Goal: Task Accomplishment & Management: Use online tool/utility

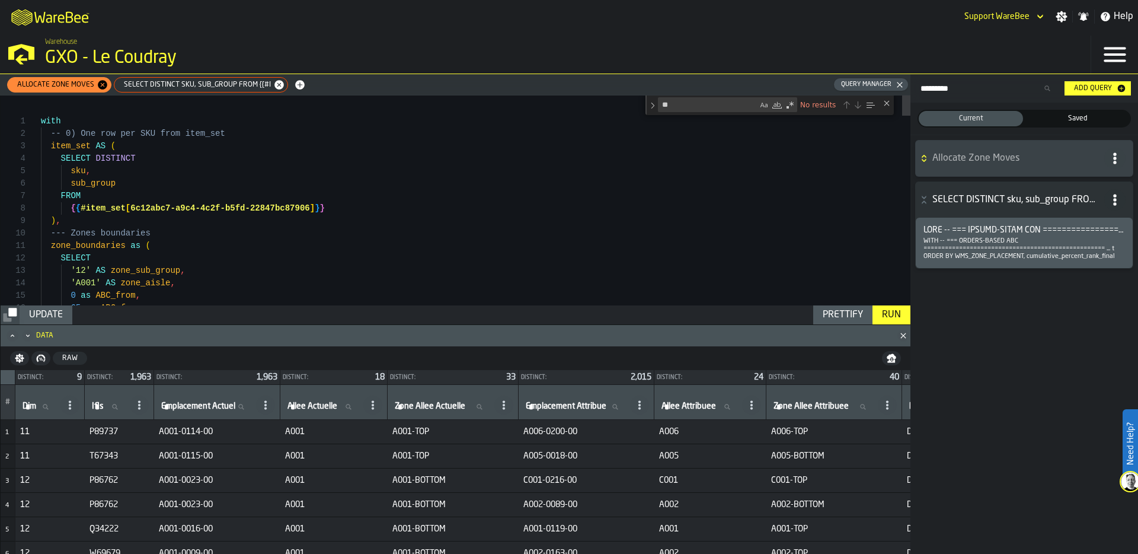
scroll to position [100, 0]
click at [211, 81] on span "SELECT DISTINCT sku, sub_group FROM {{#i" at bounding box center [195, 85] width 156 height 8
type textarea "**********"
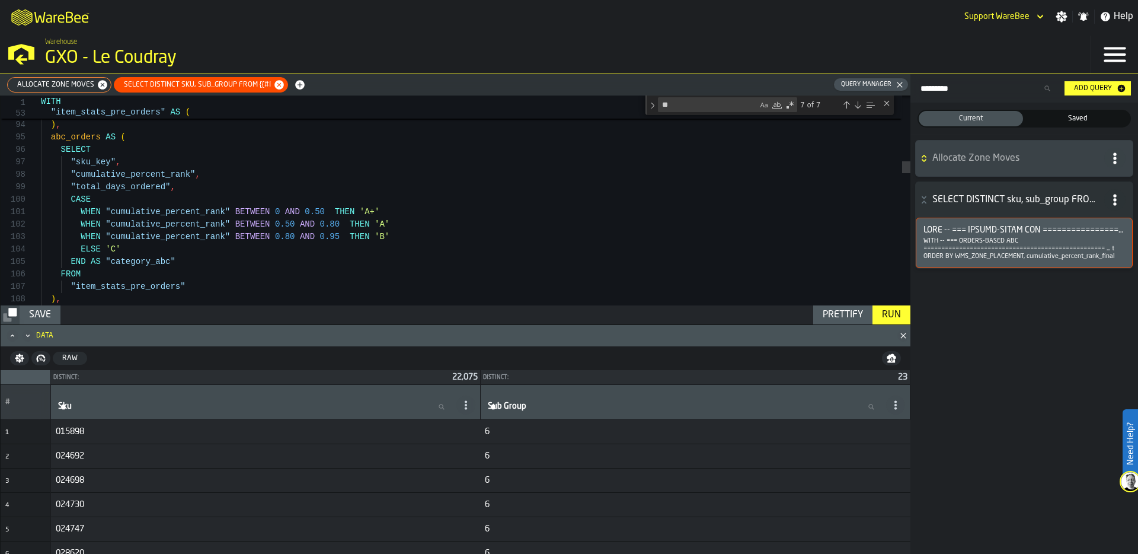
click at [32, 336] on icon "Minimize" at bounding box center [28, 336] width 12 height 12
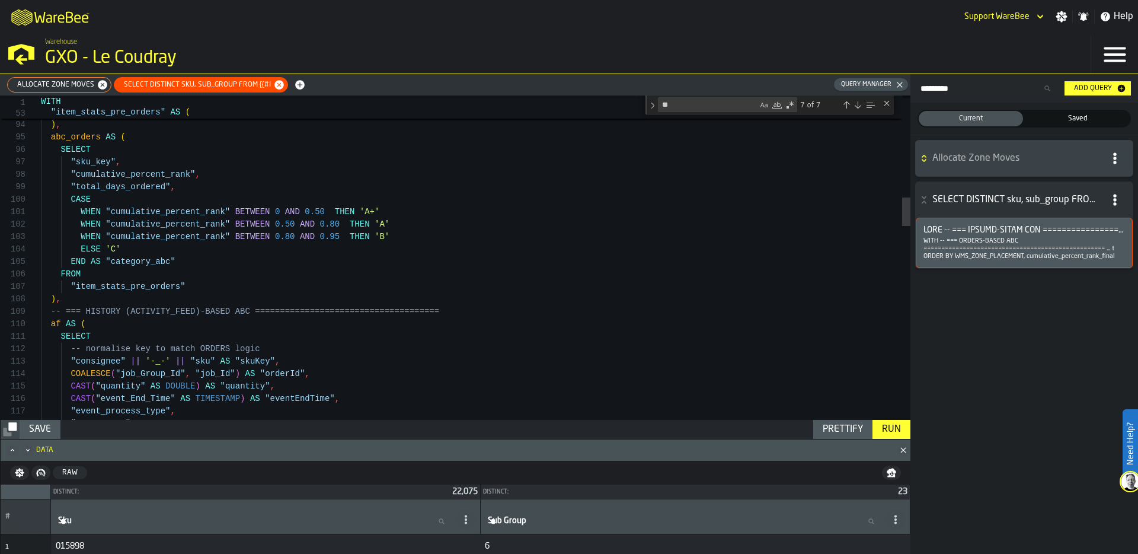
click at [27, 452] on icon "Minimize" at bounding box center [28, 450] width 12 height 12
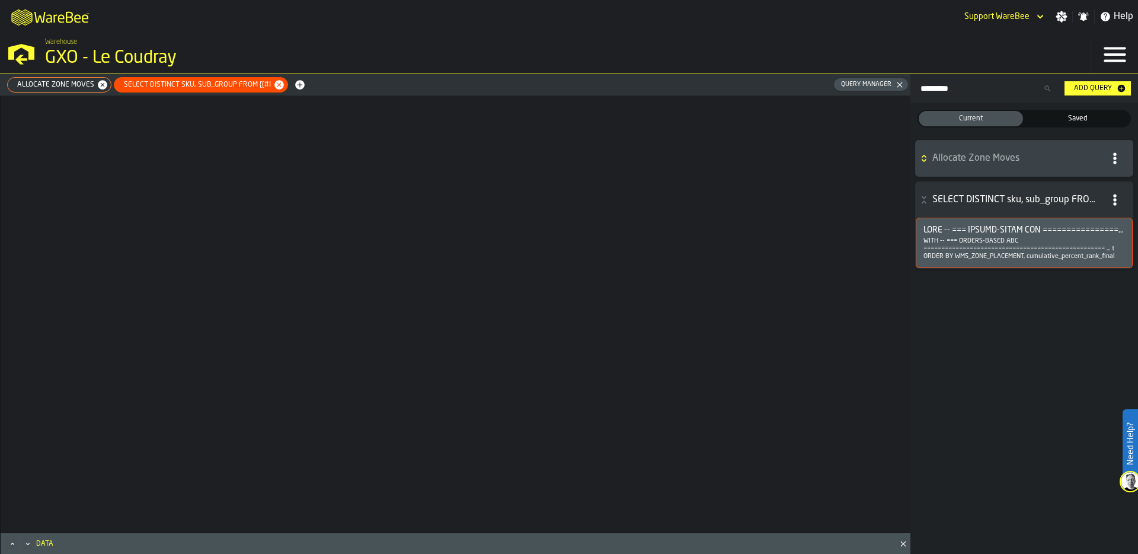
click at [170, 203] on div at bounding box center [456, 313] width 910 height 437
click at [11, 548] on icon "Maximize" at bounding box center [13, 544] width 12 height 12
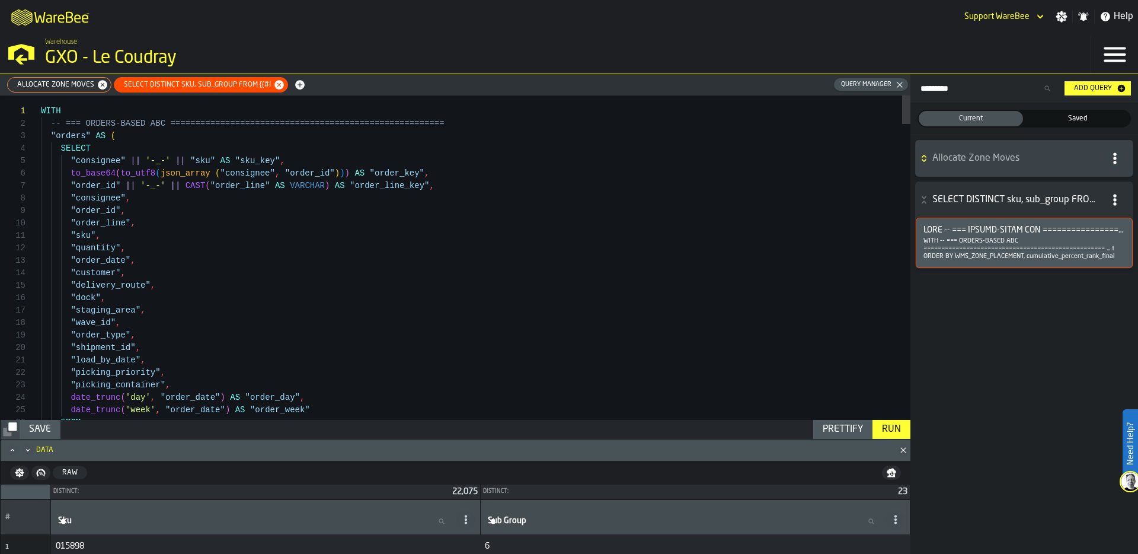
click at [29, 449] on icon "Minimize" at bounding box center [27, 450] width 3 height 2
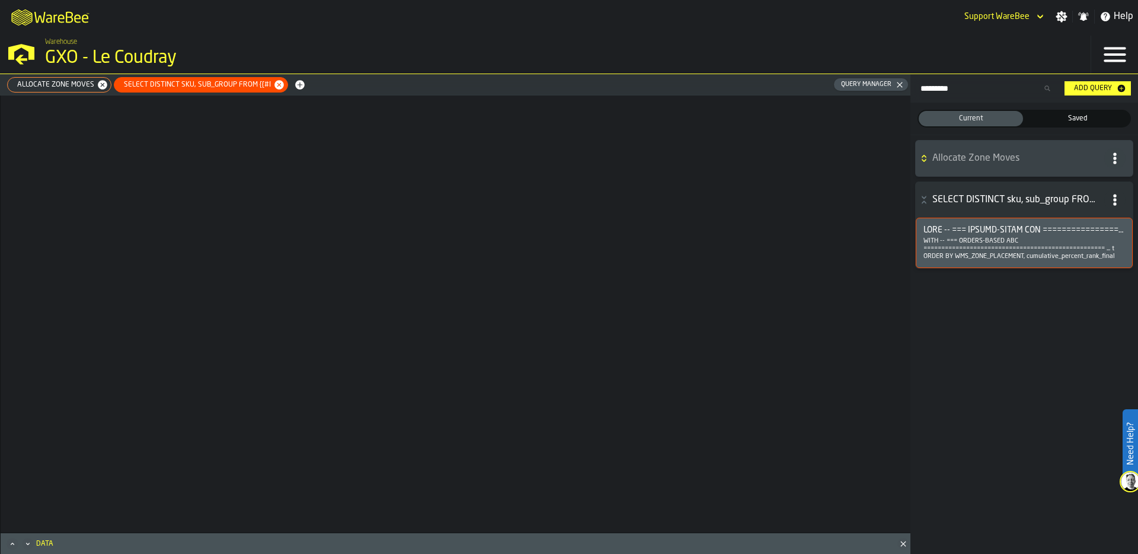
click at [8, 546] on icon "Maximize" at bounding box center [13, 544] width 12 height 12
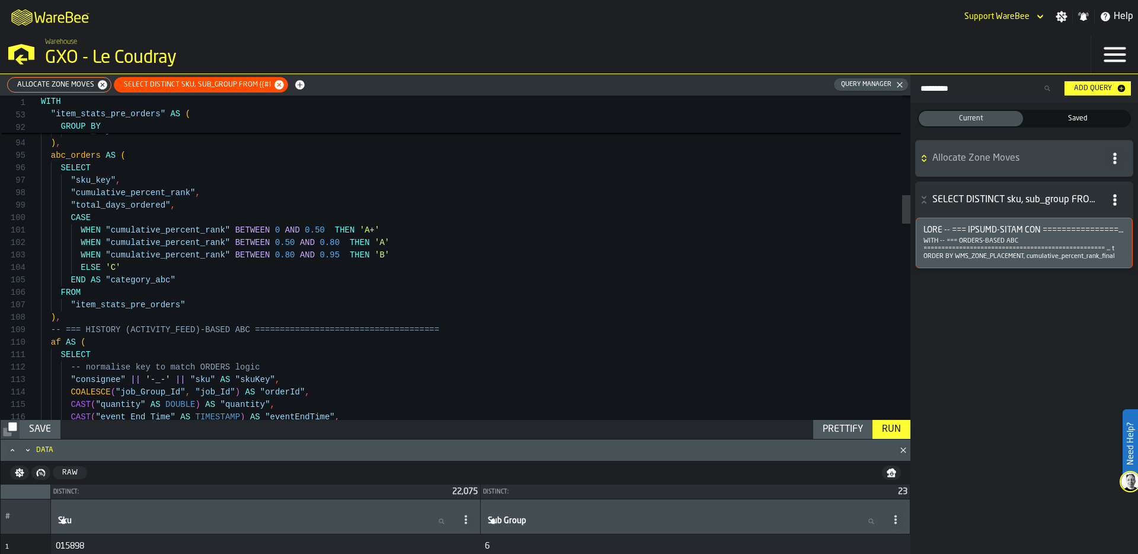
scroll to position [100, 0]
click at [34, 343] on div at bounding box center [34, 342] width 15 height 12
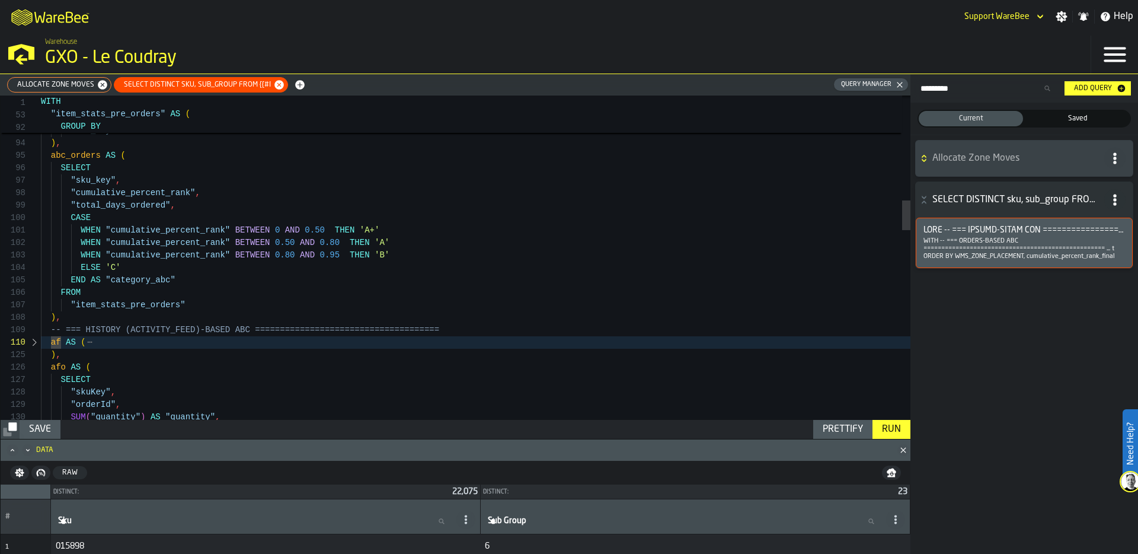
click at [34, 368] on div at bounding box center [34, 367] width 15 height 12
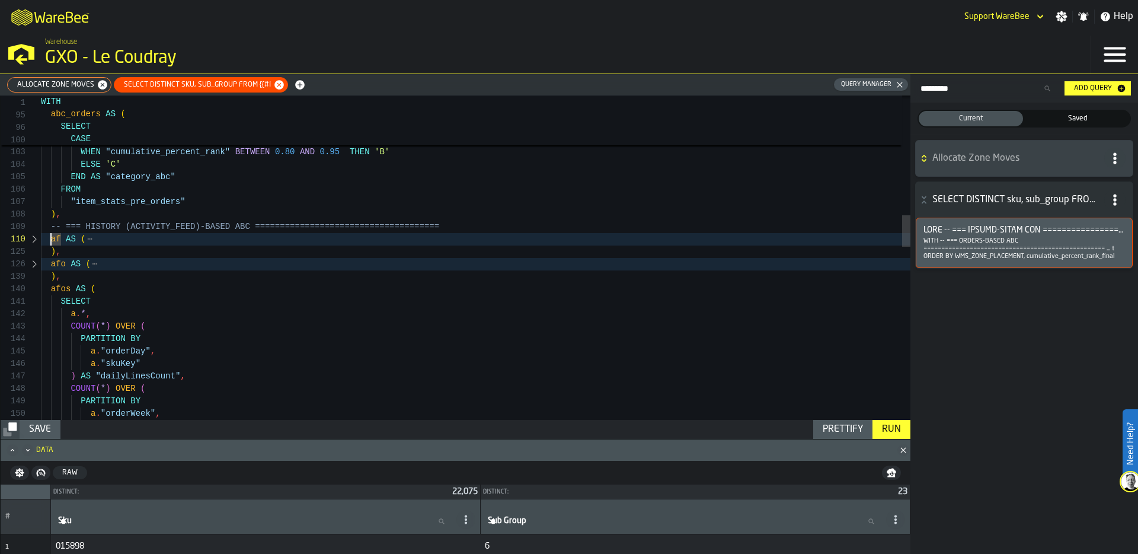
click at [36, 289] on div at bounding box center [34, 289] width 15 height 12
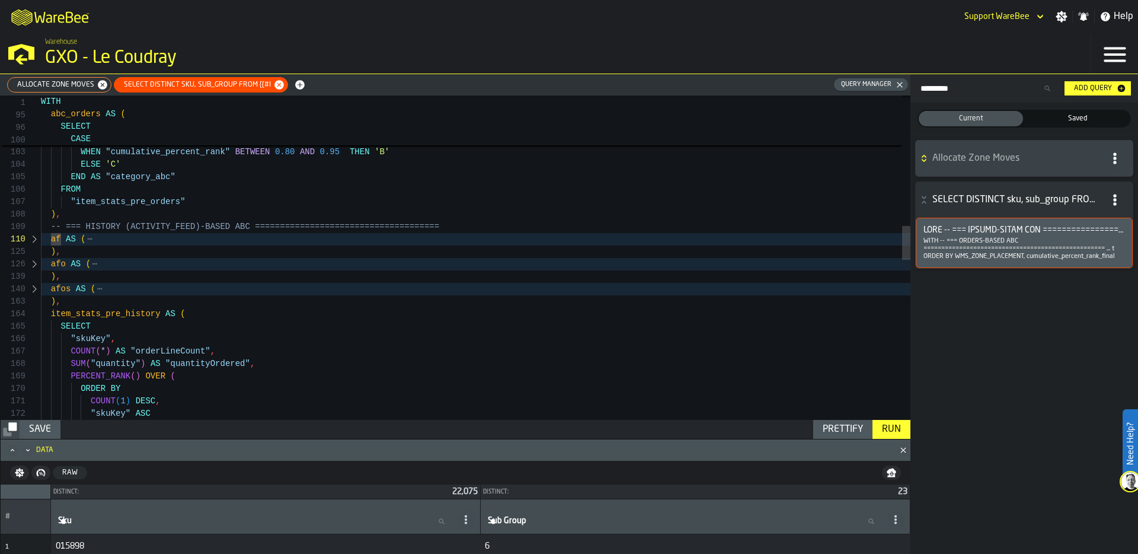
click at [33, 315] on div at bounding box center [34, 314] width 15 height 12
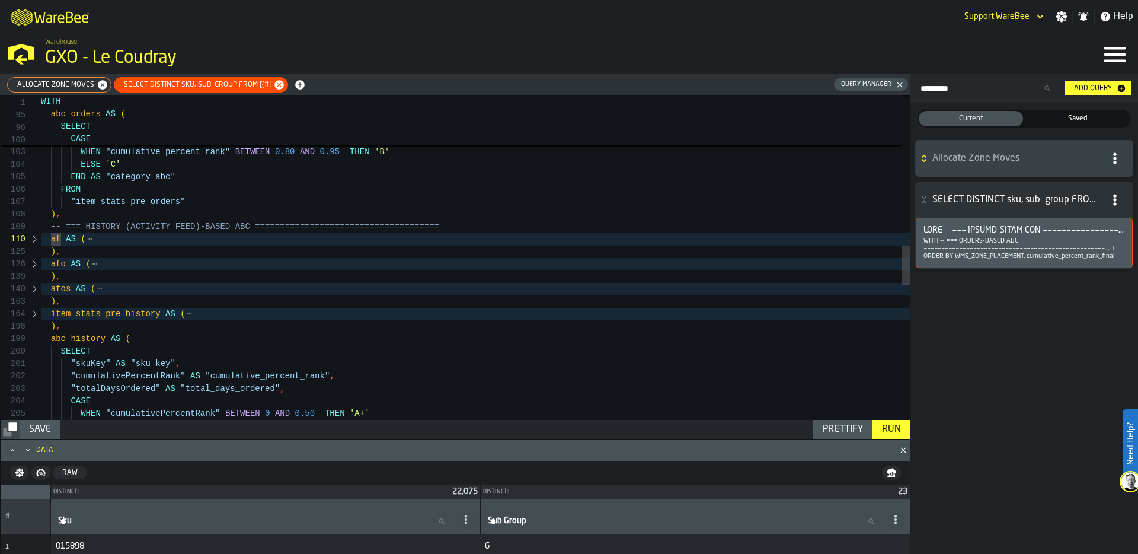
click at [35, 339] on div at bounding box center [34, 339] width 15 height 12
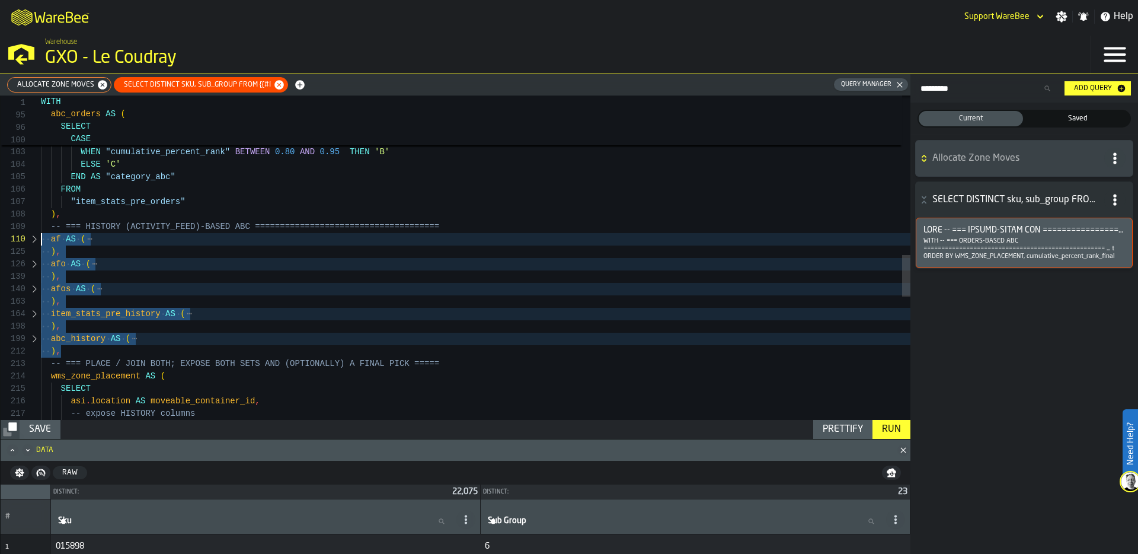
scroll to position [100, 0]
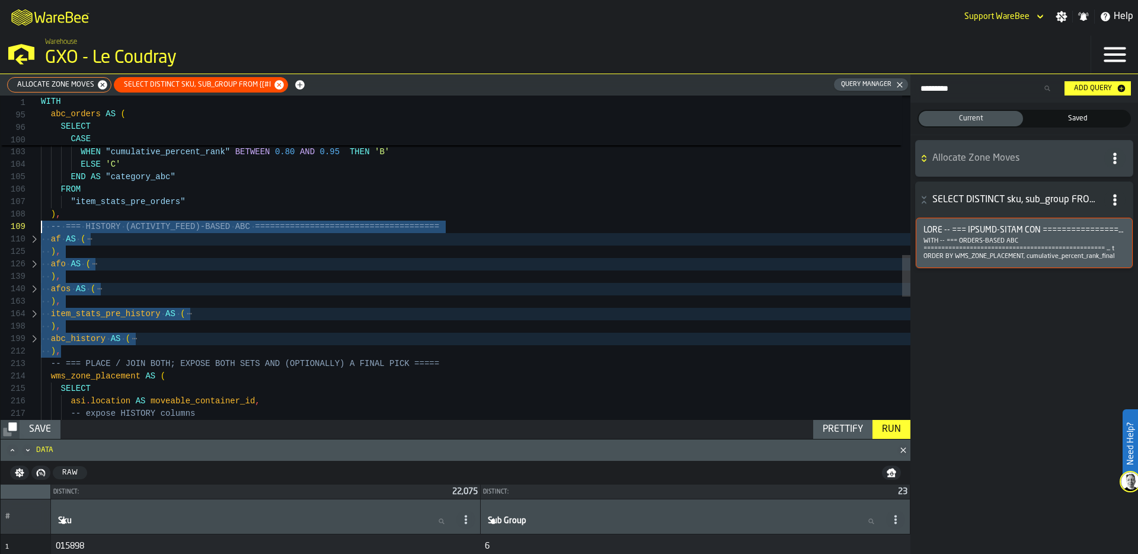
drag, startPoint x: 71, startPoint y: 354, endPoint x: 39, endPoint y: 229, distance: 129.1
click at [41, 229] on div ""cumulative_percent_rank" , "total_days_ordered" , CASE WHEN "cumulative_percen…" at bounding box center [476, 118] width 870 height 2503
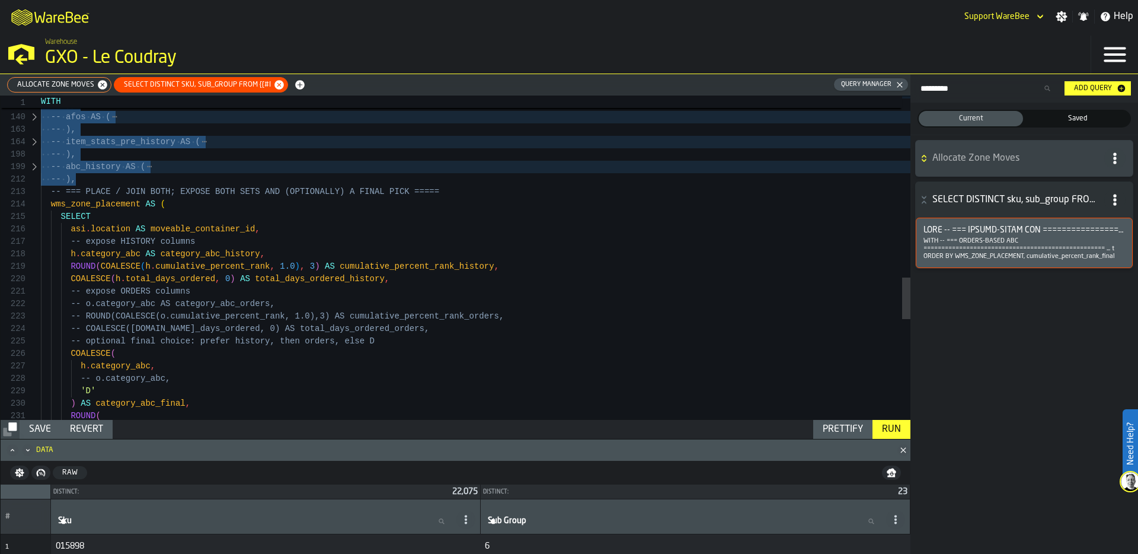
scroll to position [25, 0]
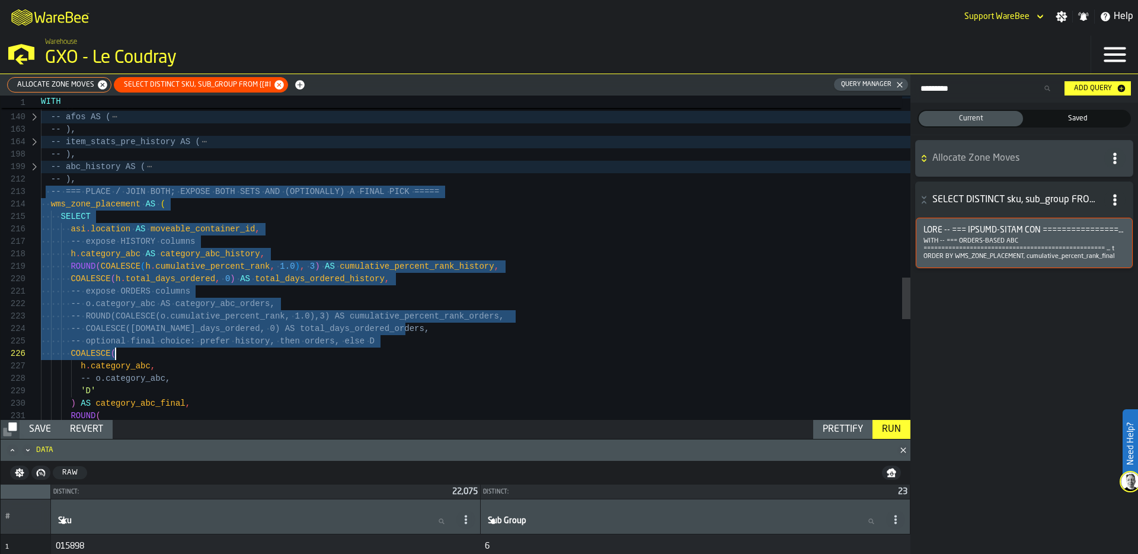
drag, startPoint x: 48, startPoint y: 194, endPoint x: 168, endPoint y: 353, distance: 199.8
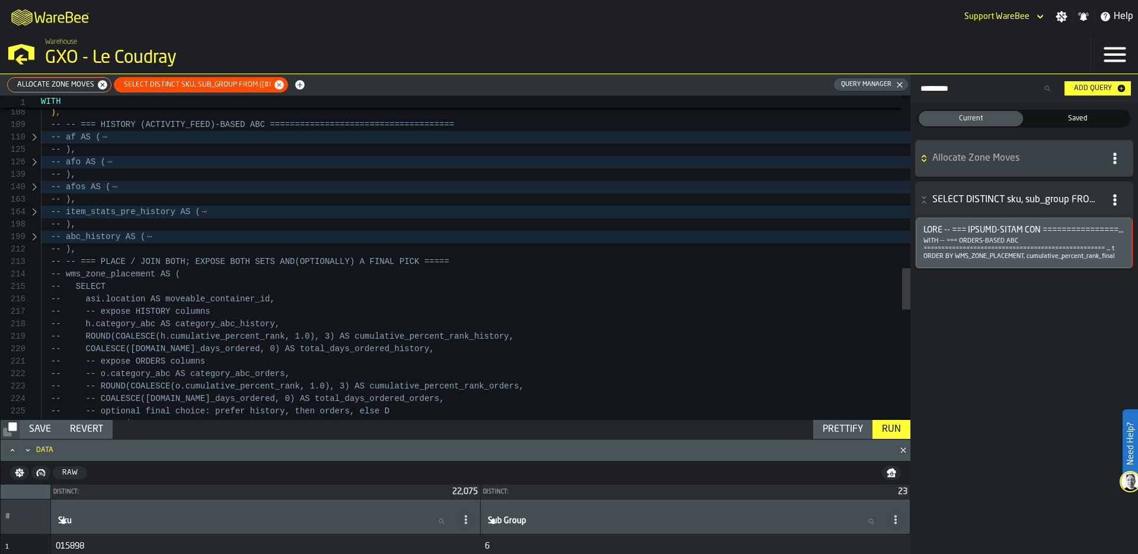
click at [71, 279] on div "-- -- o.category_abc AS category_abc_orders, -- COALESCE(h.total_days_ordered, …" at bounding box center [476, 16] width 870 height 2503
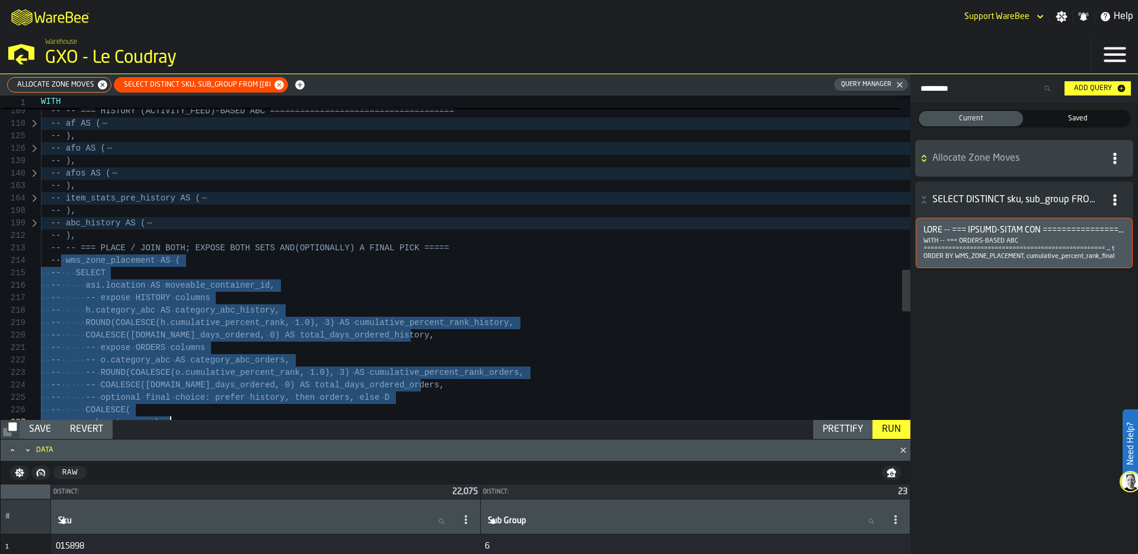
drag, startPoint x: 63, startPoint y: 274, endPoint x: 177, endPoint y: 440, distance: 200.8
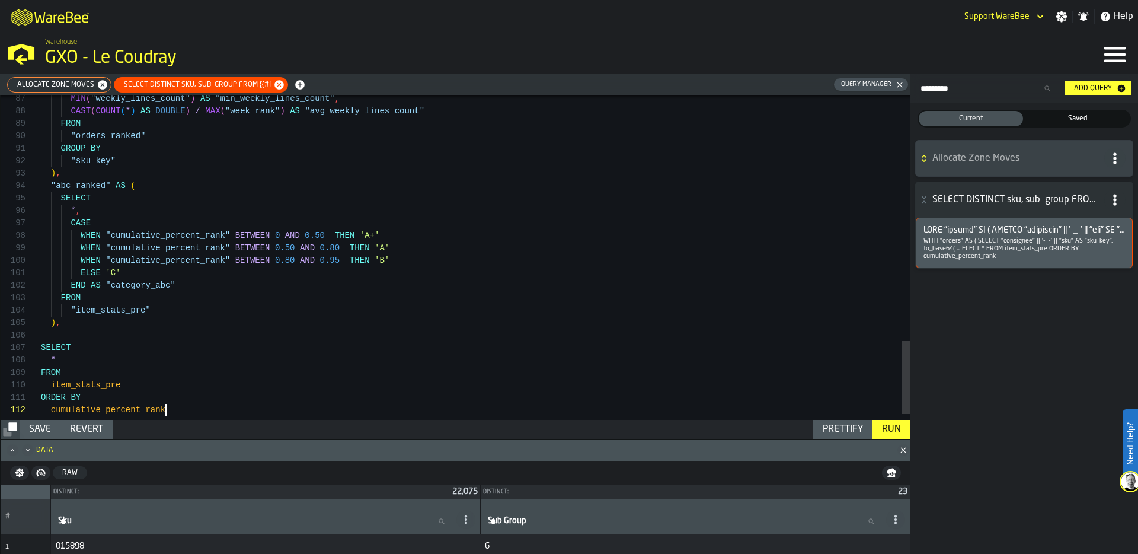
scroll to position [12, 0]
click at [893, 424] on div "Run" at bounding box center [891, 429] width 28 height 14
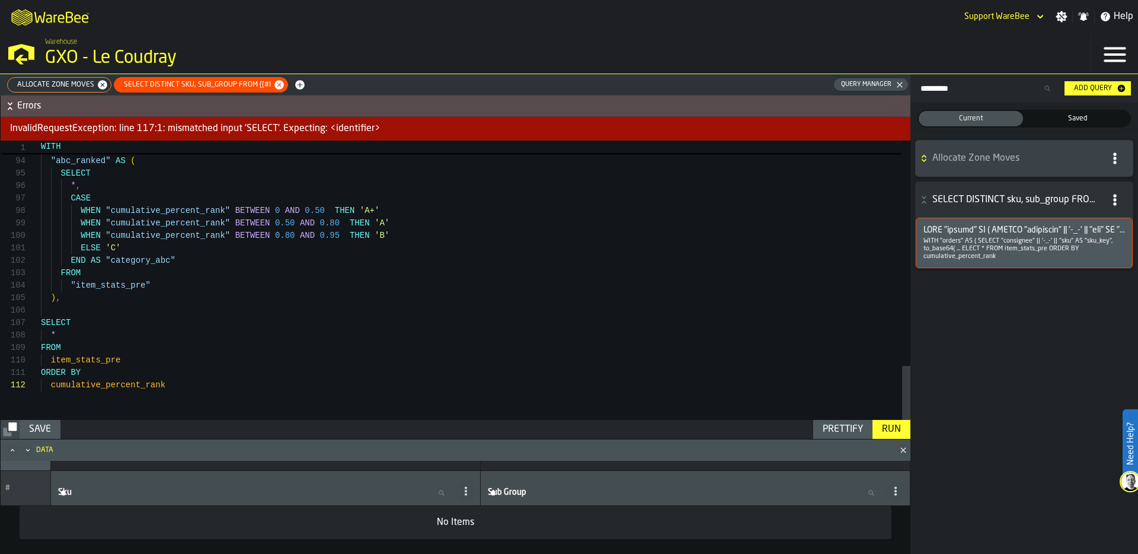
scroll to position [50, 0]
click at [822, 429] on div "Prettify" at bounding box center [843, 429] width 50 height 14
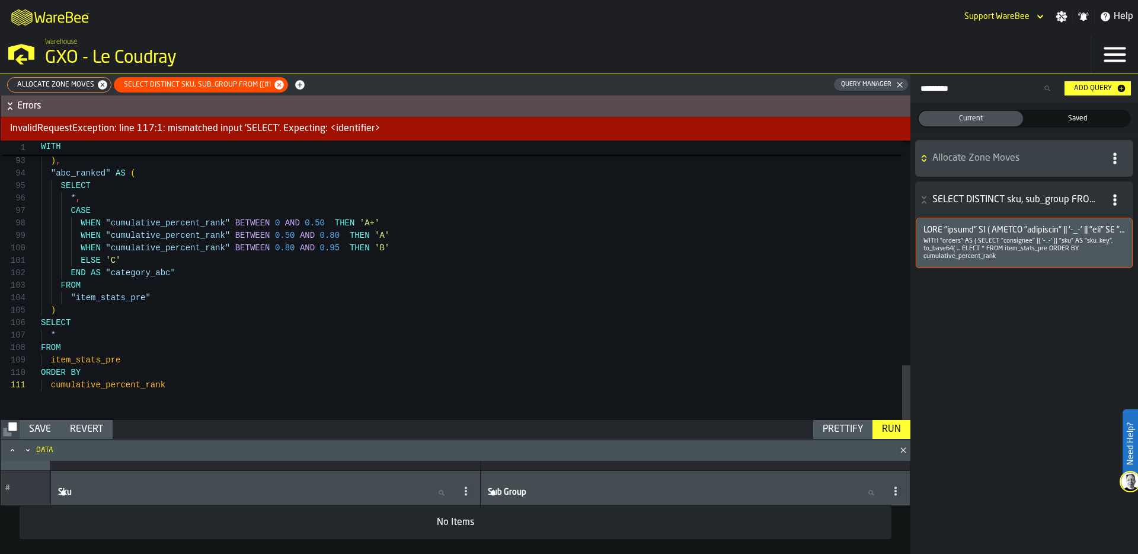
click at [886, 426] on div "Run" at bounding box center [891, 429] width 28 height 14
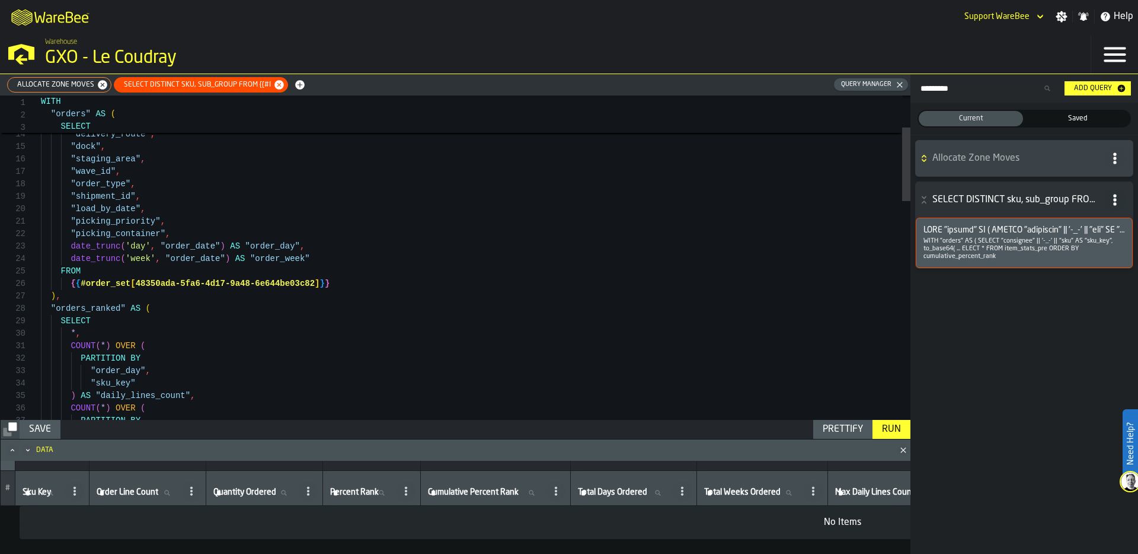
scroll to position [62, 0]
drag, startPoint x: 137, startPoint y: 283, endPoint x: 316, endPoint y: 279, distance: 179.1
click at [899, 426] on div "Run" at bounding box center [891, 429] width 28 height 14
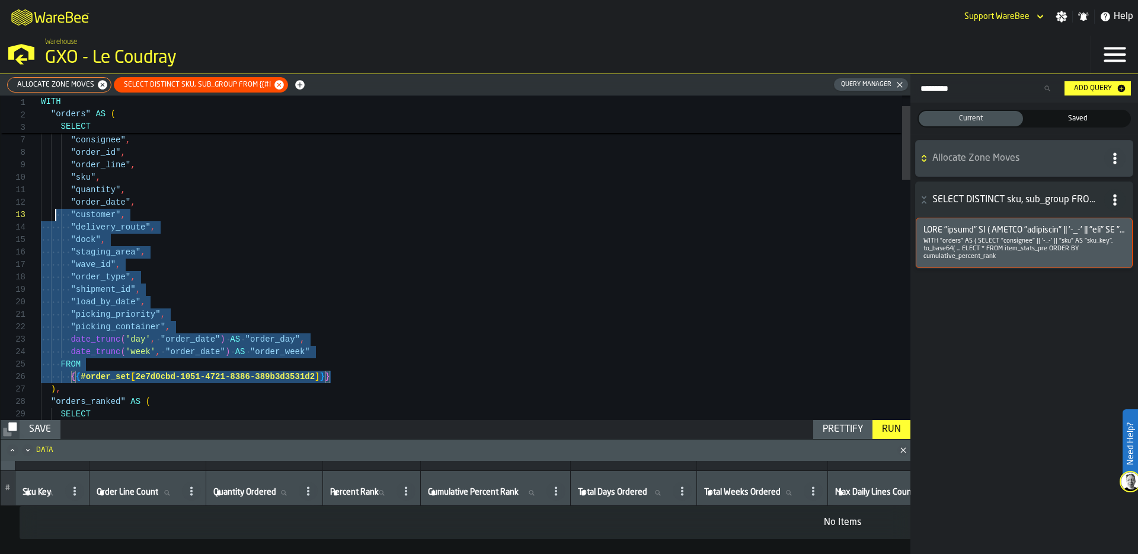
type textarea "**********"
drag, startPoint x: 341, startPoint y: 372, endPoint x: 37, endPoint y: 117, distance: 396.4
click at [37, 117] on div "26 25 24 23 22 21 20 19 18 17 16 15 14 12 13 11 10 9 8 7 5 6 4 3 27 28 29 { { #…" at bounding box center [456, 257] width 910 height 324
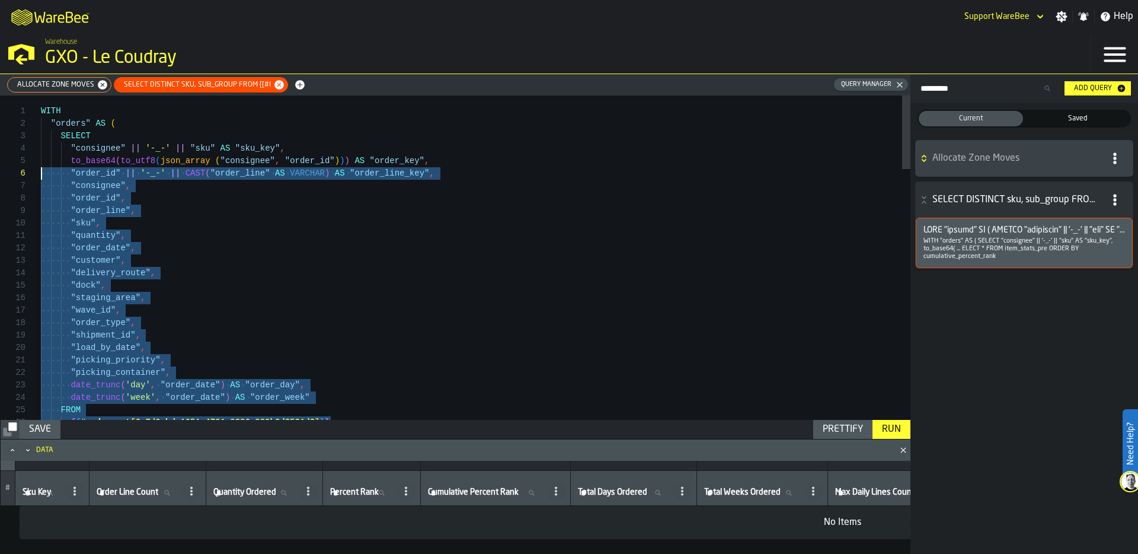
scroll to position [25, 0]
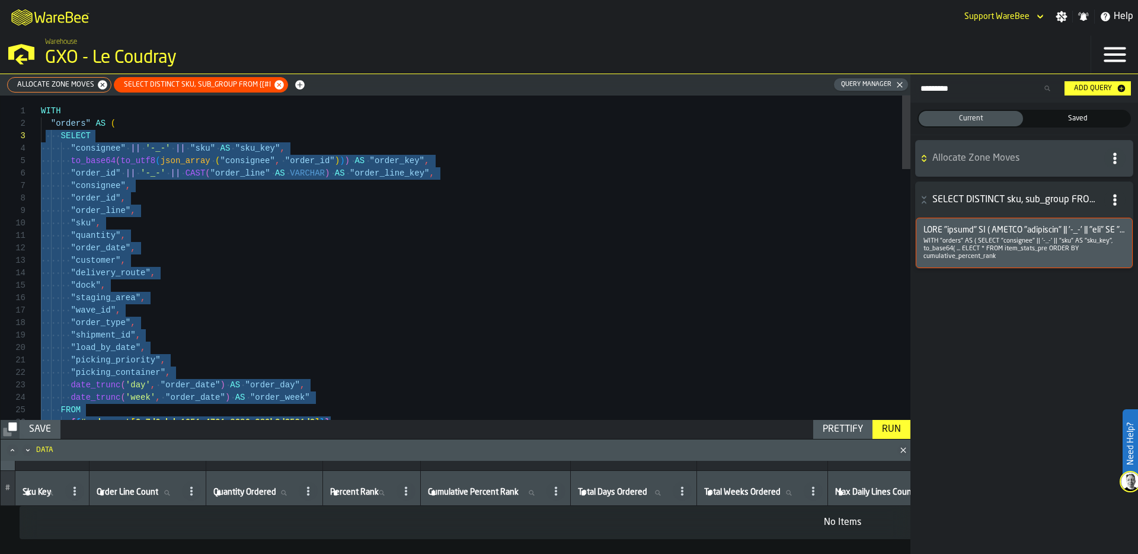
click at [298, 83] on icon "button-" at bounding box center [299, 84] width 9 height 9
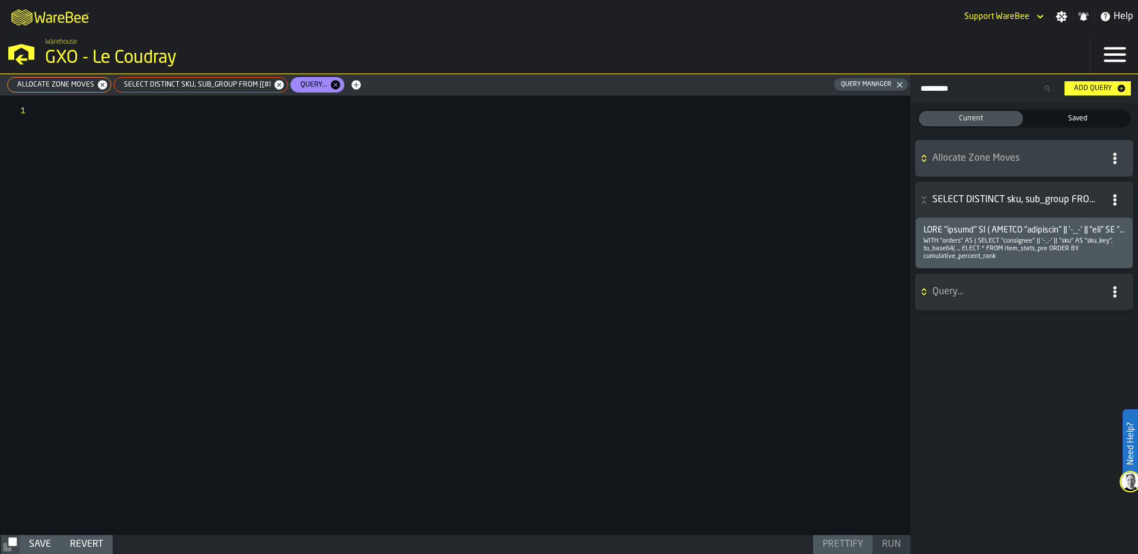
scroll to position [0, 0]
click at [214, 121] on div at bounding box center [476, 314] width 870 height 439
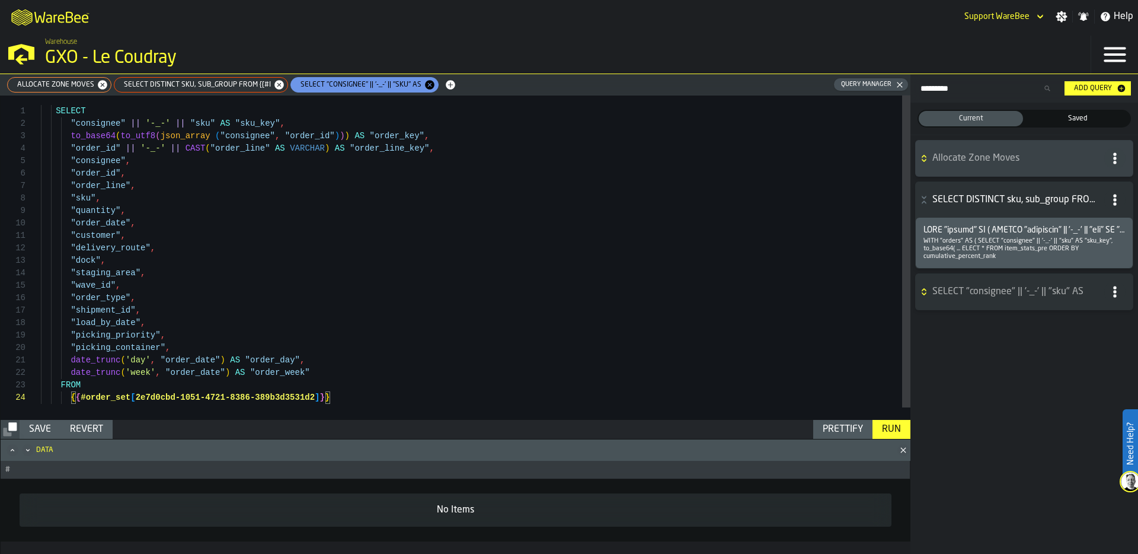
click at [889, 432] on div "Run" at bounding box center [891, 429] width 28 height 14
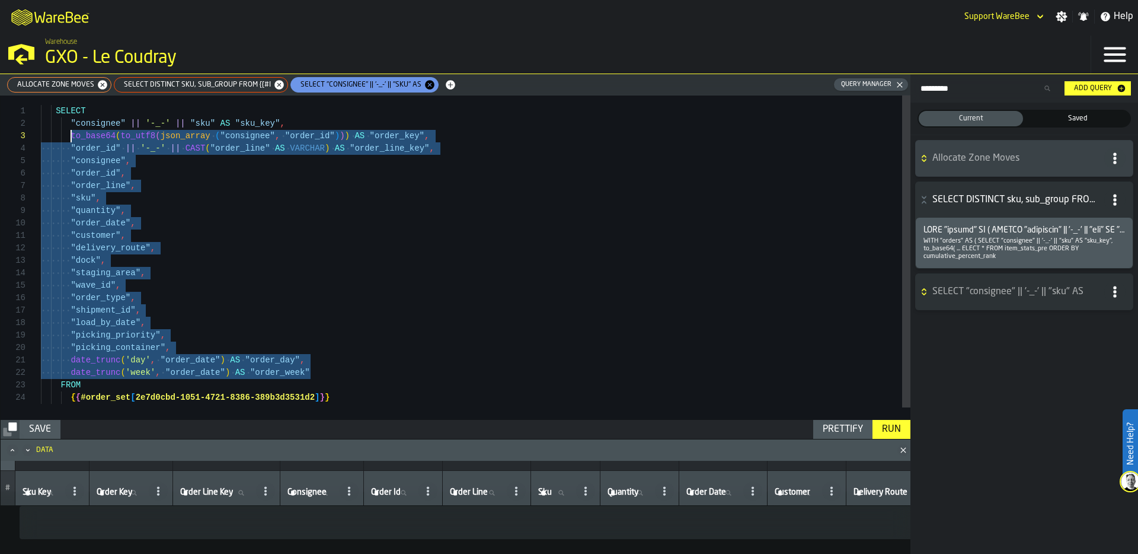
scroll to position [12, 0]
drag, startPoint x: 321, startPoint y: 378, endPoint x: 24, endPoint y: 124, distance: 390.6
click at [41, 124] on div "SELECT "consignee" || '-_-' || "sku" AS "sku_key" , to_base64 ( to_utf8 ( json_…" at bounding box center [476, 263] width 870 height 337
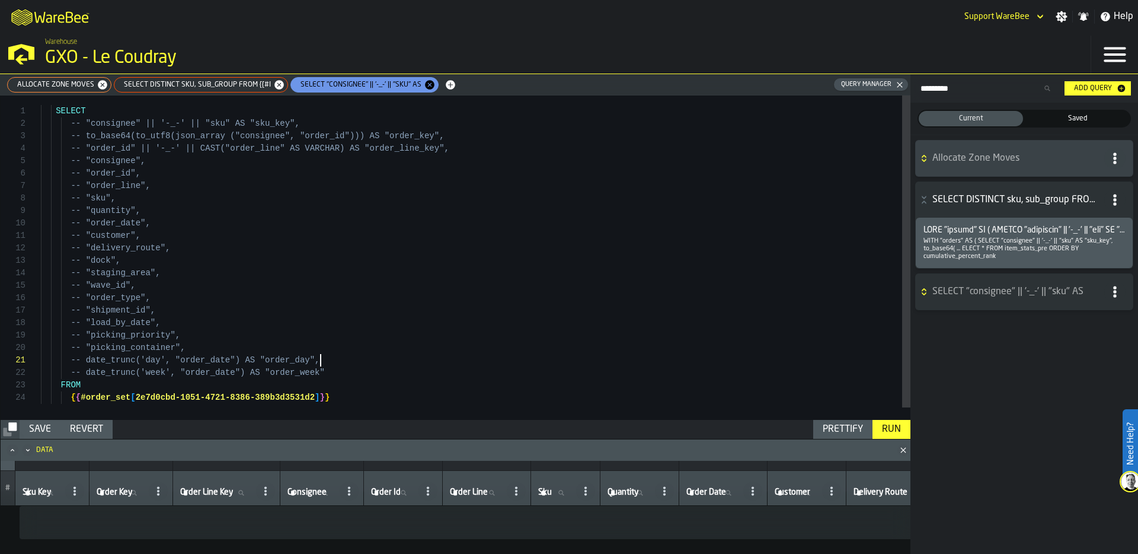
scroll to position [0, 0]
click at [356, 360] on div "SELECT -- "consignee" || '-_-' || "sku" AS "sku_key", -- to_base64(to_utf8(json…" at bounding box center [476, 263] width 870 height 337
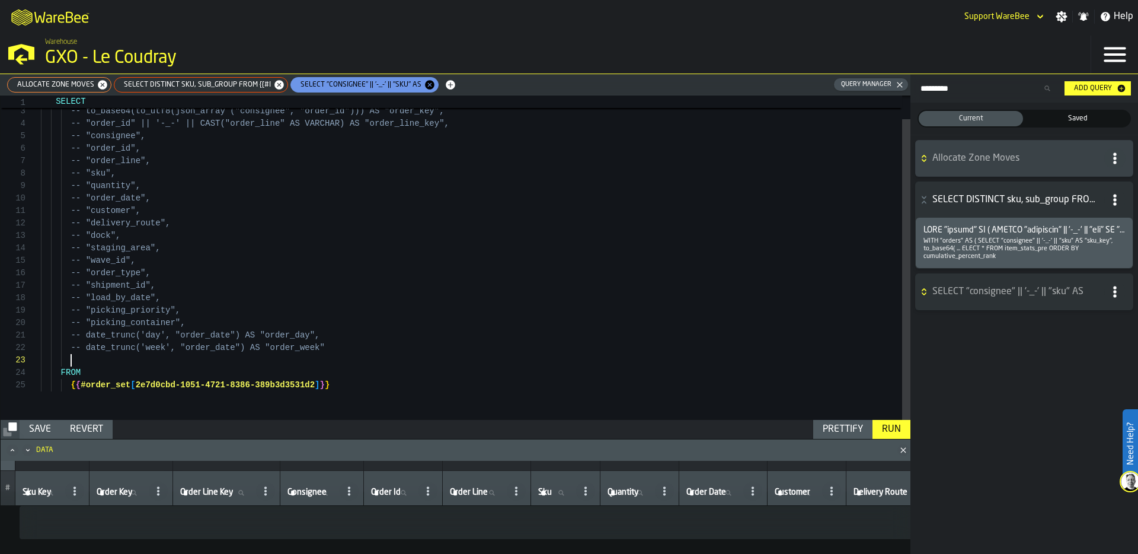
scroll to position [25, 0]
click at [900, 432] on div "Run" at bounding box center [891, 429] width 28 height 14
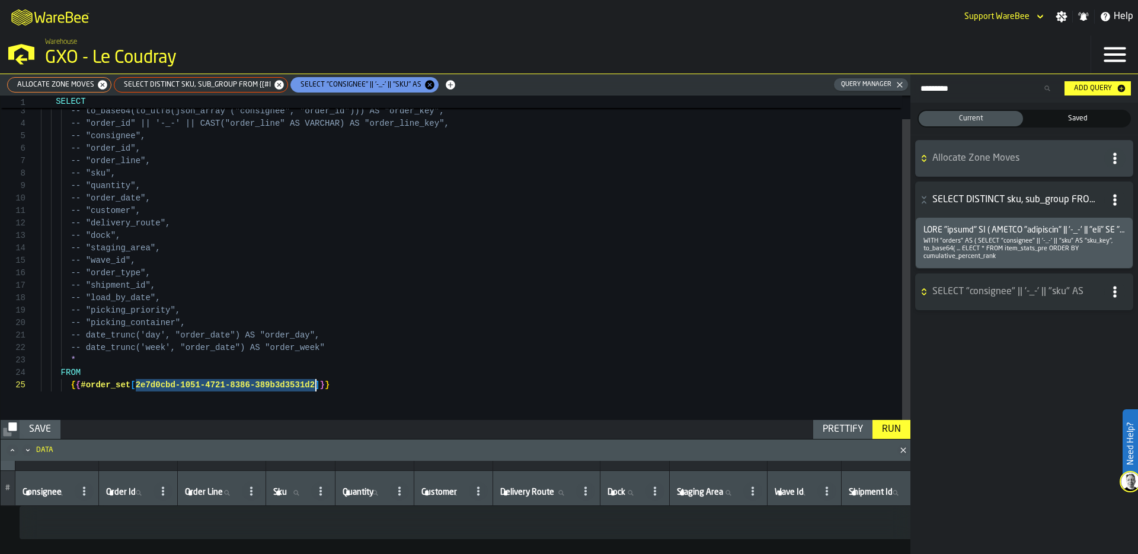
drag, startPoint x: 137, startPoint y: 384, endPoint x: 317, endPoint y: 387, distance: 180.2
click at [317, 387] on div "-- "consignee" || '-_-' || "sku" AS "sku_key", -- to_base64(to_utf8(json_array …" at bounding box center [476, 245] width 870 height 349
click at [890, 433] on div "Run" at bounding box center [891, 429] width 28 height 14
click at [355, 378] on div "-- to_base64(to_utf8(json_array ("consignee", "ord er_id"))) AS "order_key", --…" at bounding box center [476, 245] width 870 height 349
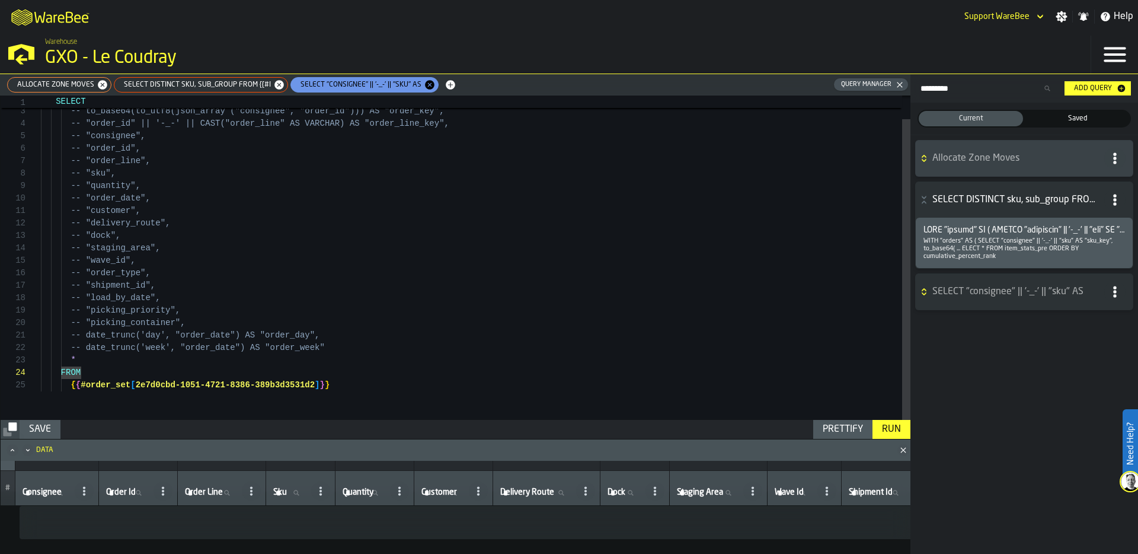
scroll to position [50, 0]
click at [349, 384] on div "-- to_base64(to_utf8(json_array ("consignee", "ord er_id"))) AS "order_key", --…" at bounding box center [476, 245] width 870 height 349
click at [890, 424] on div "Run" at bounding box center [891, 429] width 28 height 14
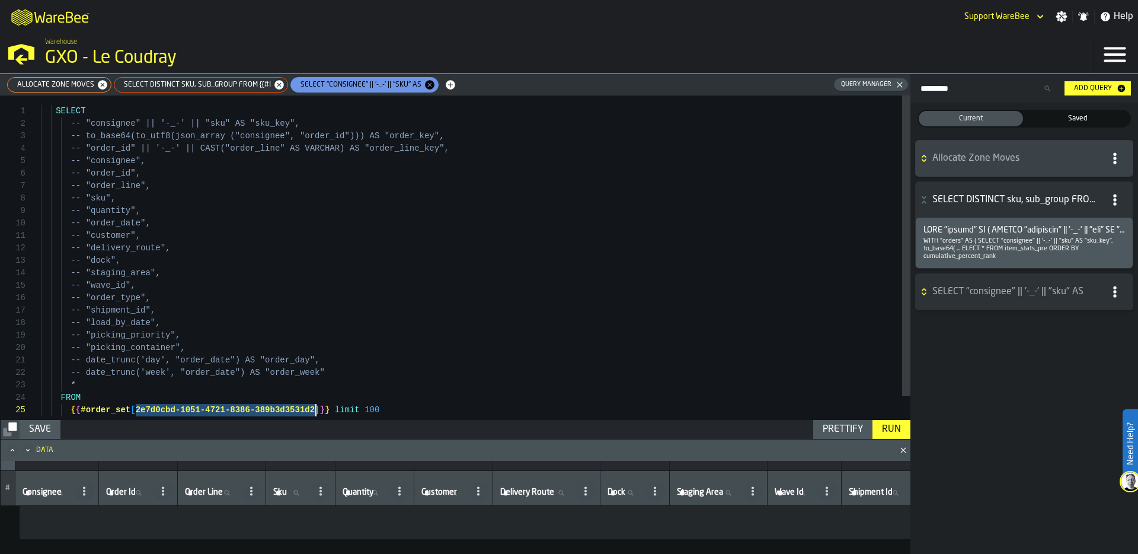
drag, startPoint x: 138, startPoint y: 410, endPoint x: 314, endPoint y: 410, distance: 176.7
click at [314, 410] on div "-- to_base64(to_utf8(json_array ("consignee", "ord er_id"))) AS "order_key", --…" at bounding box center [476, 269] width 870 height 349
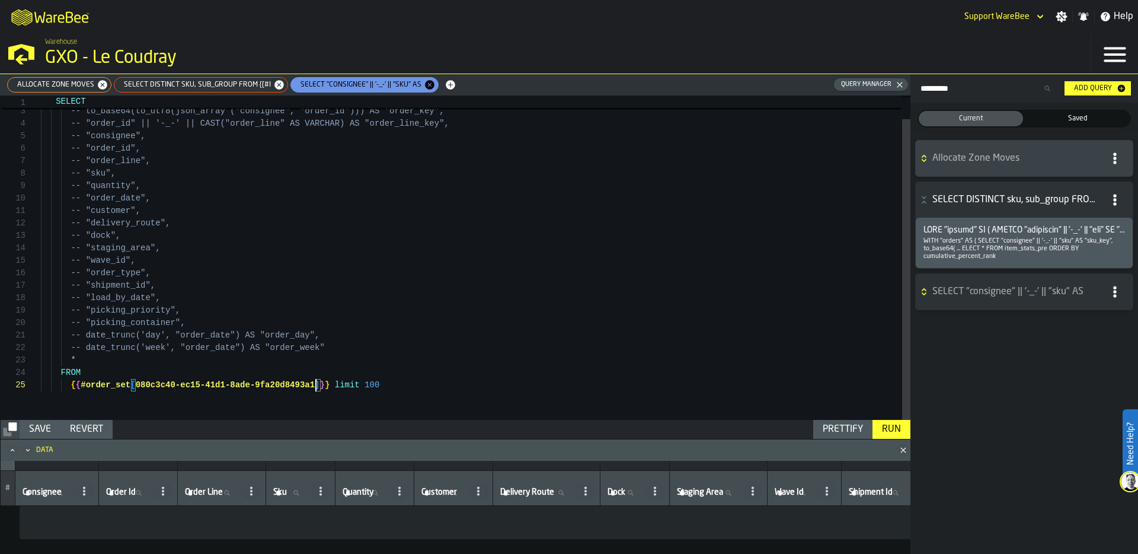
click at [890, 427] on div "Run" at bounding box center [891, 429] width 28 height 14
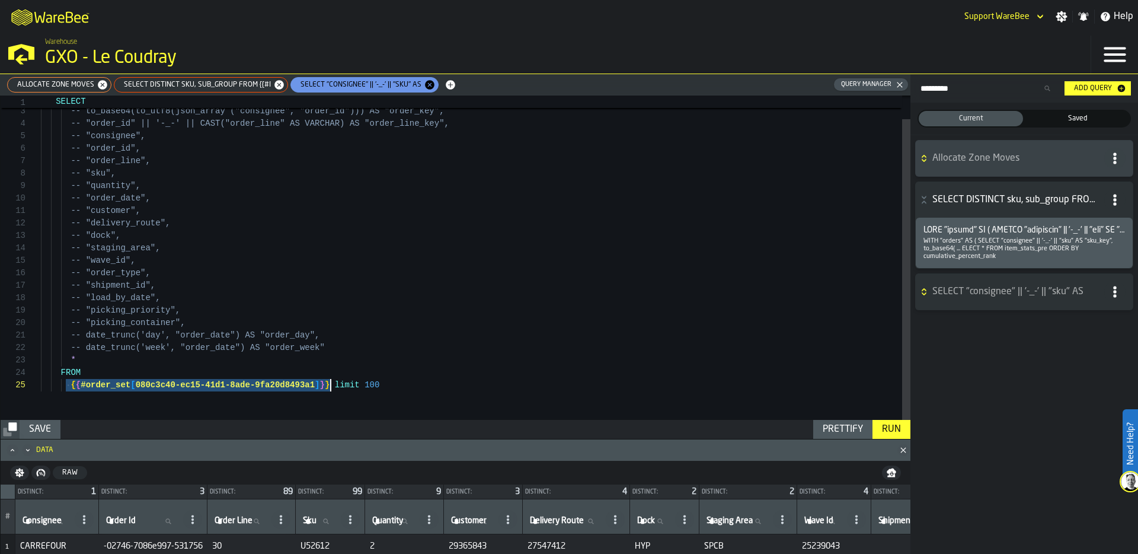
drag, startPoint x: 67, startPoint y: 387, endPoint x: 331, endPoint y: 388, distance: 264.4
click at [331, 388] on div "-- to_base64(to_utf8(json_array ("consignee", "ord er_id"))) AS "order_key", --…" at bounding box center [476, 245] width 870 height 349
click at [192, 87] on span "SELECT DISTINCT sku, sub_group FROM {{#i" at bounding box center [195, 85] width 156 height 8
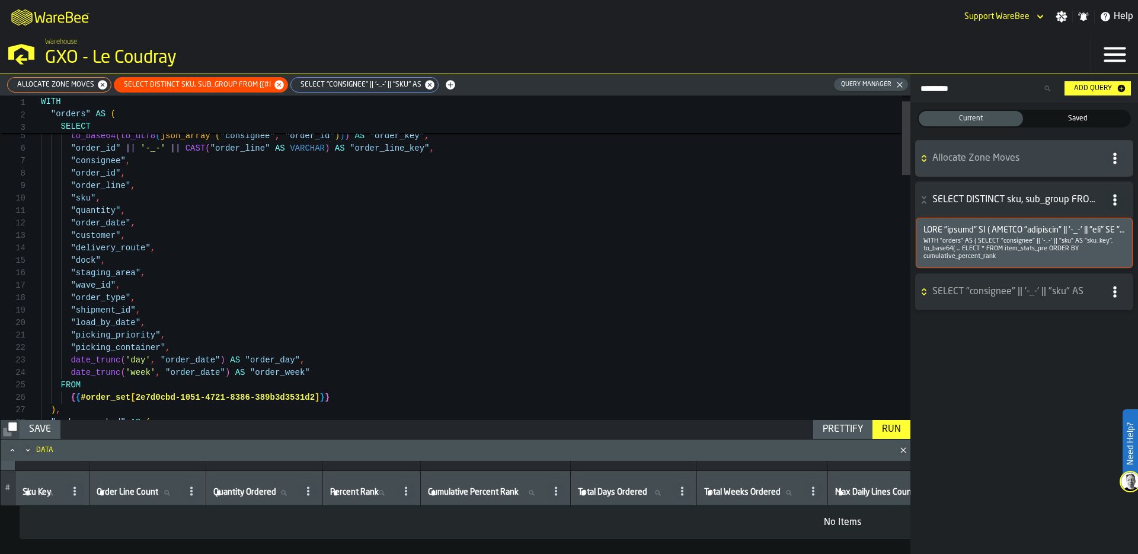
scroll to position [62, 0]
drag, startPoint x: 67, startPoint y: 397, endPoint x: 363, endPoint y: 400, distance: 296.4
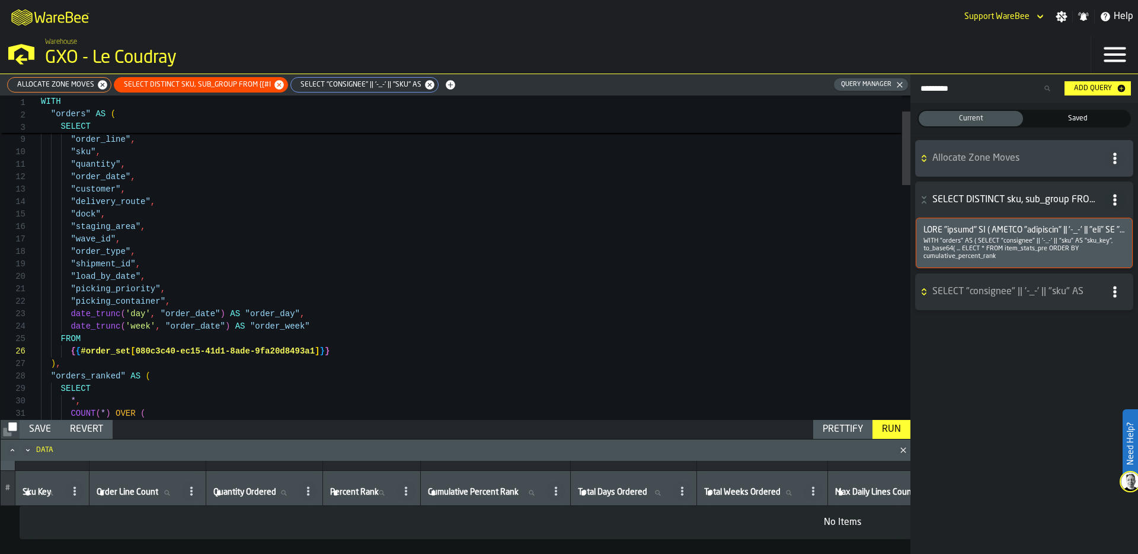
click at [889, 429] on div "Run" at bounding box center [891, 429] width 28 height 14
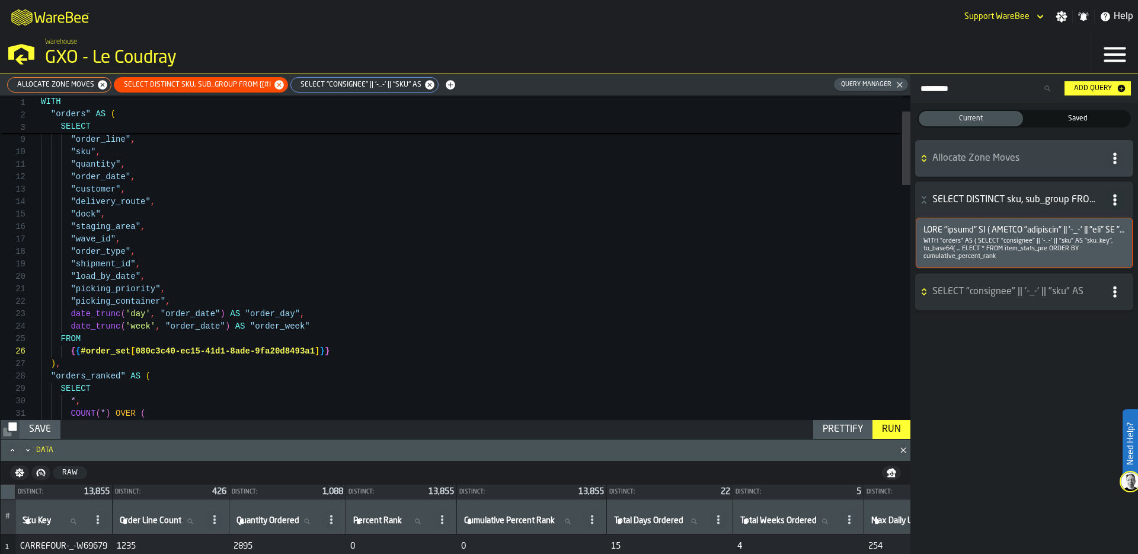
click at [9, 451] on icon "Maximize" at bounding box center [13, 450] width 12 height 12
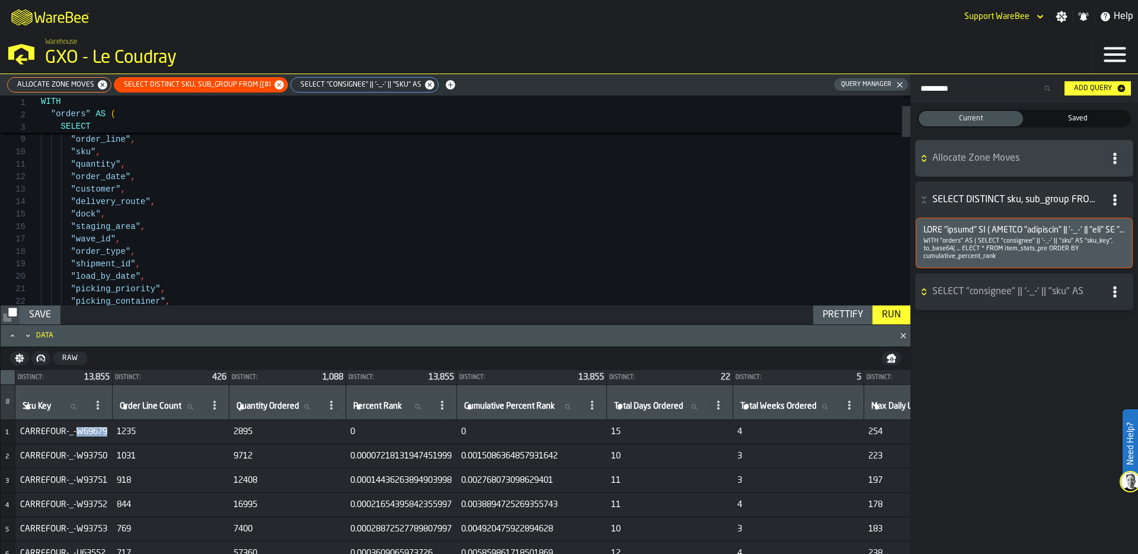
drag, startPoint x: 76, startPoint y: 429, endPoint x: 107, endPoint y: 429, distance: 30.8
click at [107, 429] on td "CARREFOUR-_-W69679" at bounding box center [63, 432] width 97 height 24
copy span "W69679"
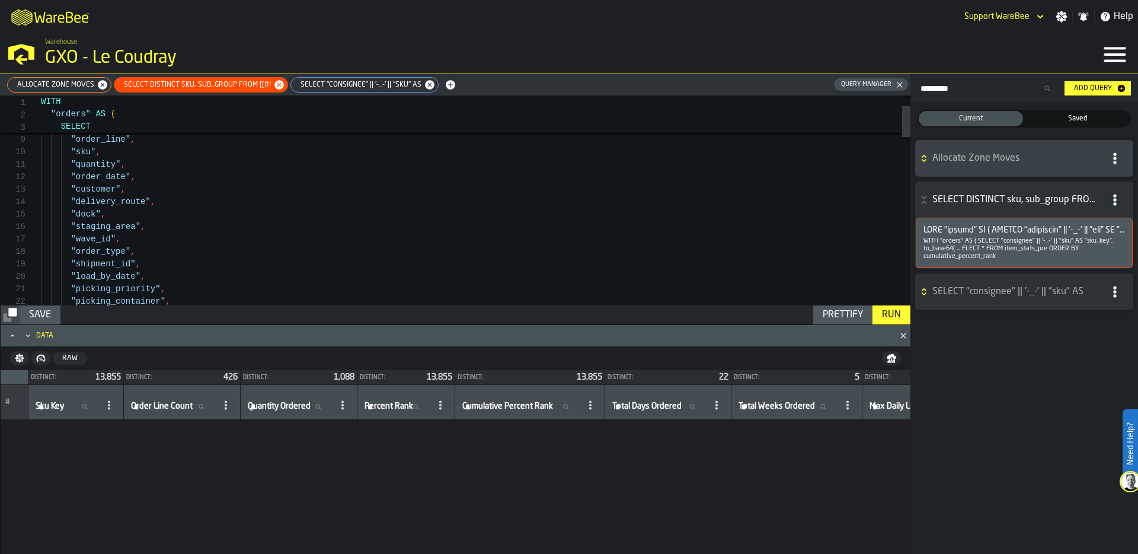
scroll to position [200916, 0]
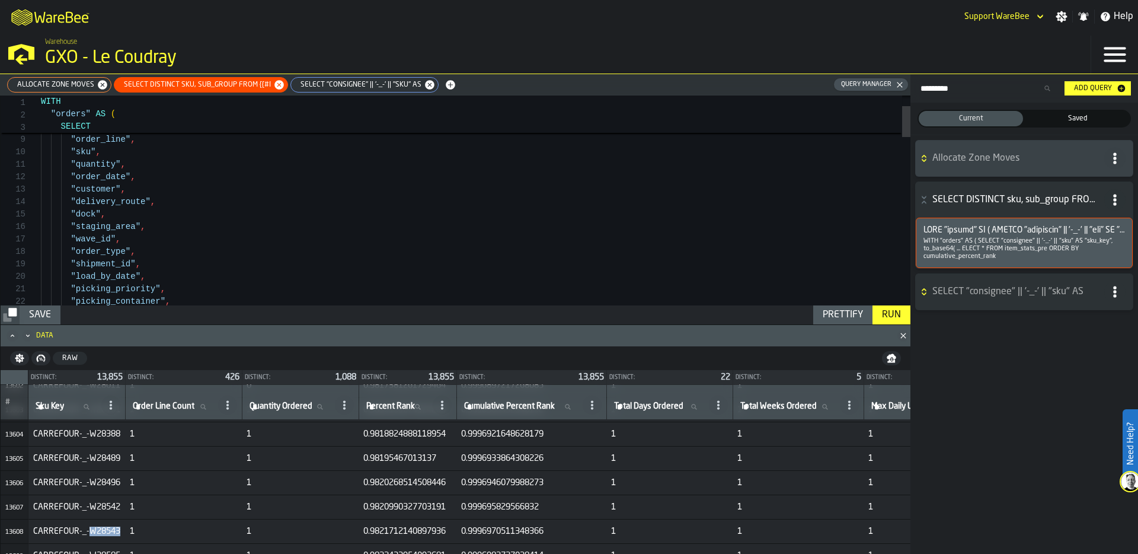
drag, startPoint x: 90, startPoint y: 530, endPoint x: 120, endPoint y: 532, distance: 30.3
click at [120, 532] on span "CARREFOUR-_-W28543" at bounding box center [76, 530] width 87 height 9
copy span "W28543"
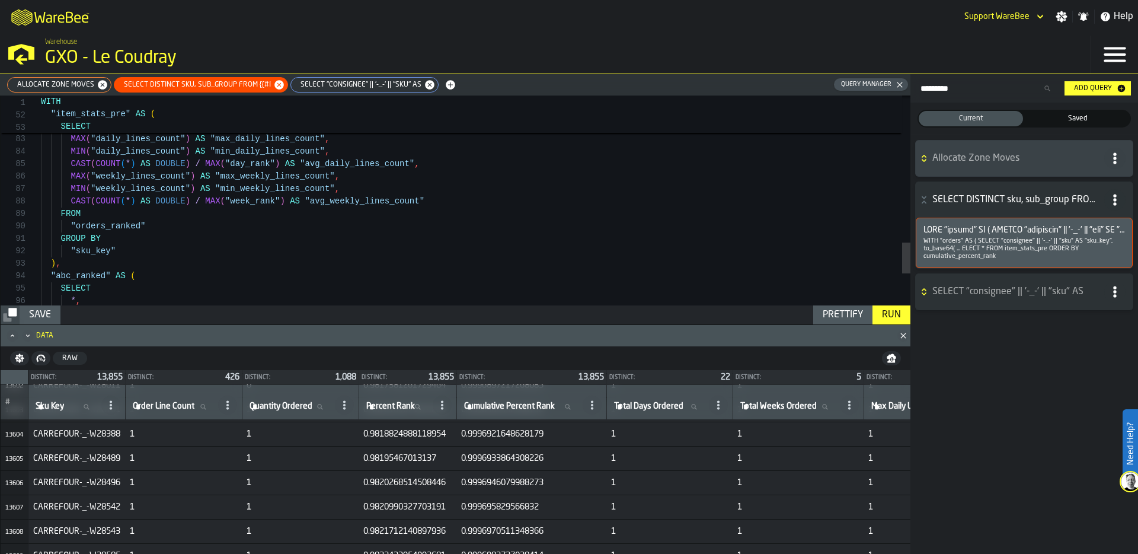
type textarea "**********"
drag, startPoint x: 75, startPoint y: 250, endPoint x: 111, endPoint y: 250, distance: 36.8
type textarea "*"
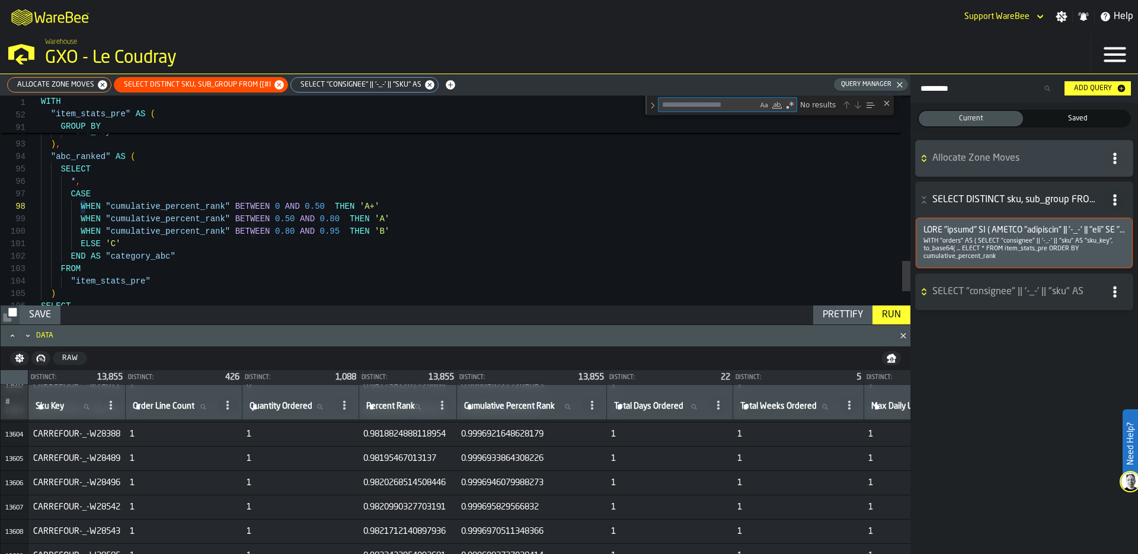
type textarea "*"
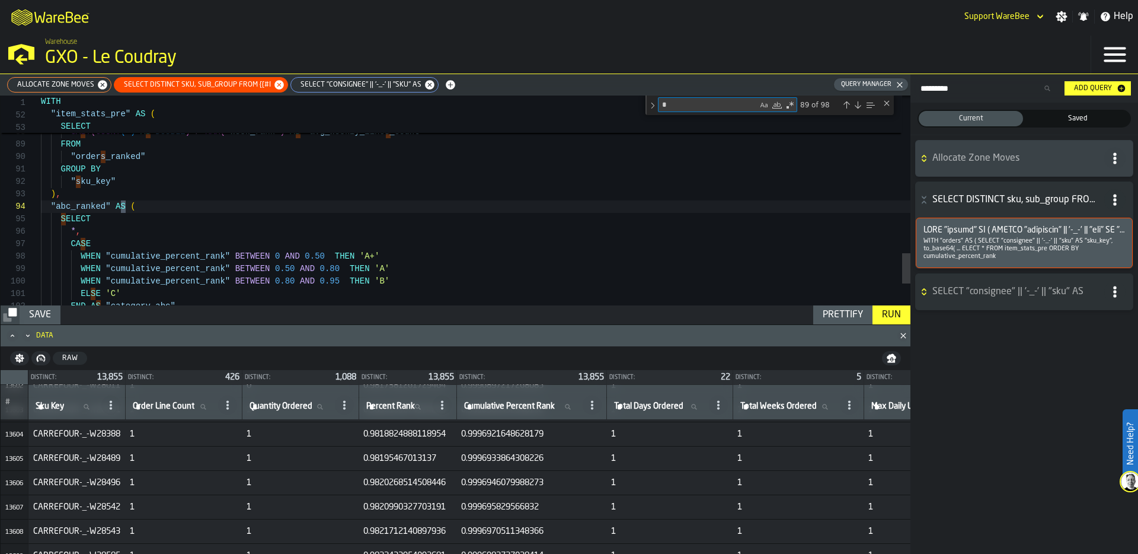
type textarea "**********"
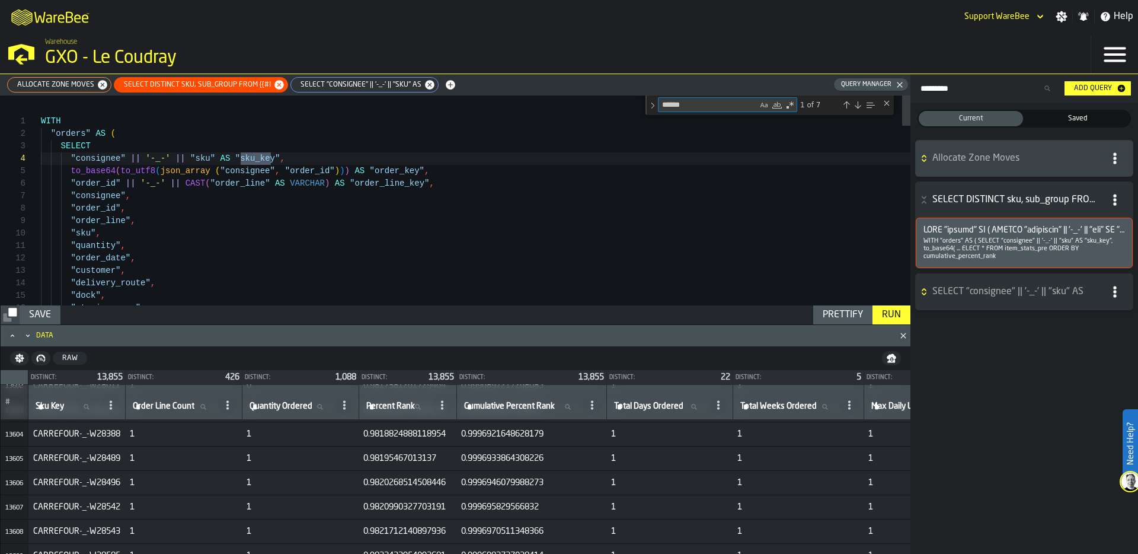
type textarea "*******"
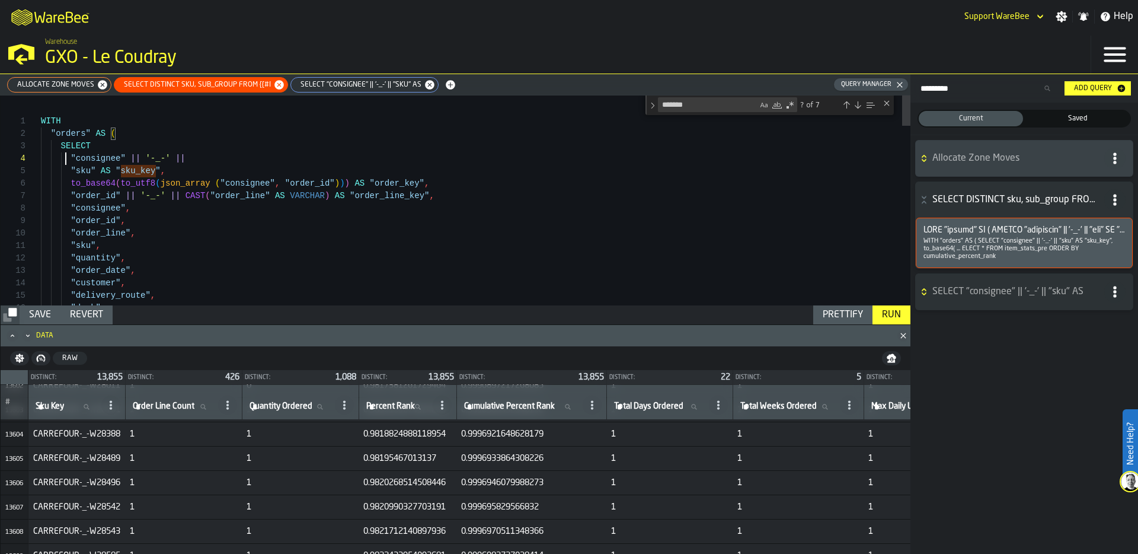
click at [860, 104] on div "Next Match (Enter)" at bounding box center [857, 104] width 9 height 9
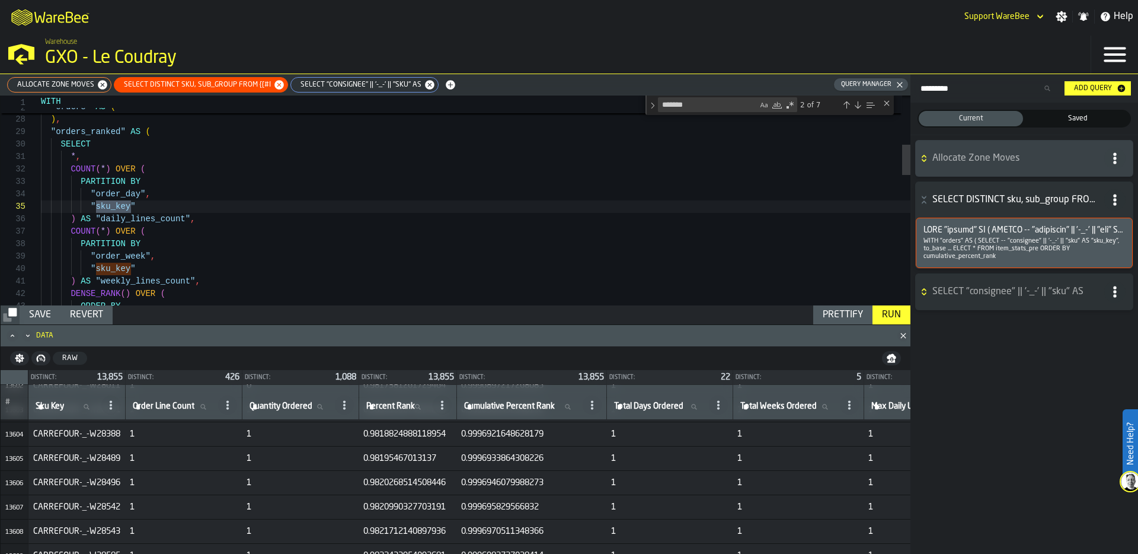
click at [860, 104] on div "Next Match (Enter)" at bounding box center [857, 104] width 9 height 9
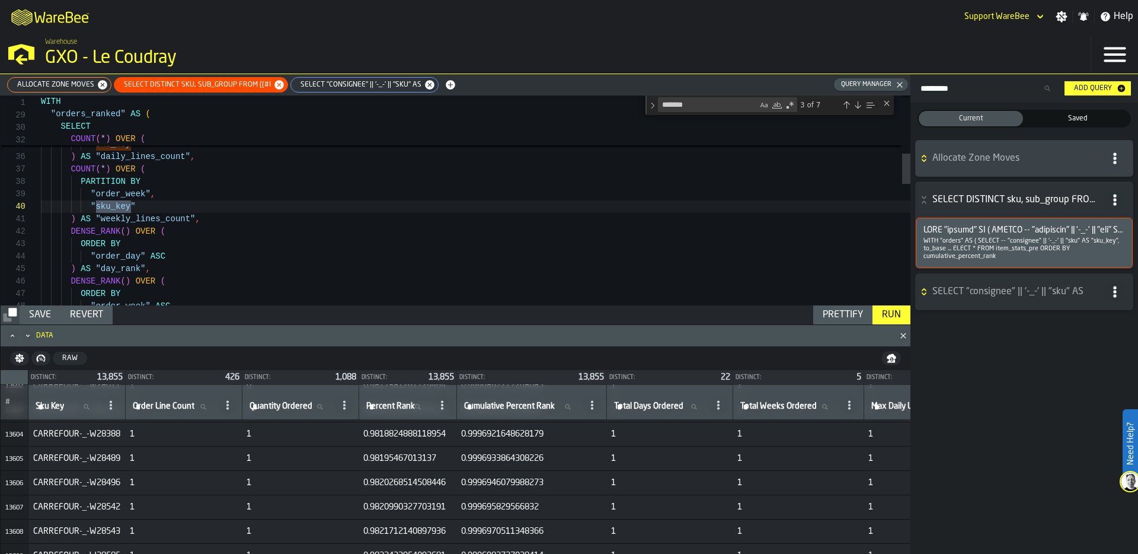
click at [860, 104] on div "Next Match (Enter)" at bounding box center [857, 104] width 9 height 9
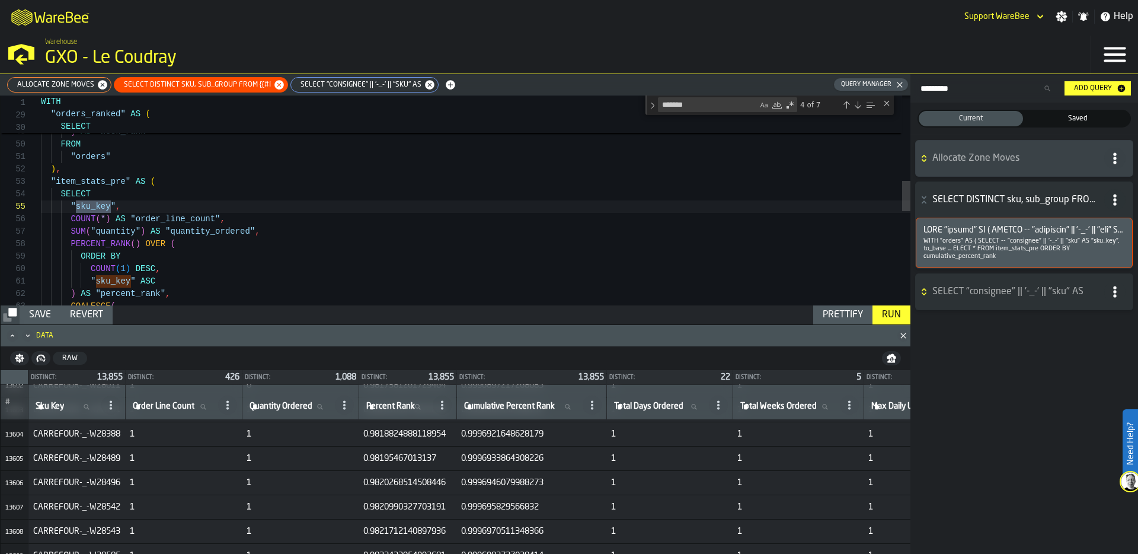
click at [860, 104] on div "Next Match (Enter)" at bounding box center [857, 104] width 9 height 9
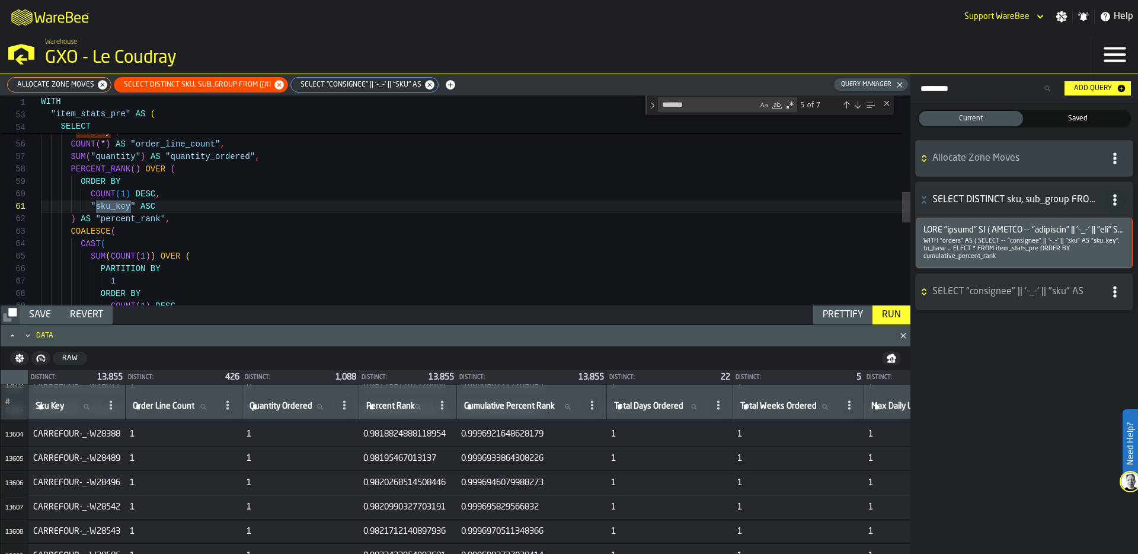
click at [860, 104] on div "Next Match (Enter)" at bounding box center [857, 104] width 9 height 9
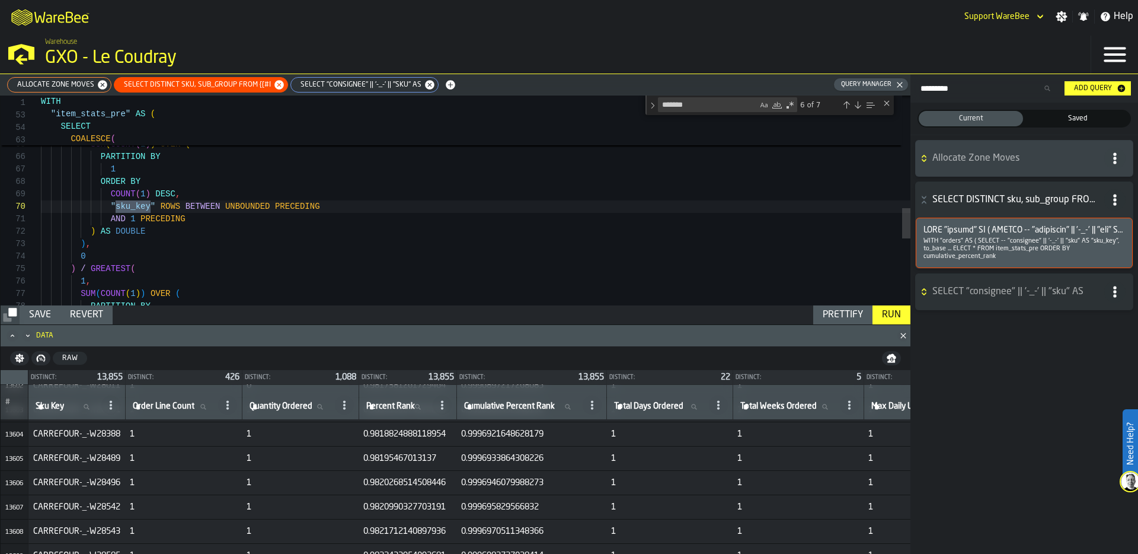
click at [860, 104] on div "Next Match (Enter)" at bounding box center [857, 104] width 9 height 9
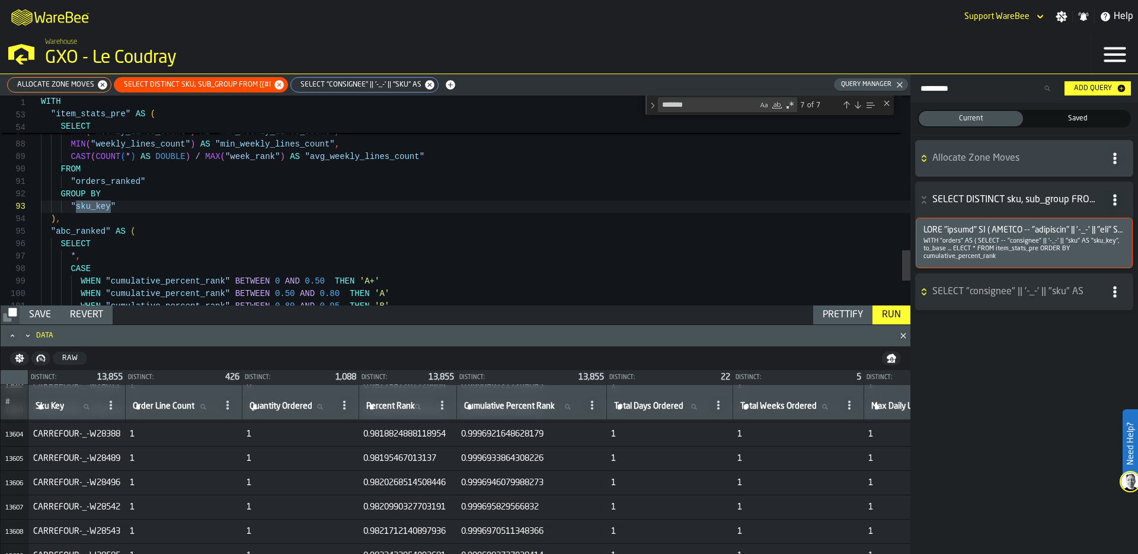
click at [860, 104] on div "Next Match (Enter)" at bounding box center [857, 104] width 9 height 9
type textarea "**********"
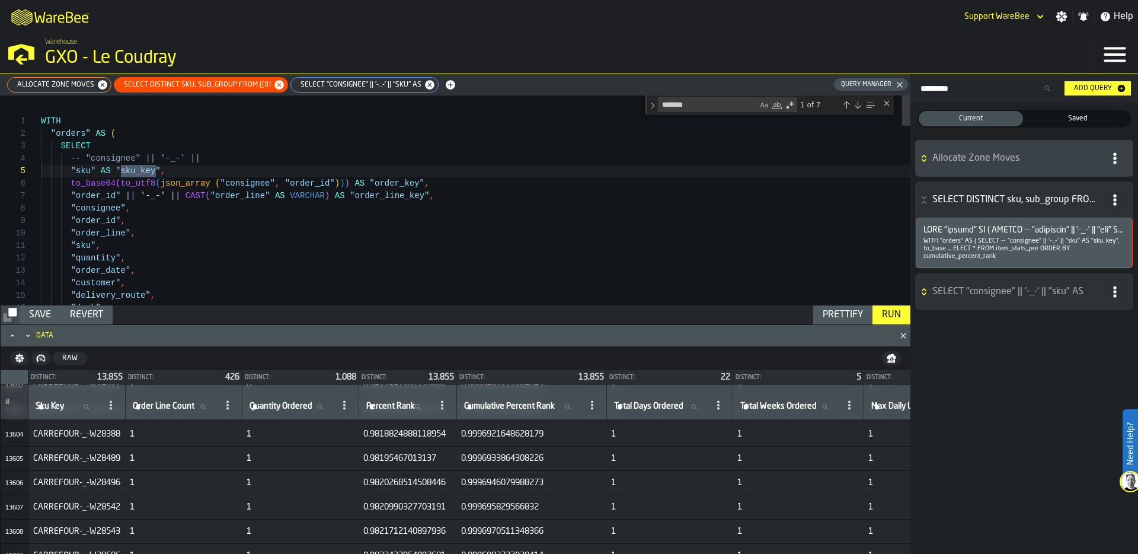
click at [896, 316] on div "Run" at bounding box center [891, 315] width 28 height 14
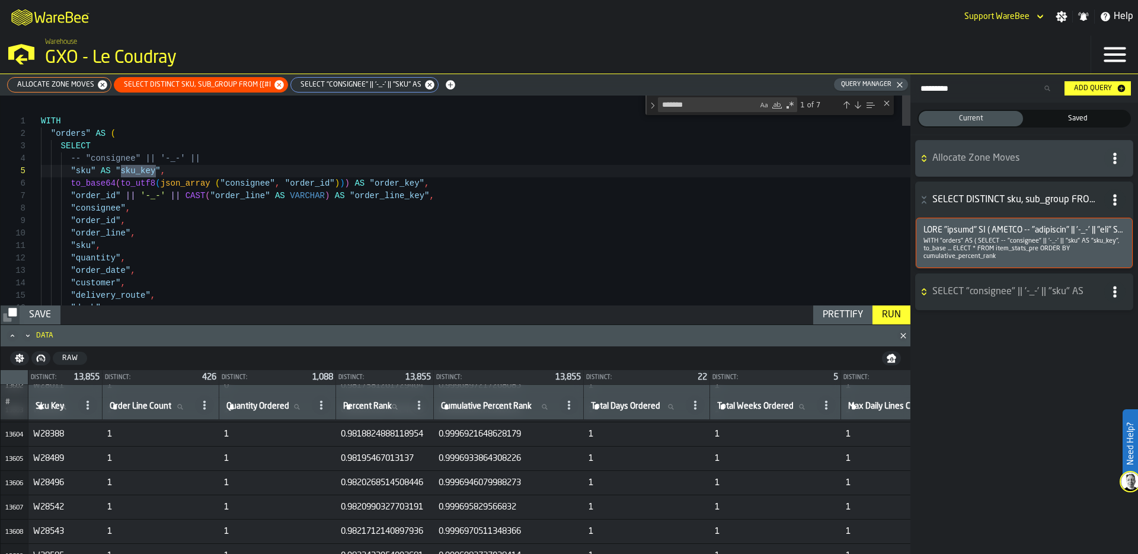
click at [896, 316] on div "Run" at bounding box center [891, 315] width 28 height 14
click at [42, 320] on div "Save" at bounding box center [39, 315] width 31 height 14
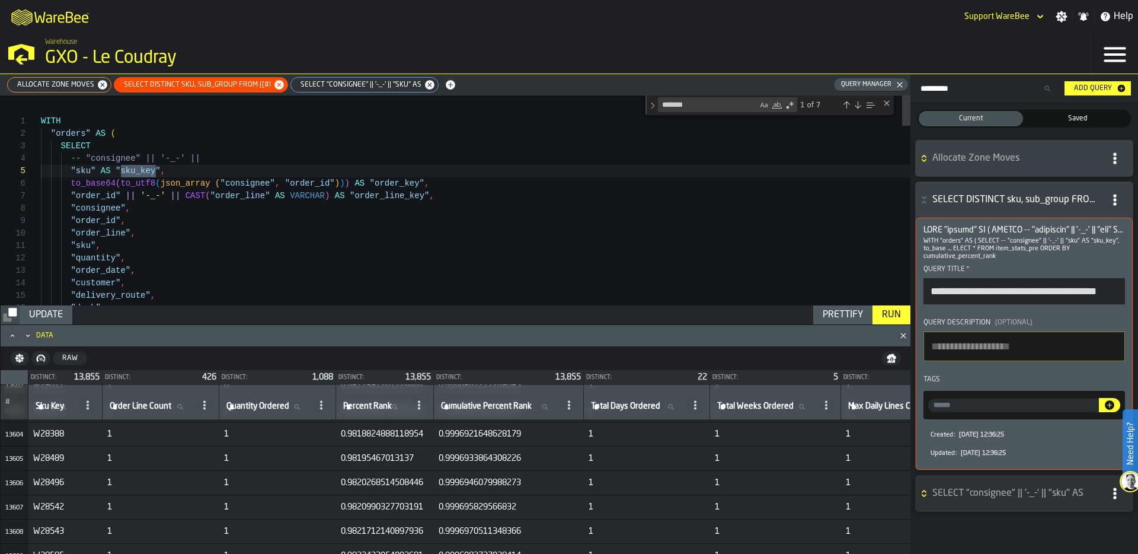
scroll to position [0, 17]
drag, startPoint x: 929, startPoint y: 289, endPoint x: 1122, endPoint y: 294, distance: 193.3
click at [1122, 295] on input "**********" at bounding box center [1027, 292] width 206 height 28
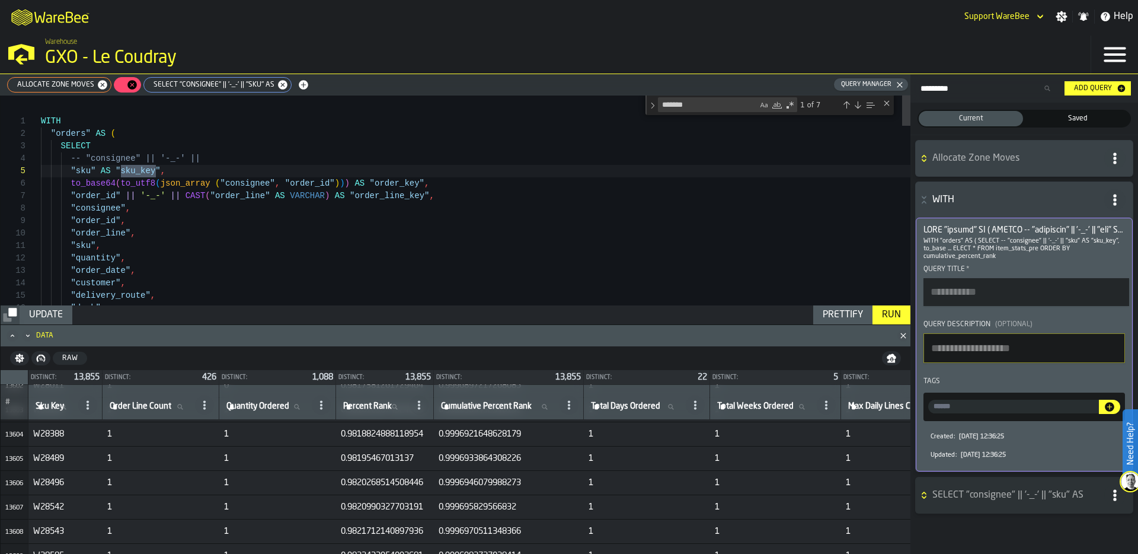
click at [1049, 287] on input "Query title *" at bounding box center [1027, 292] width 206 height 28
click at [1005, 291] on input "*" at bounding box center [1027, 292] width 206 height 28
click at [980, 291] on input "**" at bounding box center [1027, 292] width 206 height 28
click at [968, 288] on input "***" at bounding box center [1027, 292] width 206 height 28
click at [995, 296] on input "***" at bounding box center [1027, 292] width 206 height 28
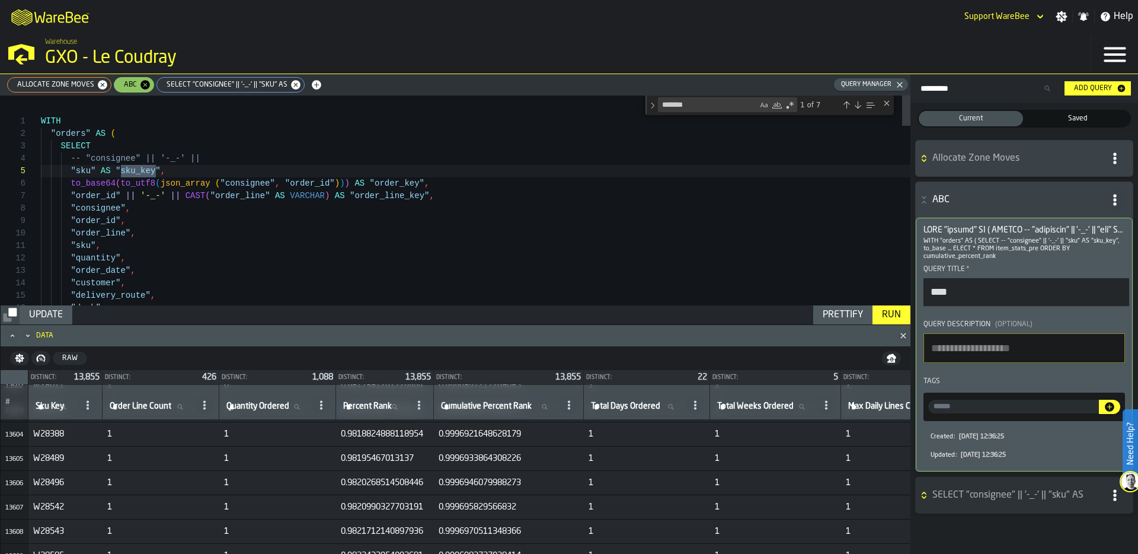
paste input "********"
type input "**********"
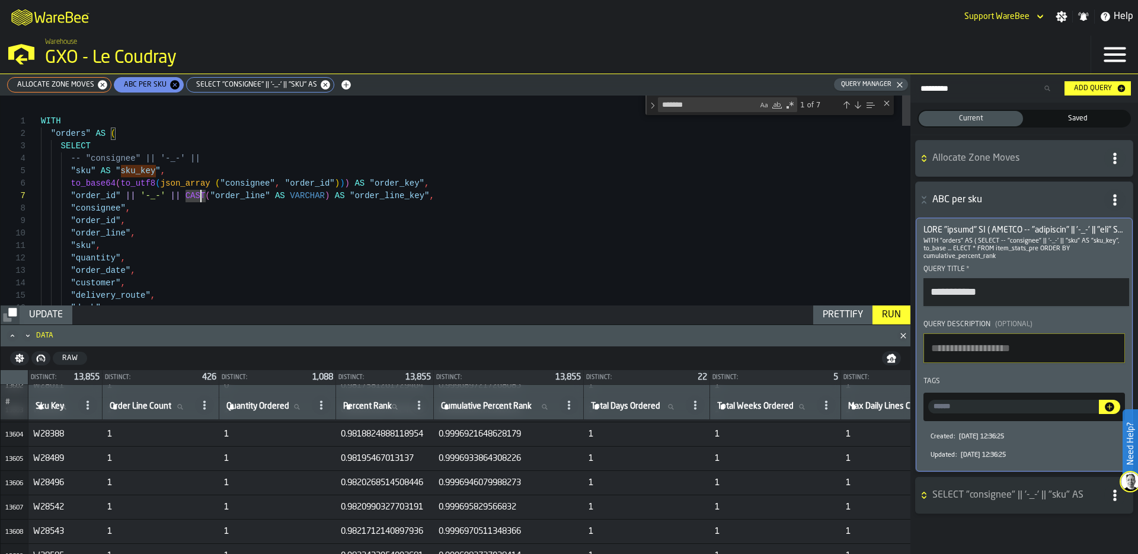
scroll to position [12, 0]
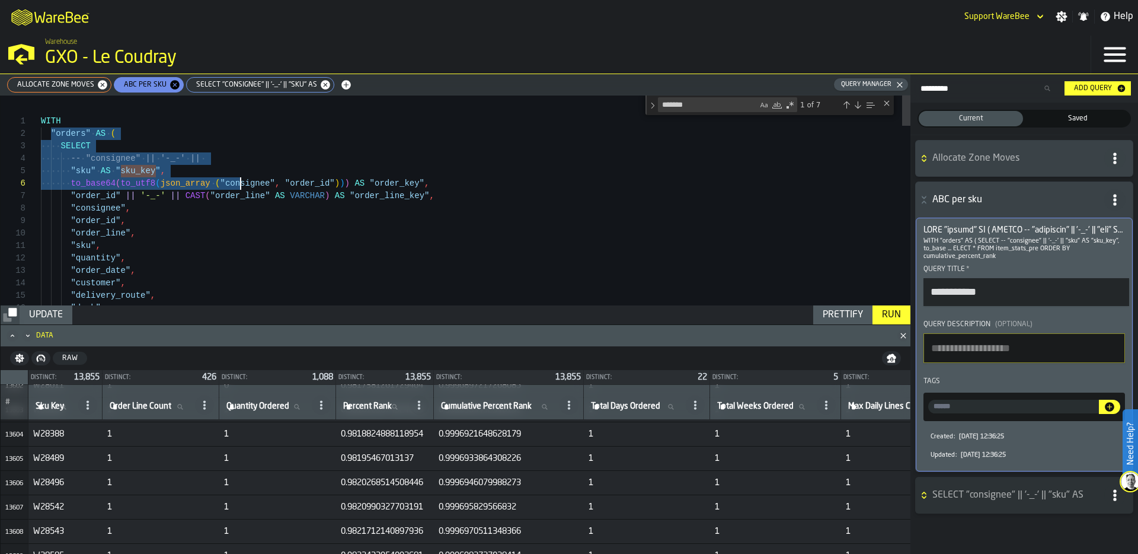
drag, startPoint x: 50, startPoint y: 133, endPoint x: 239, endPoint y: 189, distance: 197.7
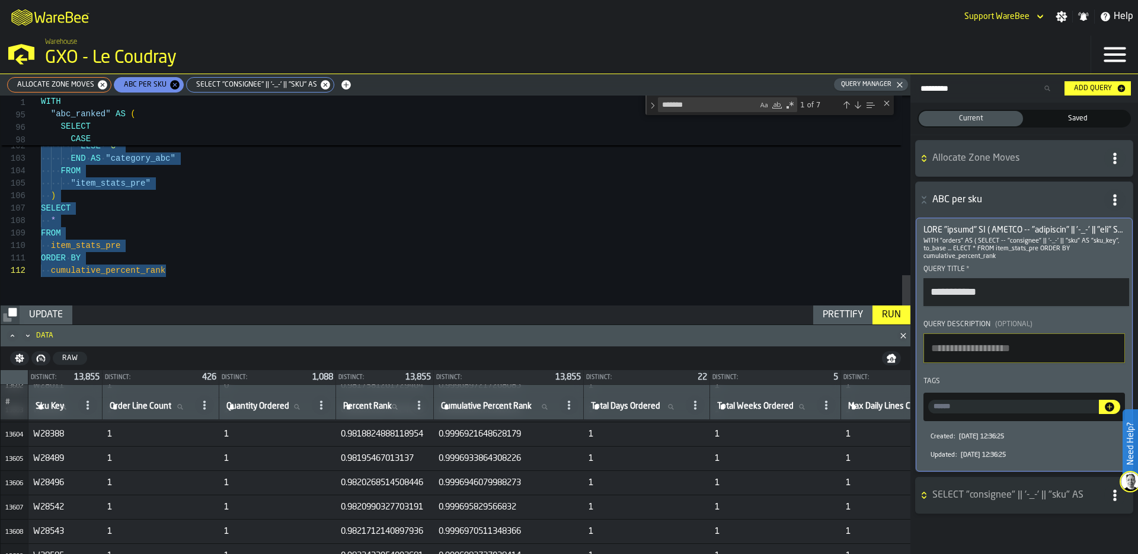
scroll to position [87, 0]
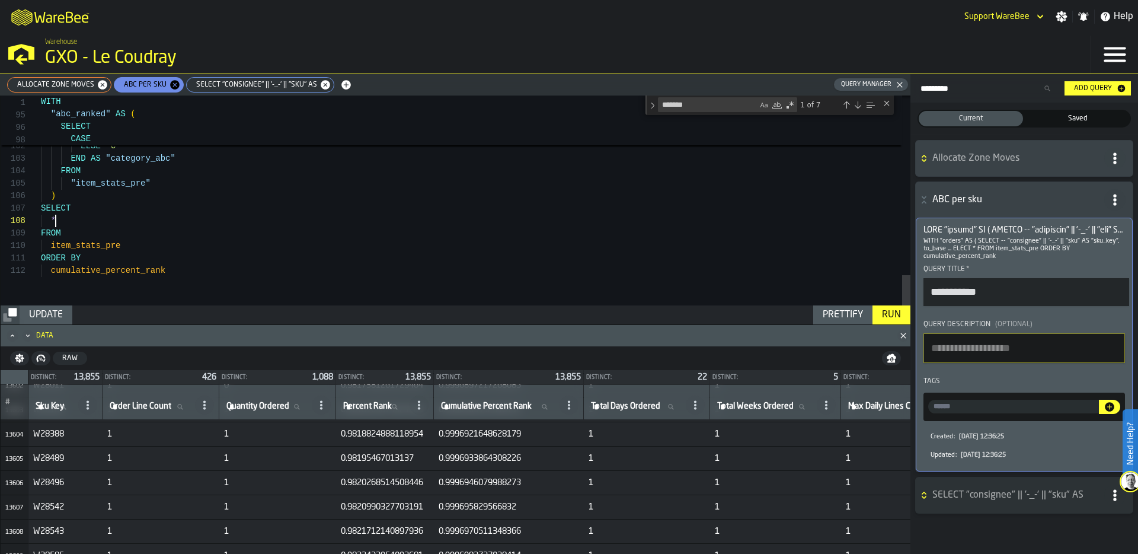
drag, startPoint x: 52, startPoint y: 219, endPoint x: 59, endPoint y: 218, distance: 7.1
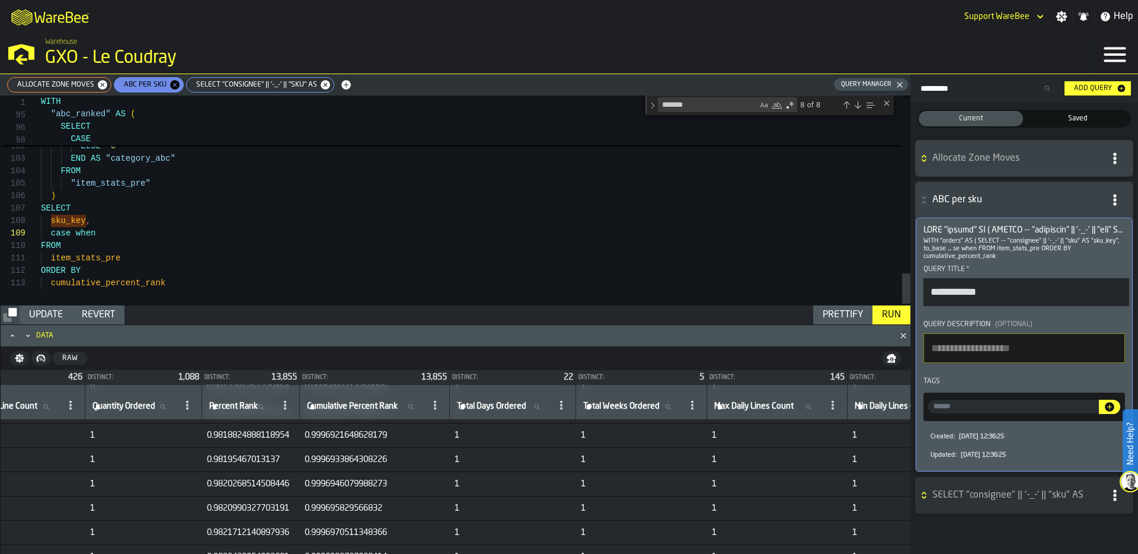
scroll to position [200914, 0]
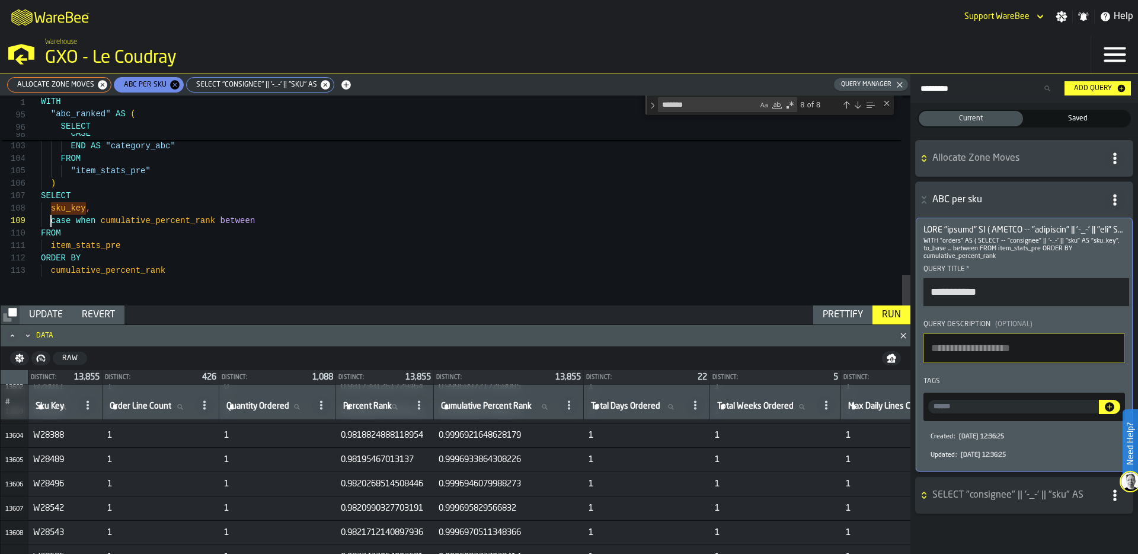
drag, startPoint x: 52, startPoint y: 218, endPoint x: 279, endPoint y: 218, distance: 227.0
click at [894, 310] on div "Run" at bounding box center [891, 315] width 28 height 14
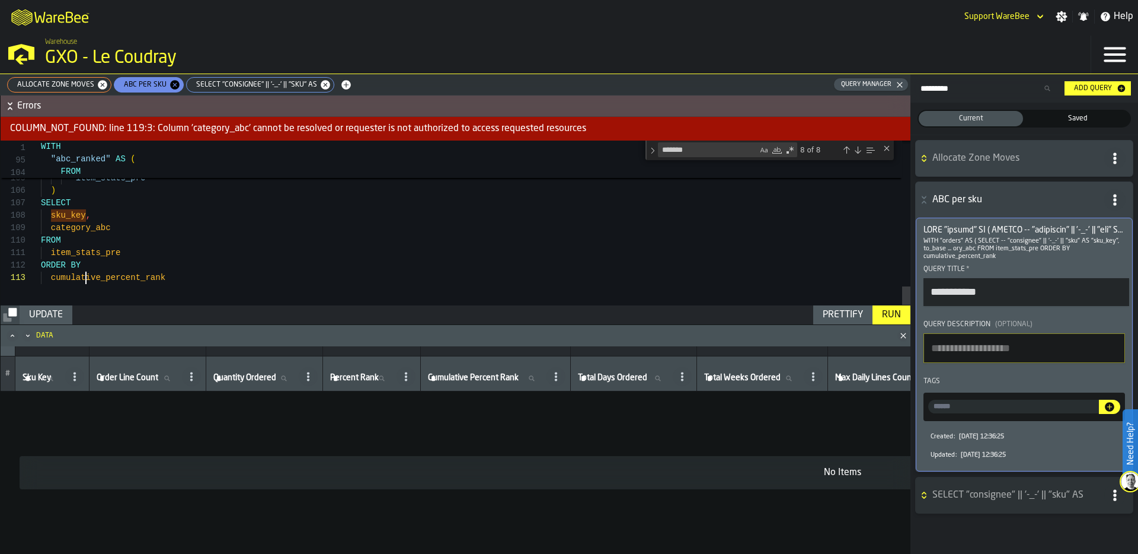
click at [893, 315] on div "Run" at bounding box center [891, 315] width 28 height 14
drag, startPoint x: 114, startPoint y: 270, endPoint x: 36, endPoint y: 271, distance: 78.3
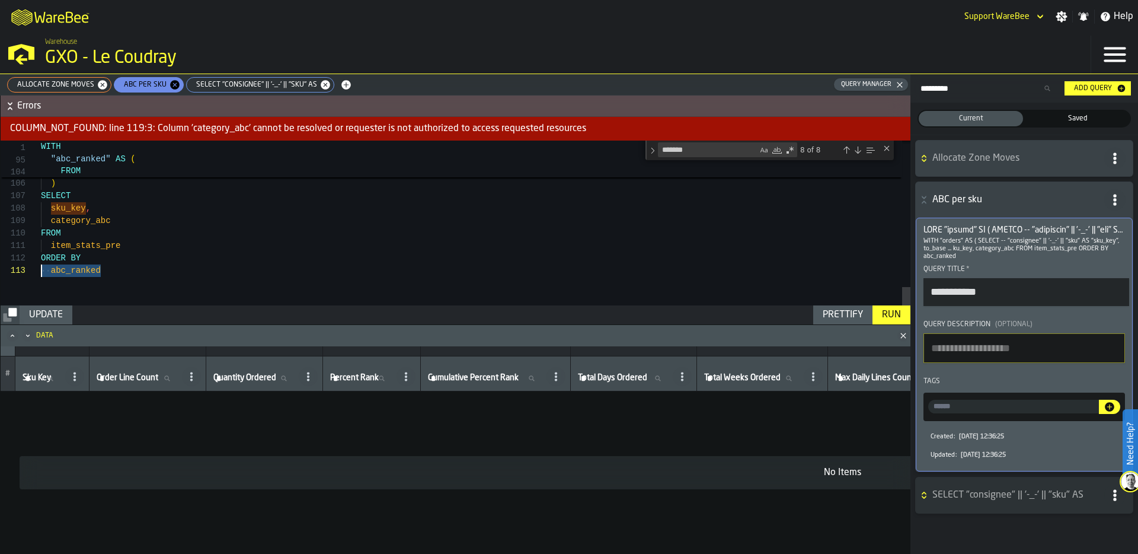
drag, startPoint x: 128, startPoint y: 247, endPoint x: 15, endPoint y: 247, distance: 113.2
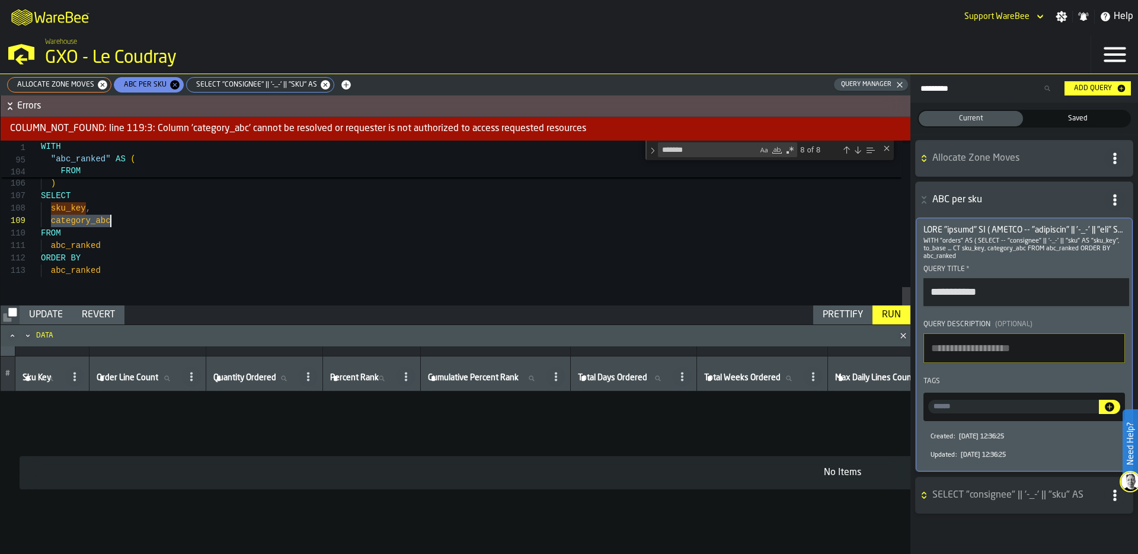
drag, startPoint x: 50, startPoint y: 221, endPoint x: 114, endPoint y: 221, distance: 63.4
drag, startPoint x: 49, startPoint y: 272, endPoint x: 108, endPoint y: 272, distance: 59.3
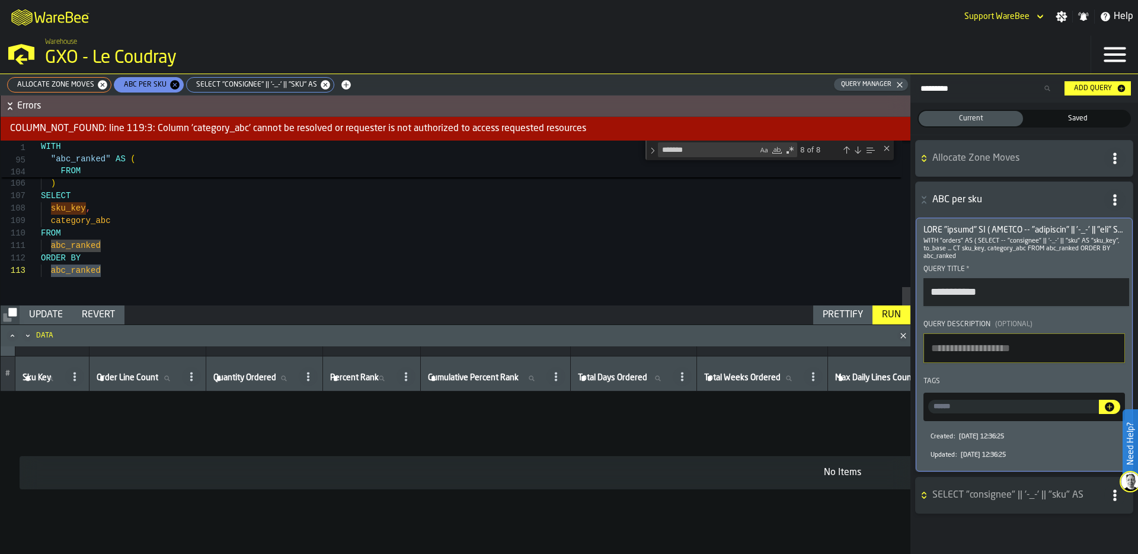
drag, startPoint x: 120, startPoint y: 274, endPoint x: 34, endPoint y: 258, distance: 87.3
click at [898, 317] on div "Run" at bounding box center [891, 315] width 28 height 14
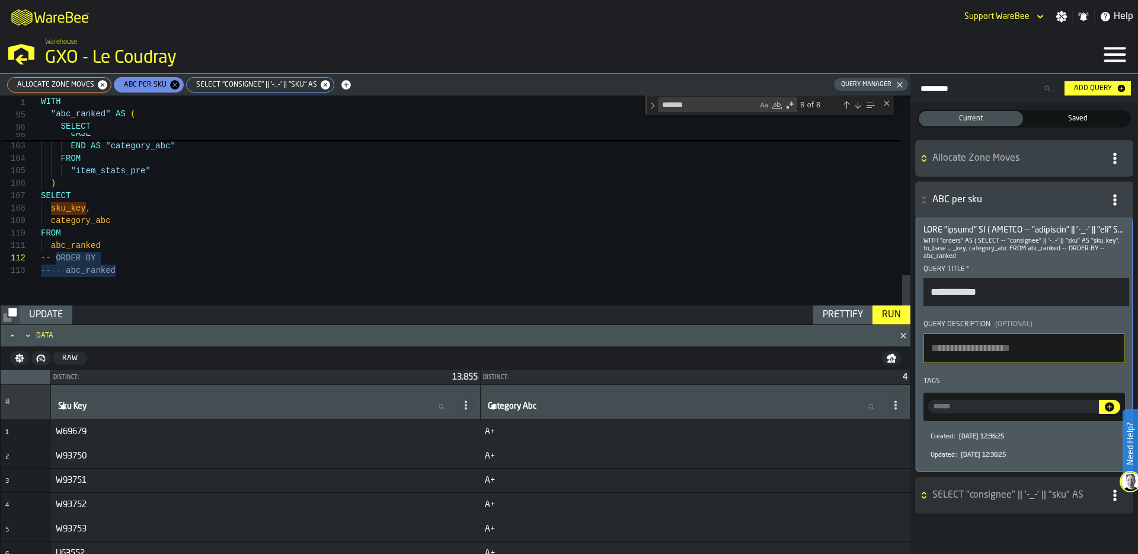
click at [53, 315] on div "Update" at bounding box center [45, 315] width 43 height 14
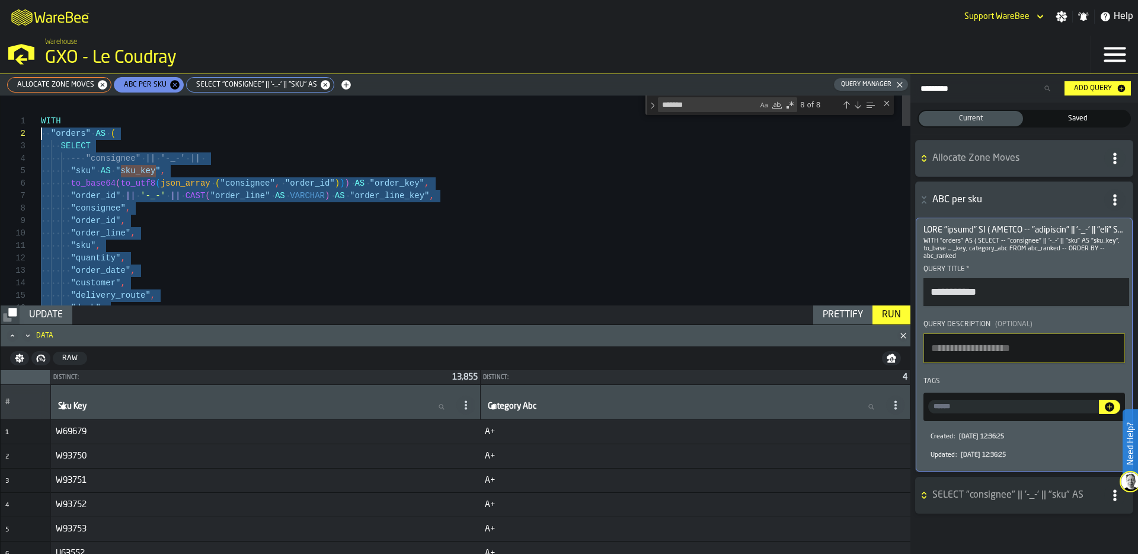
drag, startPoint x: 119, startPoint y: 245, endPoint x: 39, endPoint y: 133, distance: 137.3
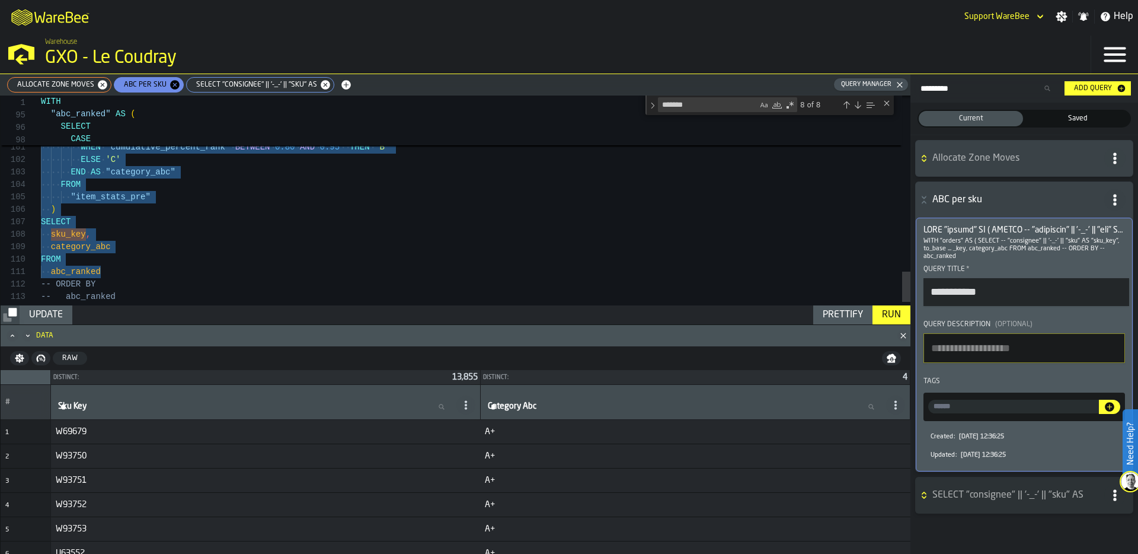
click at [63, 83] on span "Allocate Zone Moves" at bounding box center [53, 85] width 87 height 8
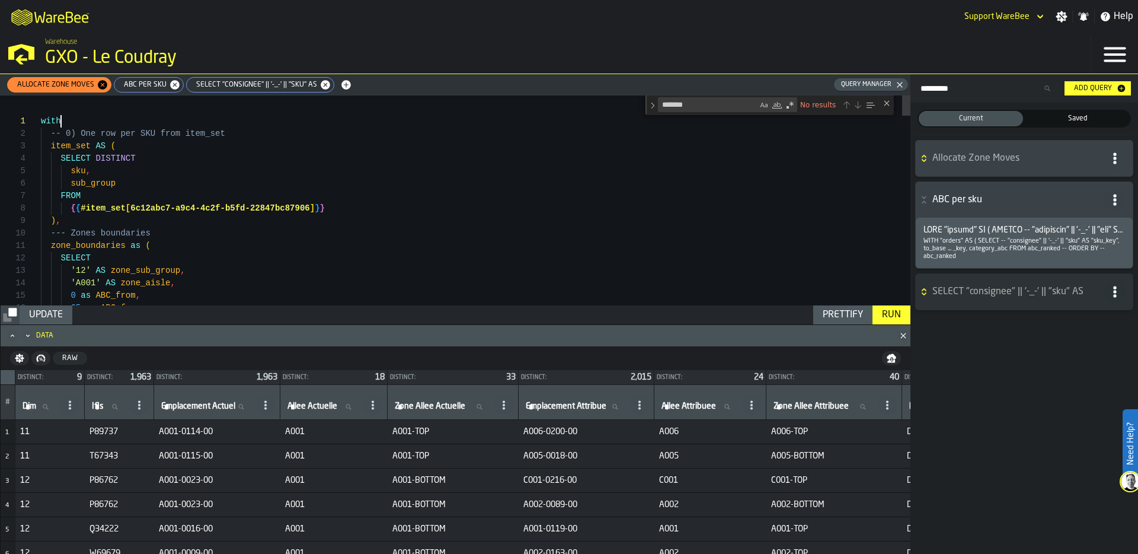
scroll to position [0, 0]
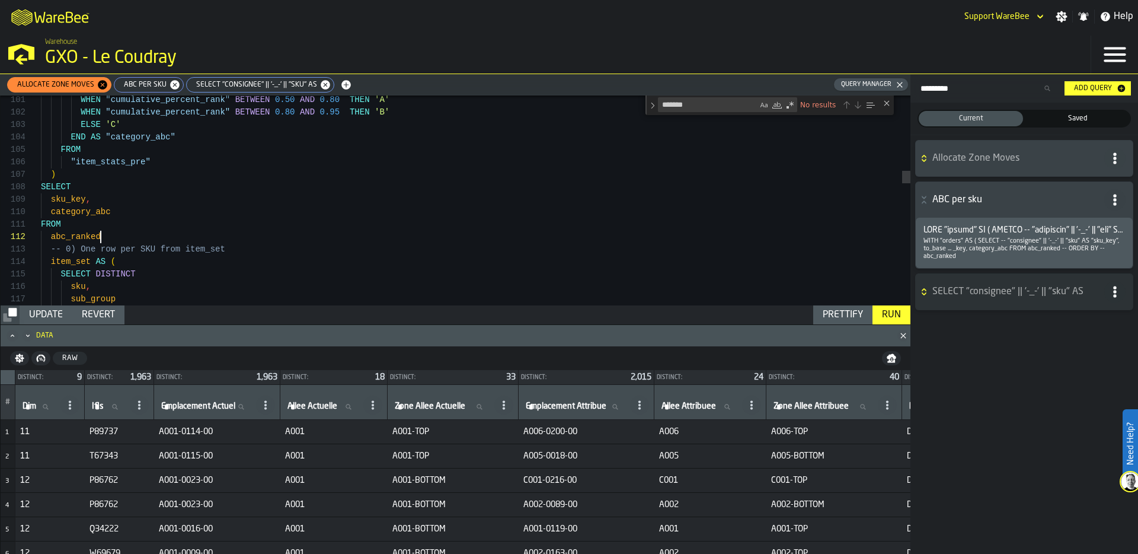
scroll to position [12, 0]
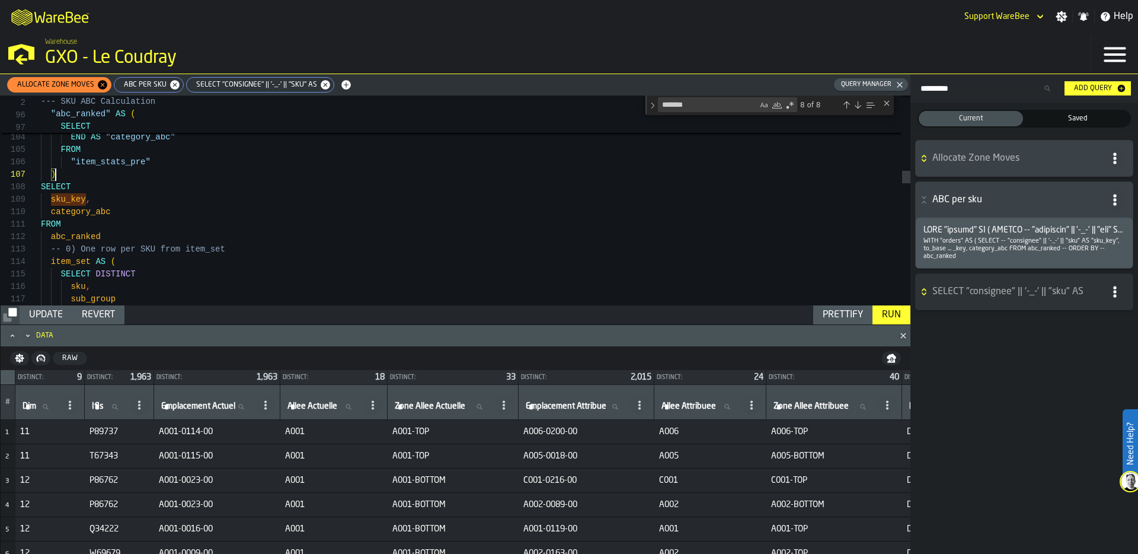
scroll to position [75, 0]
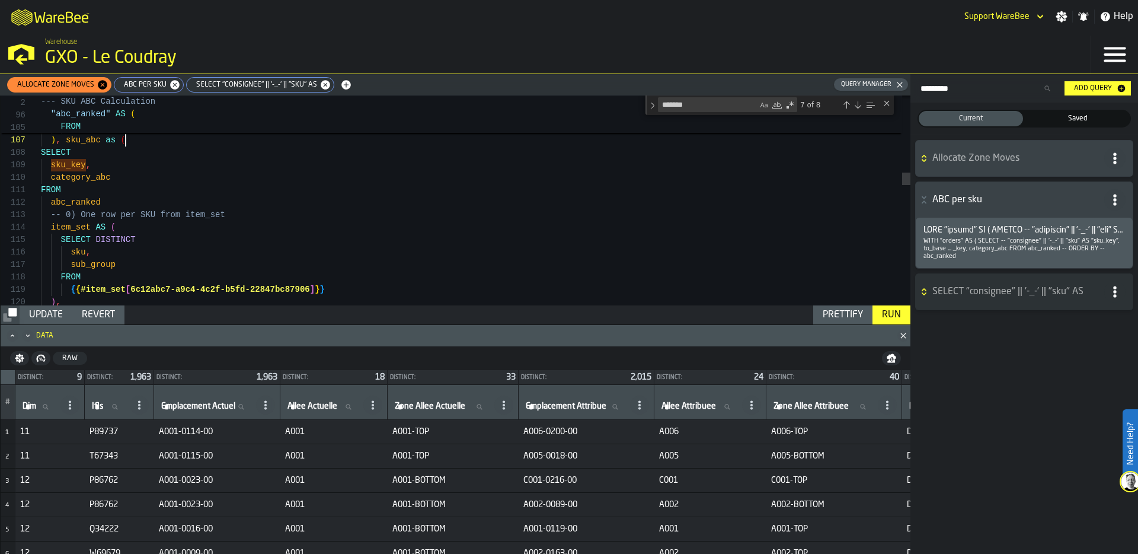
click at [117, 206] on div "END AS "category_abc" FROM "item_stats_pre" ) , sku_abc as ( SELECT sku_key , c…" at bounding box center [476, 562] width 870 height 3534
click at [851, 311] on div "Prettify" at bounding box center [843, 315] width 50 height 14
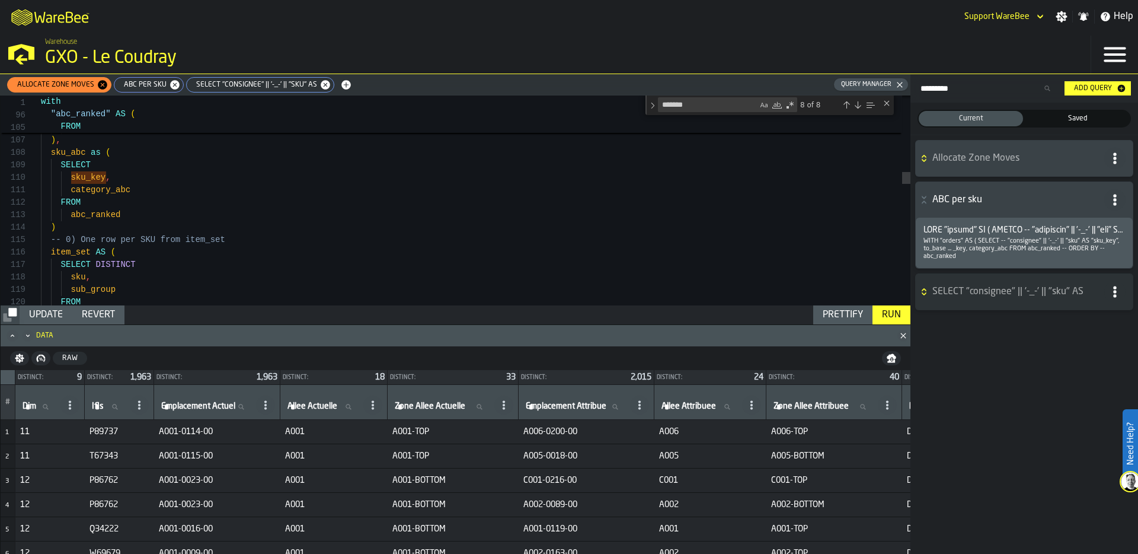
click at [897, 316] on div "Run" at bounding box center [891, 315] width 28 height 14
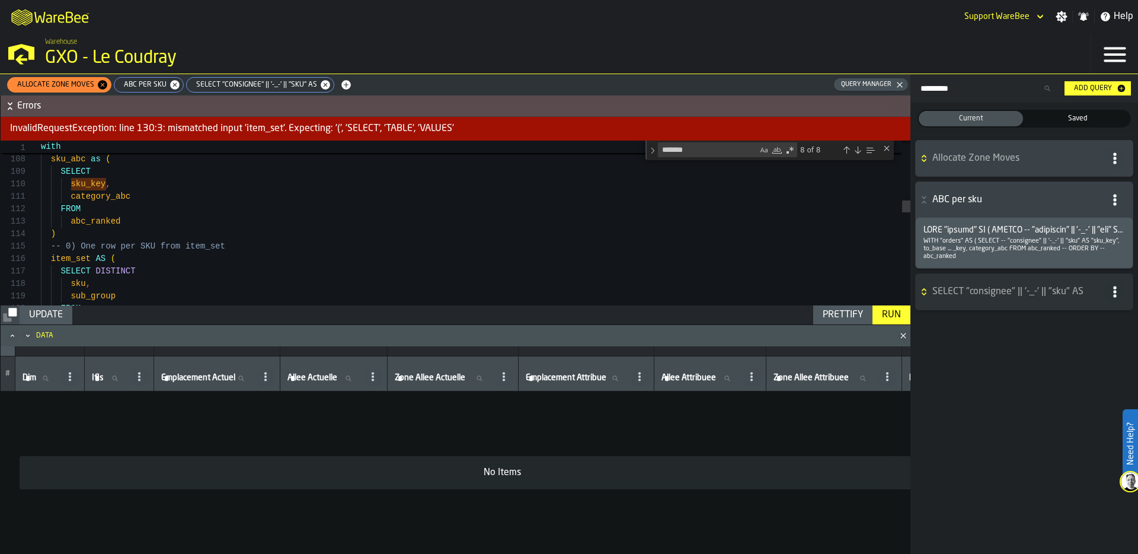
scroll to position [37, 0]
click at [882, 321] on div "Run" at bounding box center [891, 315] width 28 height 14
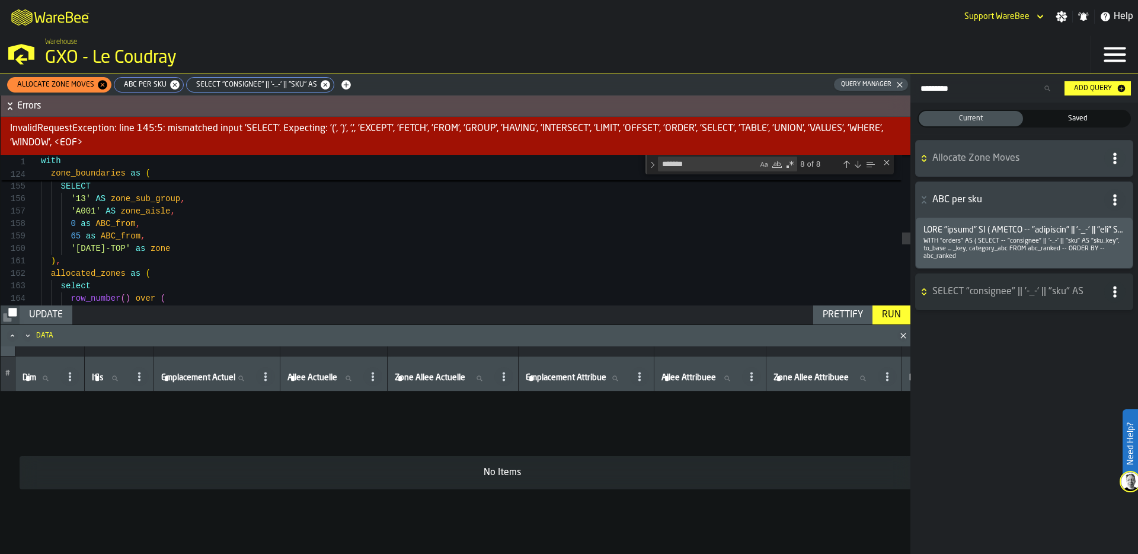
click at [26, 338] on icon "Minimize" at bounding box center [28, 336] width 12 height 12
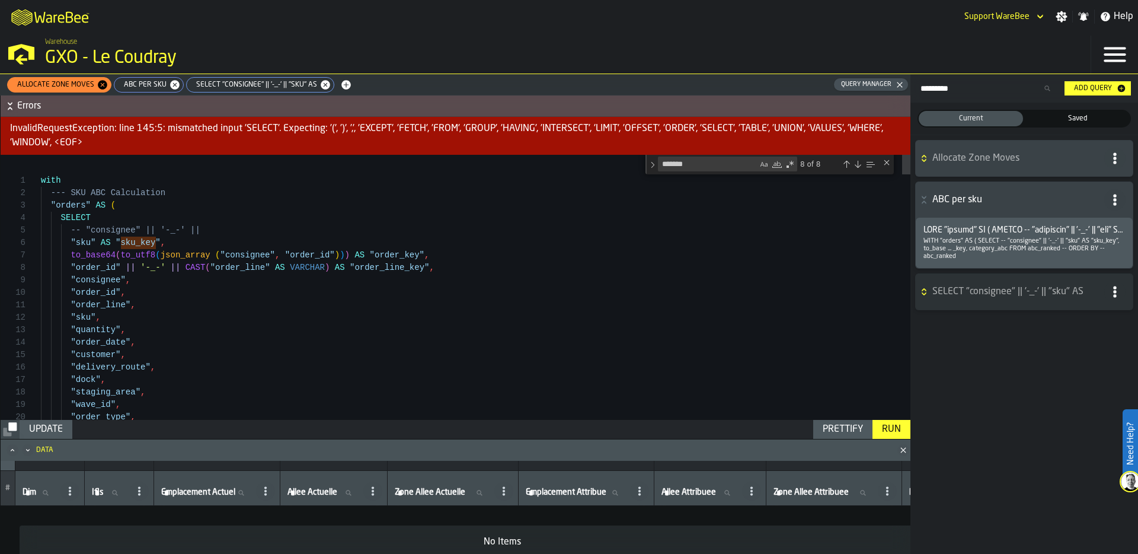
scroll to position [25, 0]
click at [30, 204] on div at bounding box center [34, 205] width 15 height 12
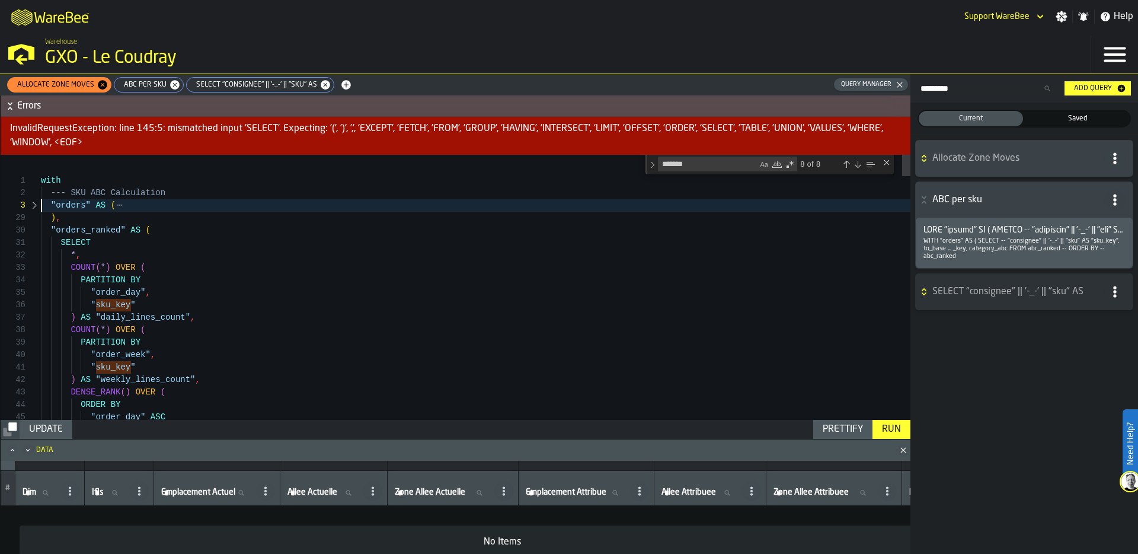
click at [33, 227] on div at bounding box center [34, 230] width 15 height 12
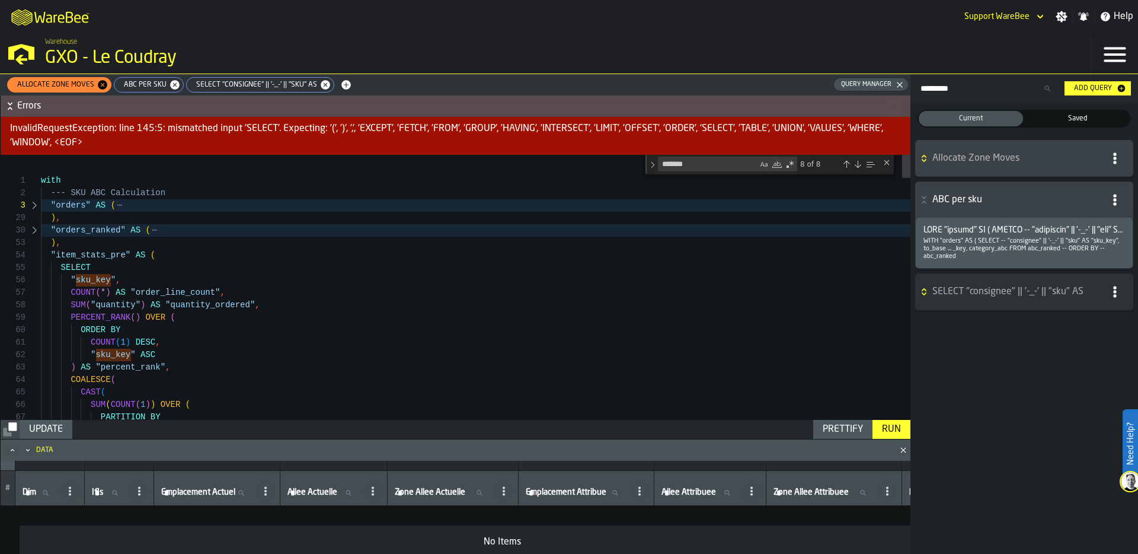
click at [34, 258] on div at bounding box center [34, 255] width 15 height 12
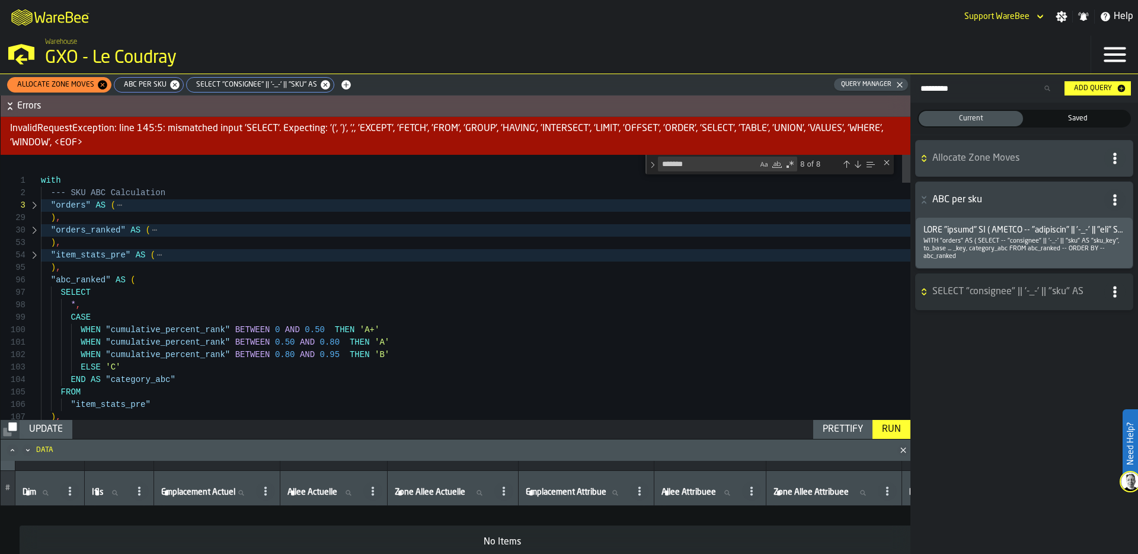
click at [37, 279] on div at bounding box center [34, 280] width 15 height 12
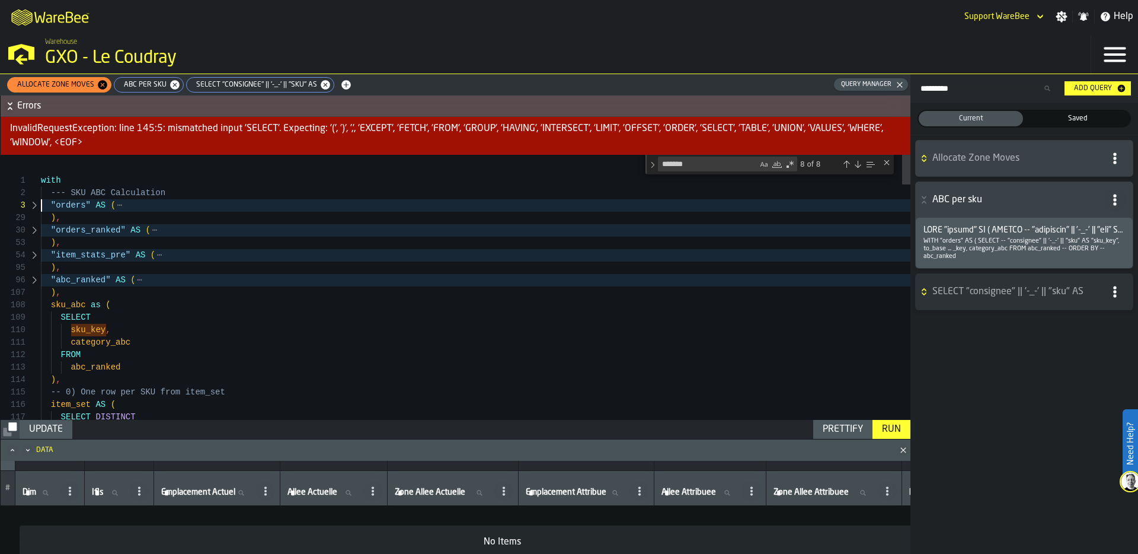
click at [35, 304] on div at bounding box center [34, 305] width 15 height 12
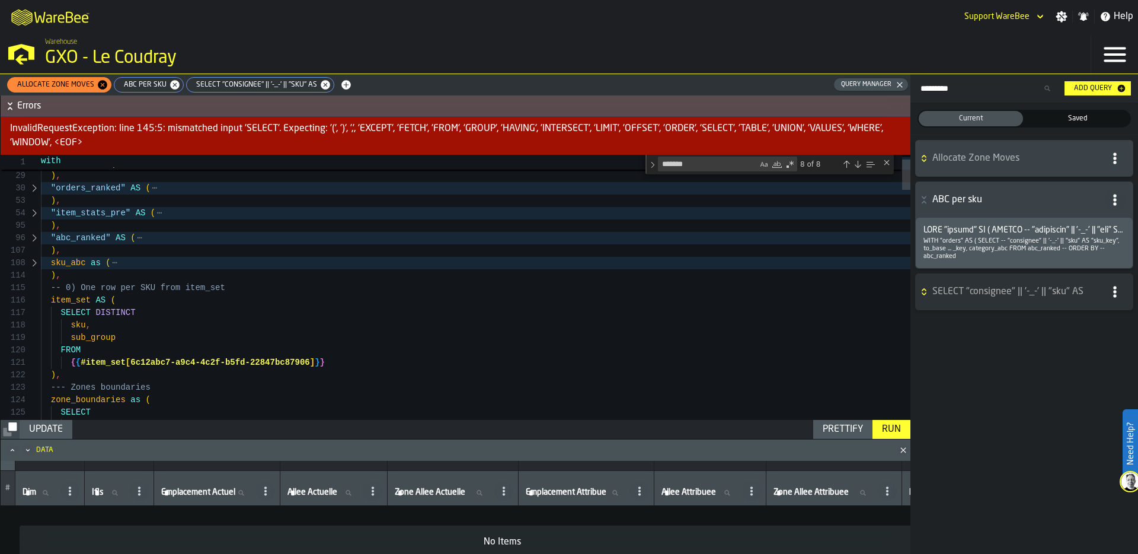
click at [34, 263] on div at bounding box center [34, 263] width 15 height 12
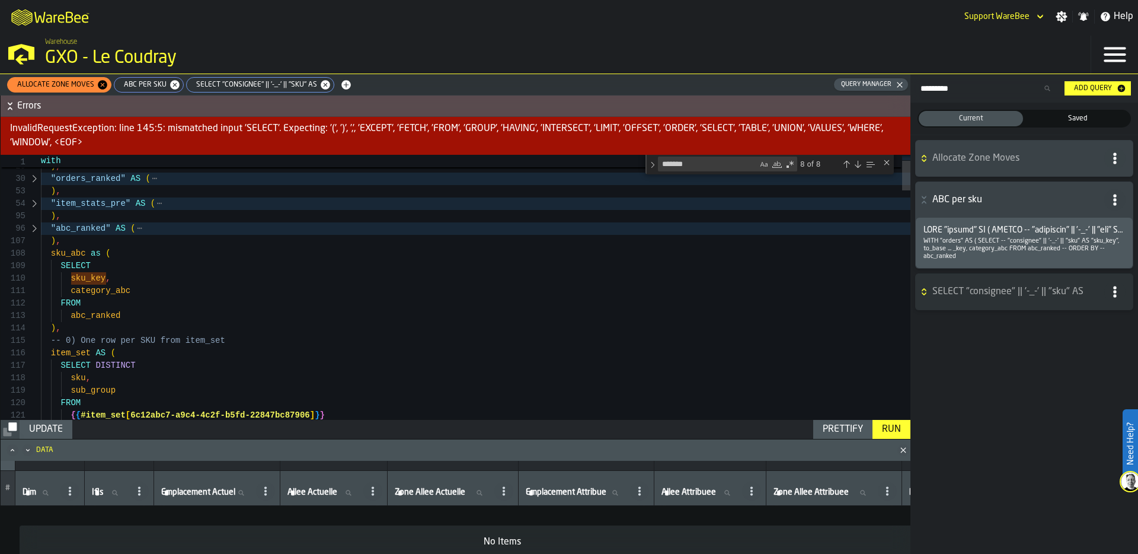
click at [33, 254] on div at bounding box center [34, 253] width 15 height 12
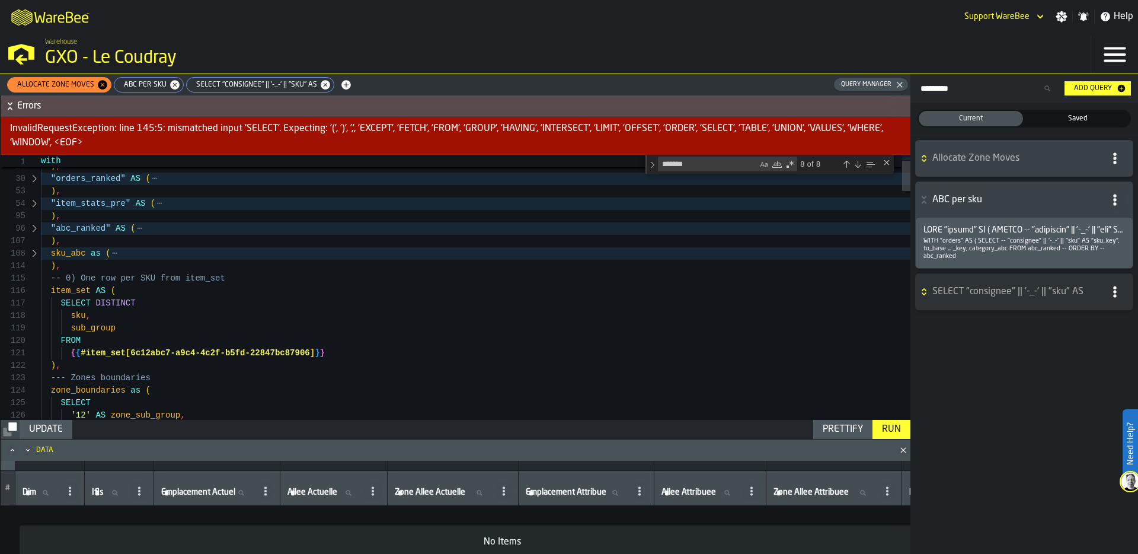
click at [33, 290] on div at bounding box center [34, 291] width 15 height 12
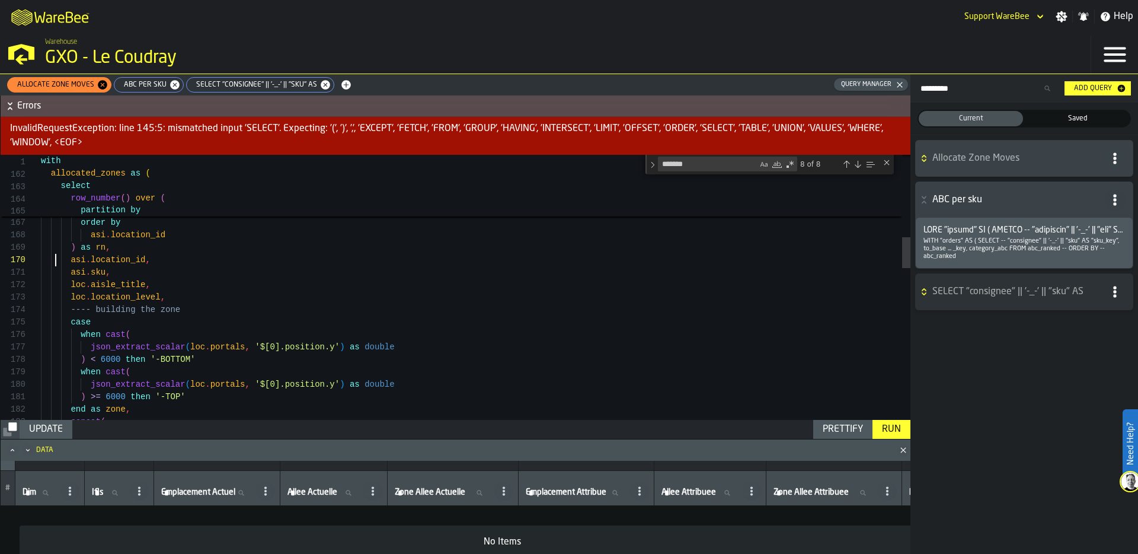
drag, startPoint x: 167, startPoint y: 301, endPoint x: 10, endPoint y: 287, distance: 157.7
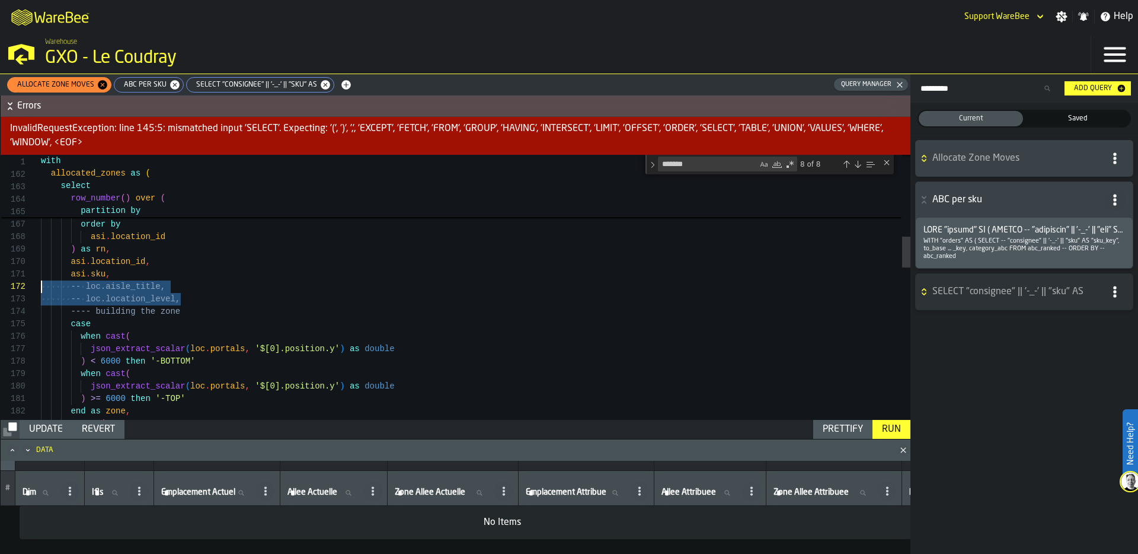
scroll to position [25, 0]
drag, startPoint x: 162, startPoint y: 262, endPoint x: 14, endPoint y: 263, distance: 147.6
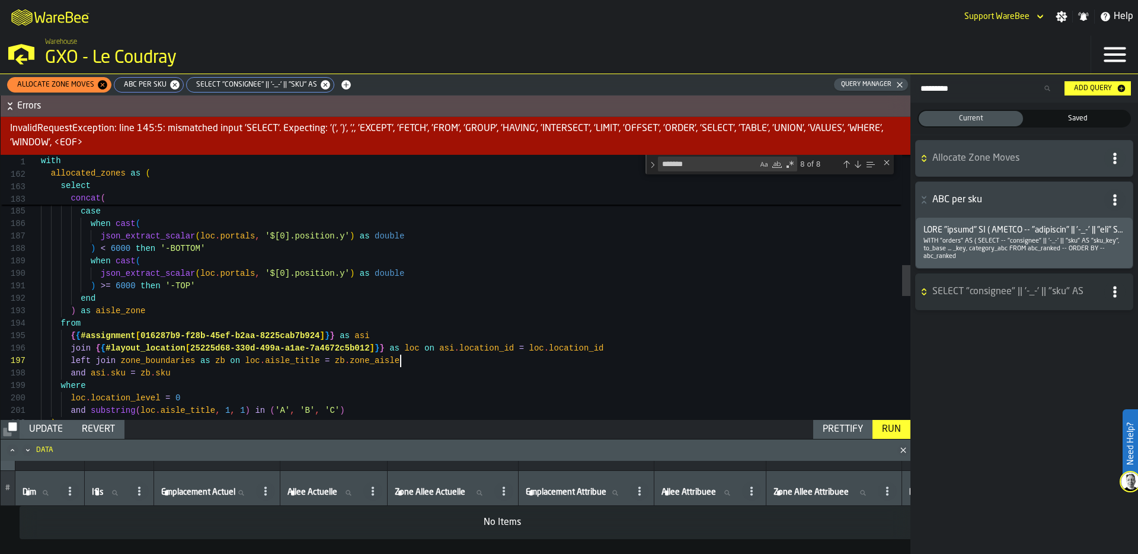
scroll to position [112, 0]
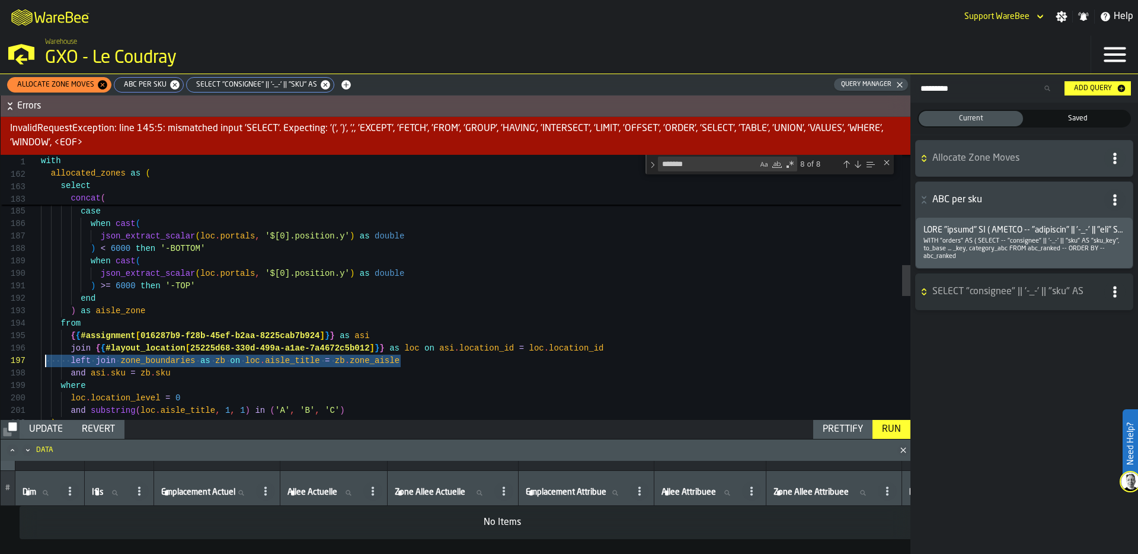
drag, startPoint x: 414, startPoint y: 359, endPoint x: 46, endPoint y: 359, distance: 368.1
click at [46, 359] on div "json_extract_scalar ( loc . portals , '$[0].position.y' ) as double ) >= 6000 t…" at bounding box center [476, 346] width 870 height 2239
drag, startPoint x: 207, startPoint y: 370, endPoint x: -31, endPoint y: 358, distance: 238.6
click at [41, 358] on div "json_extract_scalar ( loc . portals , '$[0].position.y' ) as double ) >= 6000 t…" at bounding box center [476, 346] width 870 height 2239
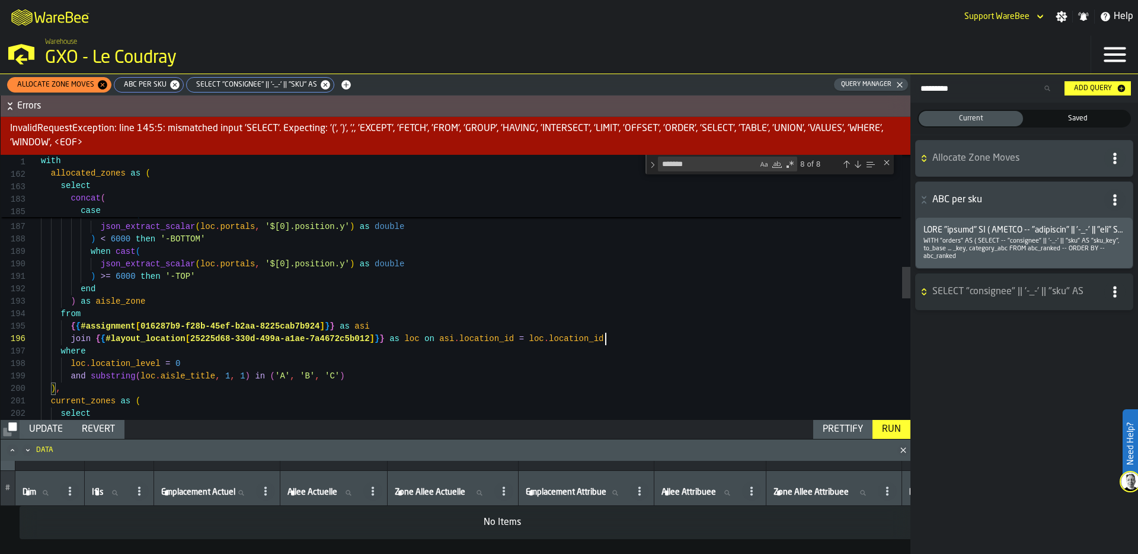
scroll to position [100, 0]
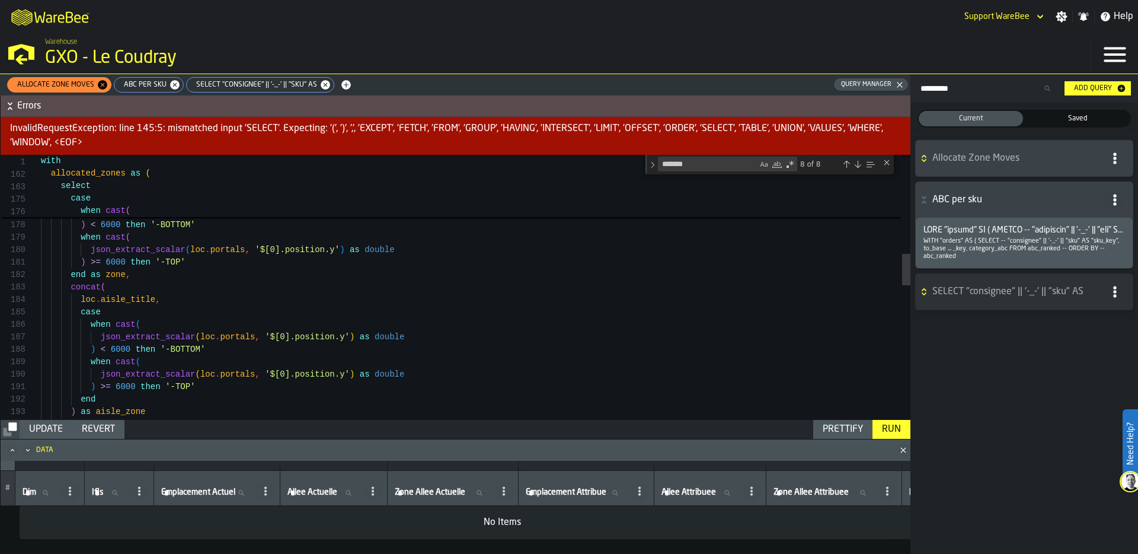
click at [226, 334] on div ") >= 6000 then '-TOP' end as zone , concat ( loc . aisle_title , case when cast…" at bounding box center [476, 435] width 870 height 2214
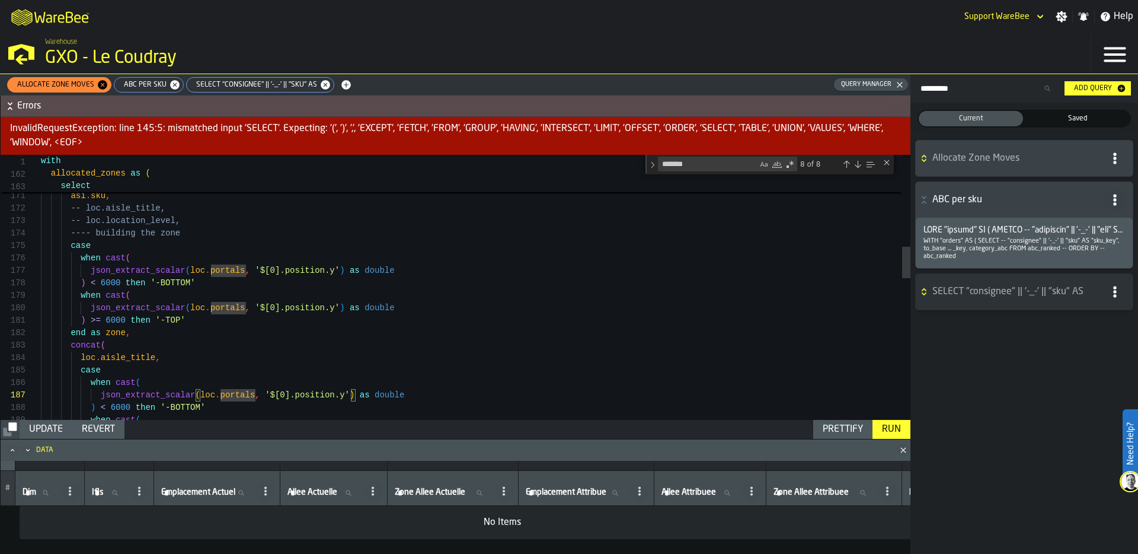
click at [105, 257] on div ") >= 6000 then '-TOP' end as zone , concat ( loc . aisle_title , case when cast…" at bounding box center [476, 493] width 870 height 2214
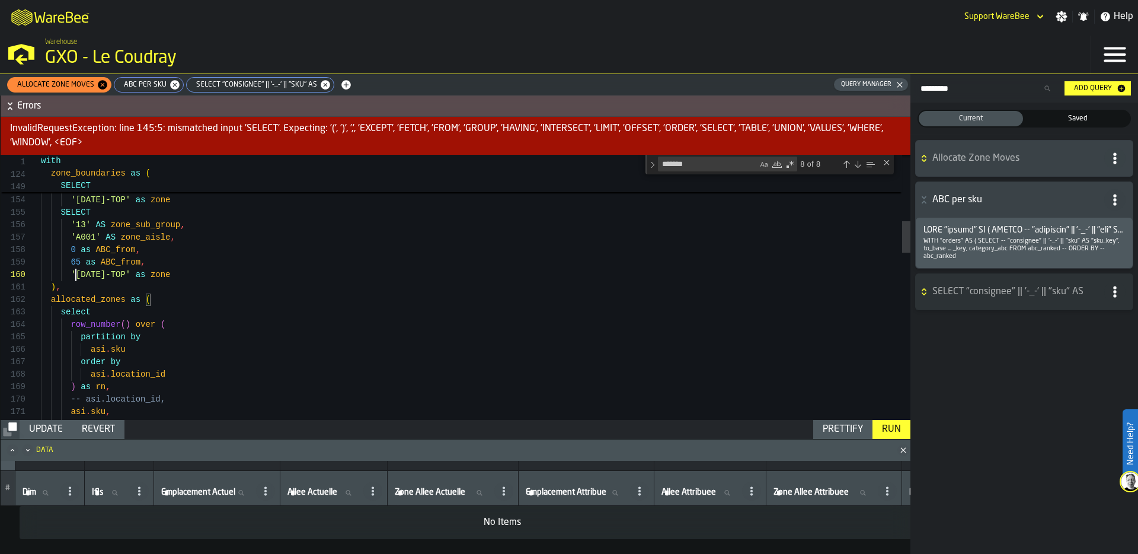
scroll to position [25, 0]
drag, startPoint x: 76, startPoint y: 274, endPoint x: 115, endPoint y: 273, distance: 38.6
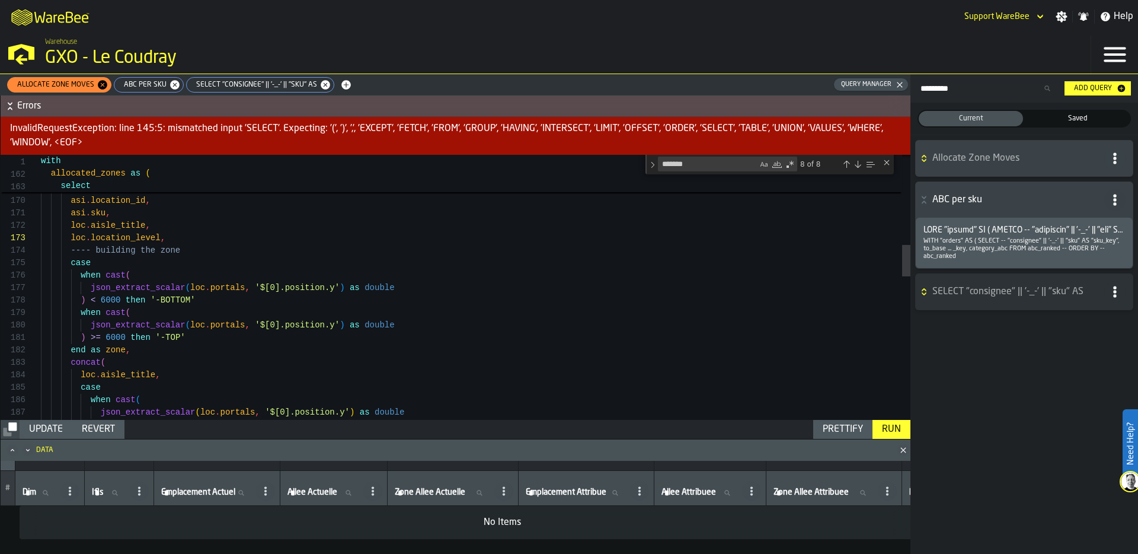
click at [107, 262] on div "asi . sku order by asi . location_id ) as rn , asi . location_id , asi . sku , …" at bounding box center [476, 510] width 870 height 2214
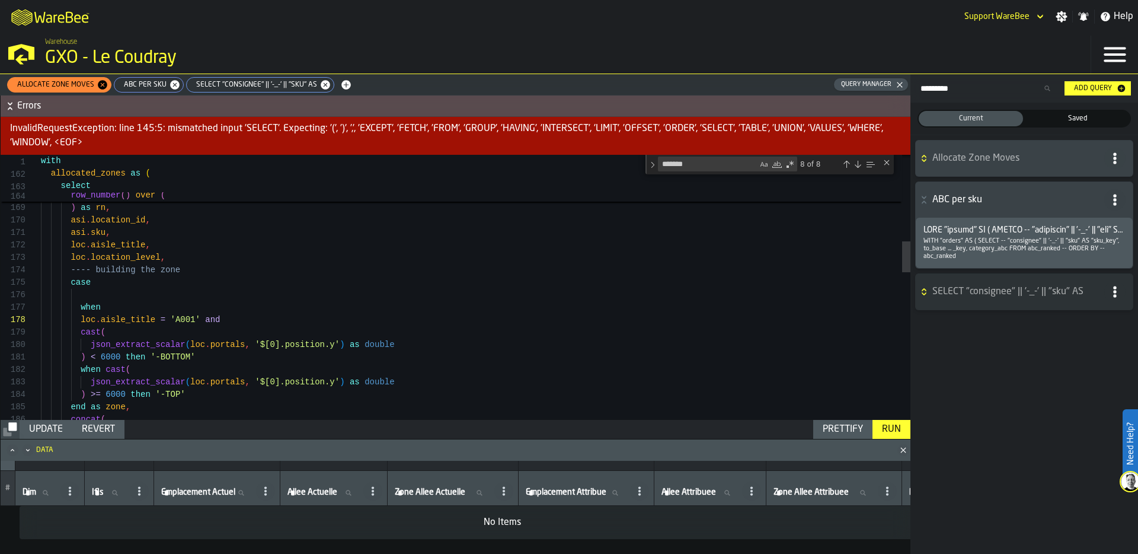
scroll to position [37, 0]
click at [155, 356] on div "asi . sku order by asi . location_id ) as rn , asi . location_id , asi . sku , …" at bounding box center [476, 548] width 870 height 2251
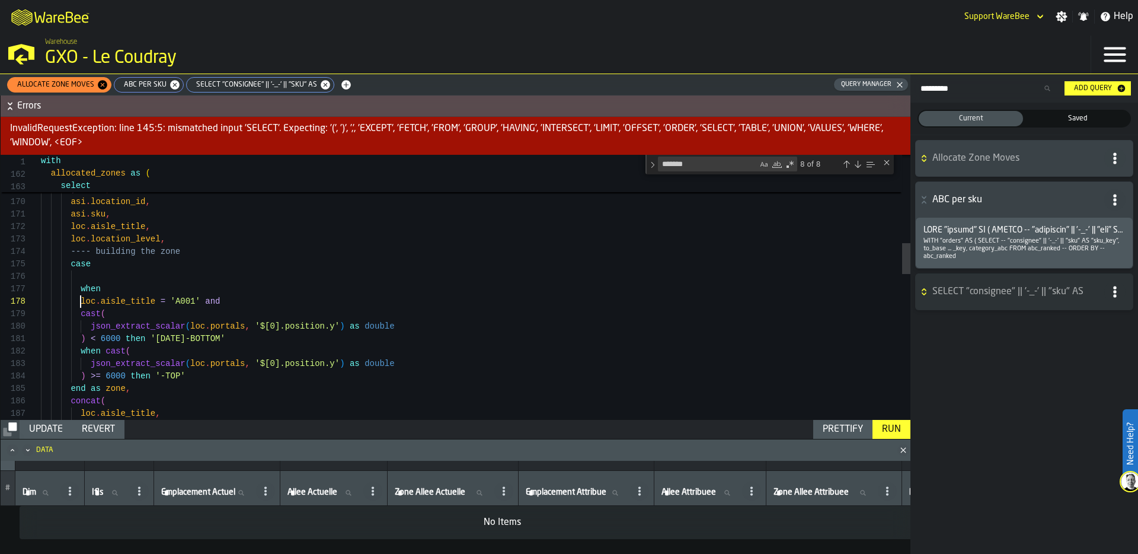
scroll to position [0, 0]
drag, startPoint x: 81, startPoint y: 299, endPoint x: 241, endPoint y: 299, distance: 160.1
click at [241, 299] on div "asi . sku order by asi . location_id ) as rn , asi . location_id , asi . sku , …" at bounding box center [476, 529] width 870 height 2251
click at [106, 351] on div "asi . sku order by asi . location_id ) as rn , asi . location_id , asi . sku , …" at bounding box center [476, 529] width 870 height 2251
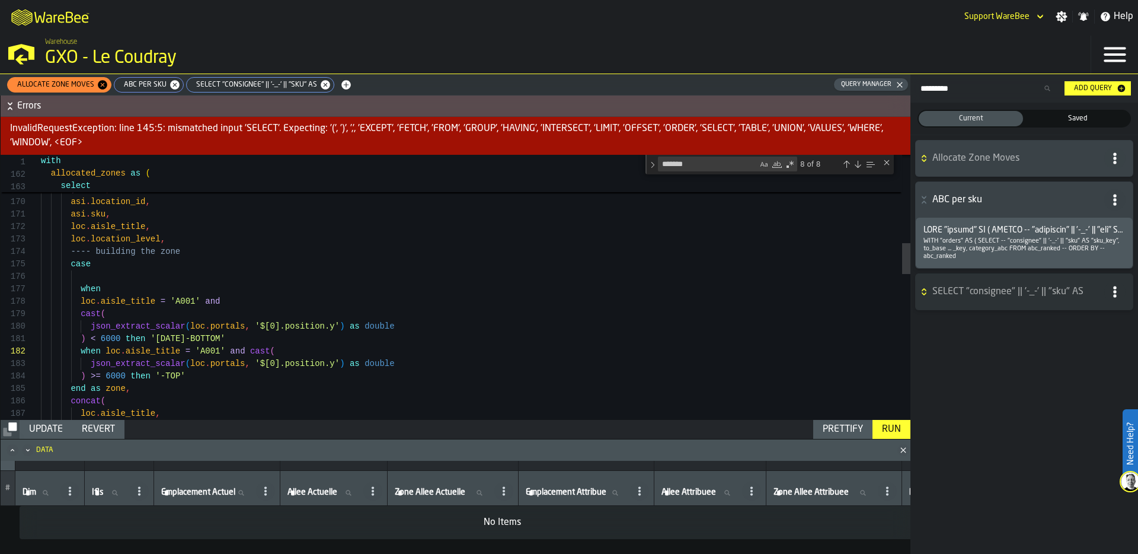
click at [844, 427] on div "Prettify" at bounding box center [843, 429] width 50 height 14
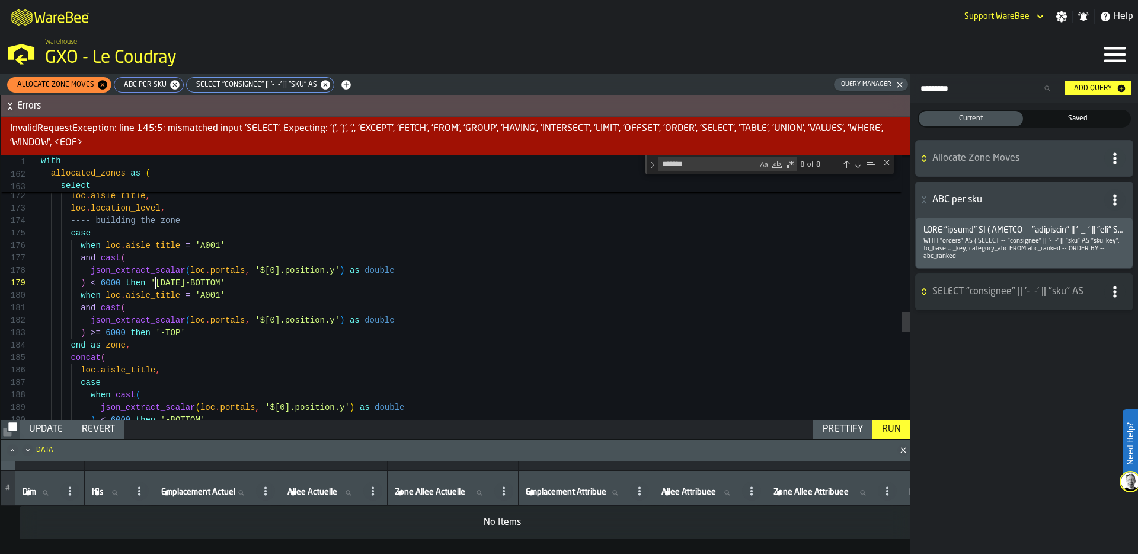
scroll to position [100, 0]
drag, startPoint x: 156, startPoint y: 281, endPoint x: 194, endPoint y: 282, distance: 37.9
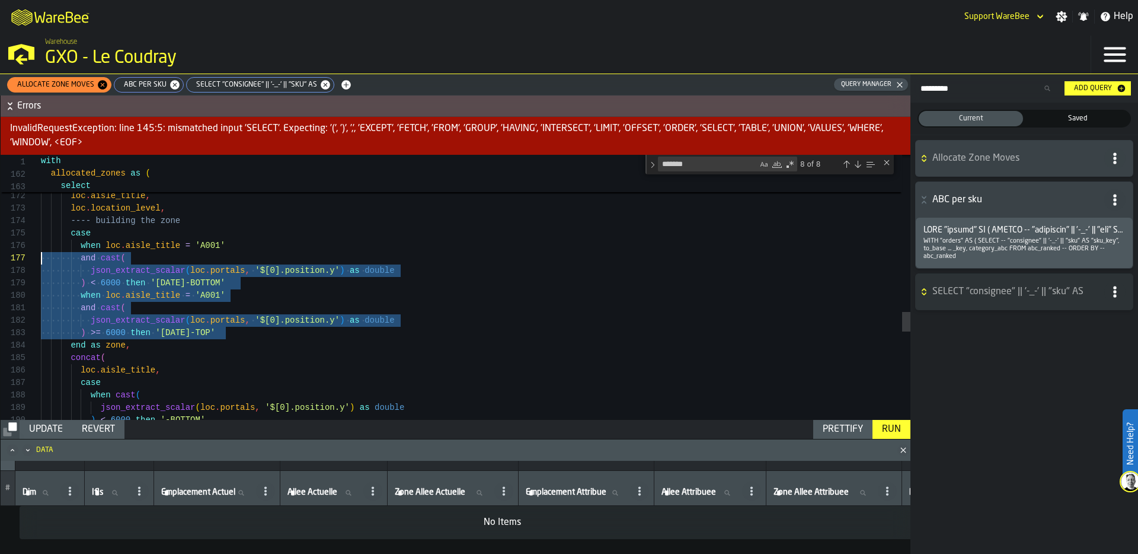
scroll to position [62, 0]
drag, startPoint x: 250, startPoint y: 331, endPoint x: -24, endPoint y: 249, distance: 286.0
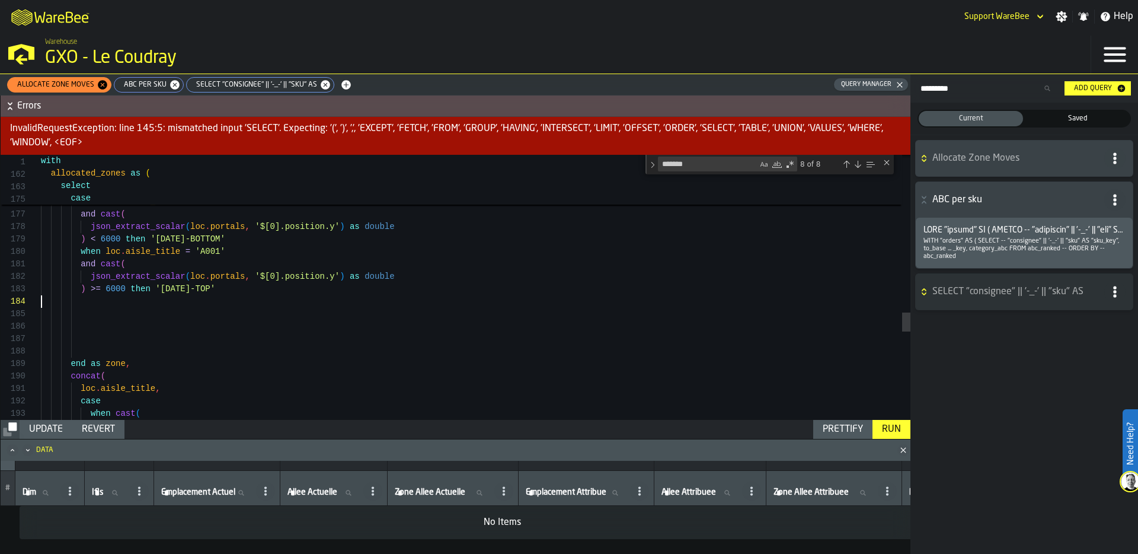
scroll to position [37, 0]
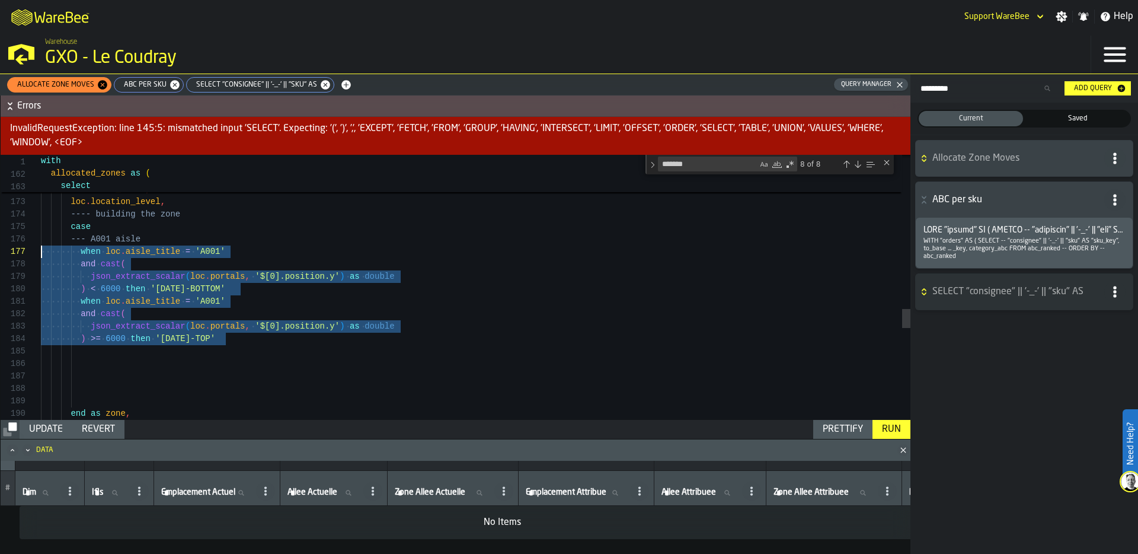
scroll to position [62, 0]
drag, startPoint x: 235, startPoint y: 339, endPoint x: 23, endPoint y: 242, distance: 234.0
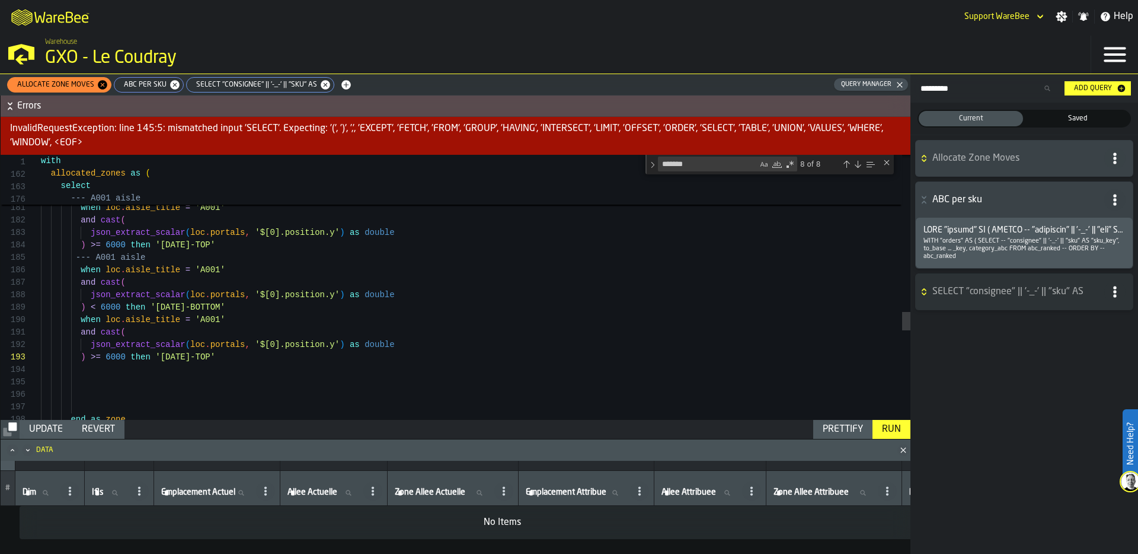
scroll to position [50, 0]
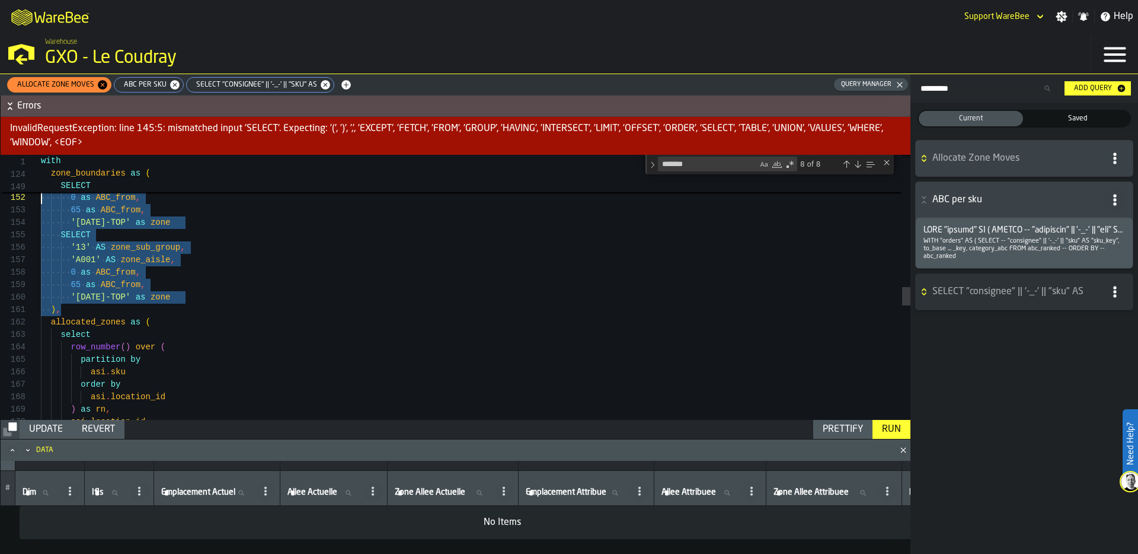
scroll to position [112, 0]
drag, startPoint x: 71, startPoint y: 314, endPoint x: -1, endPoint y: 167, distance: 163.0
click at [41, 167] on div "asi . location_id , ) as rn , asi . location_id order by asi . sku partition by…" at bounding box center [476, 164] width 870 height 3745
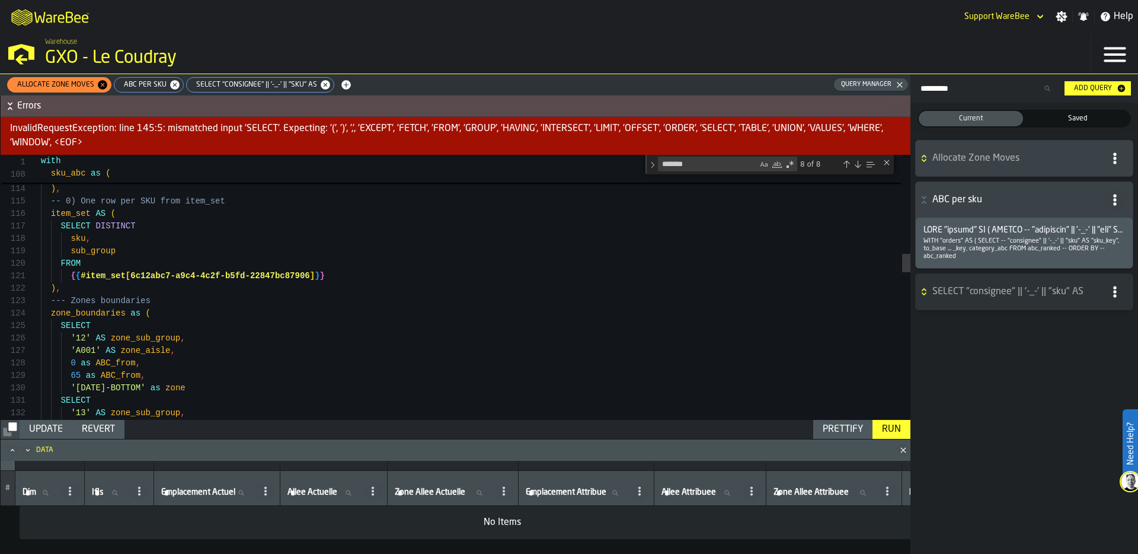
scroll to position [25, 0]
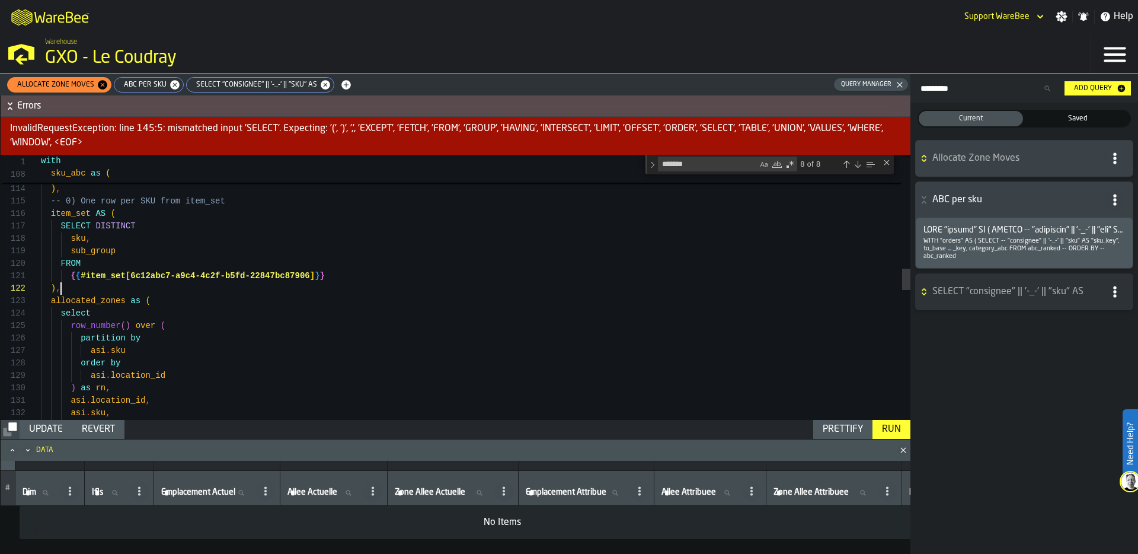
scroll to position [12, 0]
click at [843, 430] on div "Prettify" at bounding box center [843, 429] width 50 height 14
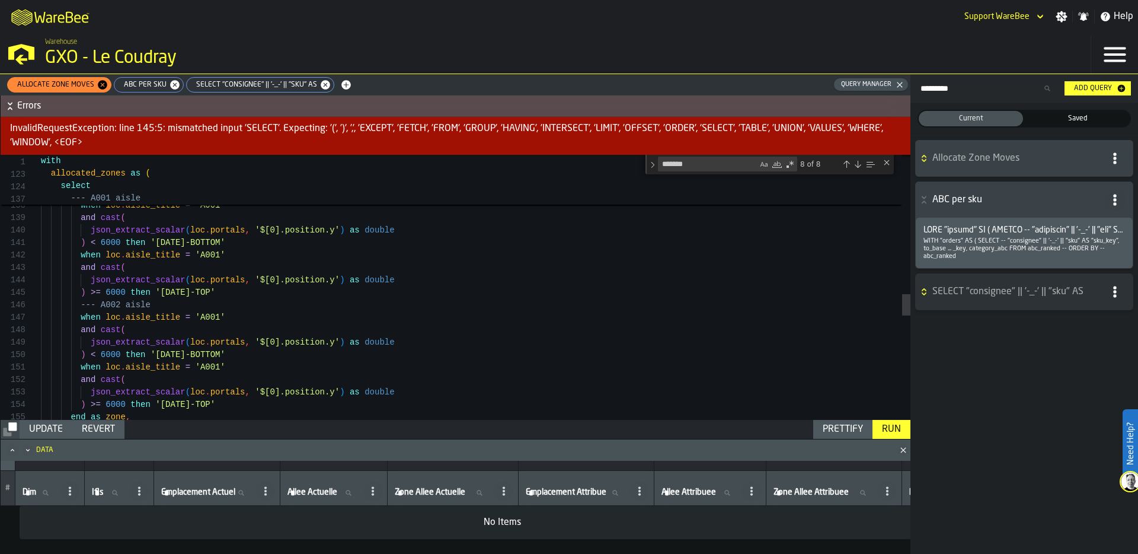
scroll to position [75, 0]
click at [221, 318] on div "loc . location_level , ---- building the zone case --- A001 aisle when loc . ai…" at bounding box center [476, 79] width 870 height 3210
click at [221, 368] on div "loc . location_level , ---- building the zone case --- A001 aisle when loc . ai…" at bounding box center [476, 79] width 870 height 3210
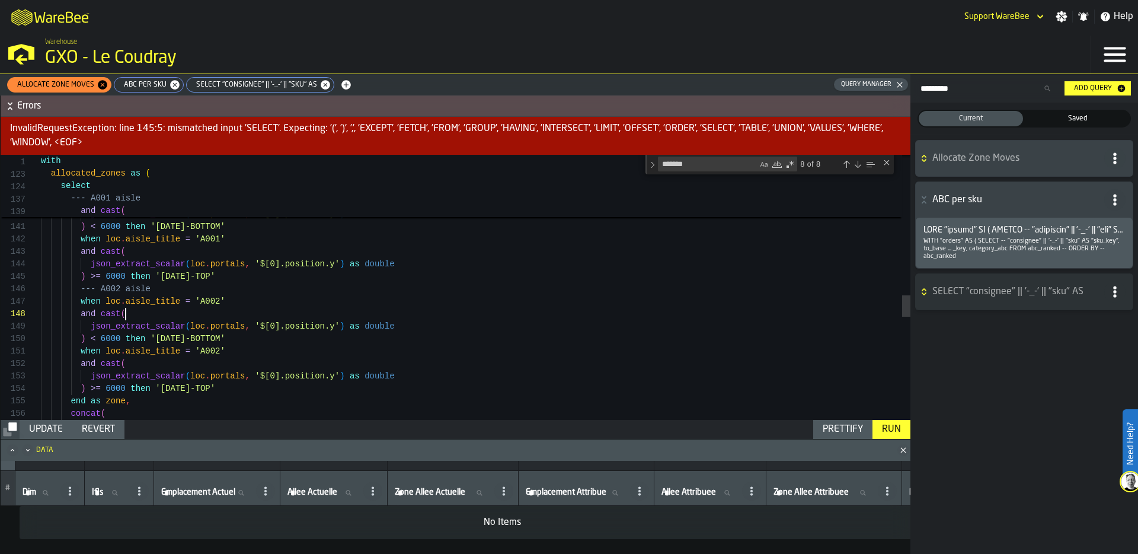
click at [485, 312] on div "---- building the zone case --- A001 aisle when loc . aisle_title = 'A001' and …" at bounding box center [476, 63] width 870 height 3210
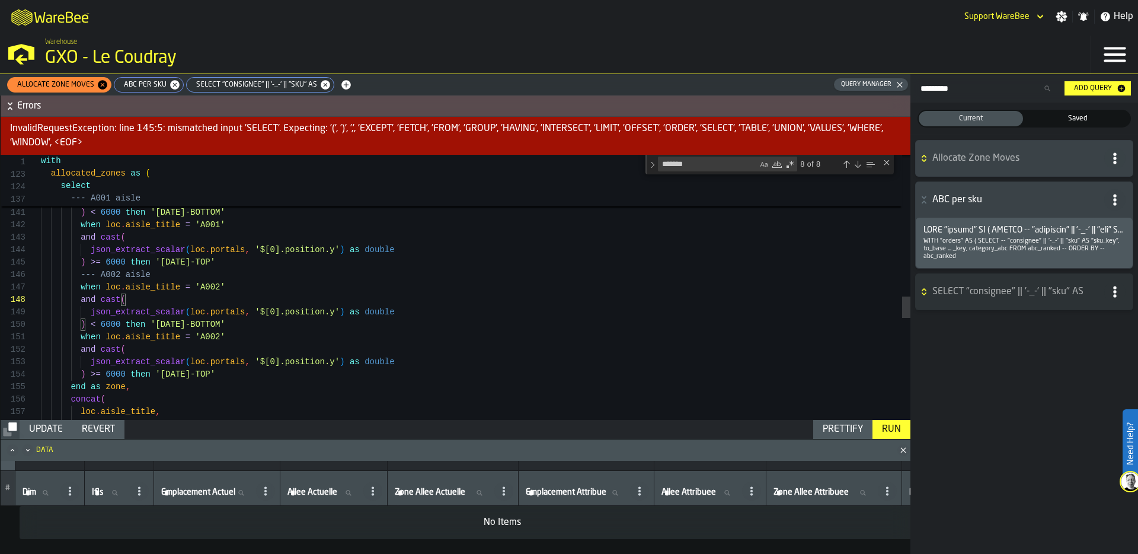
scroll to position [37, 0]
drag, startPoint x: 164, startPoint y: 373, endPoint x: 182, endPoint y: 373, distance: 17.8
click at [182, 373] on div "when loc . aisle_title = 'A001' and cast ( json_extract_scalar ( loc . portals …" at bounding box center [476, 49] width 870 height 3210
drag, startPoint x: 190, startPoint y: 376, endPoint x: 162, endPoint y: 372, distance: 28.1
click at [162, 372] on div "when loc . aisle_title = 'A001' and cast ( json_extract_scalar ( loc . portals …" at bounding box center [476, 49] width 870 height 3210
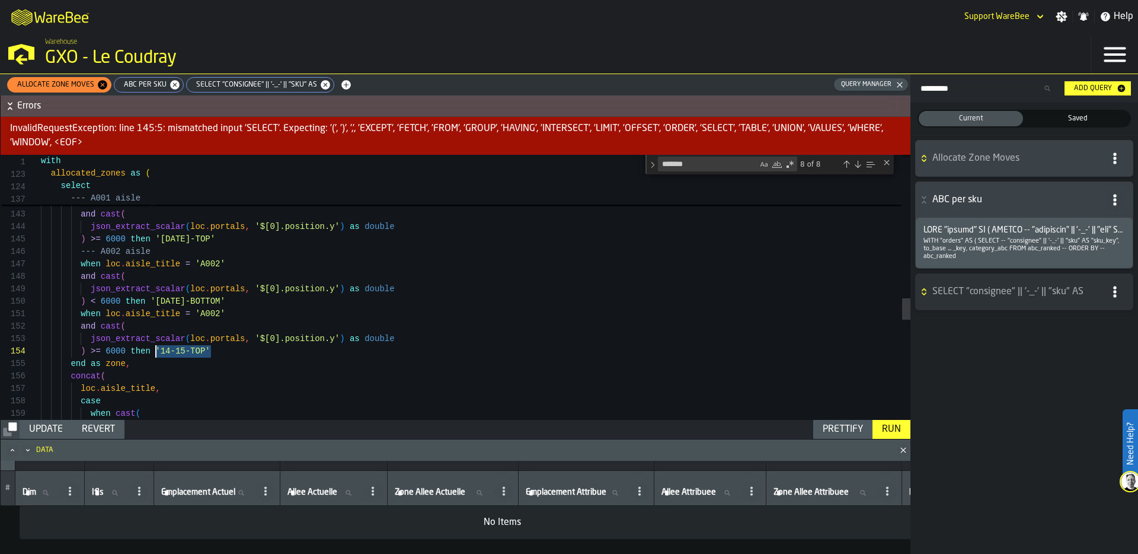
drag, startPoint x: 212, startPoint y: 352, endPoint x: 157, endPoint y: 352, distance: 54.5
click at [156, 352] on div "when loc . aisle_title = 'A001' and cast ( json_extract_scalar ( loc . portals …" at bounding box center [476, 26] width 870 height 3210
click at [234, 298] on div "when loc . aisle_title = 'A001' and cast ( json_extract_scalar ( loc . portals …" at bounding box center [476, 26] width 870 height 3210
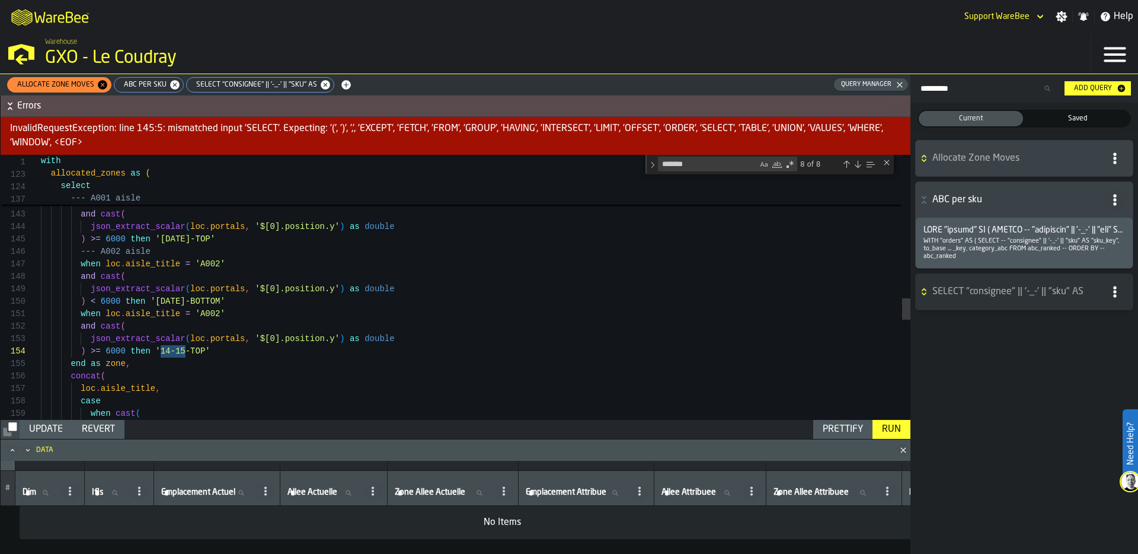
drag, startPoint x: 160, startPoint y: 351, endPoint x: 187, endPoint y: 351, distance: 26.7
click at [187, 351] on div "when loc . aisle_title = 'A001' and cast ( json_extract_scalar ( loc . portals …" at bounding box center [476, 26] width 870 height 3210
click at [161, 301] on div "when loc . aisle_title = 'A001' and cast ( json_extract_scalar ( loc . portals …" at bounding box center [476, 26] width 870 height 3210
click at [158, 302] on div "when loc . aisle_title = 'A001' and cast ( json_extract_scalar ( loc . portals …" at bounding box center [476, 26] width 870 height 3210
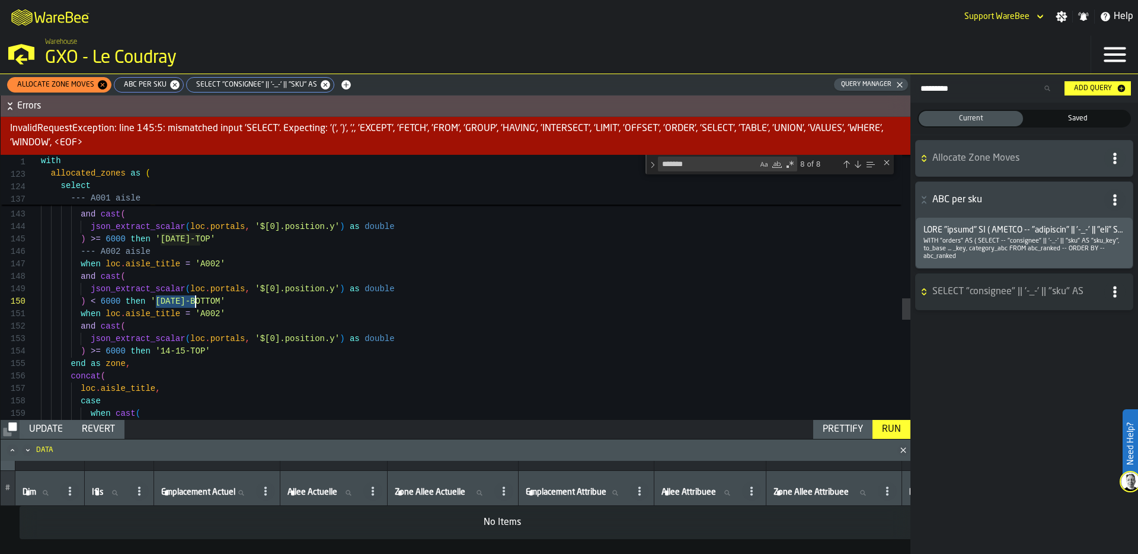
drag, startPoint x: 155, startPoint y: 302, endPoint x: 194, endPoint y: 299, distance: 39.2
click at [194, 299] on div "when loc . aisle_title = 'A001' and cast ( json_extract_scalar ( loc . portals …" at bounding box center [476, 26] width 870 height 3210
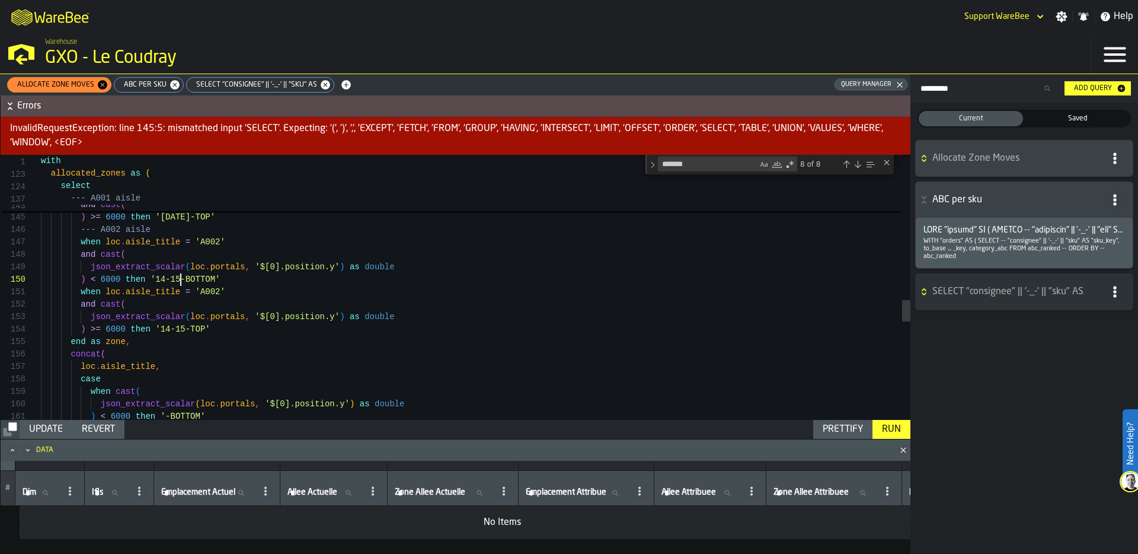
click at [224, 331] on div "json_extract_scalar ( loc . portals , '$[0].position.y' ) as double ) < 6000 th…" at bounding box center [476, 4] width 870 height 3210
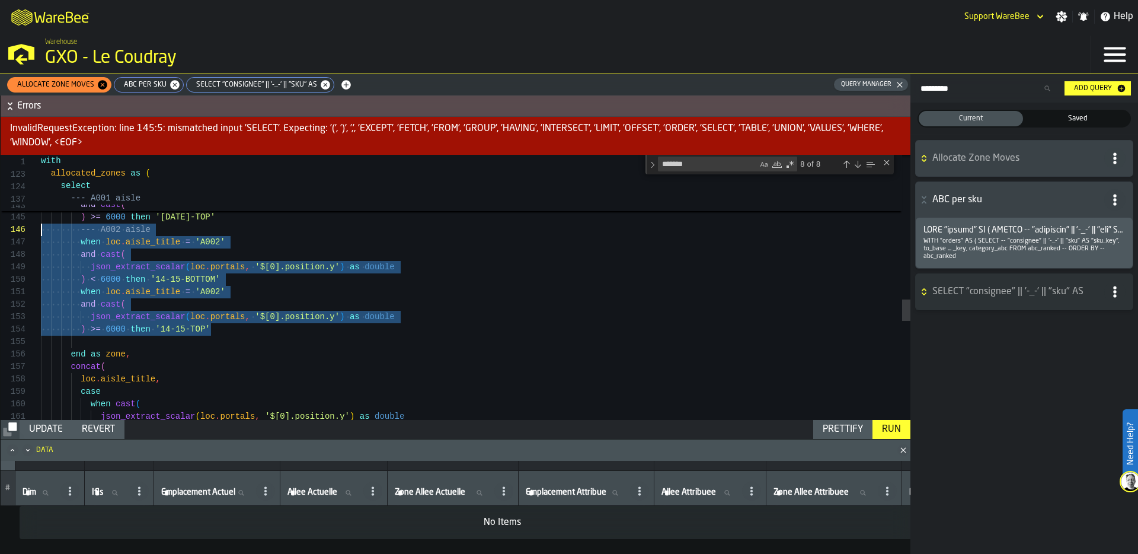
scroll to position [62, 0]
drag, startPoint x: 223, startPoint y: 330, endPoint x: 12, endPoint y: 230, distance: 232.8
click at [12, 230] on div "140 141 142 143 144 145 146 147 148 149 150 151 152 153 154 156 157 158 159 160…" at bounding box center [456, 287] width 910 height 265
click at [97, 340] on div "json_extract_scalar ( loc . portals , '$[0].position.y' ) as double ) < 6000 th…" at bounding box center [476, 10] width 870 height 3222
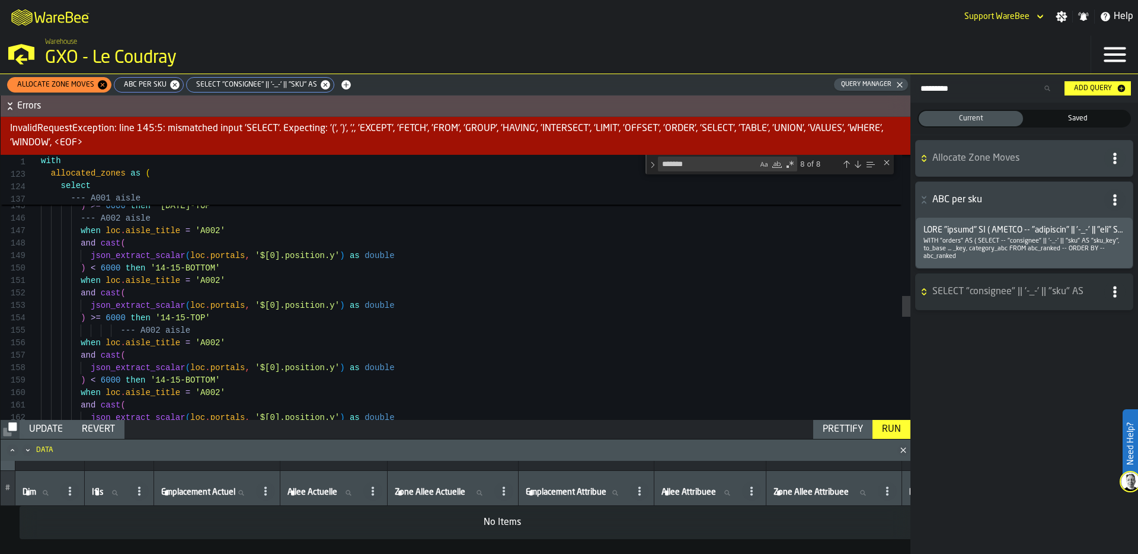
scroll to position [50, 0]
click at [159, 332] on div "when loc . aisle_title = 'A002' and cast ( json_extract_scalar ( loc . portals …" at bounding box center [476, 49] width 870 height 3322
click at [216, 341] on div "when loc . aisle_title = 'A002' and cast ( json_extract_scalar ( loc . portals …" at bounding box center [476, 49] width 870 height 3322
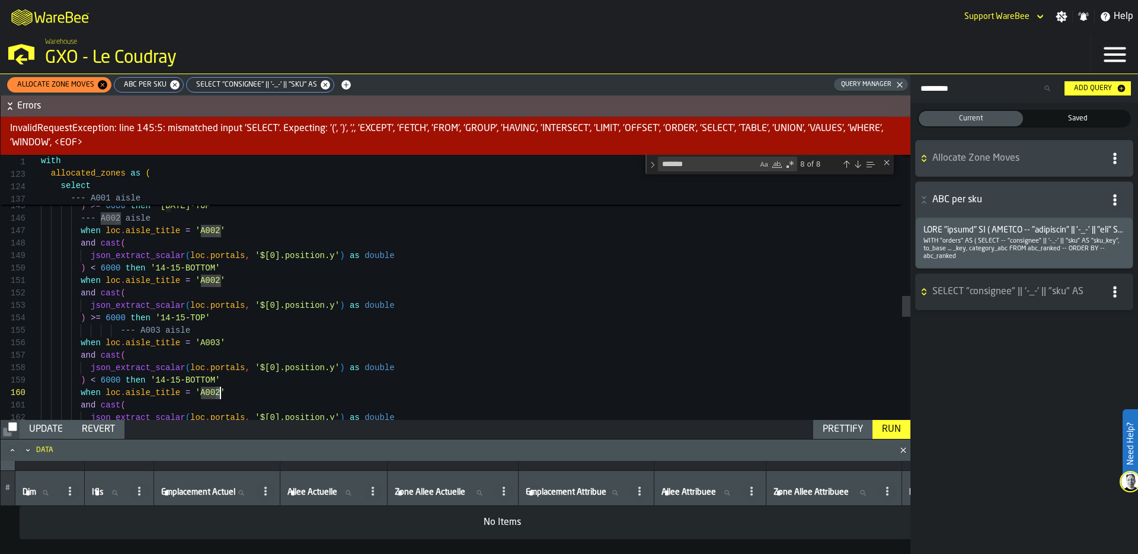
click at [220, 392] on div "when loc . aisle_title = 'A002' and cast ( json_extract_scalar ( loc . portals …" at bounding box center [476, 49] width 870 height 3322
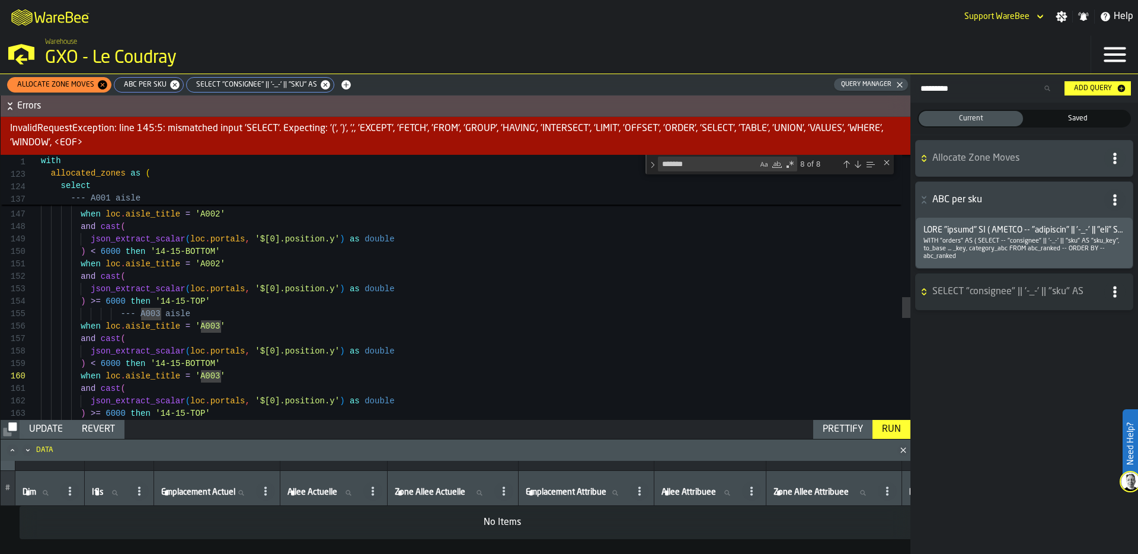
scroll to position [100, 0]
drag, startPoint x: 181, startPoint y: 364, endPoint x: 156, endPoint y: 364, distance: 24.3
click at [156, 364] on div "when loc . aisle_title = 'A002' and cast ( json_extract_scalar ( loc . portals …" at bounding box center [476, 32] width 870 height 3322
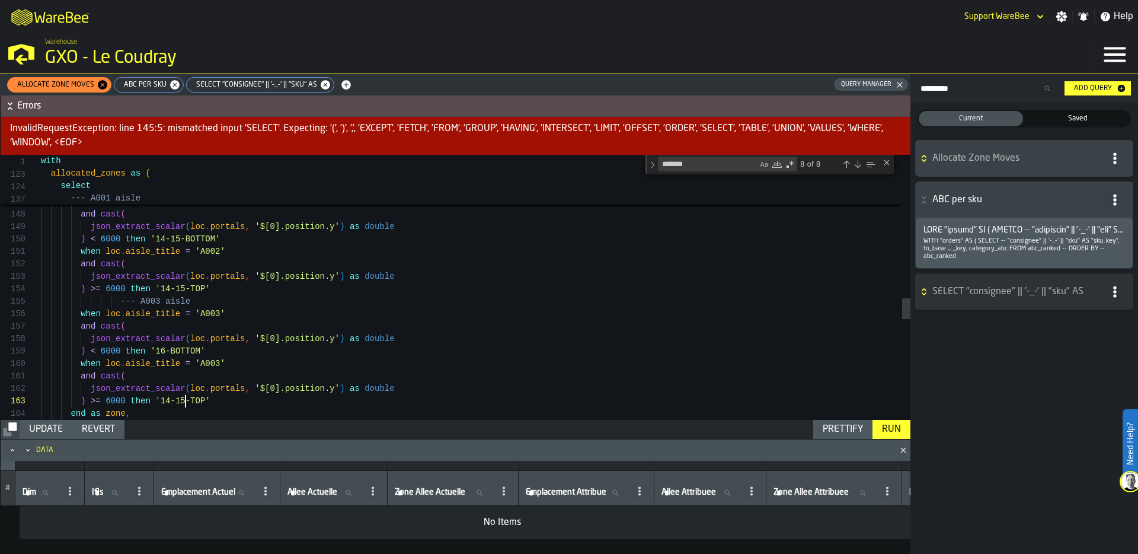
scroll to position [25, 0]
drag, startPoint x: 186, startPoint y: 401, endPoint x: 161, endPoint y: 401, distance: 24.3
click at [160, 401] on div "when loc . aisle_title = 'A002' and cast ( json_extract_scalar ( loc . portals …" at bounding box center [476, 20] width 870 height 3322
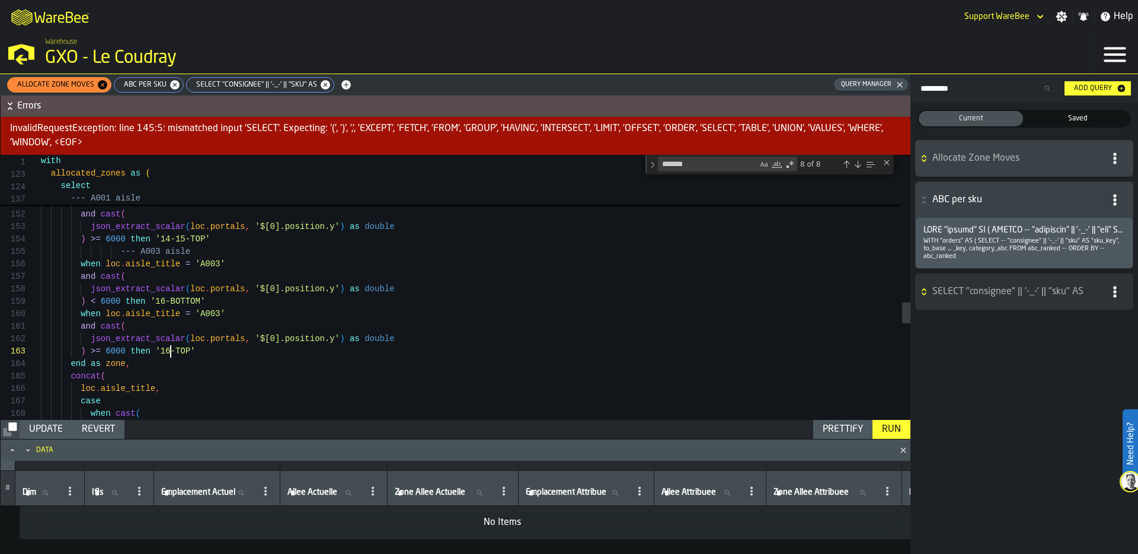
click at [844, 426] on div "Prettify" at bounding box center [843, 429] width 50 height 14
click at [897, 429] on div "Run" at bounding box center [891, 429] width 28 height 14
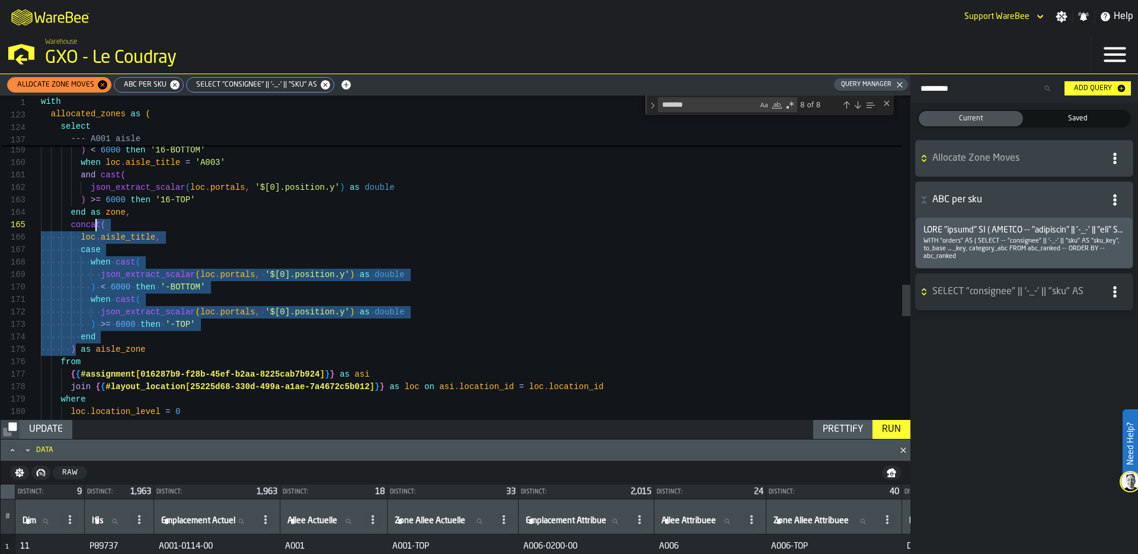
scroll to position [37, 0]
drag, startPoint x: 76, startPoint y: 347, endPoint x: 93, endPoint y: 211, distance: 136.8
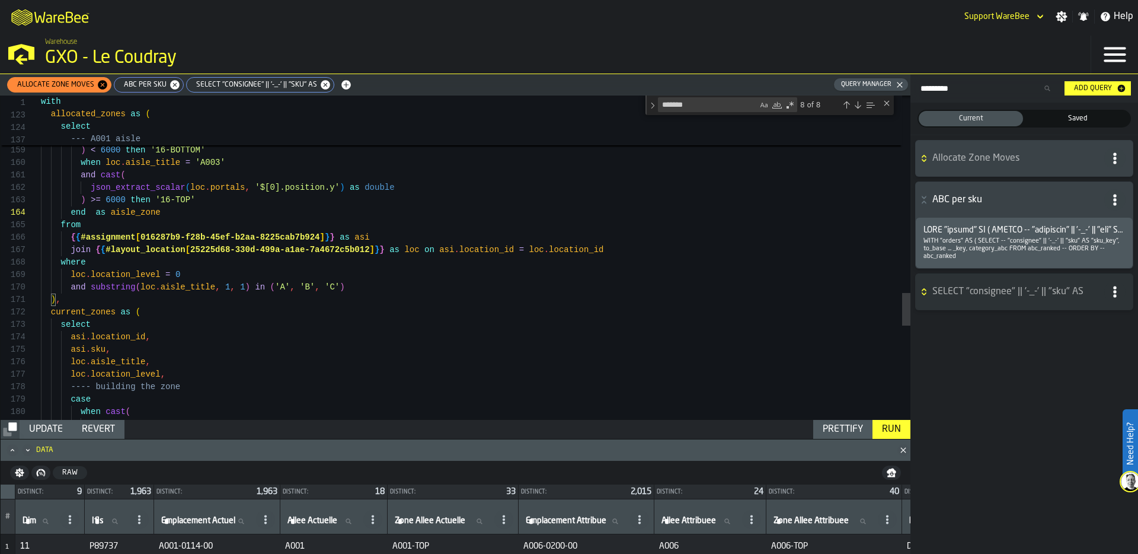
click at [855, 426] on div "Prettify" at bounding box center [843, 429] width 50 height 14
click at [890, 426] on div "Run" at bounding box center [891, 429] width 28 height 14
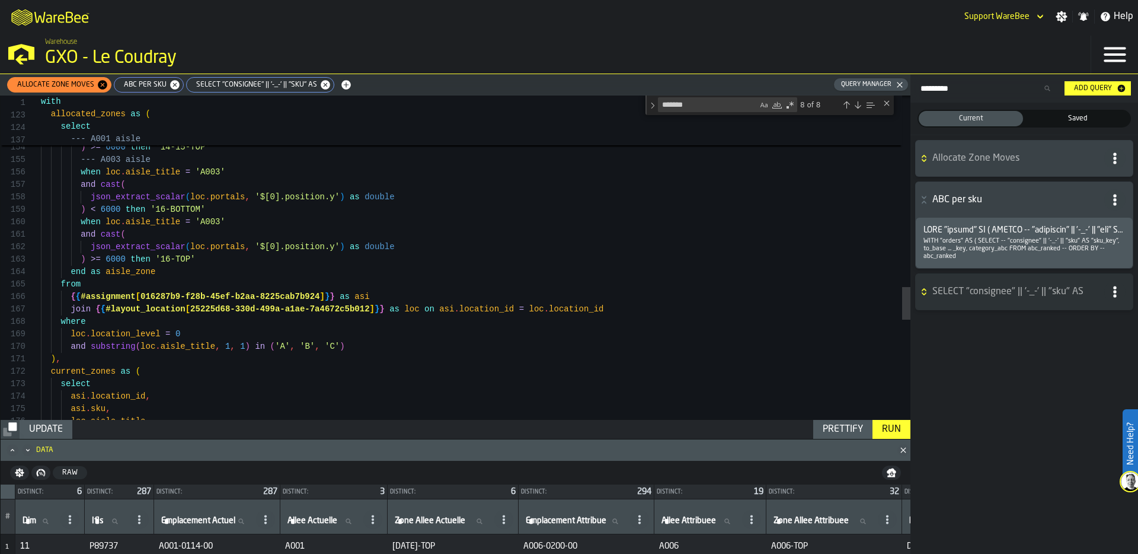
scroll to position [25, 0]
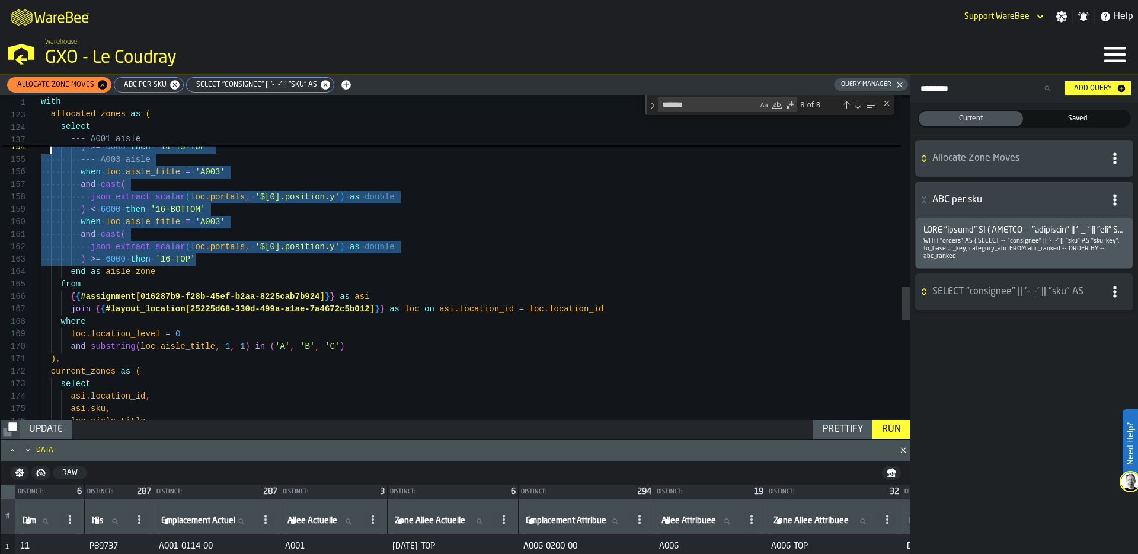
scroll to position [50, 0]
drag, startPoint x: 212, startPoint y: 261, endPoint x: 52, endPoint y: 162, distance: 188.7
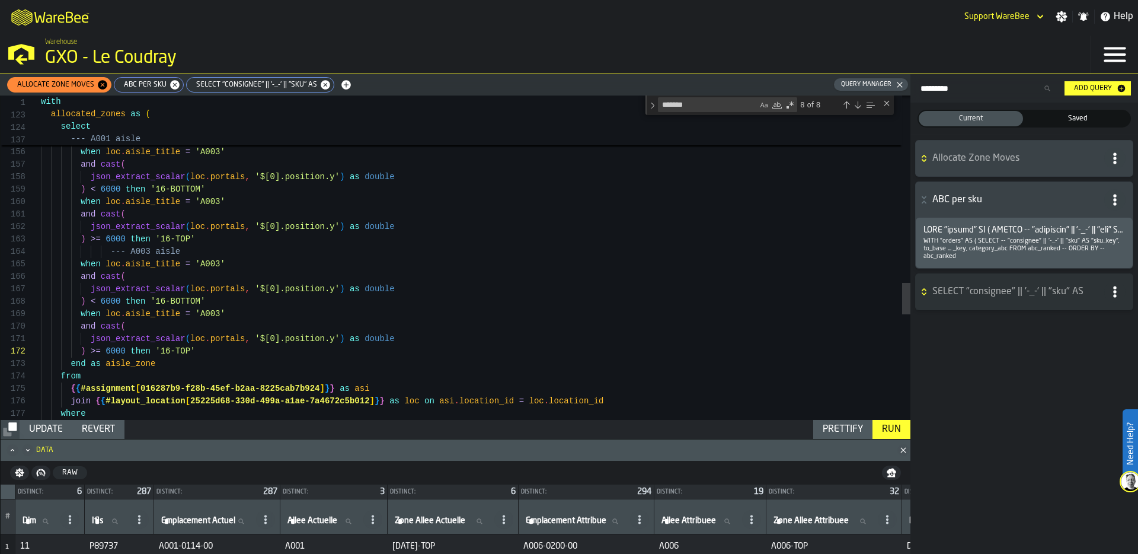
scroll to position [37, 0]
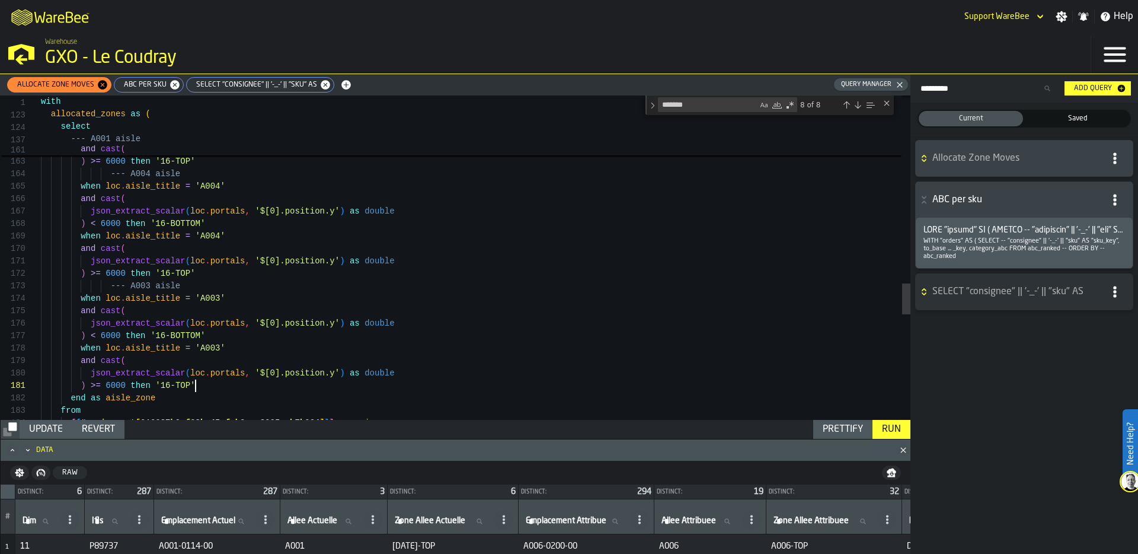
scroll to position [25, 0]
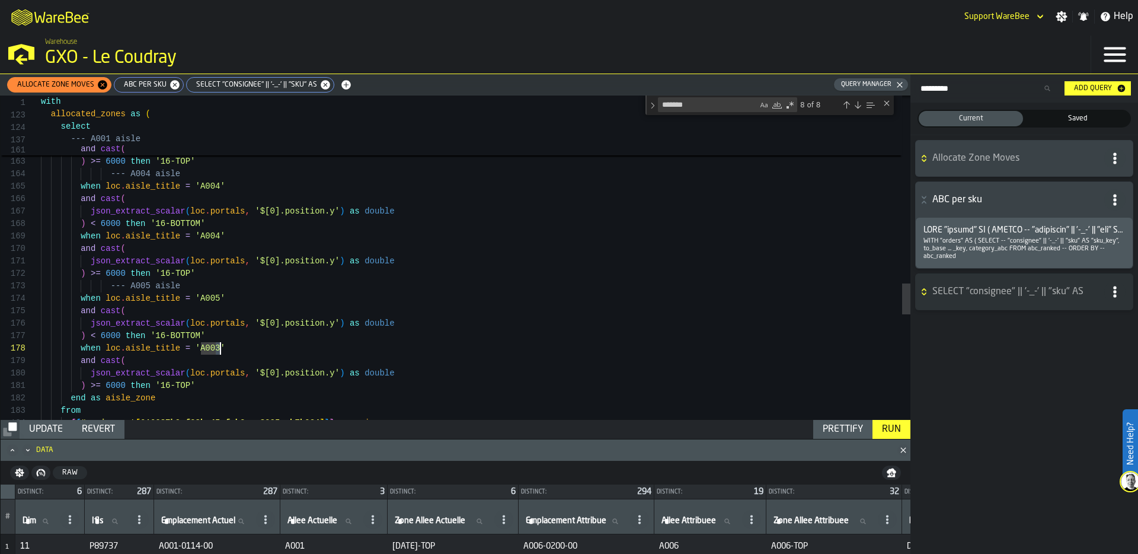
drag, startPoint x: 158, startPoint y: 335, endPoint x: 164, endPoint y: 336, distance: 6.5
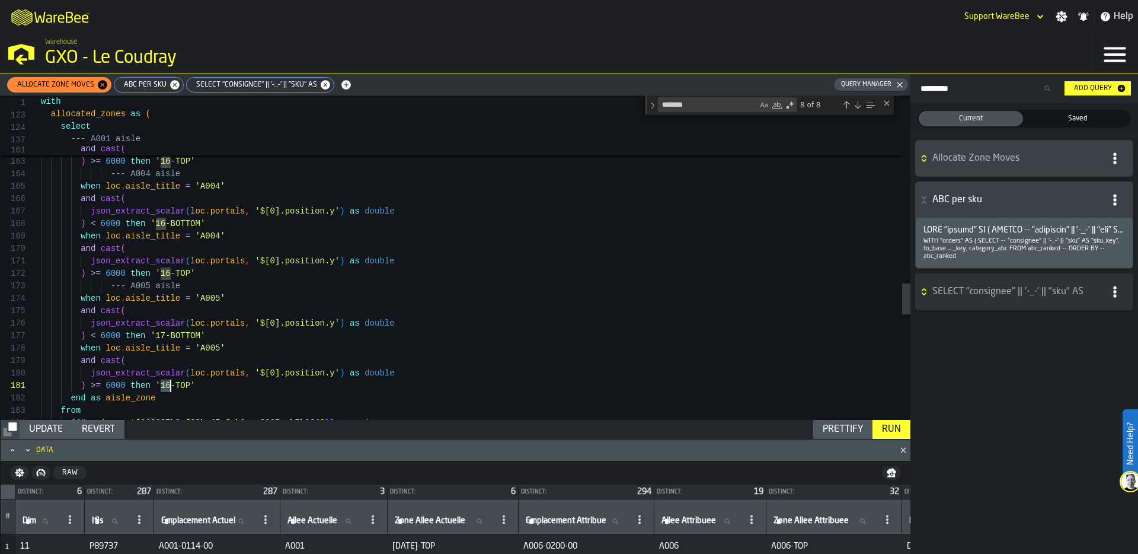
drag, startPoint x: 161, startPoint y: 383, endPoint x: 170, endPoint y: 385, distance: 8.5
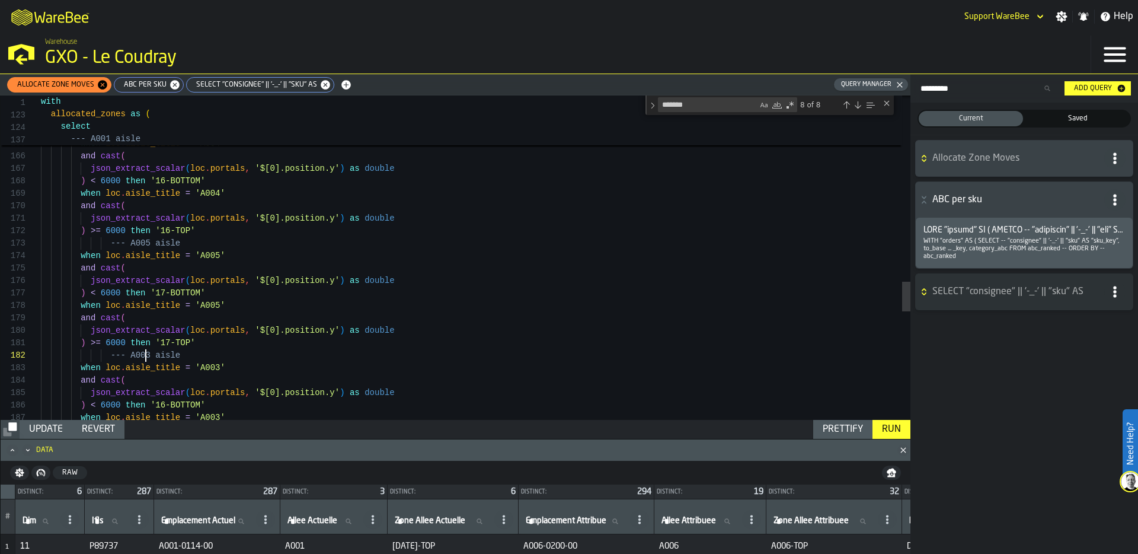
scroll to position [12, 0]
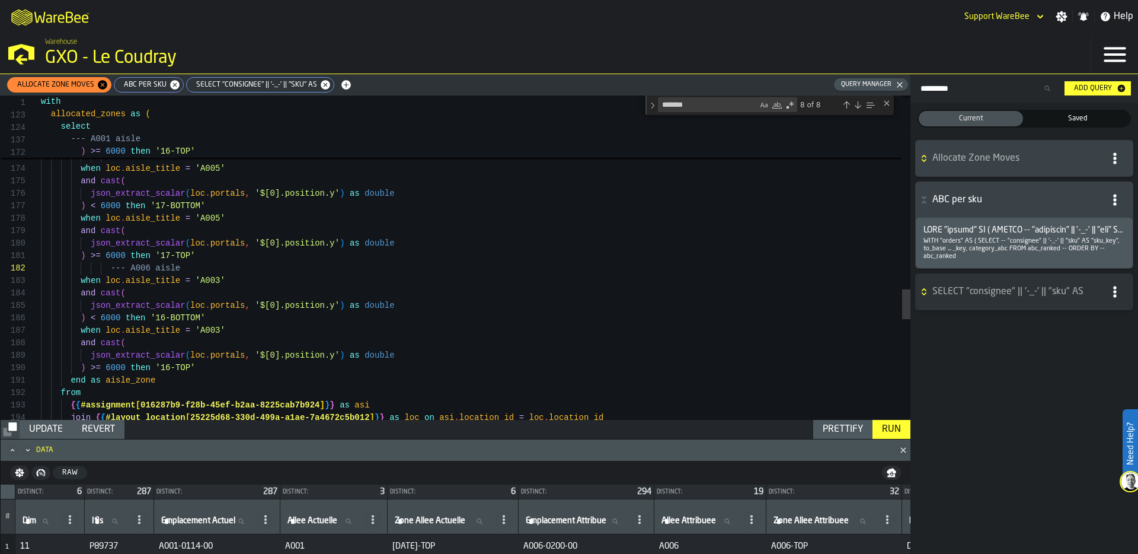
scroll to position [25, 0]
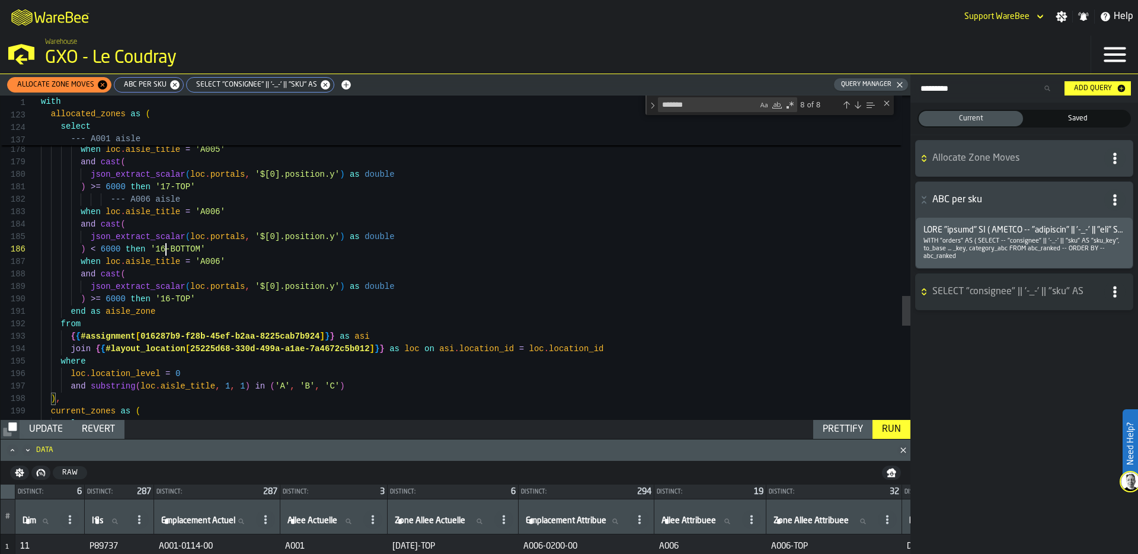
scroll to position [62, 0]
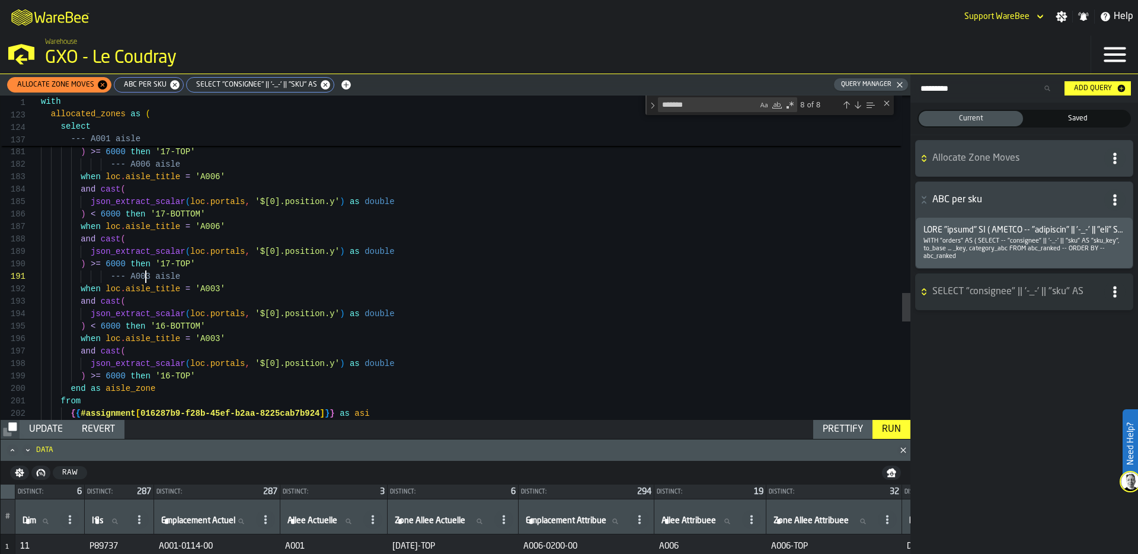
scroll to position [0, 0]
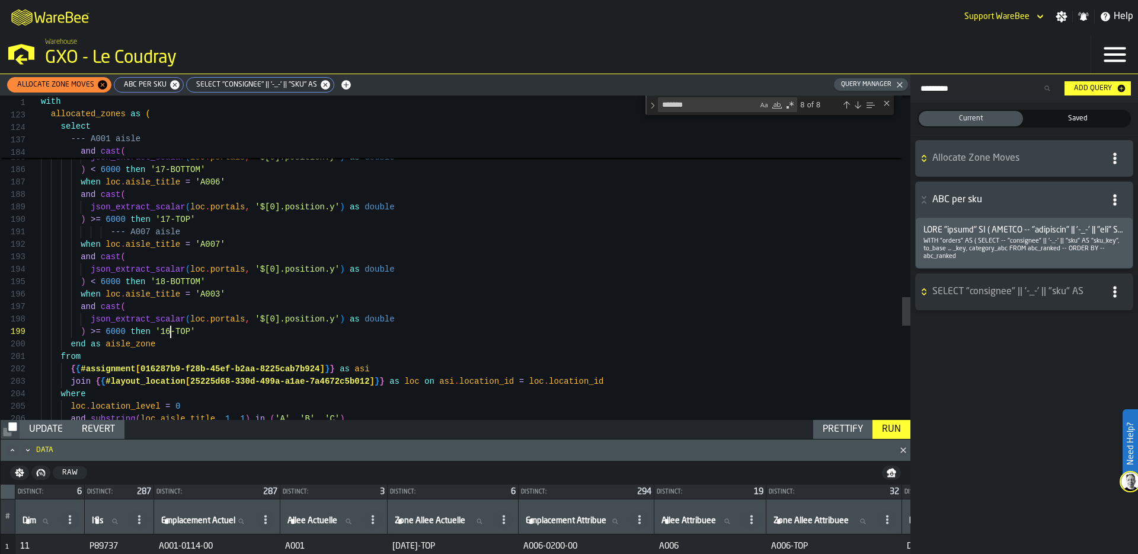
scroll to position [100, 0]
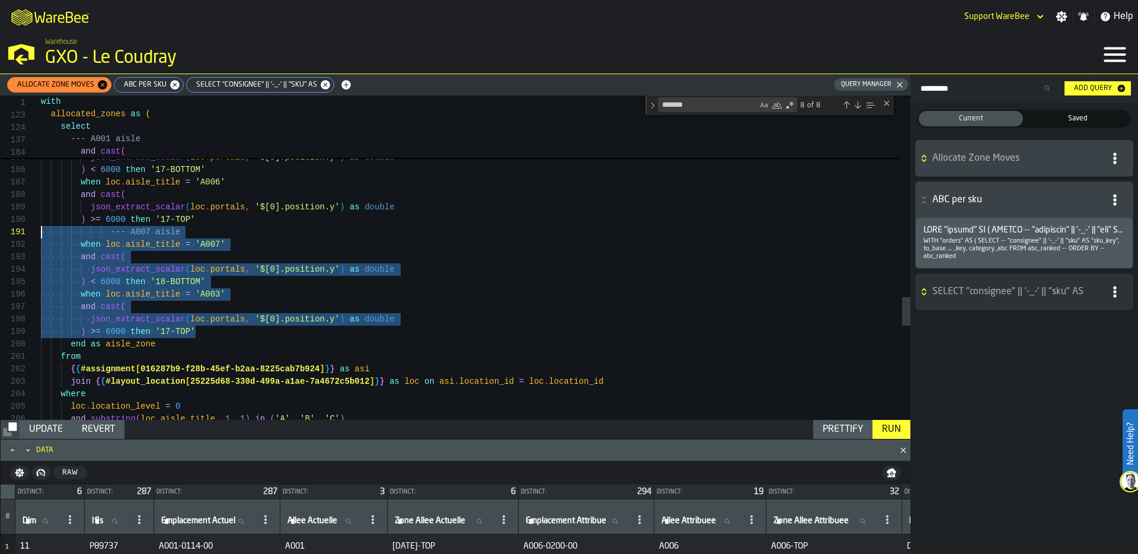
scroll to position [0, 0]
drag, startPoint x: 221, startPoint y: 333, endPoint x: 11, endPoint y: 228, distance: 234.6
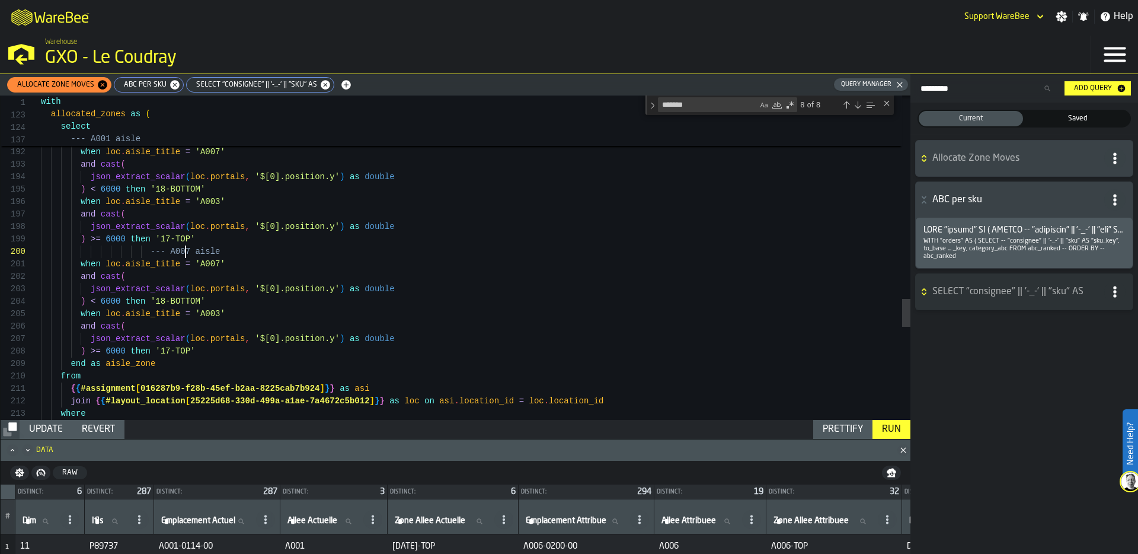
scroll to position [112, 0]
click at [833, 430] on div "Prettify" at bounding box center [843, 429] width 50 height 14
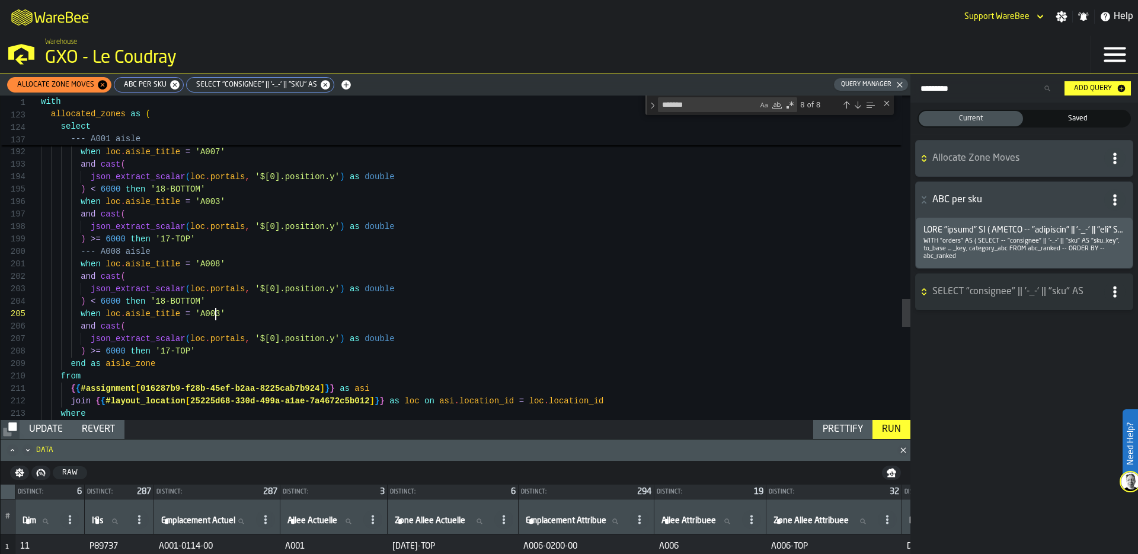
scroll to position [50, 0]
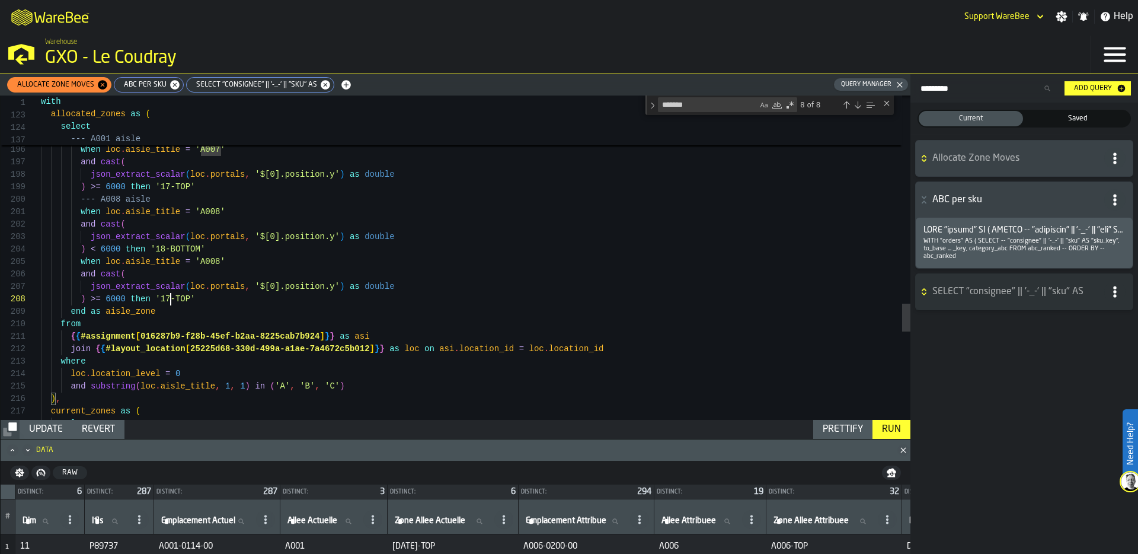
scroll to position [87, 0]
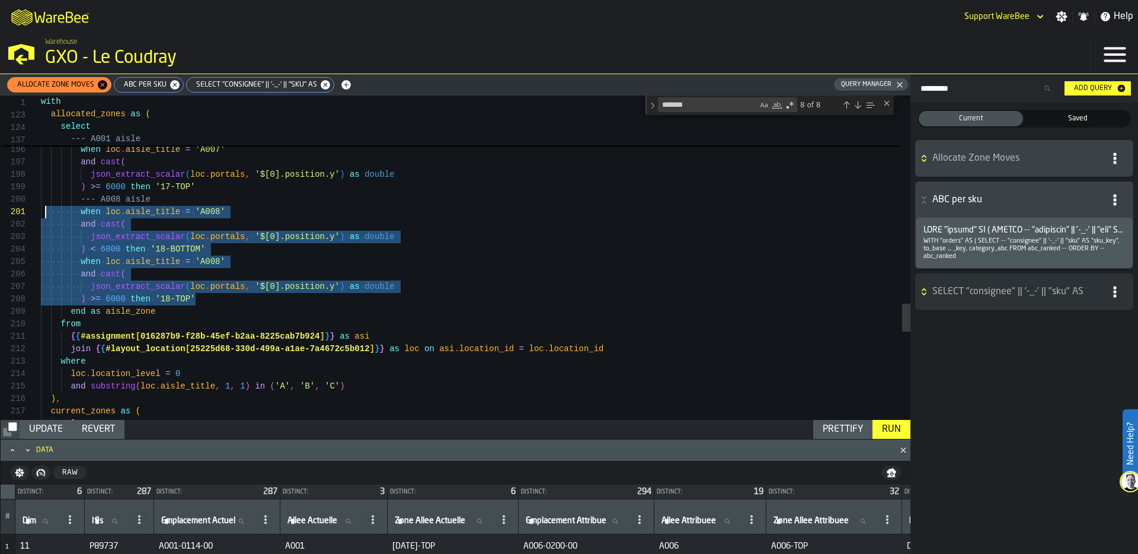
scroll to position [112, 0]
drag, startPoint x: 206, startPoint y: 301, endPoint x: 40, endPoint y: 206, distance: 190.4
click at [39, 205] on div "192 193 194 195 196 197 198 199 200 201 202 203 204 205 206 207 208 209 210 211…" at bounding box center [456, 257] width 910 height 324
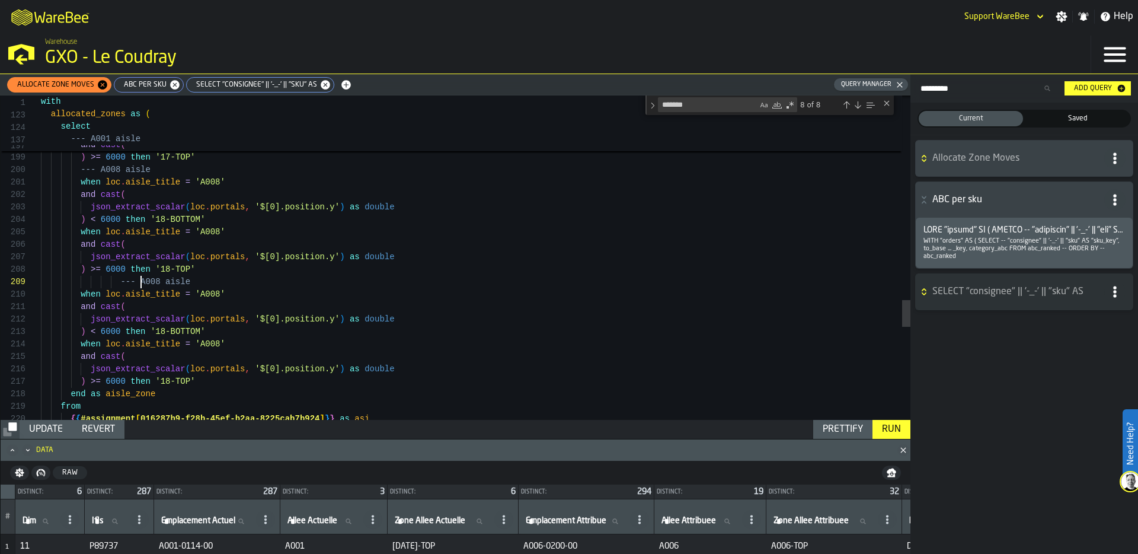
scroll to position [100, 0]
drag, startPoint x: 140, startPoint y: 280, endPoint x: 159, endPoint y: 282, distance: 18.4
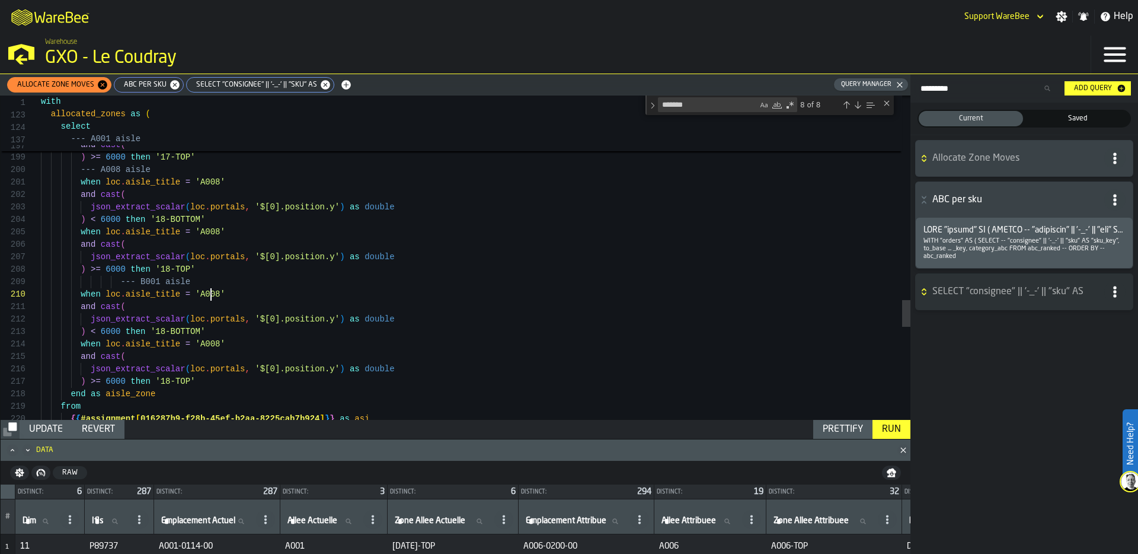
scroll to position [112, 0]
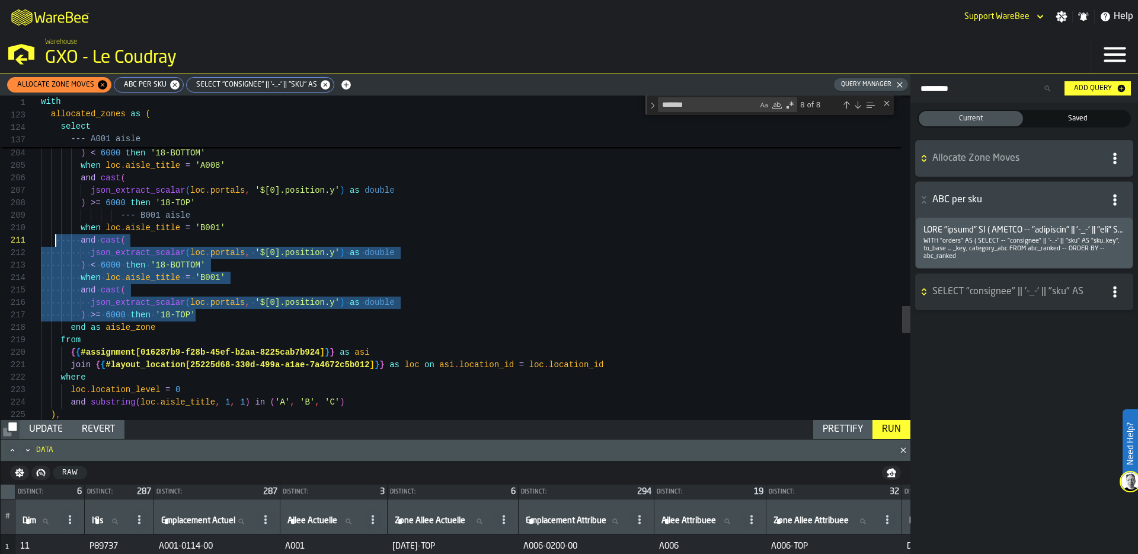
scroll to position [100, 0]
drag, startPoint x: 207, startPoint y: 320, endPoint x: 37, endPoint y: 215, distance: 199.6
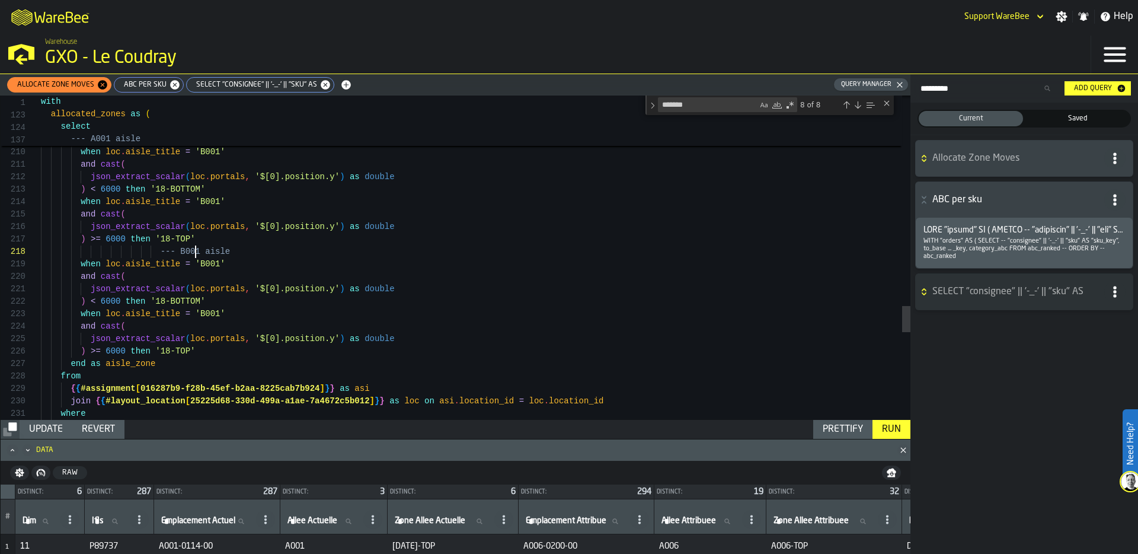
scroll to position [87, 0]
drag, startPoint x: 194, startPoint y: 249, endPoint x: 200, endPoint y: 250, distance: 6.6
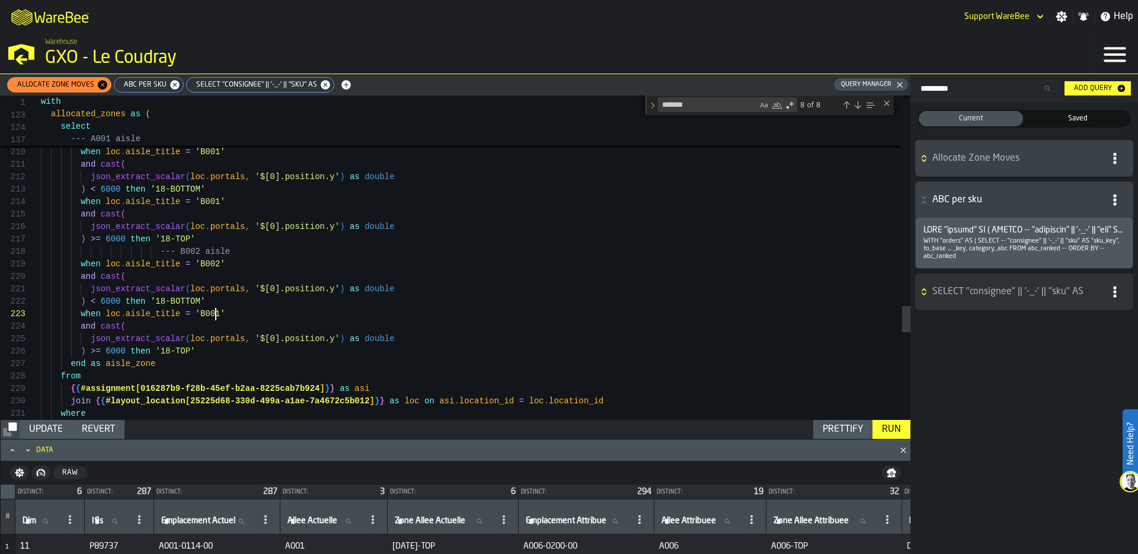
scroll to position [25, 0]
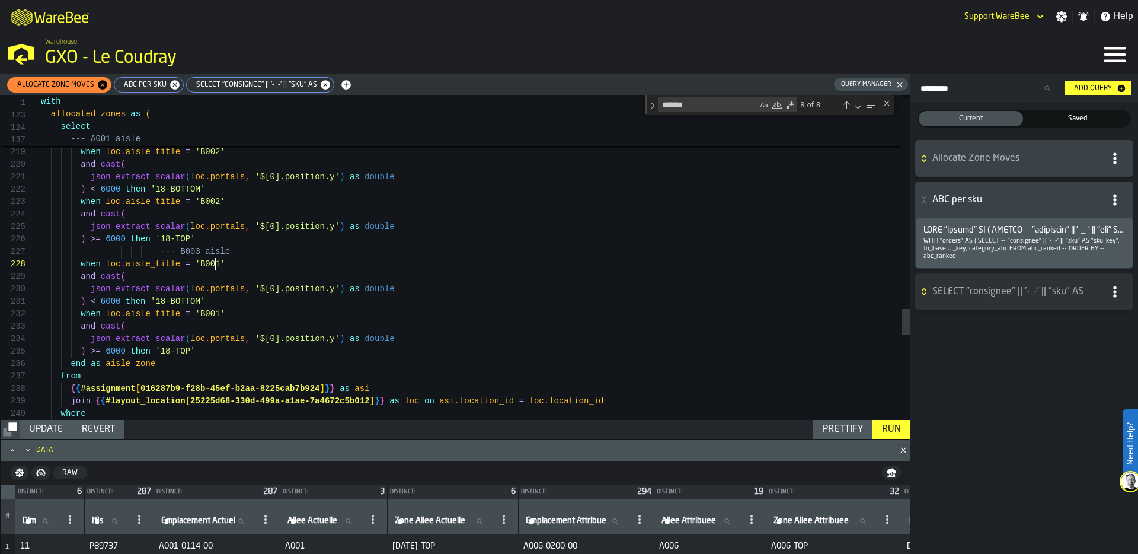
scroll to position [87, 0]
drag, startPoint x: 215, startPoint y: 263, endPoint x: 222, endPoint y: 264, distance: 7.2
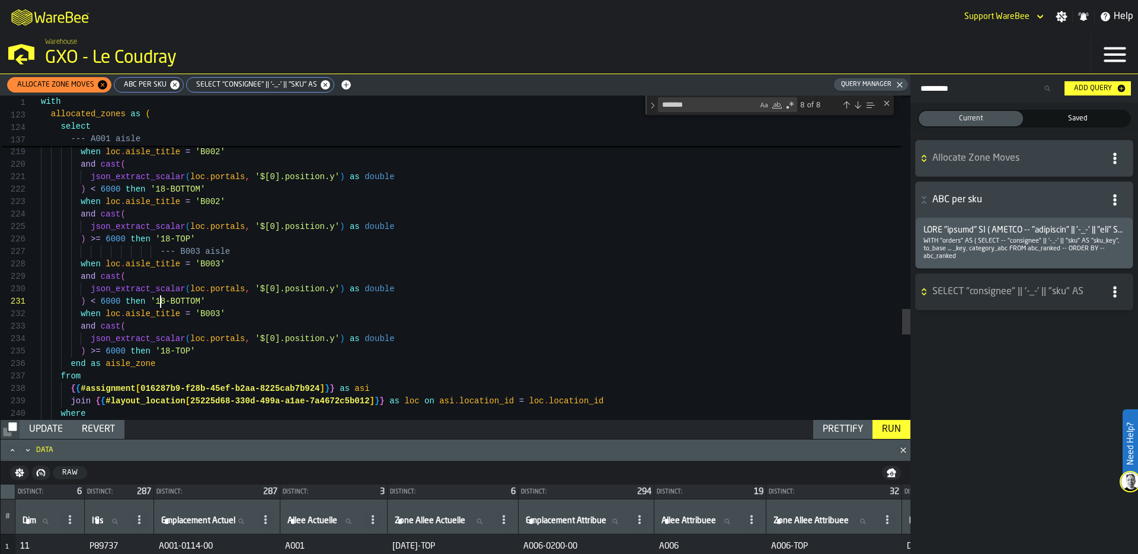
scroll to position [0, 0]
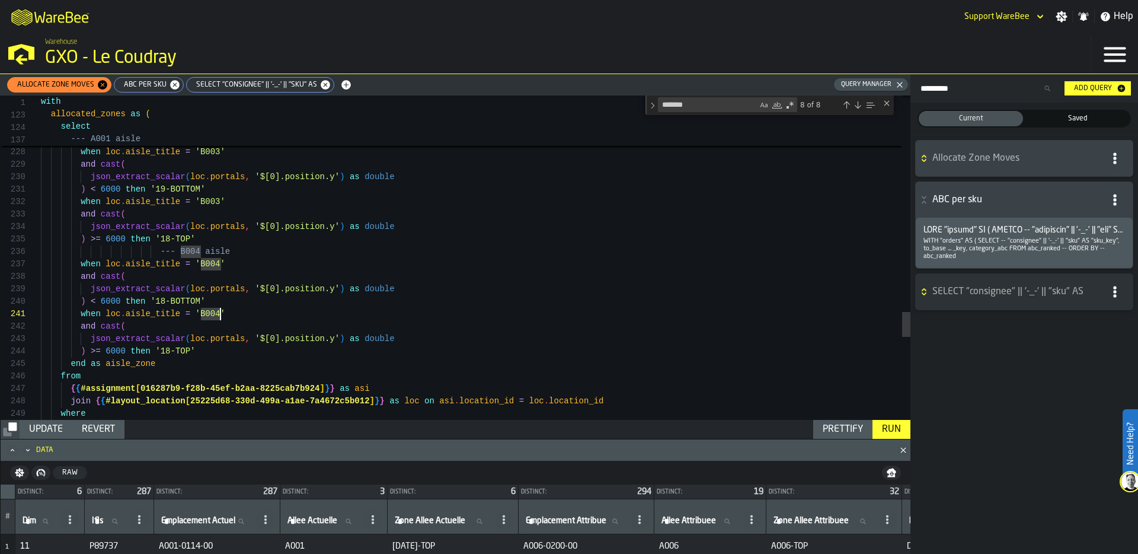
scroll to position [112, 0]
drag, startPoint x: 156, startPoint y: 301, endPoint x: 165, endPoint y: 302, distance: 9.0
drag, startPoint x: 161, startPoint y: 350, endPoint x: 168, endPoint y: 350, distance: 7.7
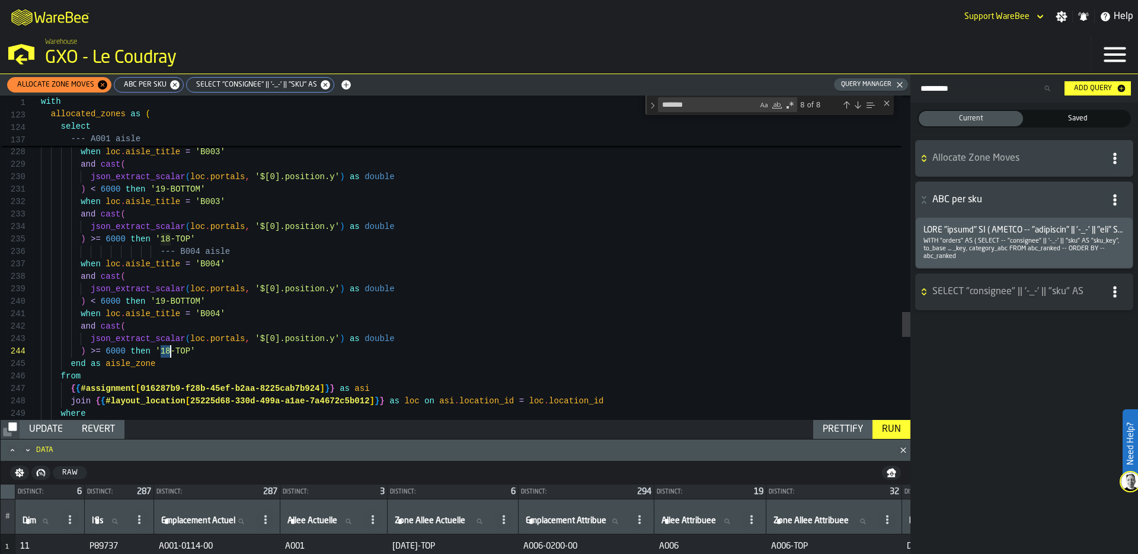
click at [842, 425] on div "Prettify" at bounding box center [843, 429] width 50 height 14
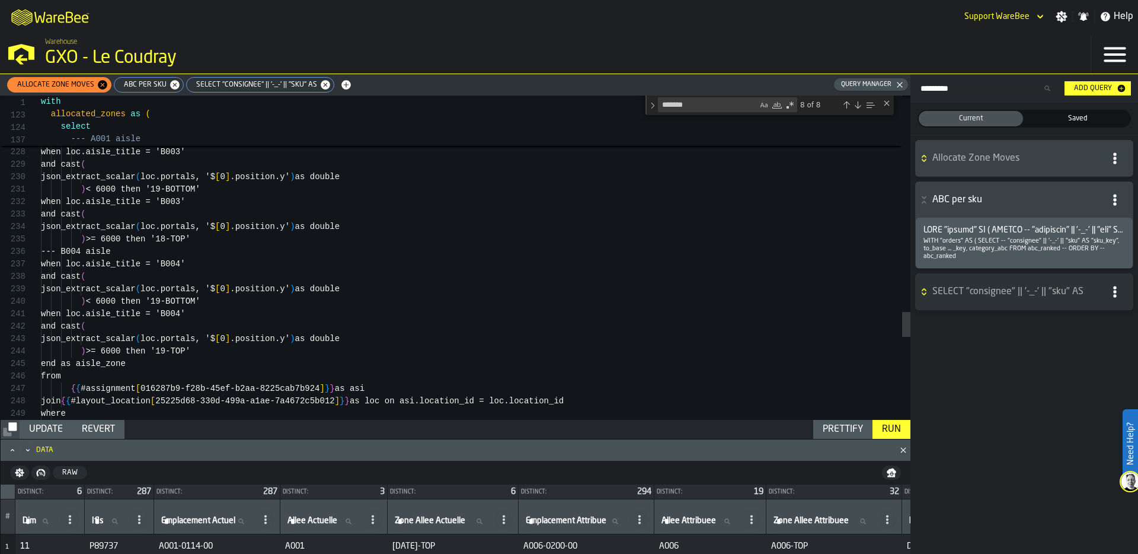
scroll to position [25, 0]
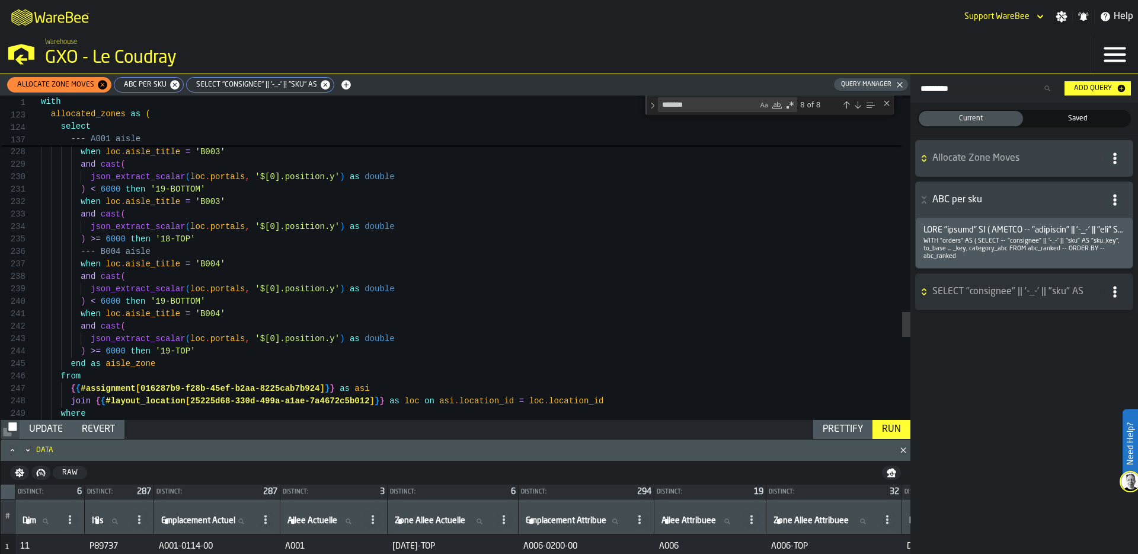
click at [887, 429] on div "Run" at bounding box center [891, 429] width 28 height 14
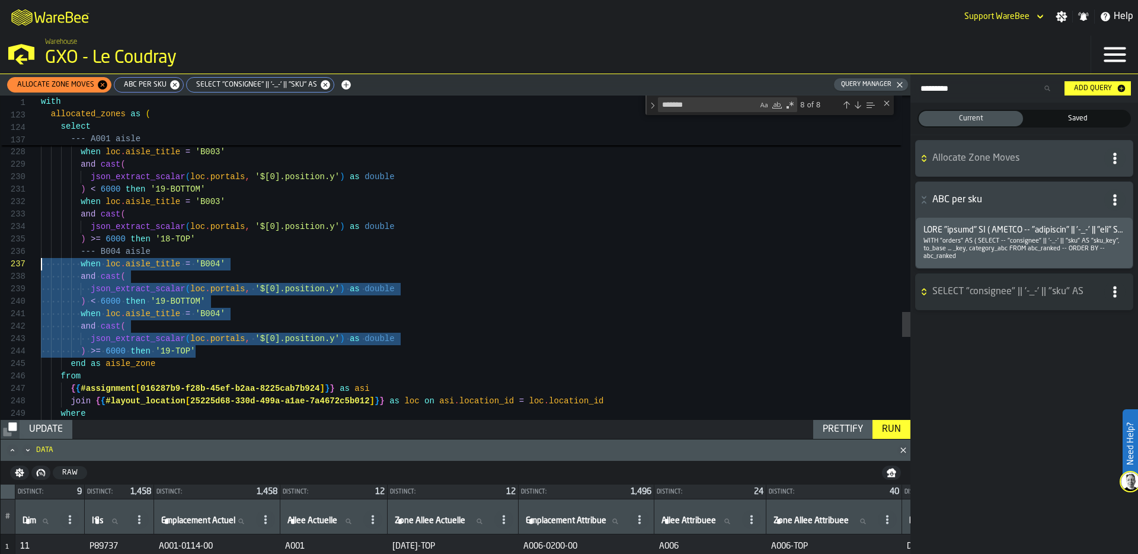
scroll to position [62, 0]
drag, startPoint x: 208, startPoint y: 351, endPoint x: 40, endPoint y: 255, distance: 193.0
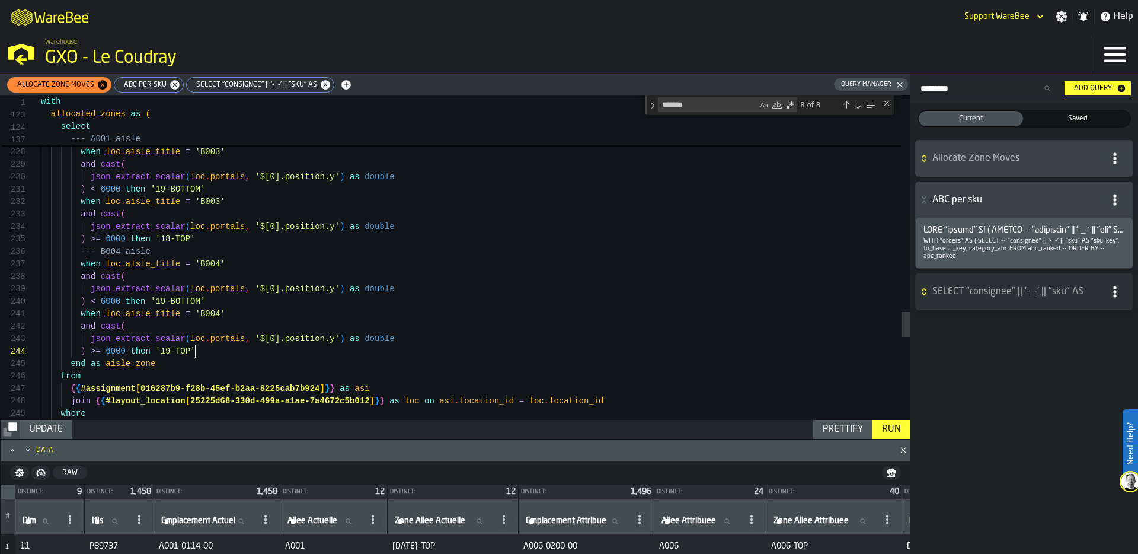
scroll to position [37, 0]
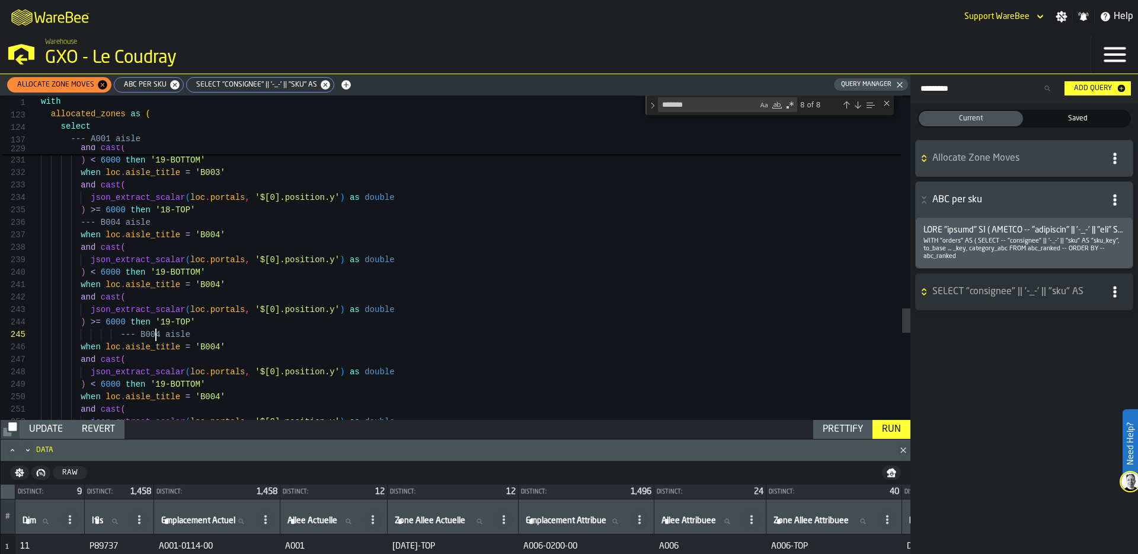
scroll to position [50, 0]
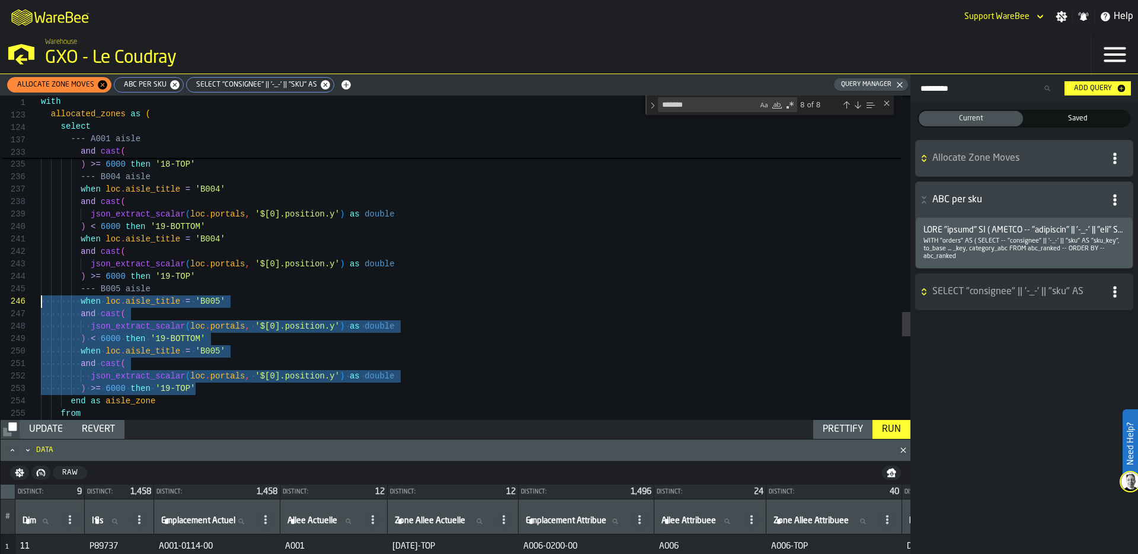
scroll to position [50, 0]
drag, startPoint x: 207, startPoint y: 389, endPoint x: 18, endPoint y: 290, distance: 213.7
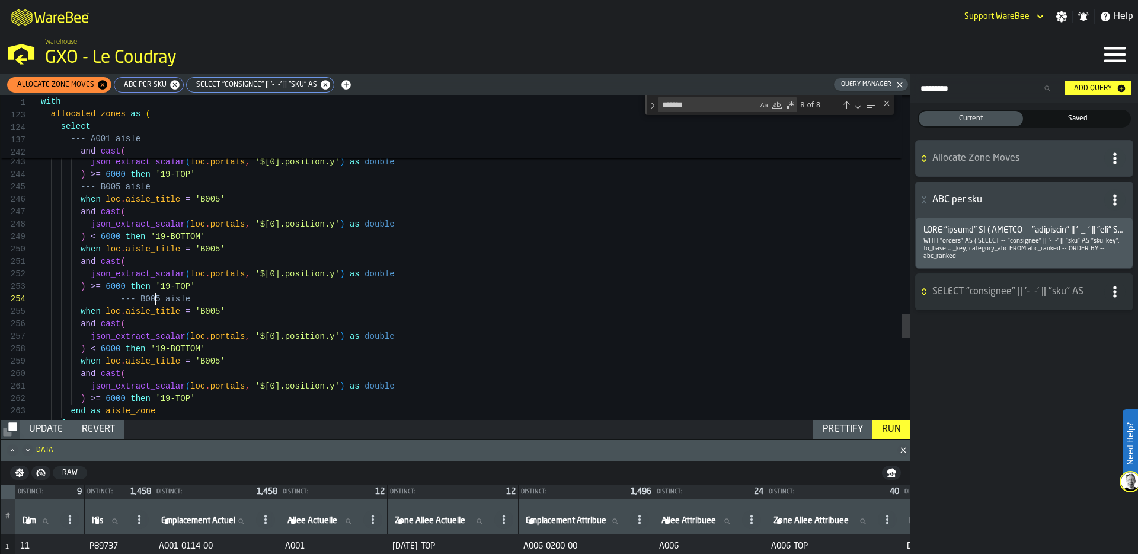
scroll to position [37, 0]
drag, startPoint x: 221, startPoint y: 311, endPoint x: 215, endPoint y: 310, distance: 6.0
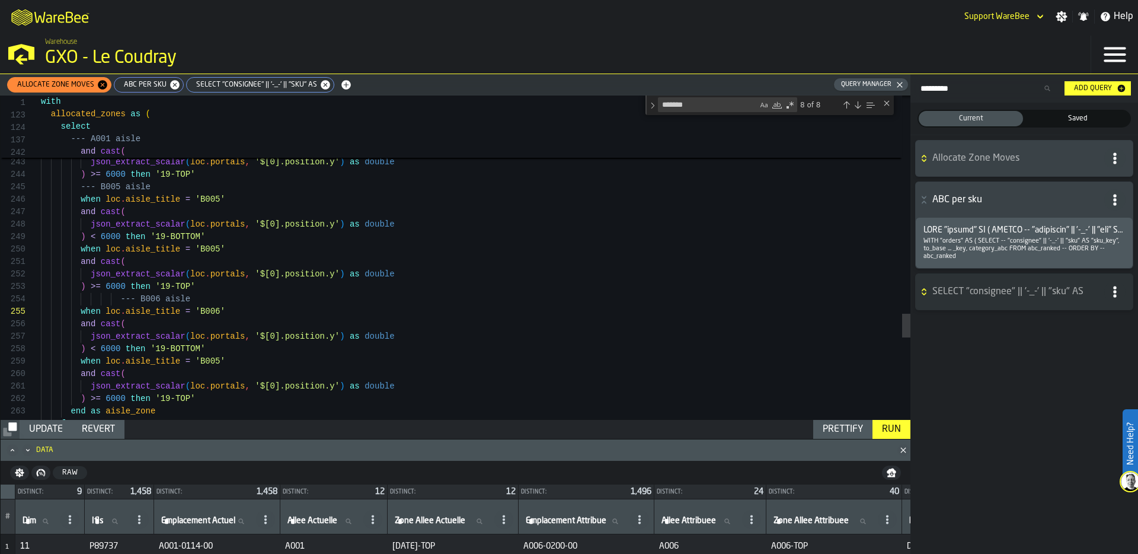
scroll to position [100, 0]
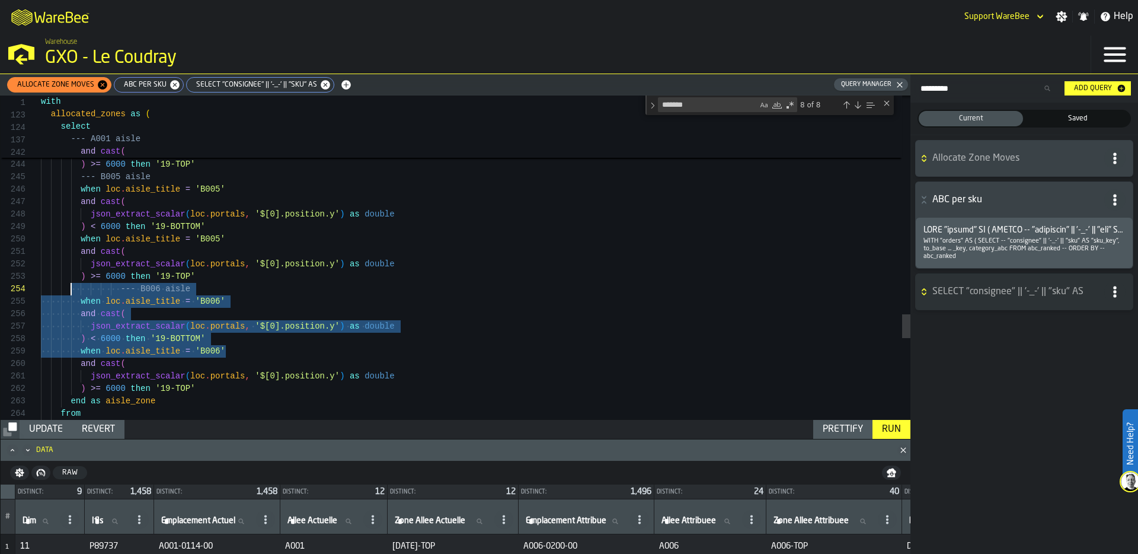
scroll to position [37, 0]
drag, startPoint x: 240, startPoint y: 350, endPoint x: 36, endPoint y: 292, distance: 212.6
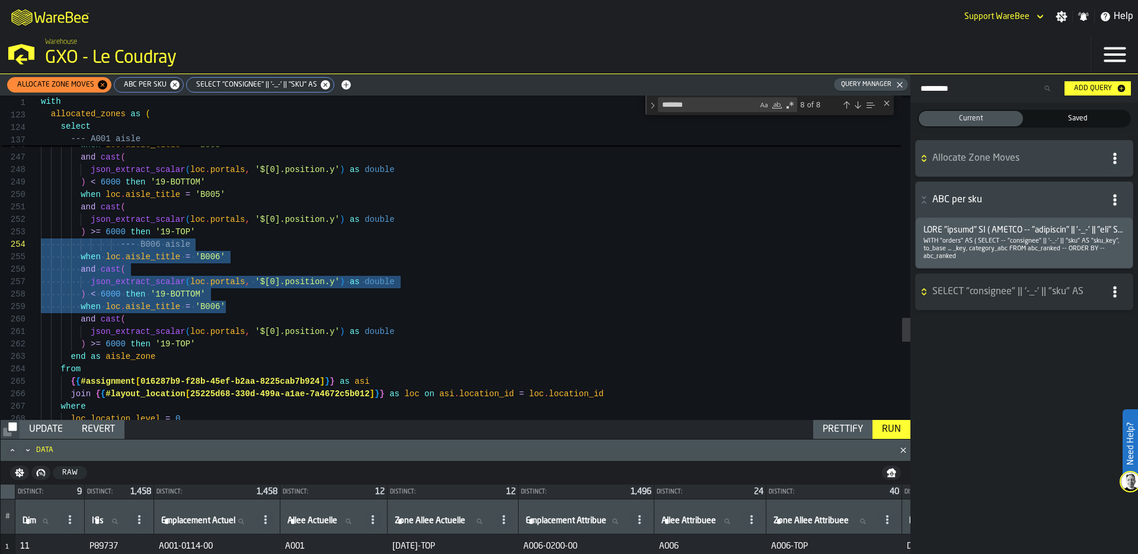
scroll to position [12, 0]
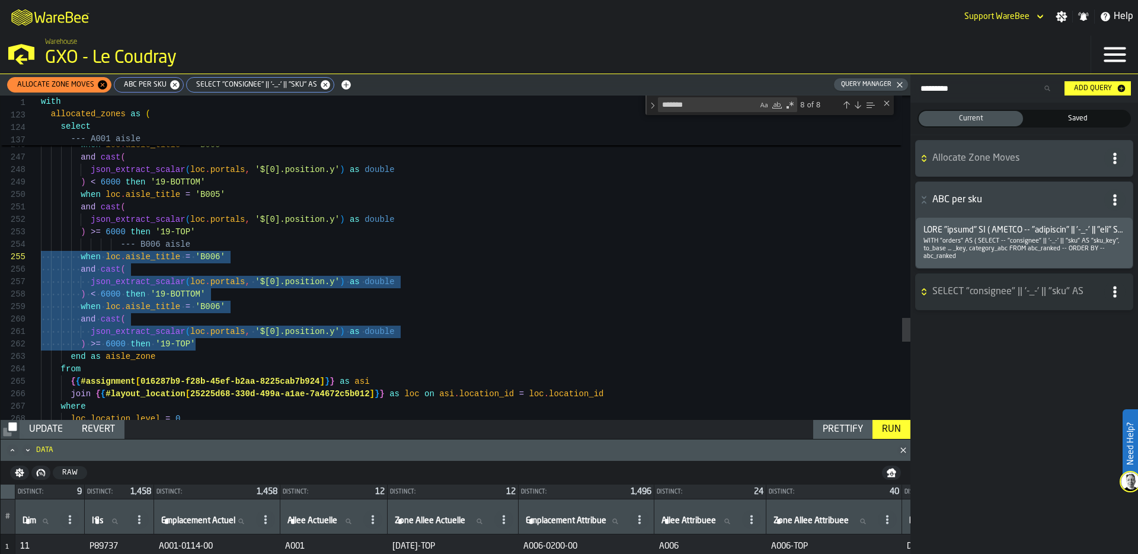
scroll to position [37, 0]
drag, startPoint x: 208, startPoint y: 342, endPoint x: 18, endPoint y: 248, distance: 212.4
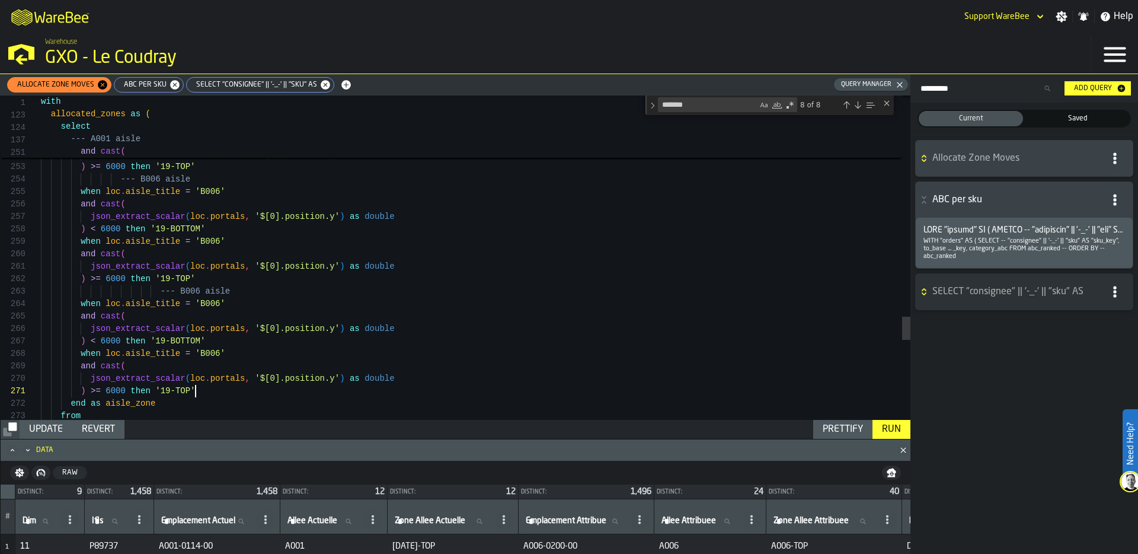
scroll to position [25, 0]
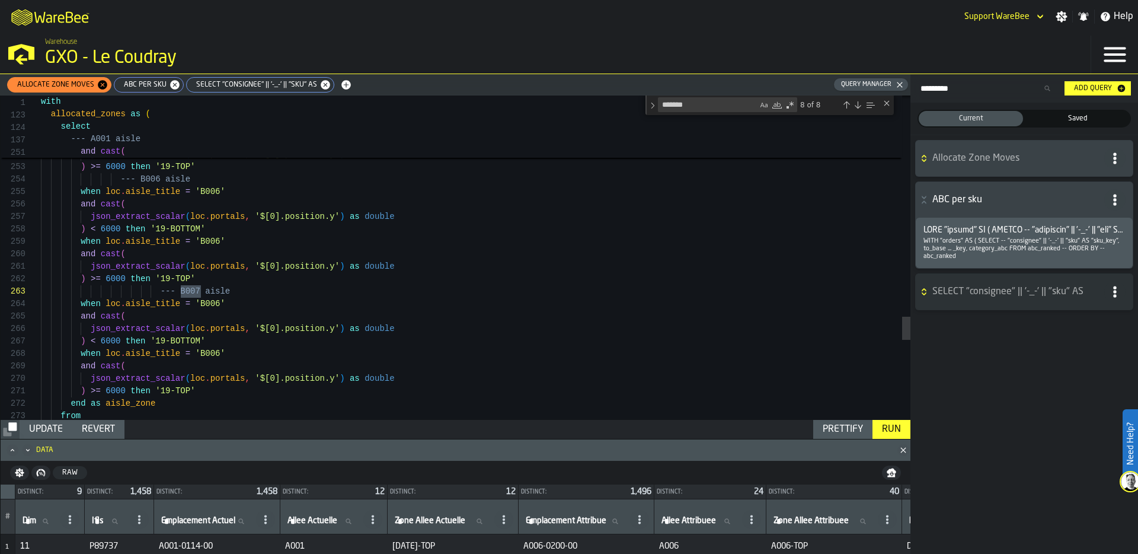
scroll to position [37, 0]
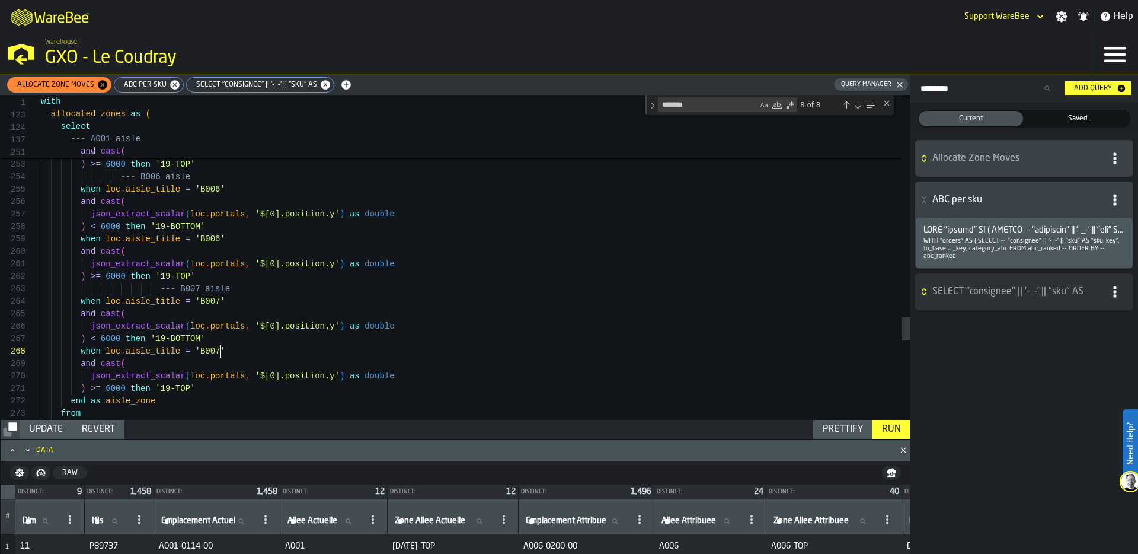
type textarea "**********"
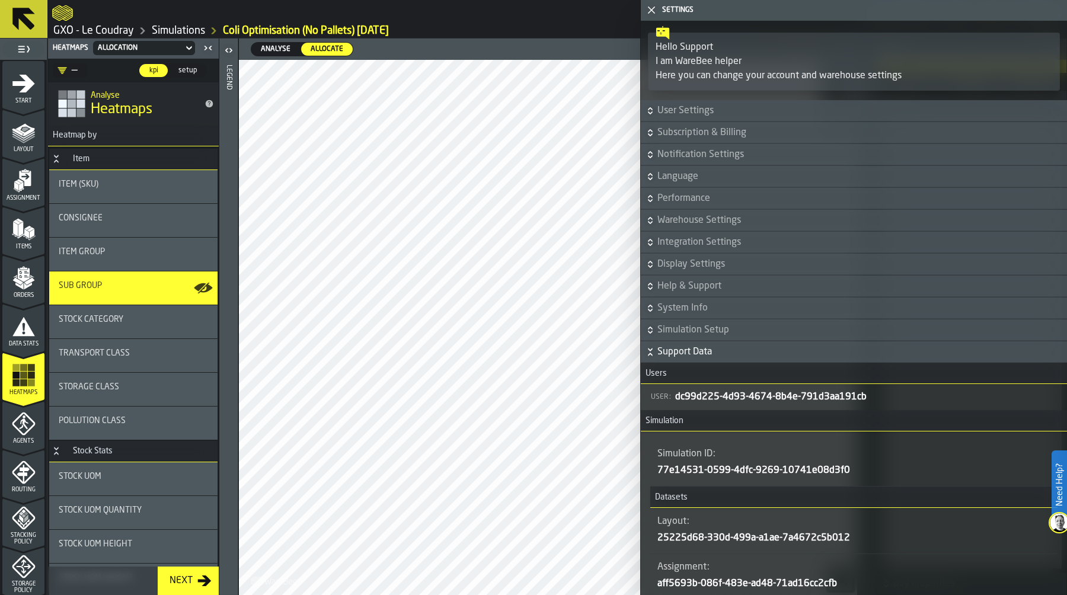
scroll to position [334, 0]
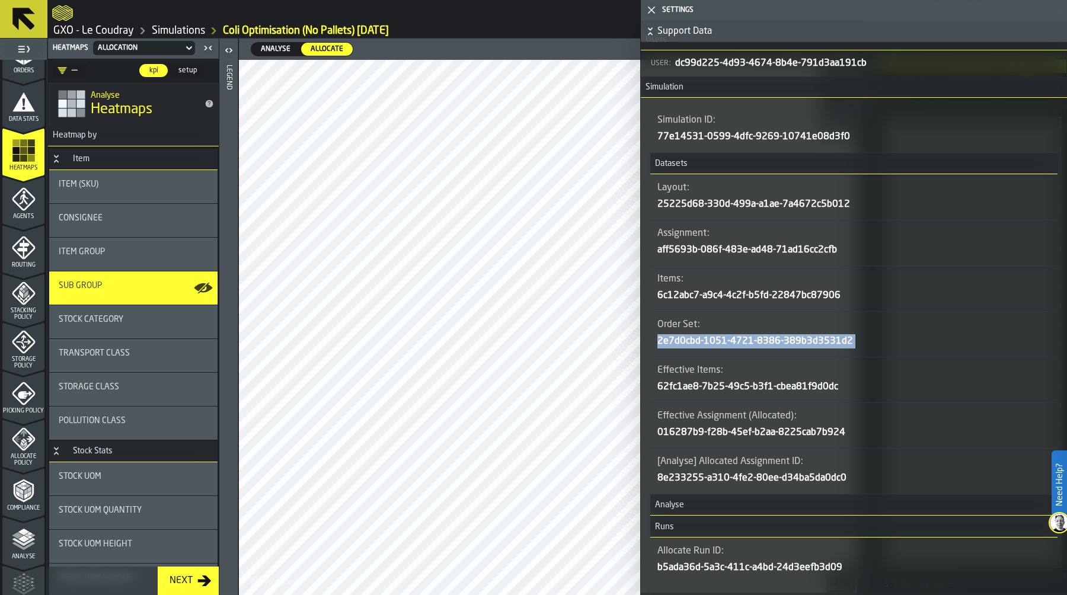
click at [654, 10] on icon "button-toggle-Close me" at bounding box center [651, 10] width 14 height 14
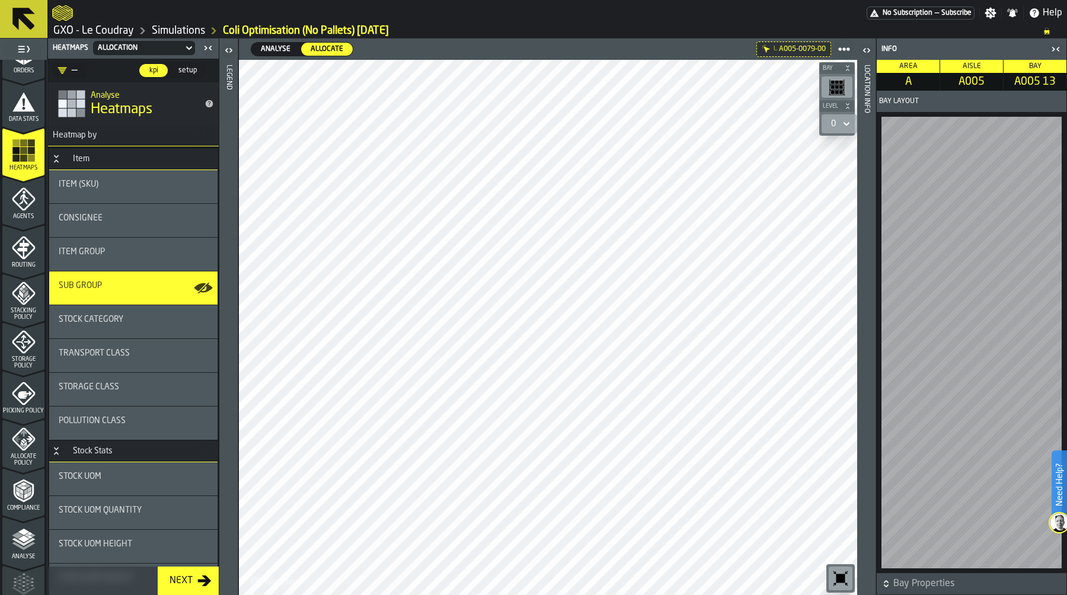
click at [869, 436] on div "Location Info" at bounding box center [867, 327] width 8 height 530
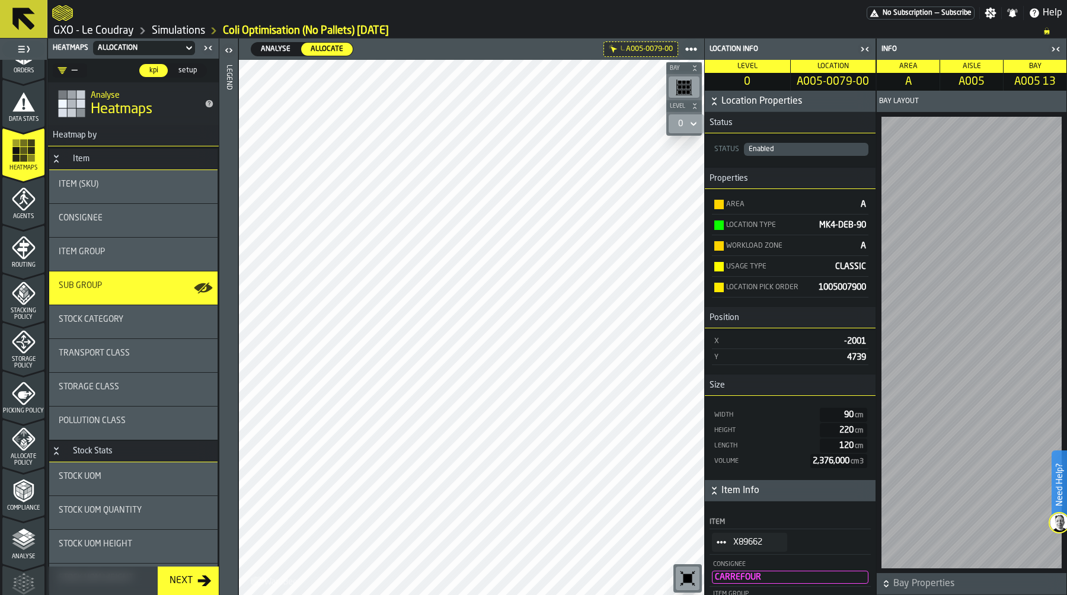
click at [722, 544] on icon "StatList-item-X89662" at bounding box center [721, 542] width 9 height 9
click at [759, 550] on div "X89662" at bounding box center [749, 542] width 75 height 19
click at [713, 106] on icon "button-" at bounding box center [714, 101] width 12 height 12
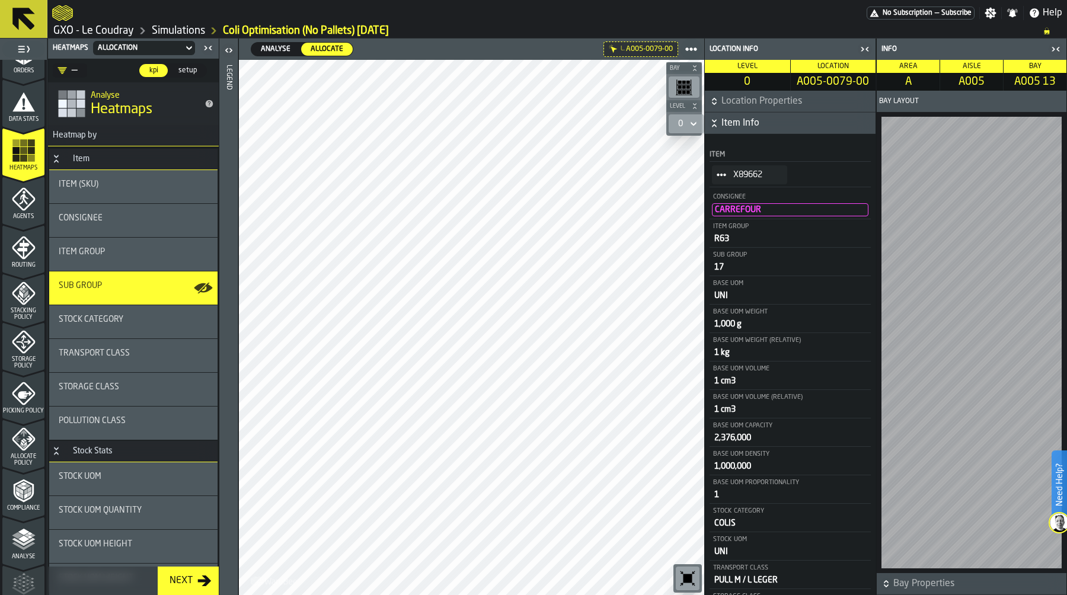
click at [718, 174] on icon "StatList-item-X89662" at bounding box center [721, 174] width 9 height 9
click at [759, 238] on div "Show Items" at bounding box center [750, 240] width 62 height 8
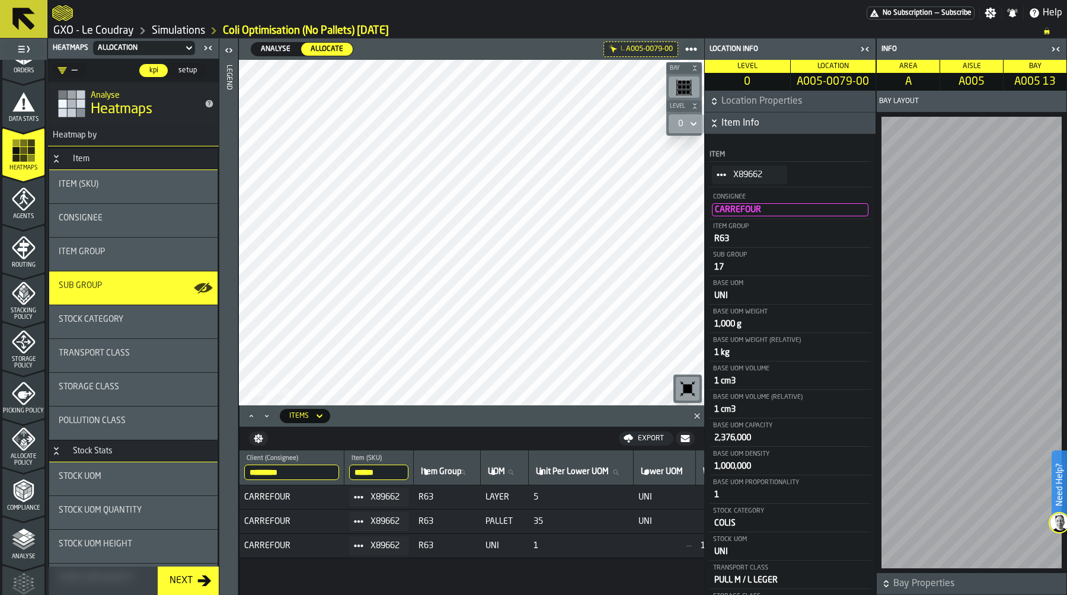
click at [377, 469] on input "******" at bounding box center [378, 472] width 59 height 15
paste input "search"
type input "******"
click at [361, 494] on icon at bounding box center [358, 497] width 9 height 9
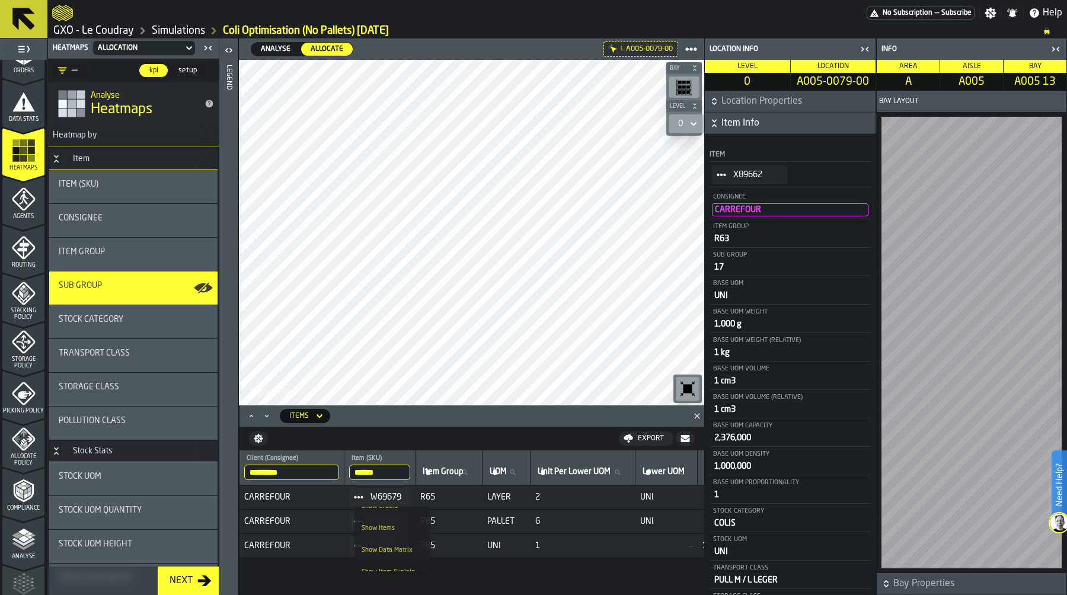
scroll to position [43, 0]
click at [407, 540] on div "Show Data Matrix" at bounding box center [393, 540] width 62 height 8
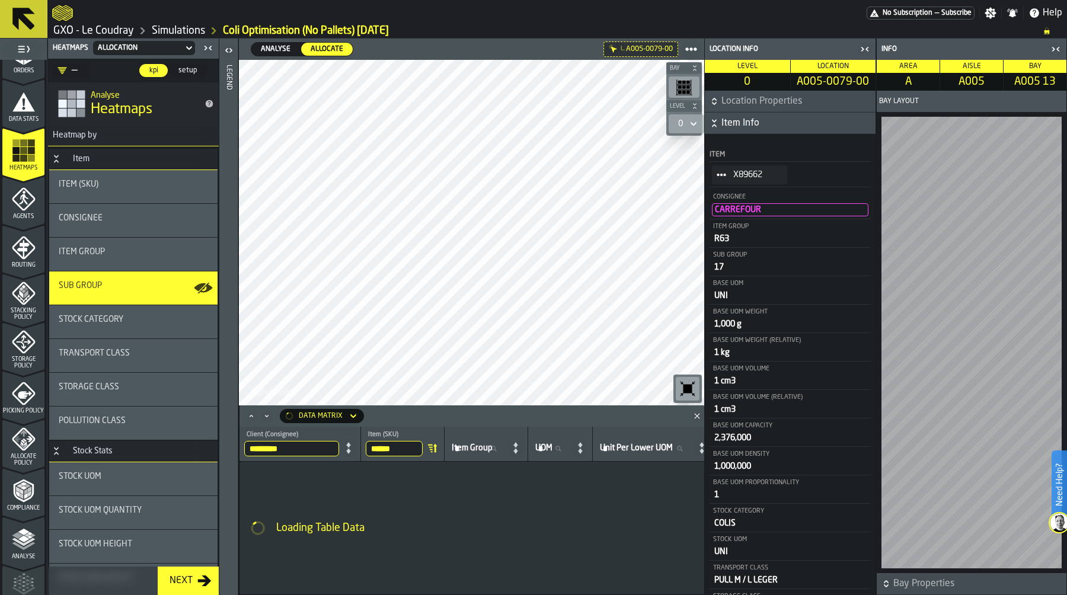
click at [206, 49] on icon "button-toggle-Close me" at bounding box center [205, 48] width 3 height 4
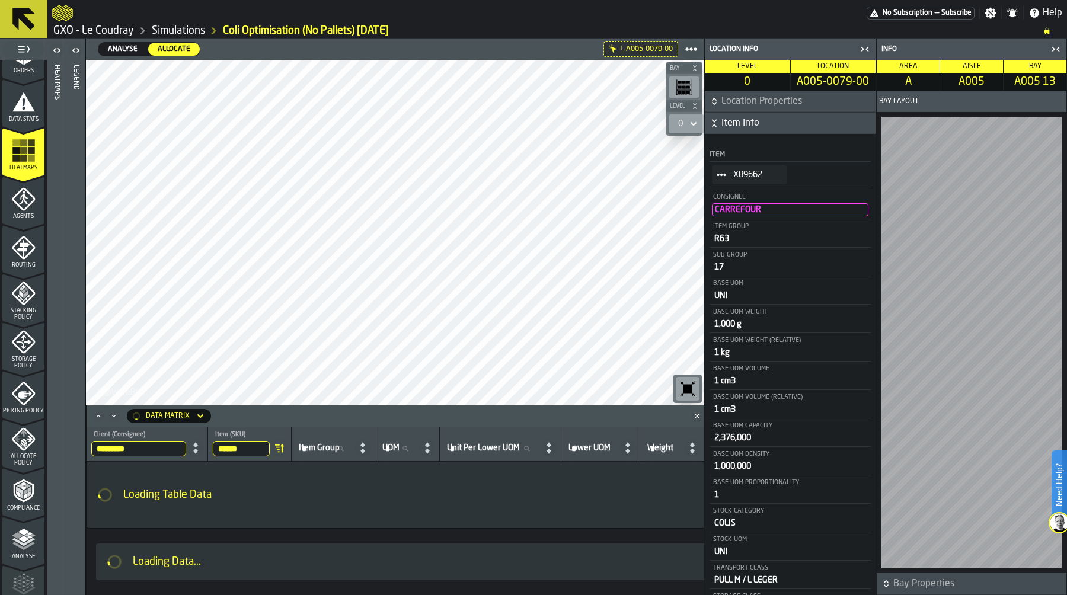
click at [867, 46] on icon "button-toggle-Close me" at bounding box center [865, 49] width 14 height 14
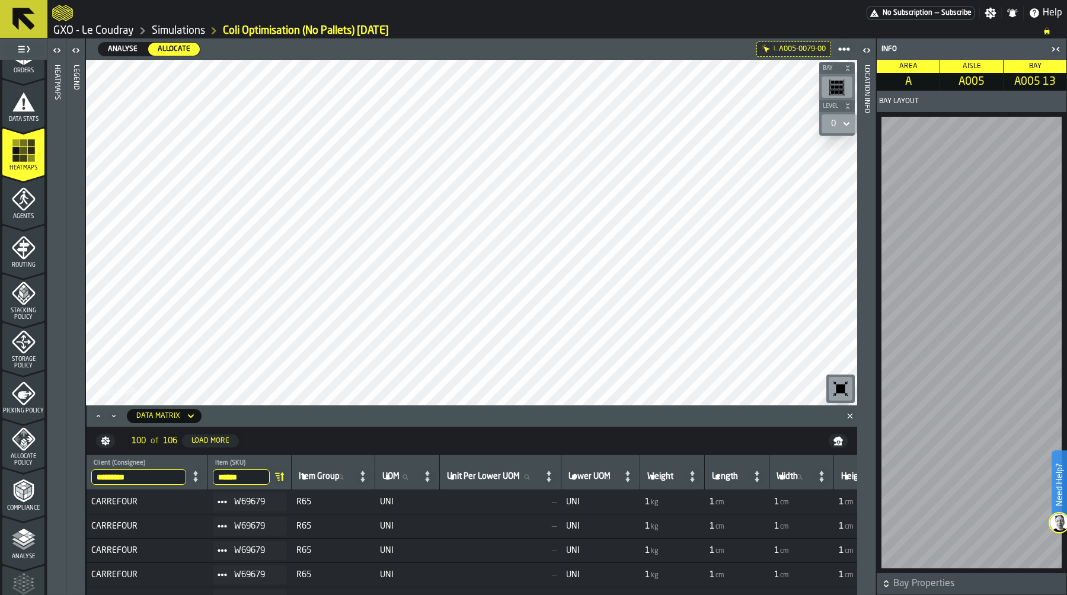
click at [1063, 50] on div "button-toggle-Close me" at bounding box center [1055, 49] width 17 height 14
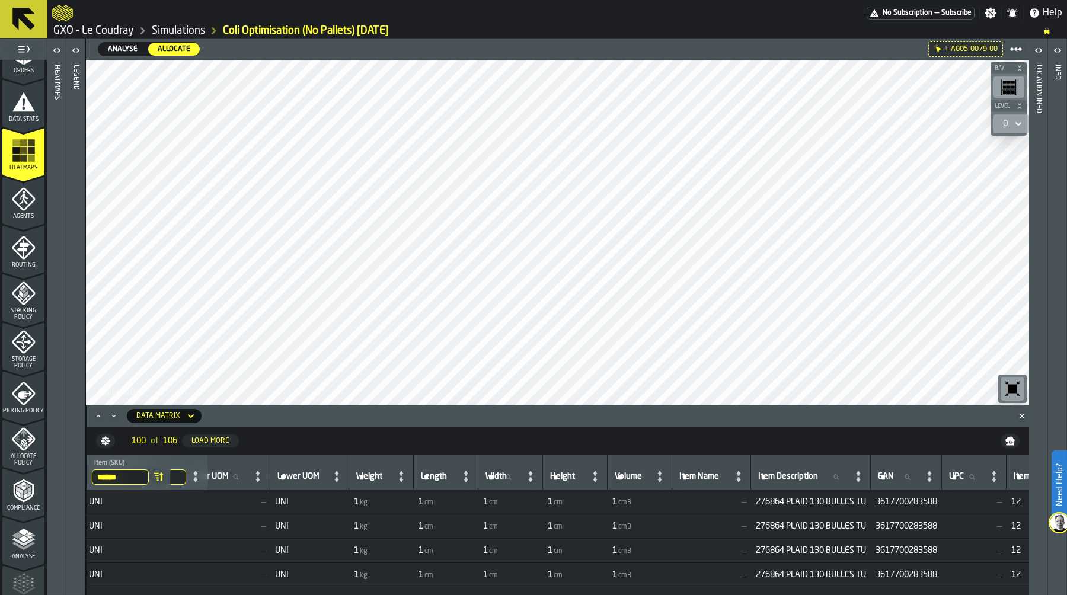
scroll to position [0, 0]
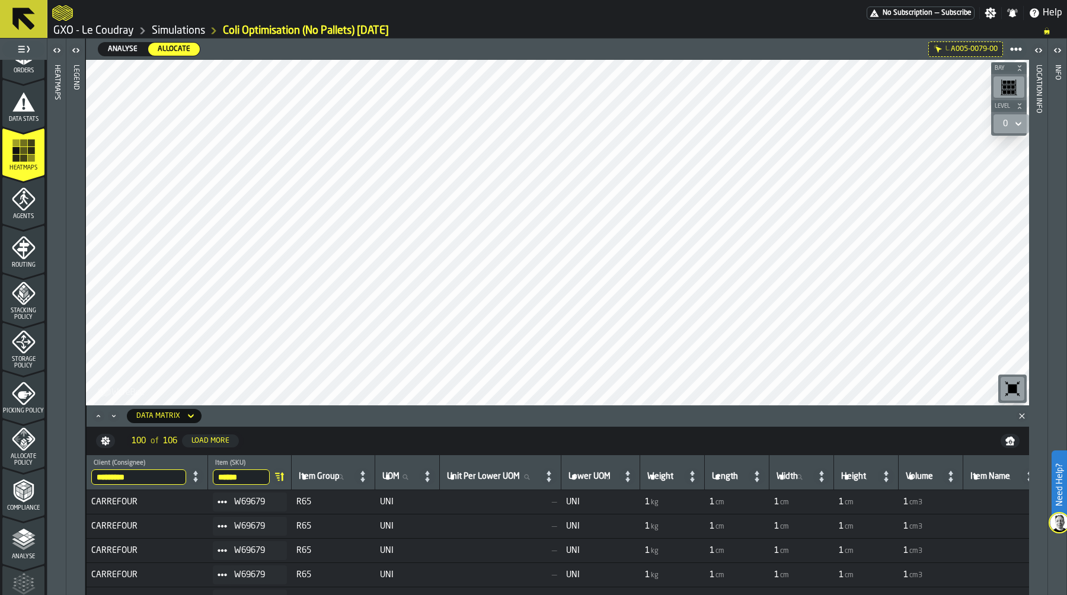
click at [238, 475] on input "******" at bounding box center [241, 476] width 57 height 15
paste input "search"
type input "******"
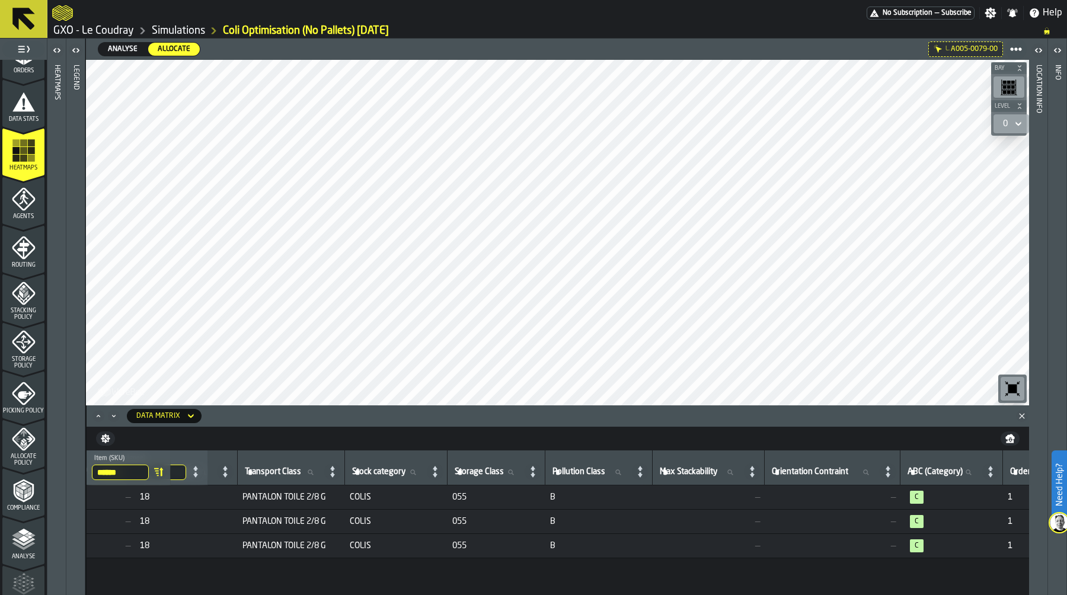
scroll to position [0, 1207]
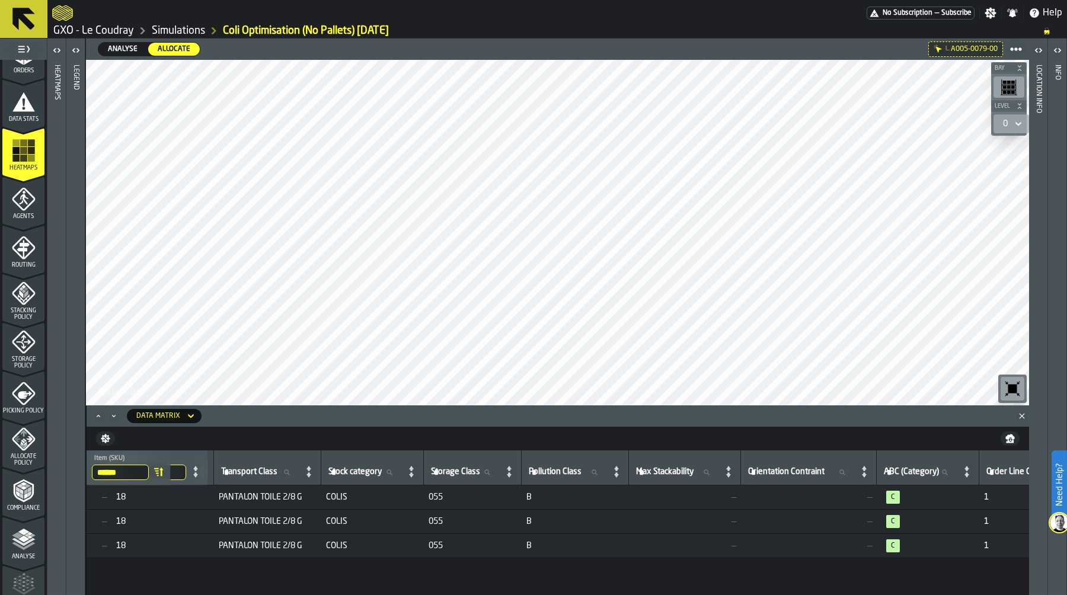
click at [419, 500] on span "COLIS" at bounding box center [372, 497] width 93 height 9
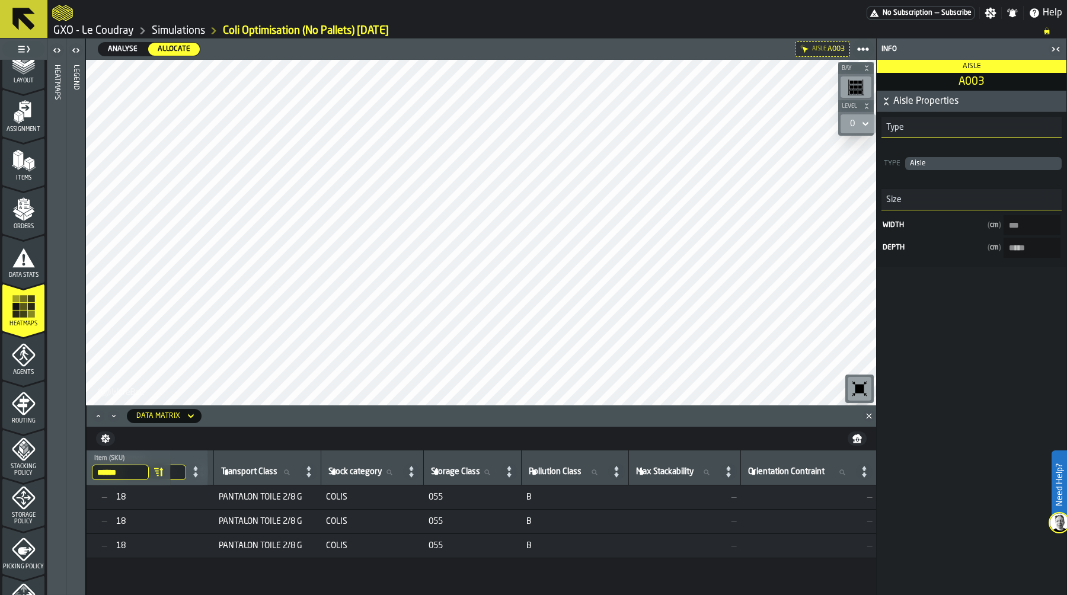
scroll to position [59, 0]
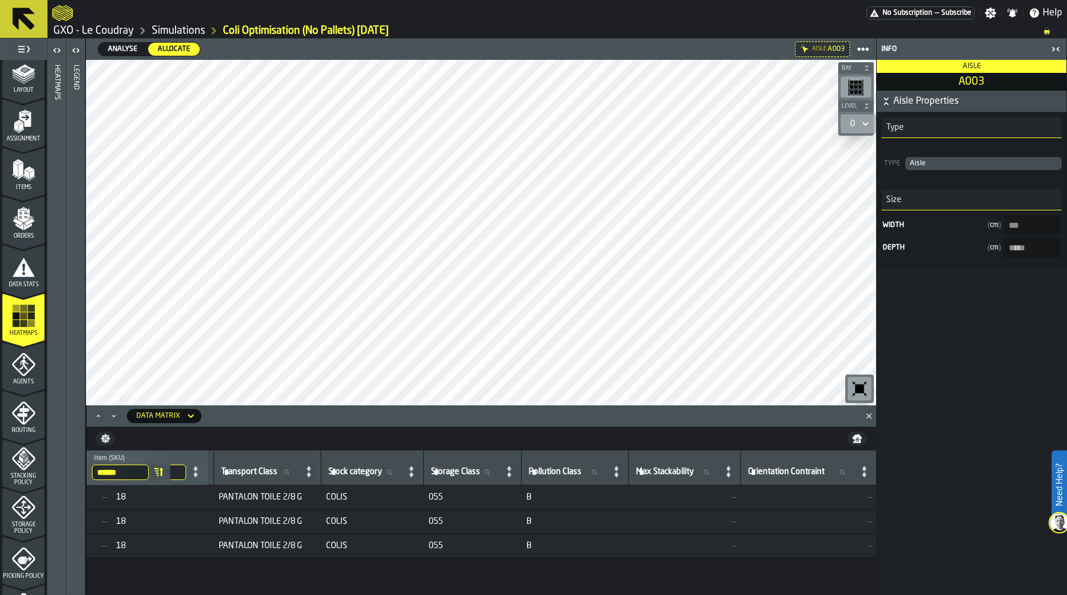
click at [24, 321] on rect "menu Heatmaps" at bounding box center [23, 323] width 7 height 7
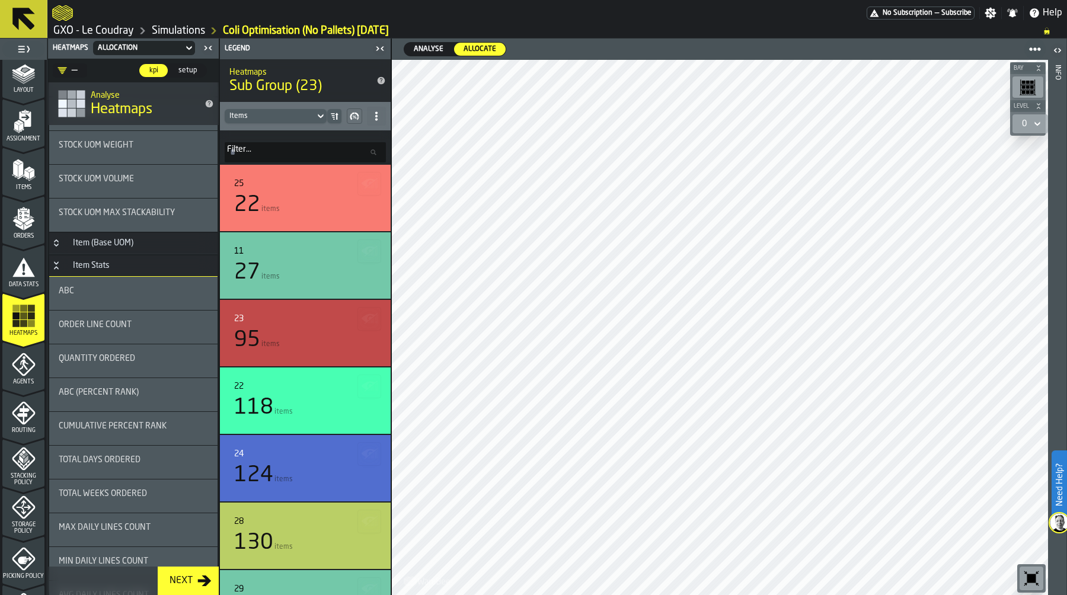
scroll to position [461, 0]
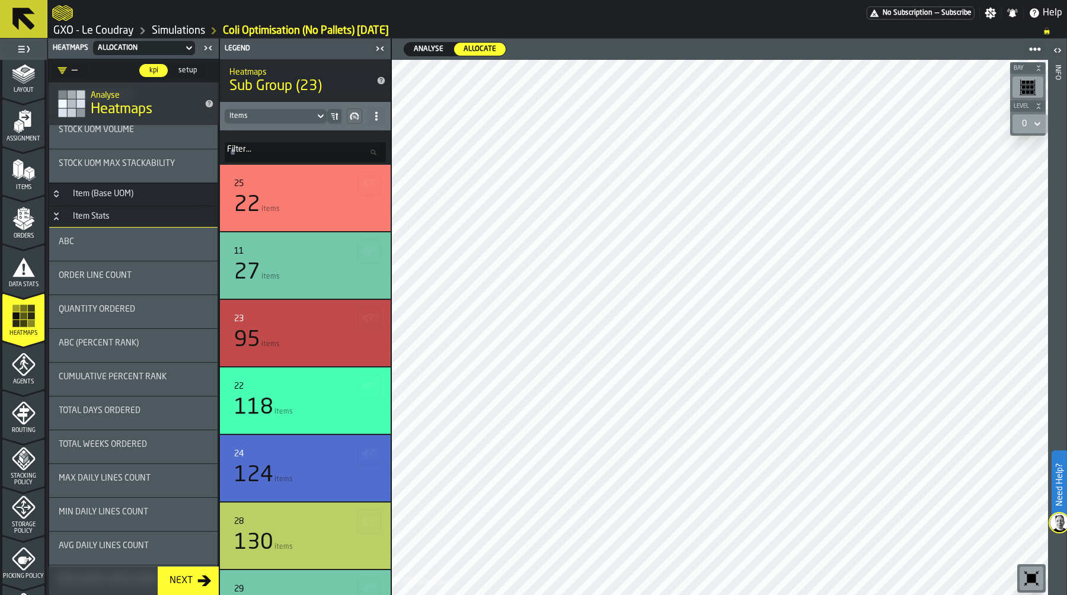
click at [52, 216] on icon "Button-Item Stats-open" at bounding box center [56, 216] width 9 height 9
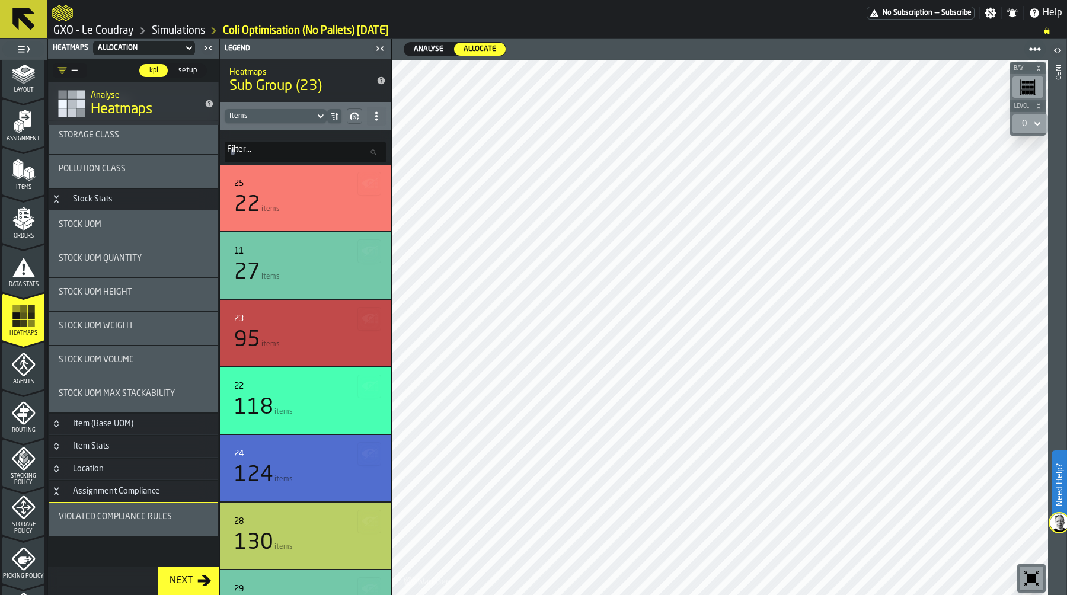
click at [112, 516] on span "Violated Compliance Rules" at bounding box center [115, 516] width 113 height 9
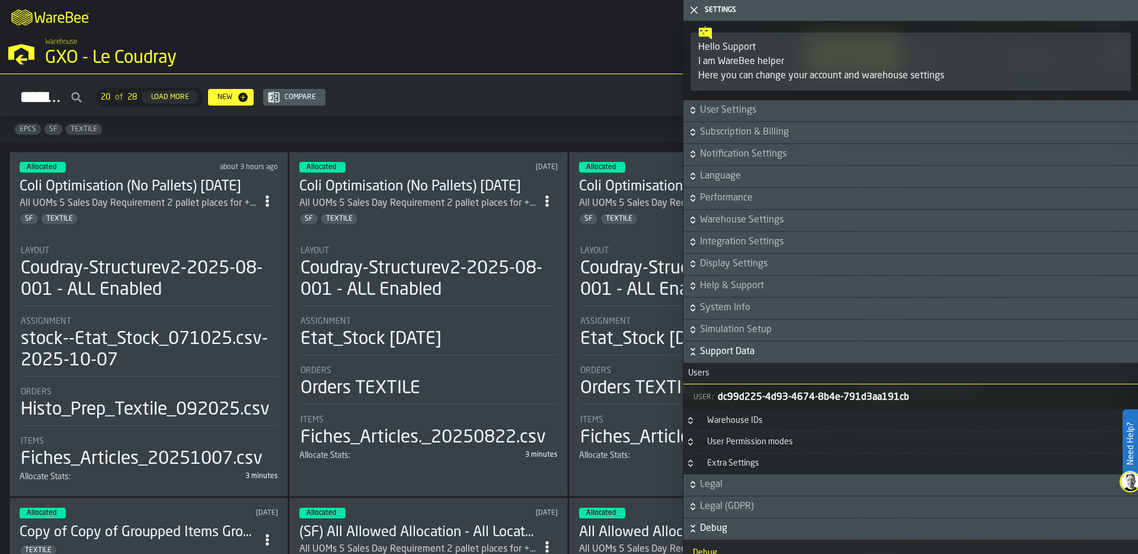
click at [691, 5] on icon "button-toggle-Close me" at bounding box center [694, 10] width 14 height 14
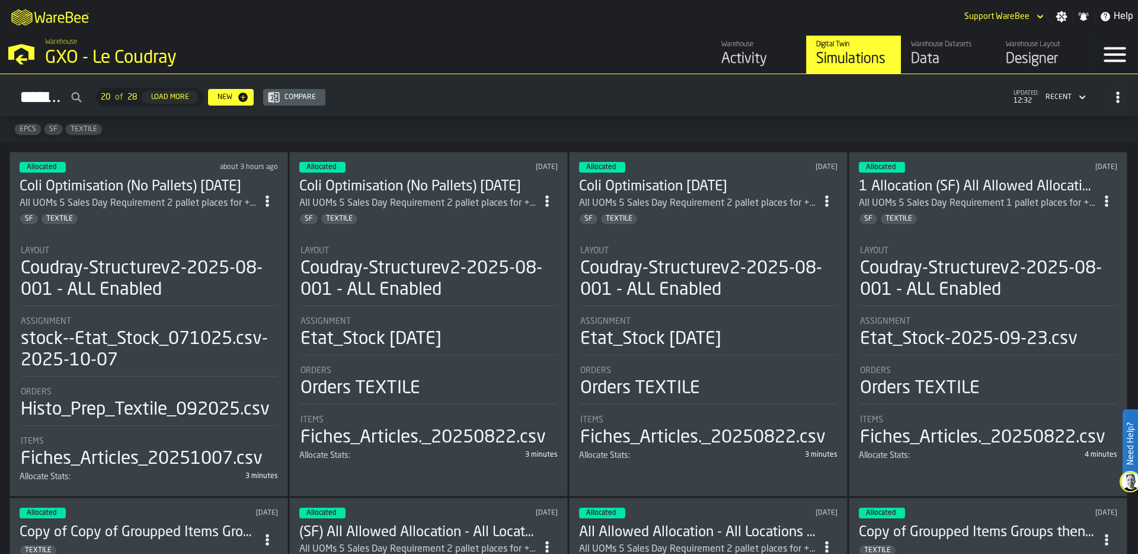
click at [946, 58] on div "Data" at bounding box center [948, 59] width 75 height 19
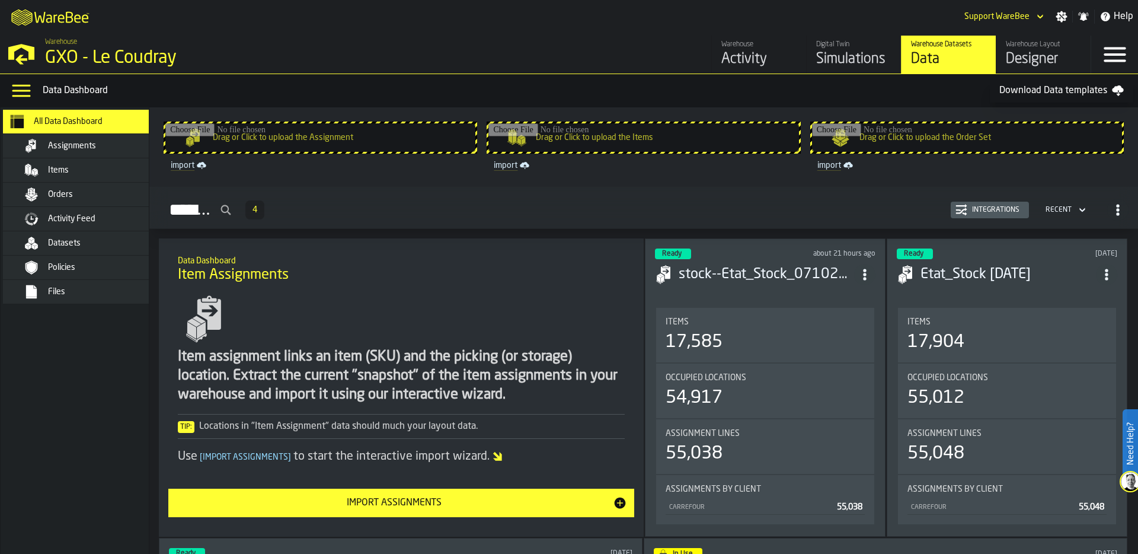
click at [122, 190] on div "Orders" at bounding box center [106, 194] width 116 height 9
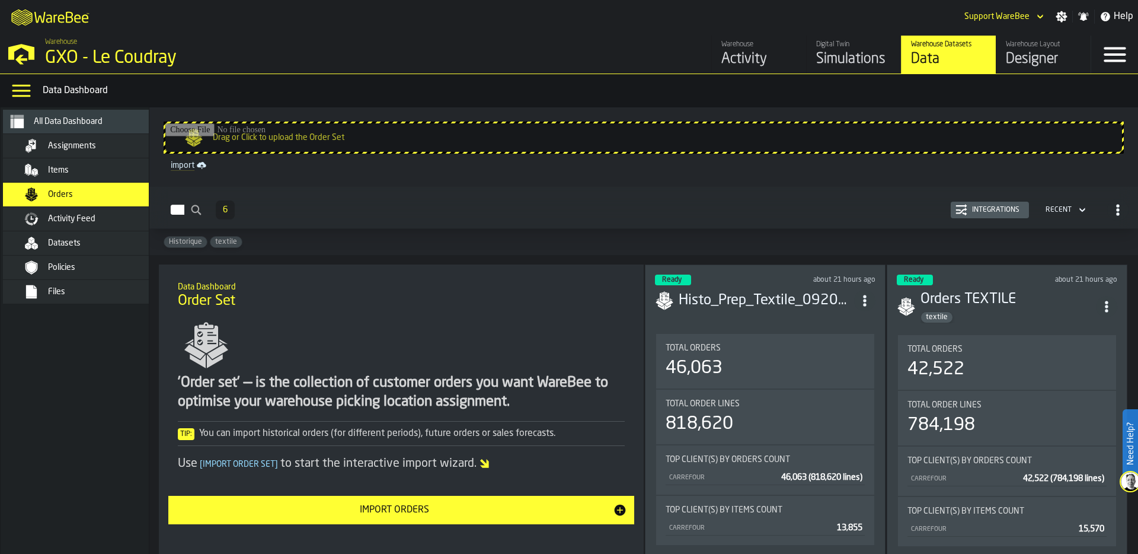
click at [786, 343] on div "Total Orders" at bounding box center [765, 347] width 199 height 9
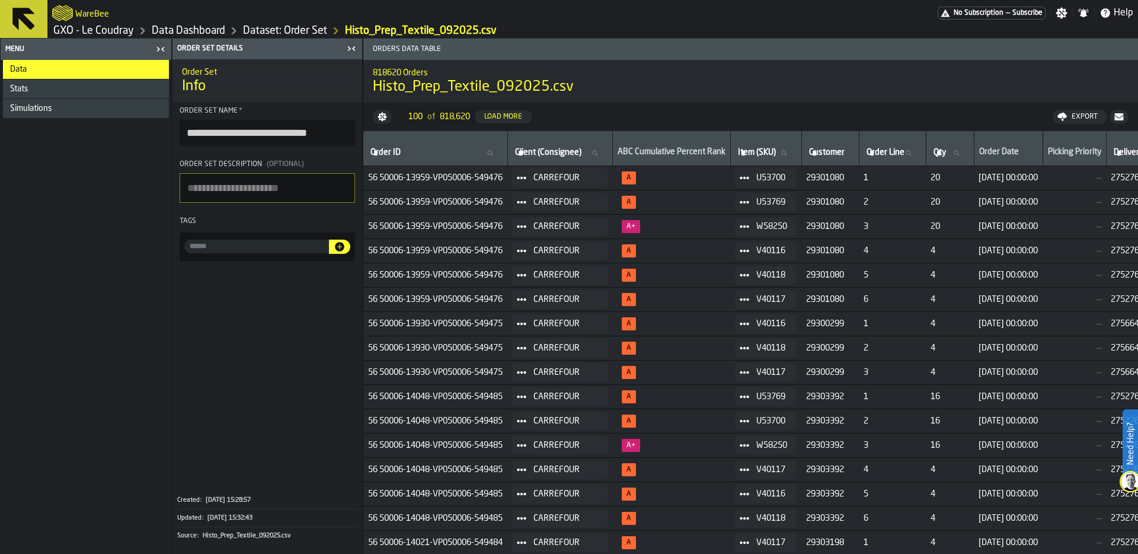
click at [181, 34] on link "Data Dashboard" at bounding box center [189, 30] width 74 height 13
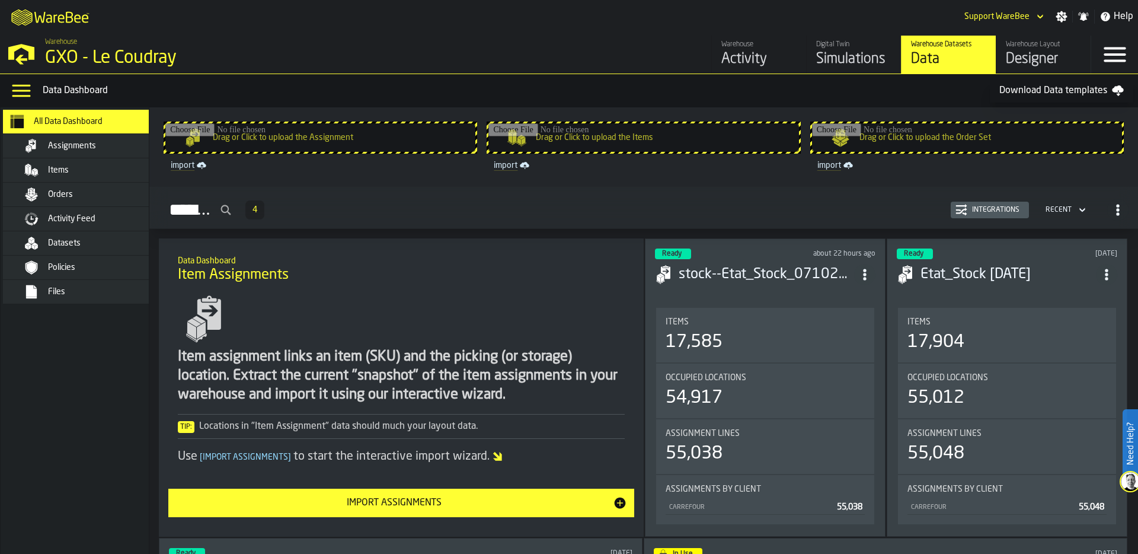
click at [826, 50] on div "Simulations" at bounding box center [853, 59] width 75 height 19
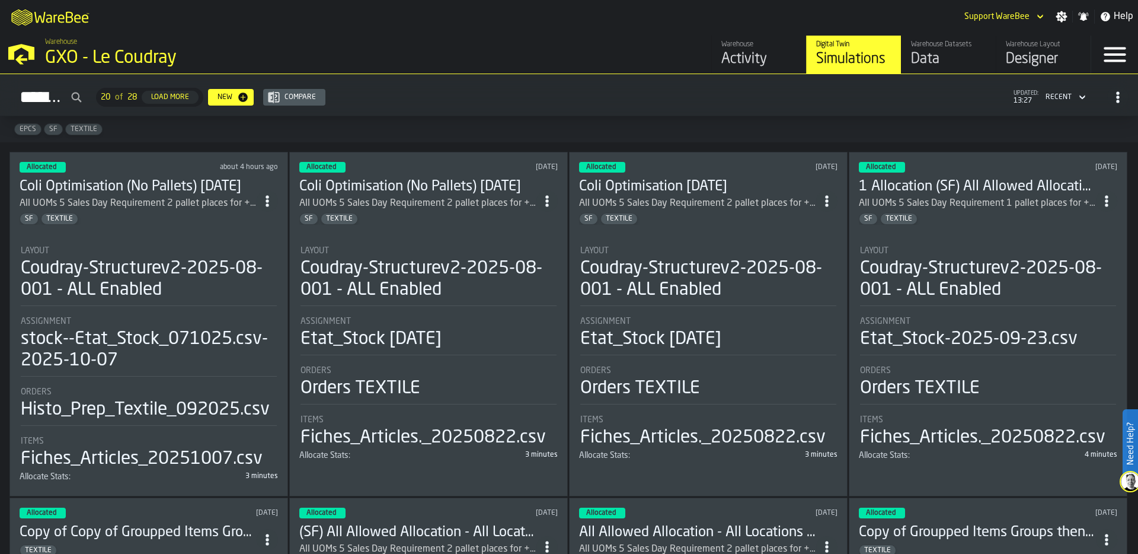
click at [162, 246] on div "Layout" at bounding box center [149, 250] width 256 height 9
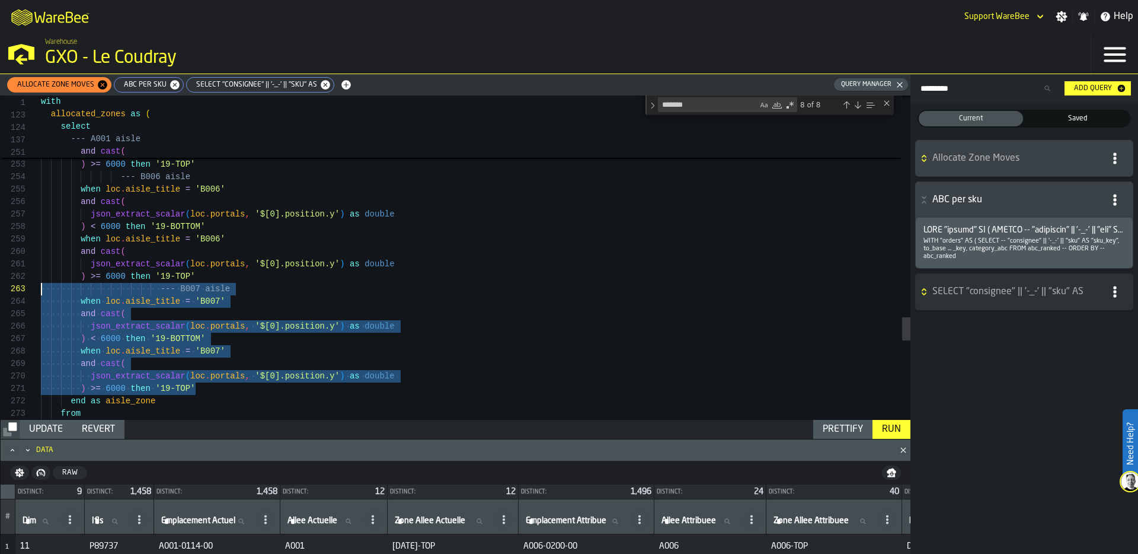
scroll to position [25, 0]
drag, startPoint x: 204, startPoint y: 389, endPoint x: 31, endPoint y: 292, distance: 198.0
click at [31, 292] on div "250 251 252 253 254 255 256 257 258 259 260 261 262 263 249 248 247 264 265 266…" at bounding box center [456, 257] width 910 height 324
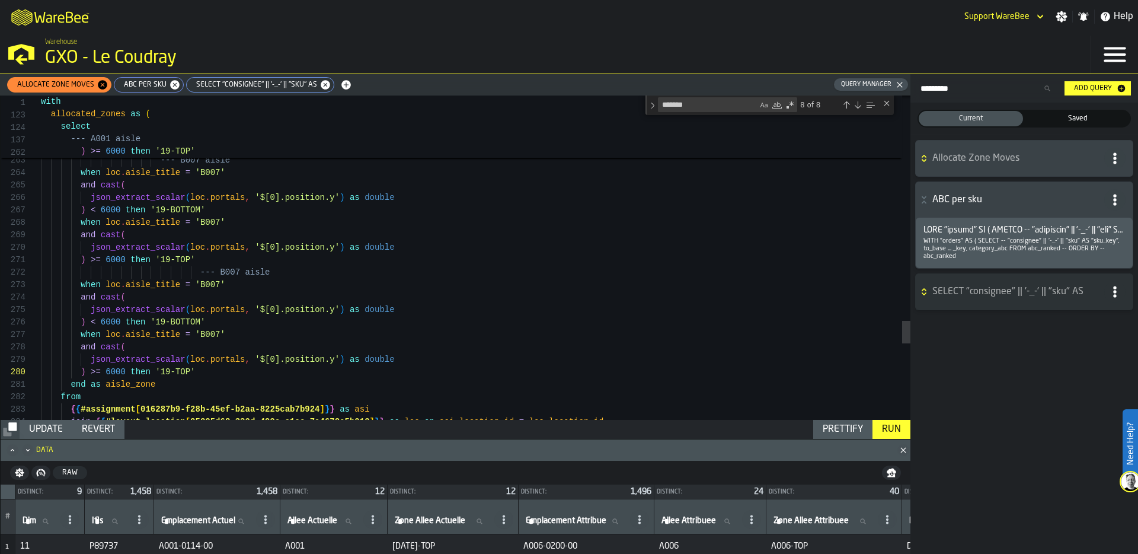
scroll to position [25, 0]
click at [219, 283] on span "'B007'" at bounding box center [211, 284] width 30 height 9
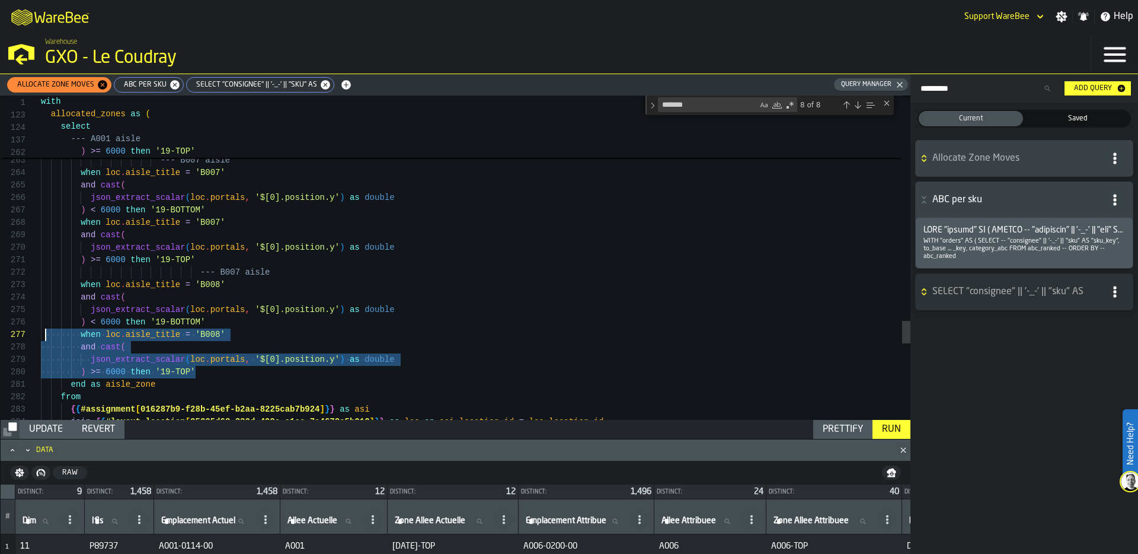
scroll to position [50, 0]
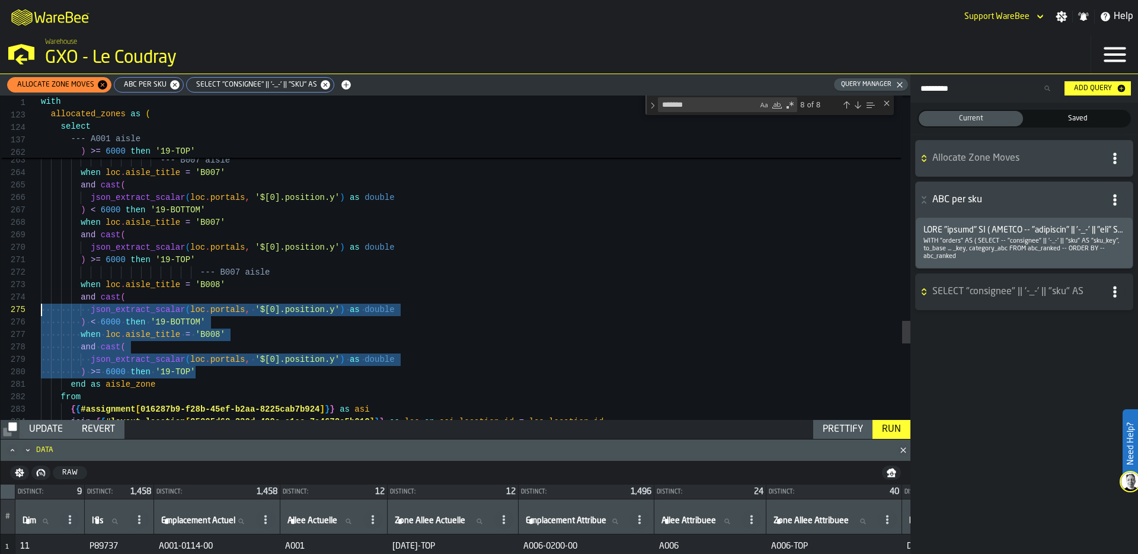
drag, startPoint x: 203, startPoint y: 373, endPoint x: 36, endPoint y: 314, distance: 177.9
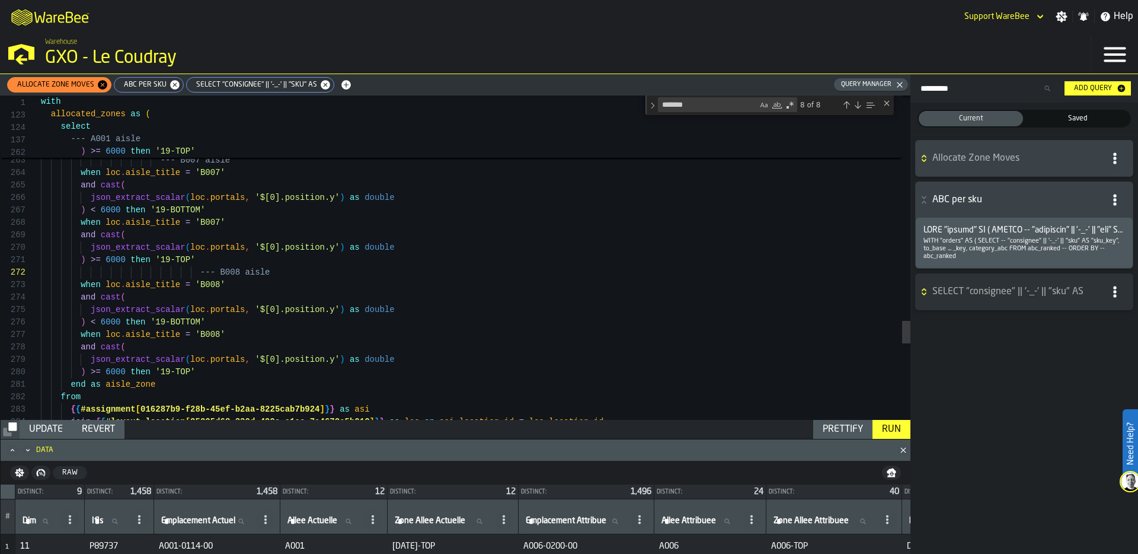
click at [852, 422] on div "Prettify" at bounding box center [843, 429] width 50 height 14
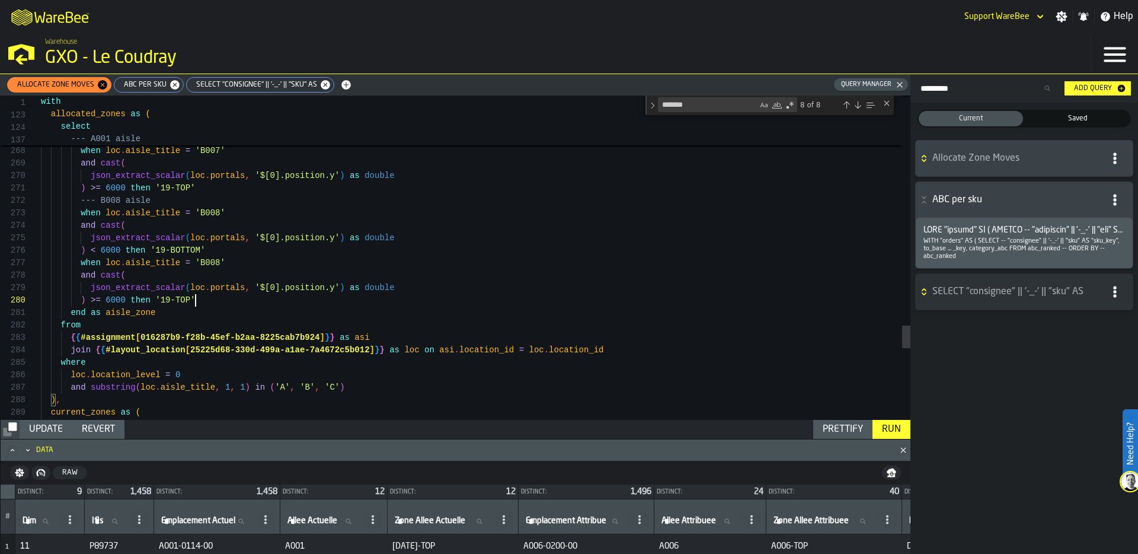
scroll to position [112, 0]
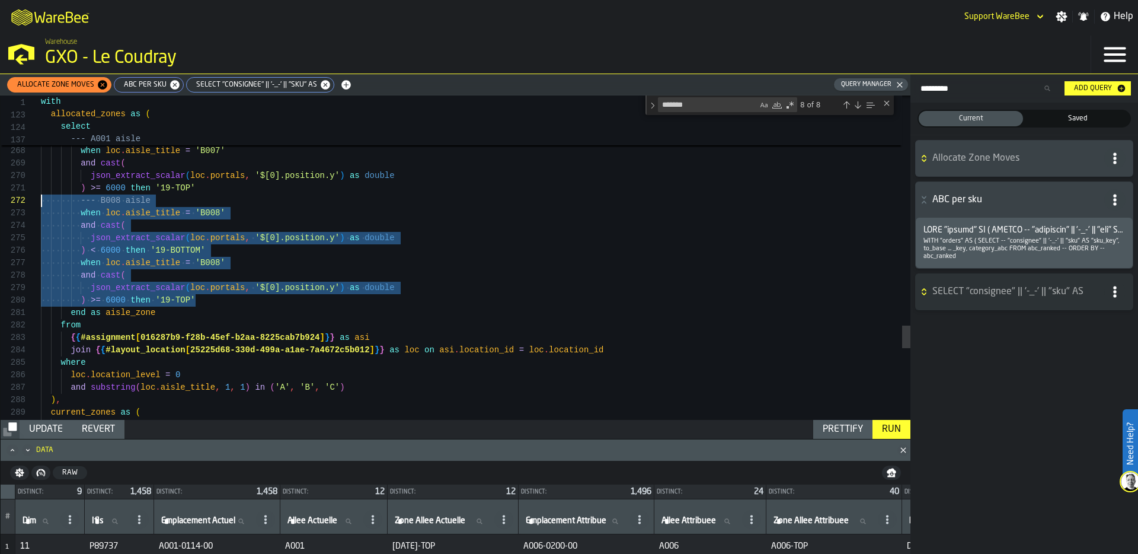
scroll to position [12, 0]
drag, startPoint x: 215, startPoint y: 298, endPoint x: 36, endPoint y: 203, distance: 202.4
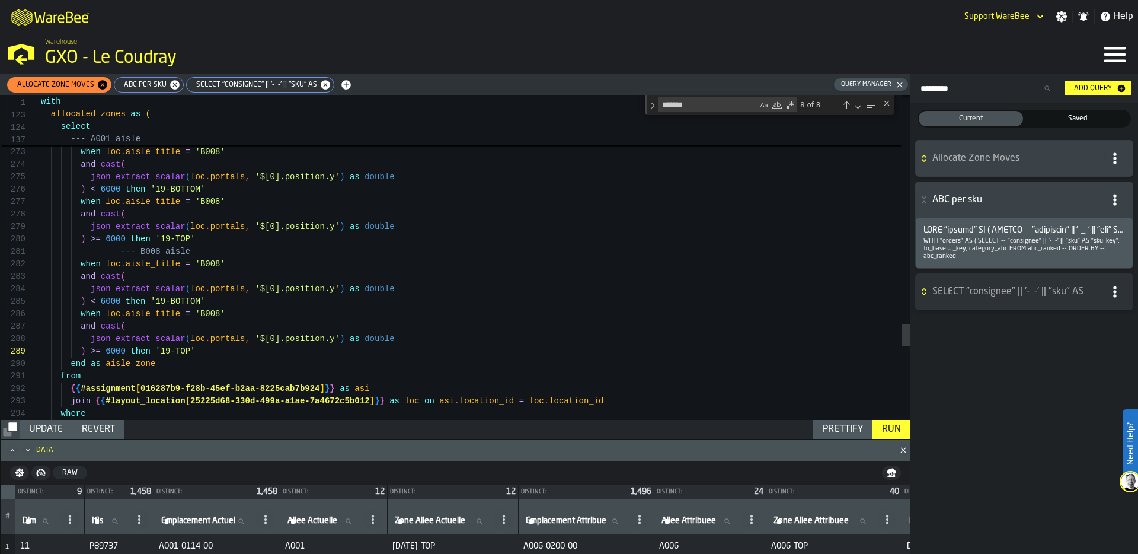
scroll to position [0, 0]
drag, startPoint x: 139, startPoint y: 251, endPoint x: 160, endPoint y: 252, distance: 20.8
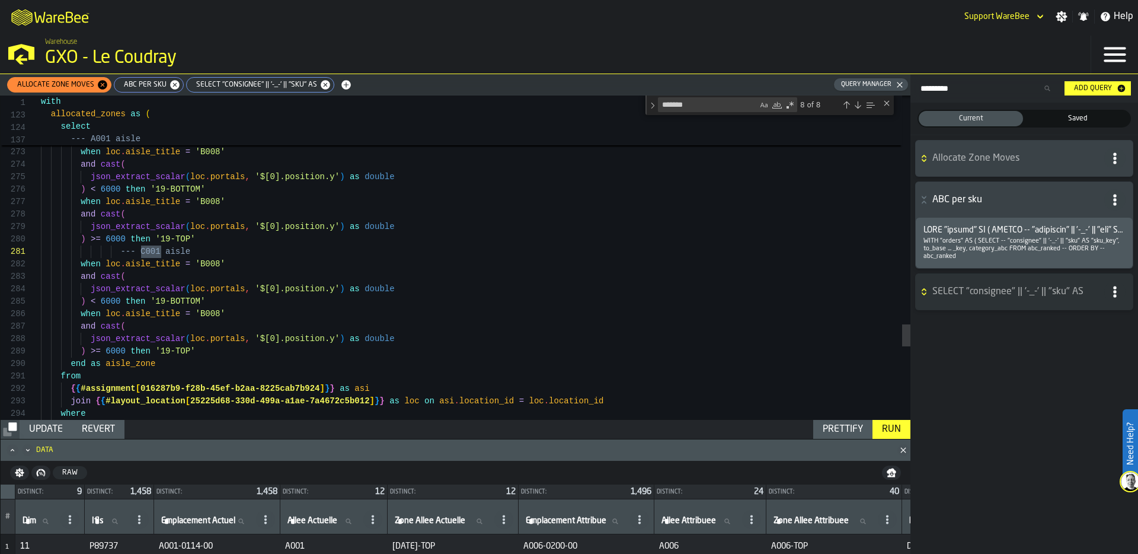
scroll to position [12, 0]
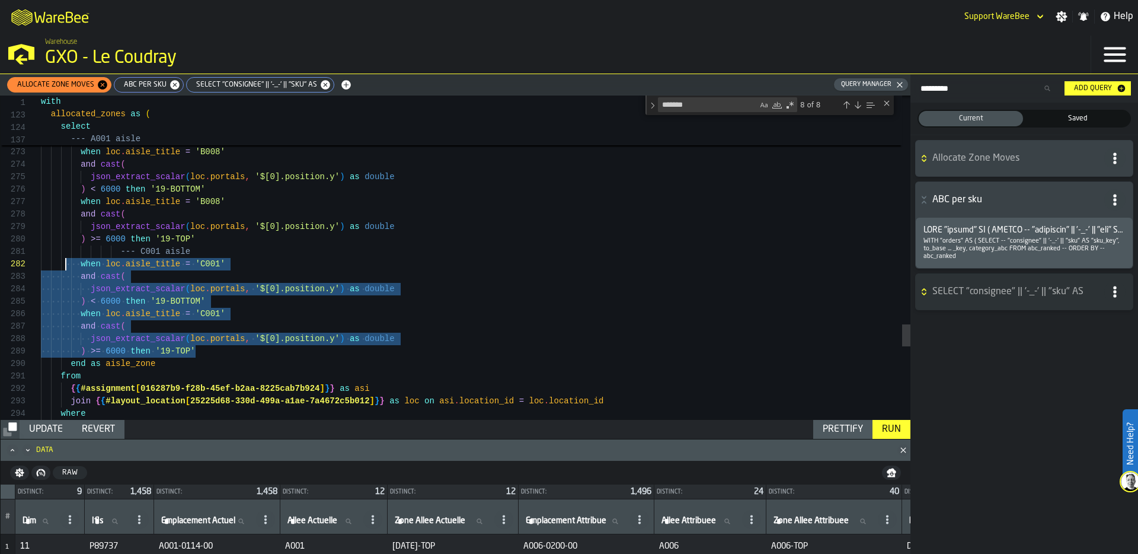
scroll to position [0, 0]
drag, startPoint x: 206, startPoint y: 350, endPoint x: 55, endPoint y: 254, distance: 178.6
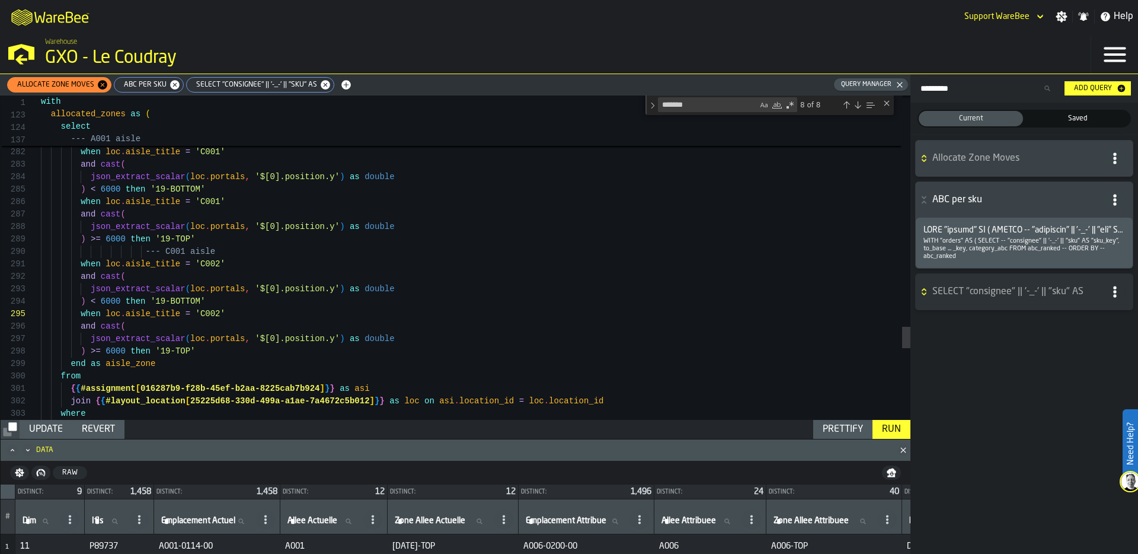
scroll to position [112, 0]
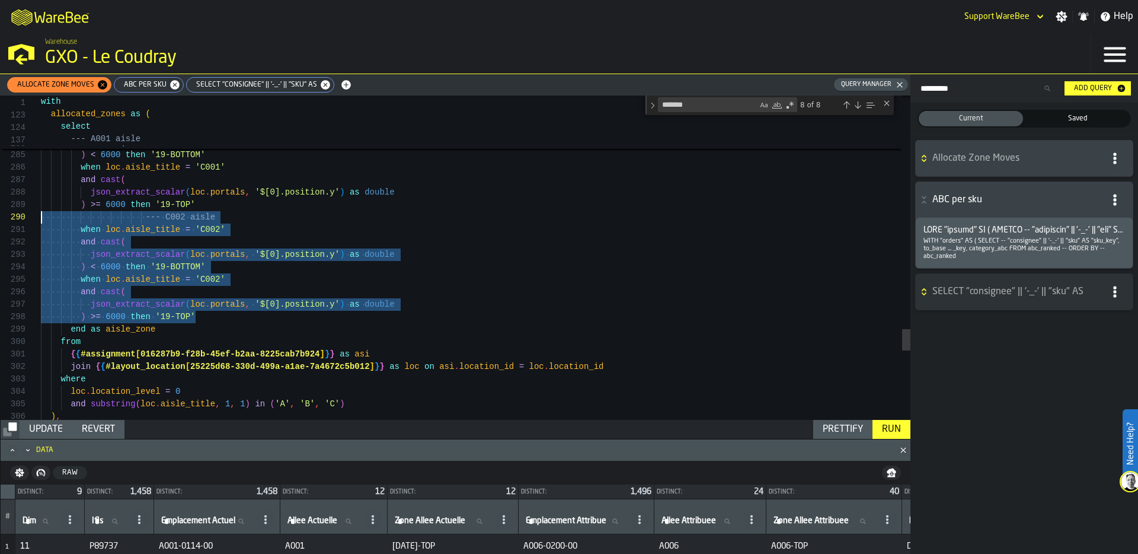
drag, startPoint x: 210, startPoint y: 319, endPoint x: 20, endPoint y: 221, distance: 213.4
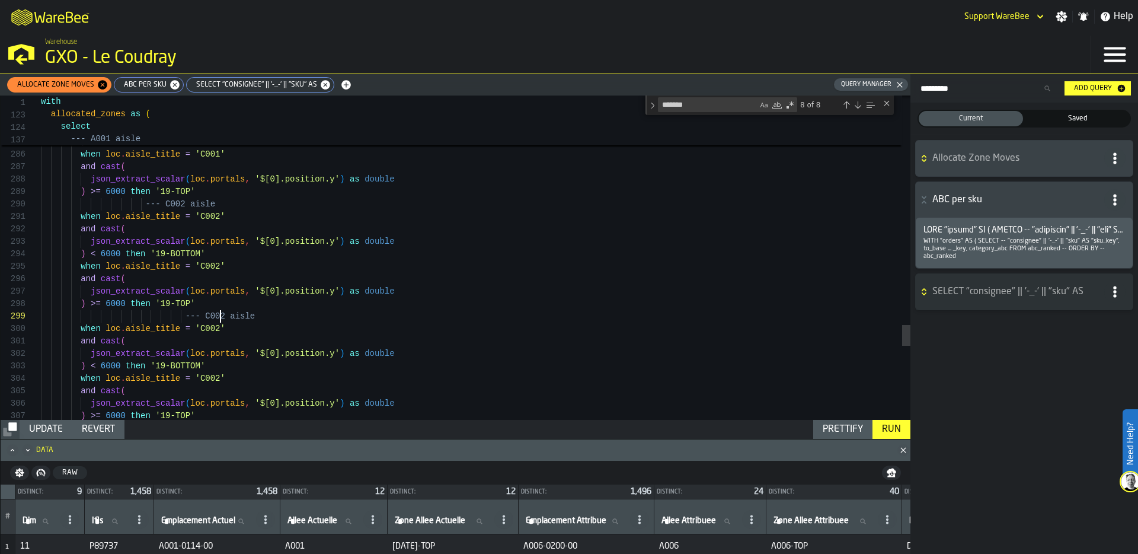
scroll to position [100, 0]
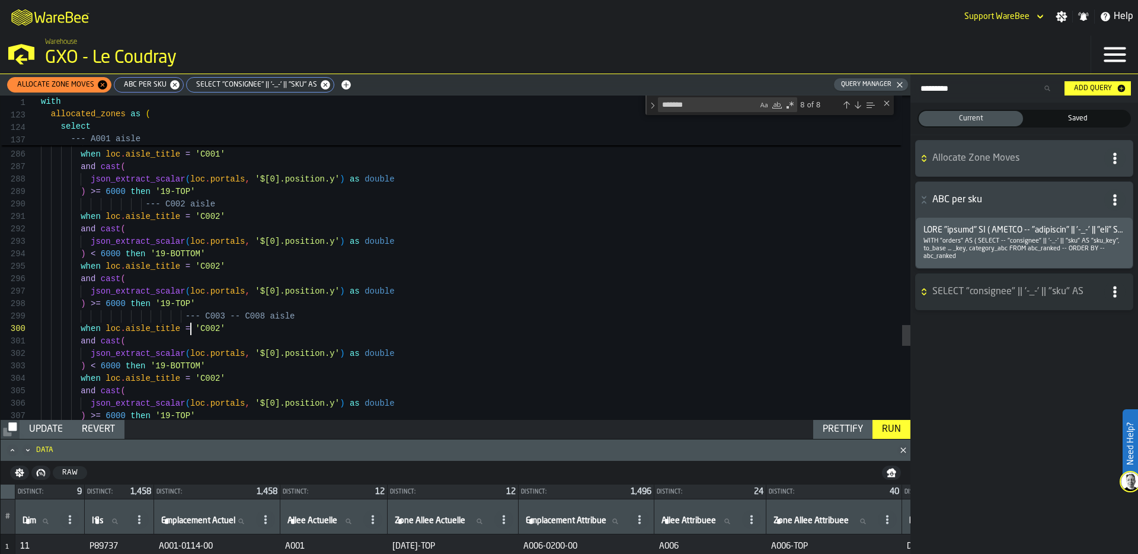
drag, startPoint x: 242, startPoint y: 330, endPoint x: 206, endPoint y: 331, distance: 36.2
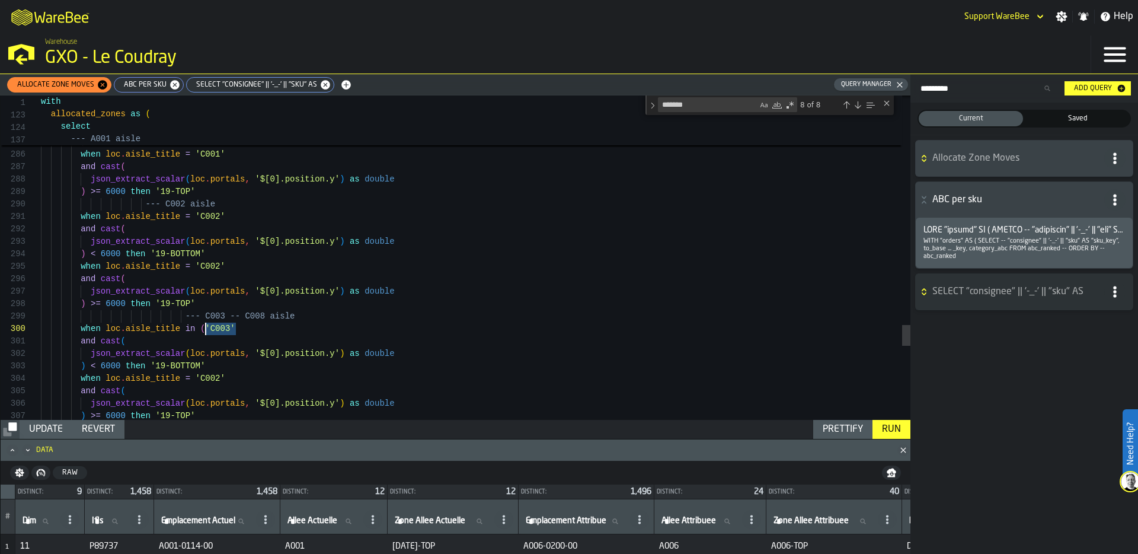
click at [206, 331] on div "when loc . aisle_title in ( 'C003'" at bounding box center [476, 328] width 870 height 12
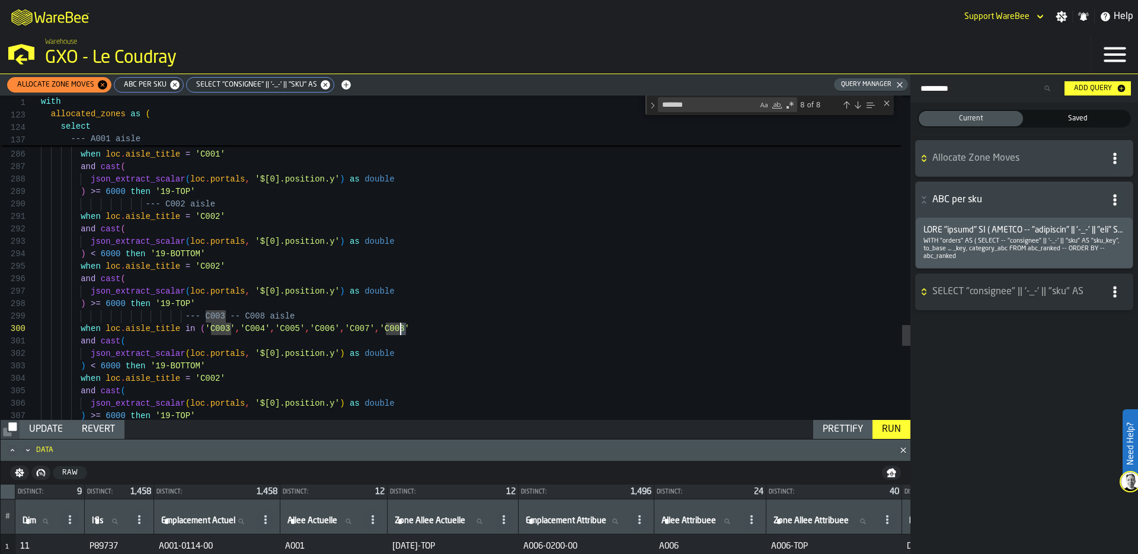
drag, startPoint x: 186, startPoint y: 327, endPoint x: 421, endPoint y: 329, distance: 235.9
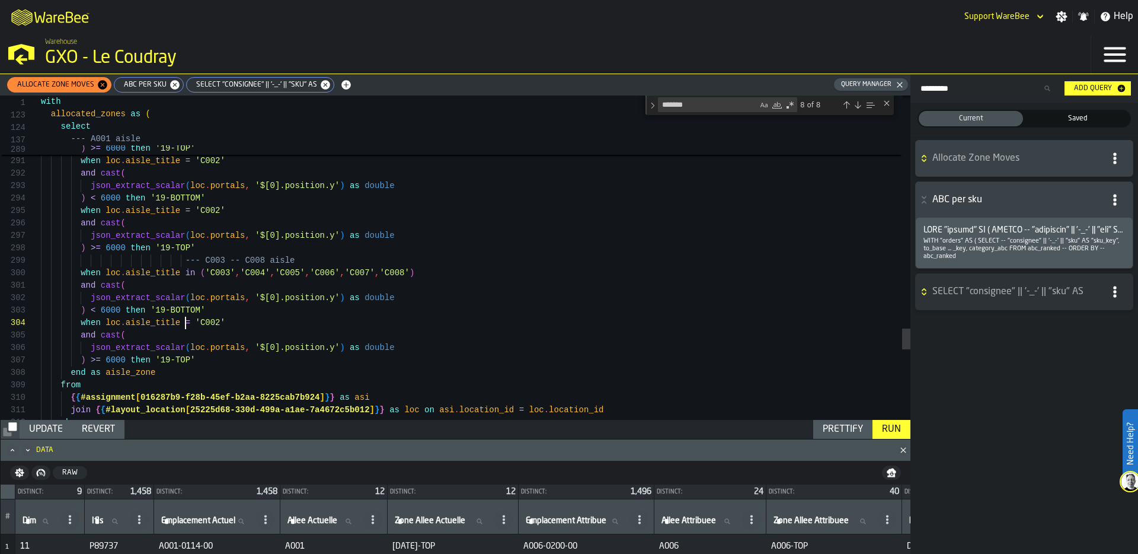
scroll to position [37, 0]
drag, startPoint x: 183, startPoint y: 322, endPoint x: 238, endPoint y: 322, distance: 55.1
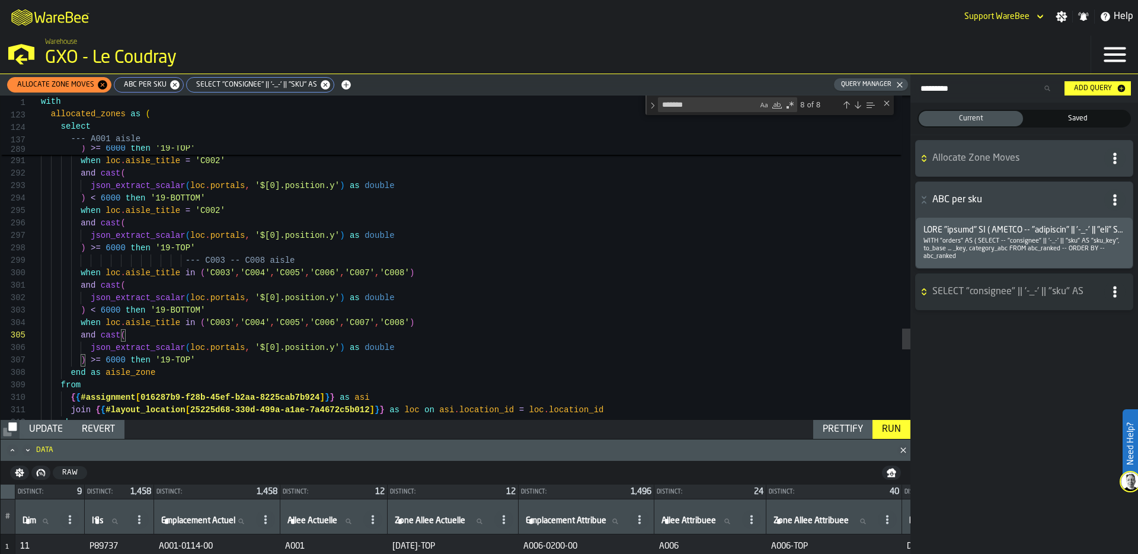
click at [852, 425] on div "Prettify" at bounding box center [843, 429] width 50 height 14
click at [896, 426] on div "Run" at bounding box center [891, 429] width 28 height 14
click at [56, 422] on div "Update" at bounding box center [45, 429] width 43 height 14
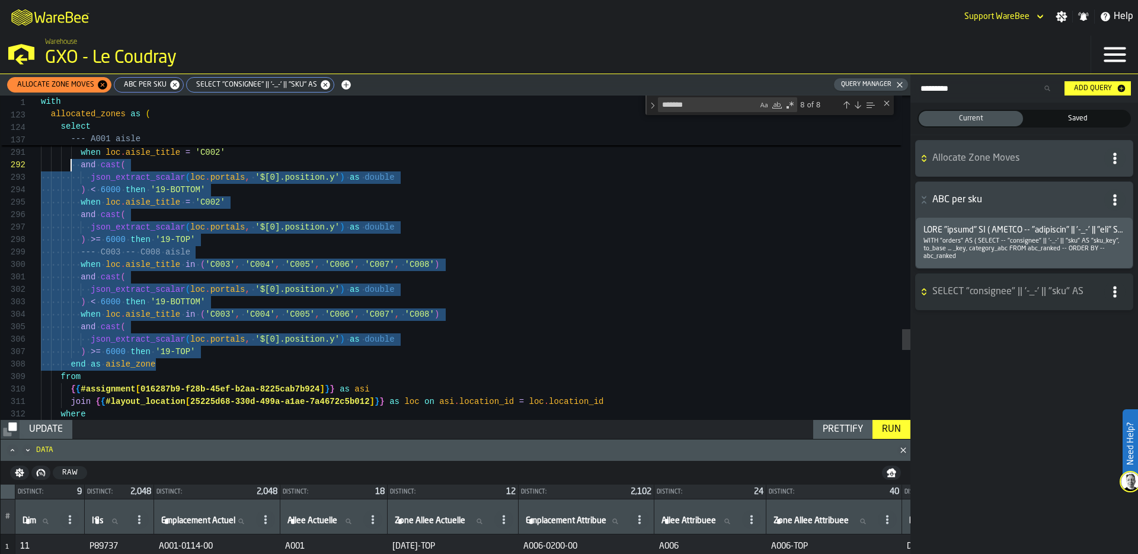
scroll to position [12, 0]
drag, startPoint x: 170, startPoint y: 366, endPoint x: 72, endPoint y: 170, distance: 219.0
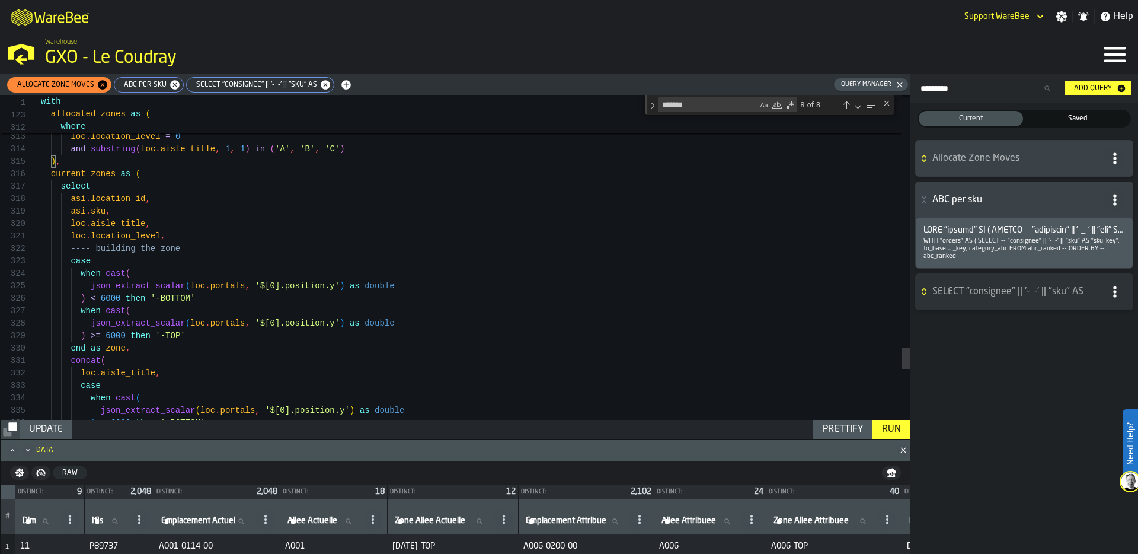
scroll to position [25, 0]
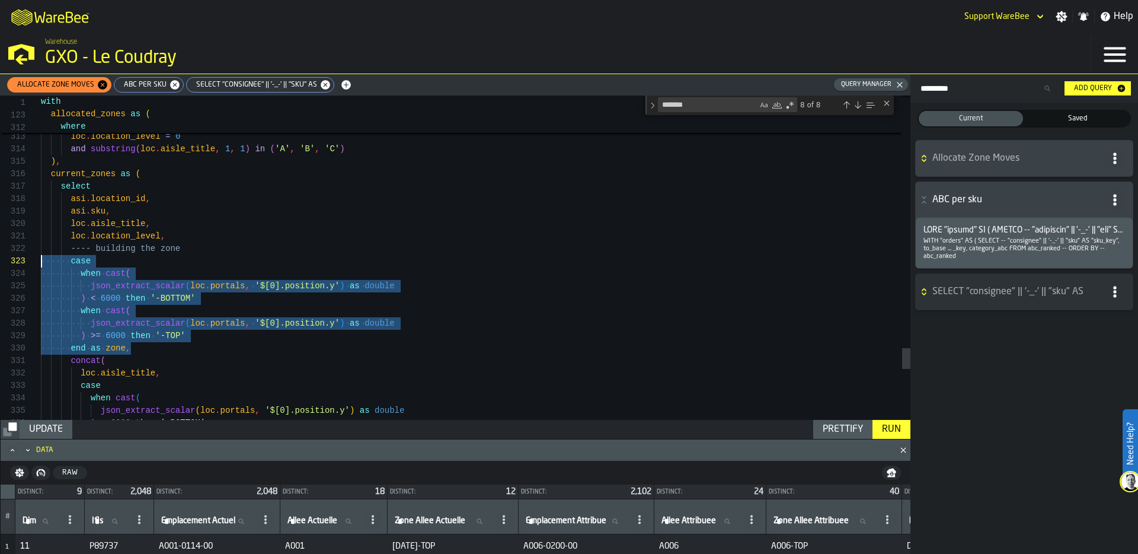
drag, startPoint x: 139, startPoint y: 348, endPoint x: 22, endPoint y: 263, distance: 144.7
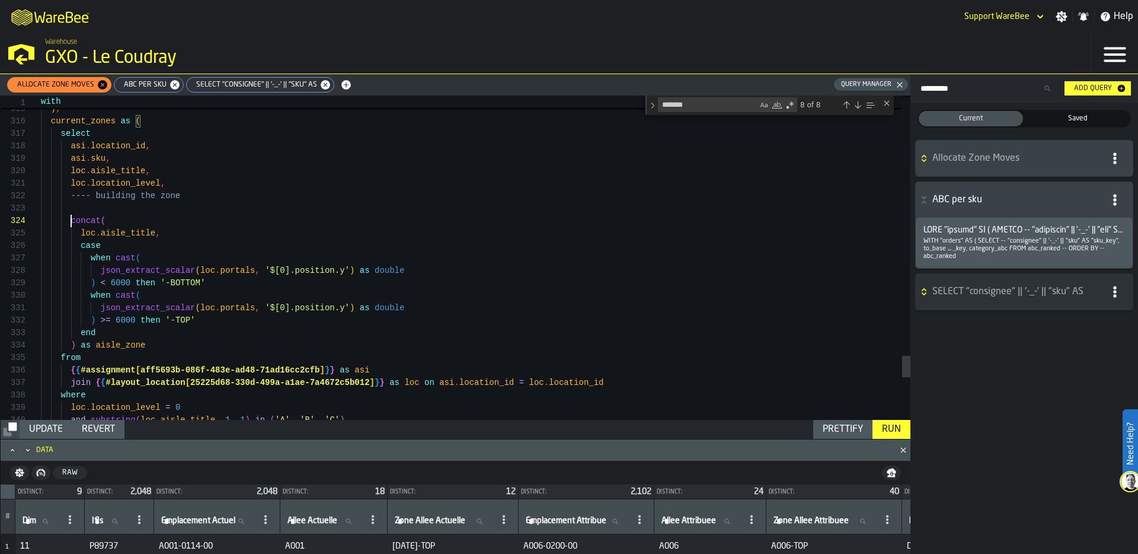
scroll to position [37, 0]
drag, startPoint x: 69, startPoint y: 222, endPoint x: 177, endPoint y: 234, distance: 109.2
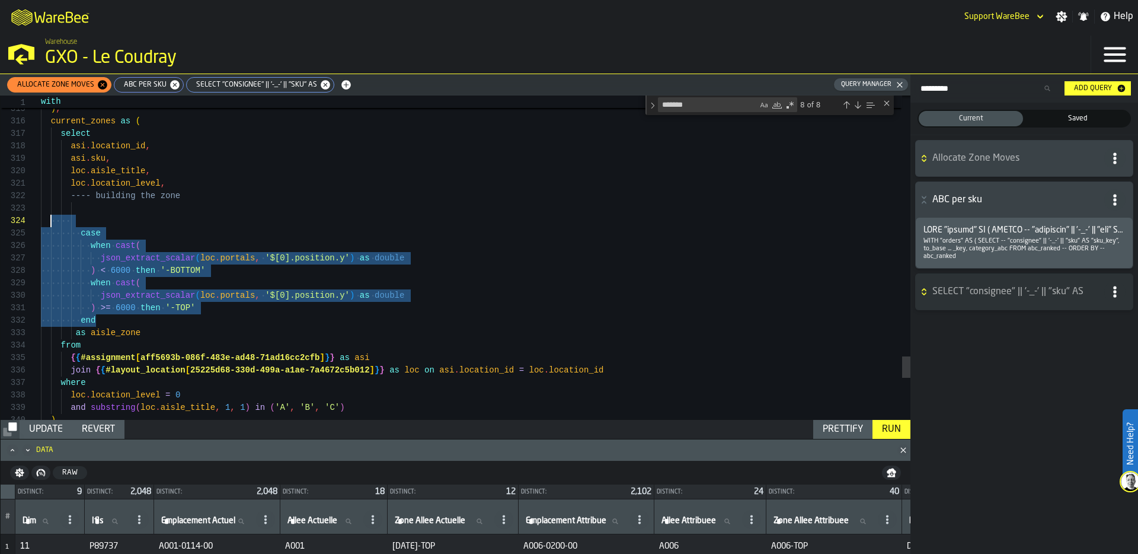
drag, startPoint x: 107, startPoint y: 320, endPoint x: 49, endPoint y: 218, distance: 116.8
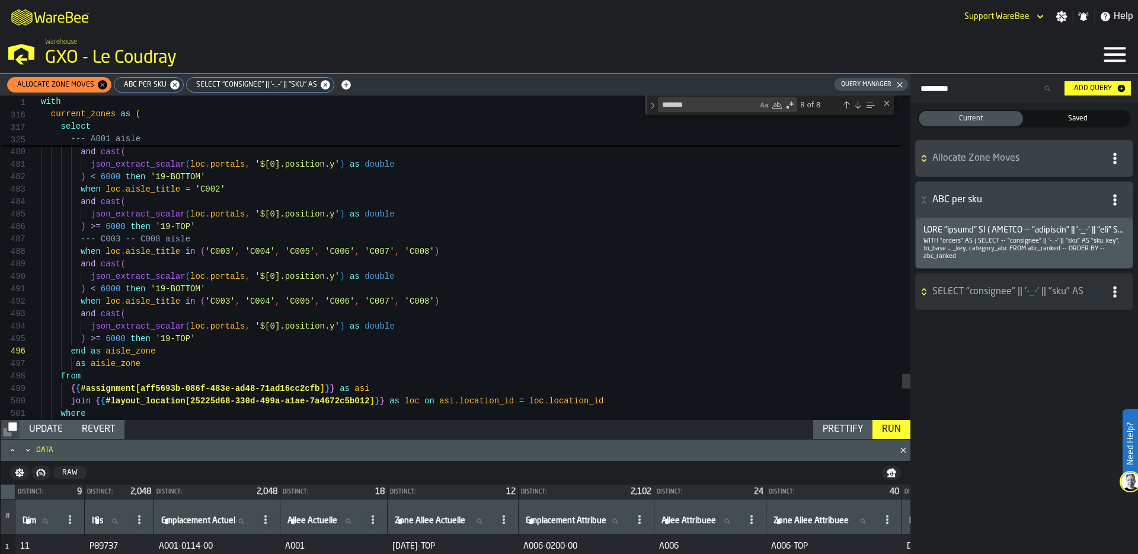
scroll to position [75, 0]
drag, startPoint x: 155, startPoint y: 360, endPoint x: 50, endPoint y: 361, distance: 104.9
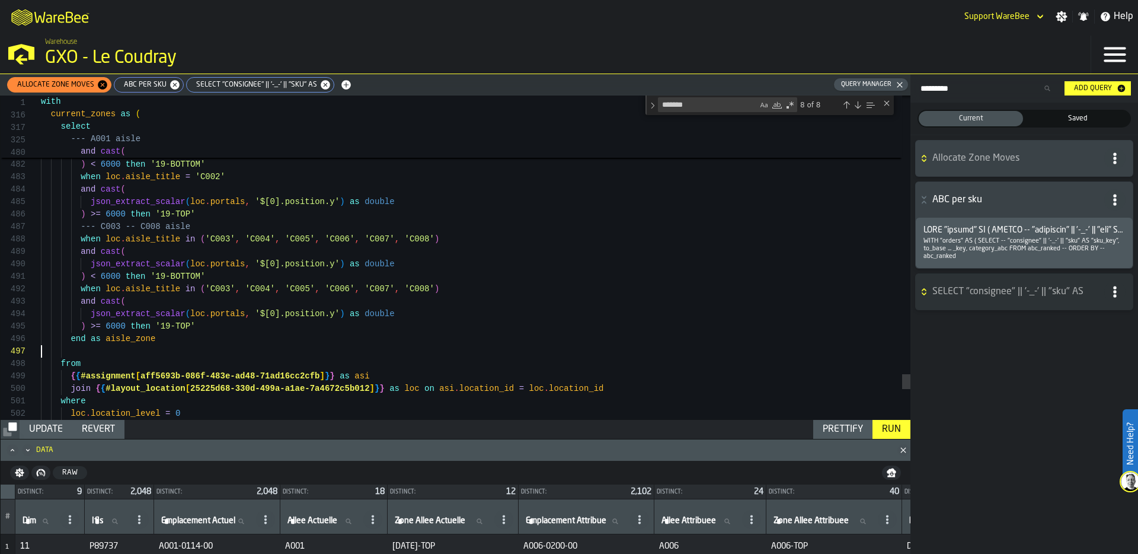
click at [845, 429] on div "Prettify" at bounding box center [843, 429] width 50 height 14
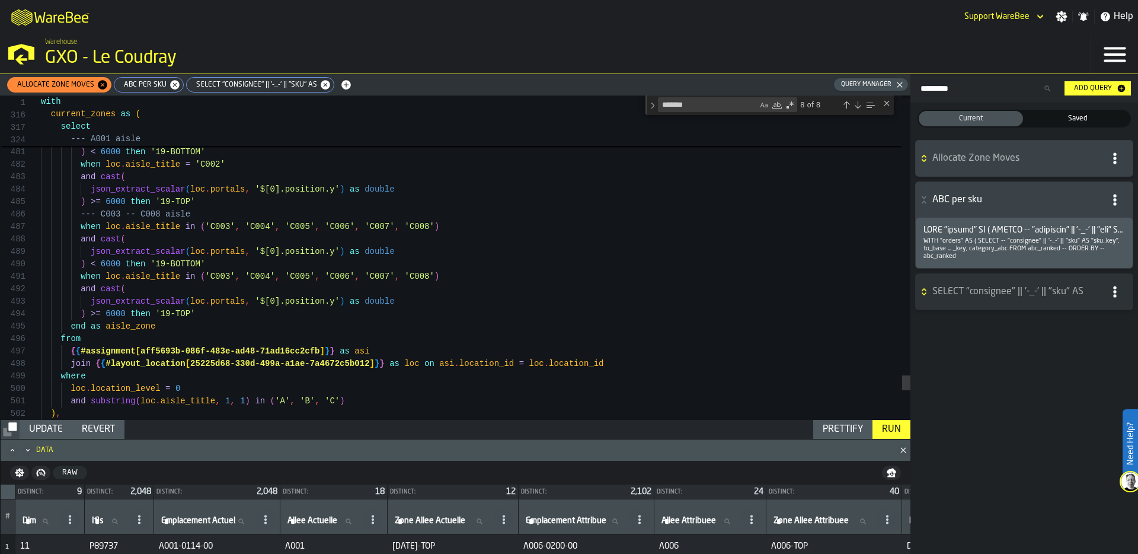
click at [889, 422] on div "Run" at bounding box center [891, 429] width 28 height 14
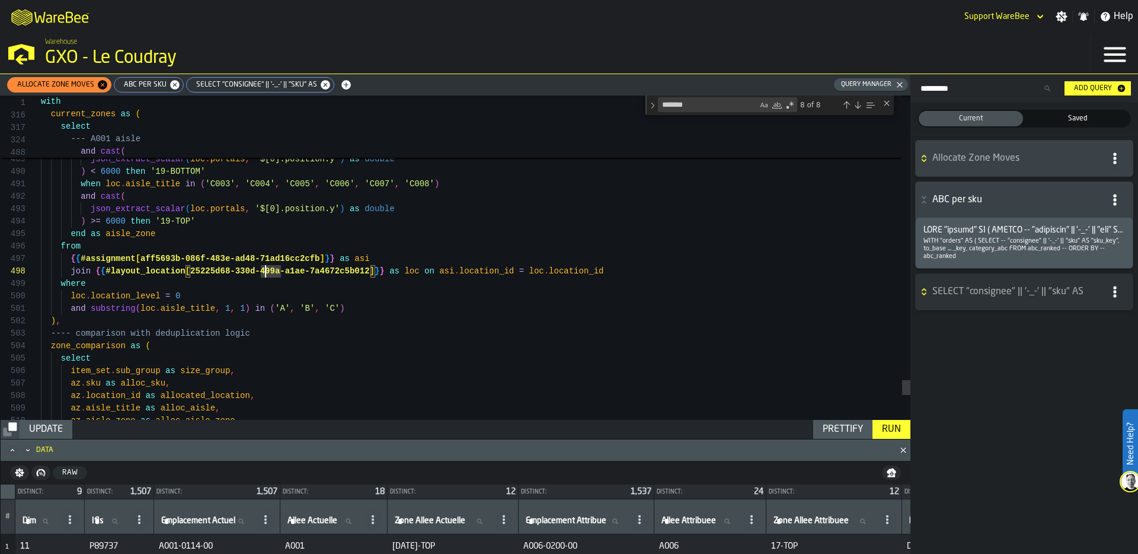
drag, startPoint x: 191, startPoint y: 271, endPoint x: 369, endPoint y: 273, distance: 177.8
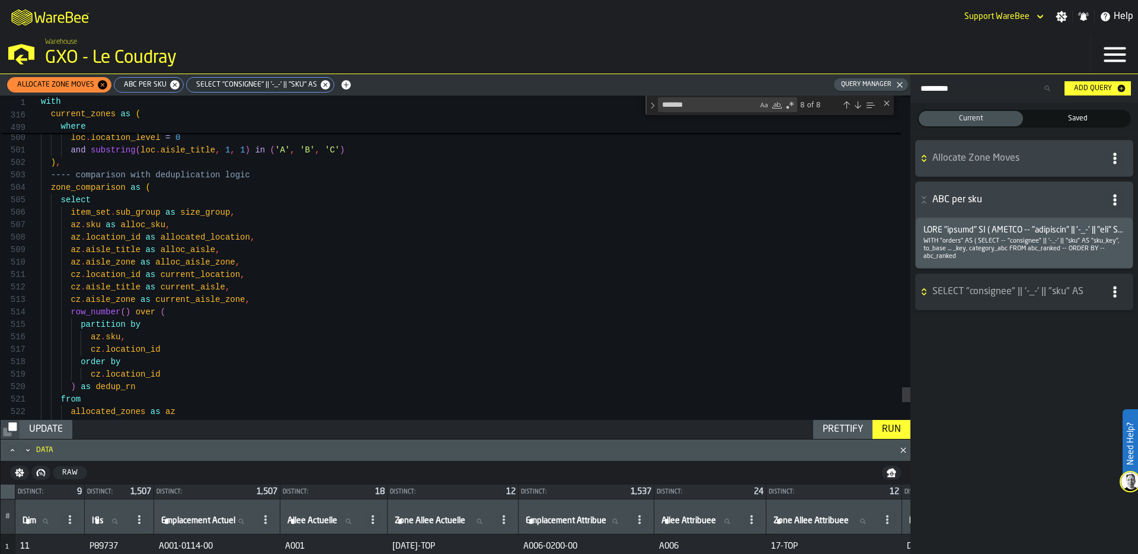
click at [893, 429] on div "Run" at bounding box center [891, 429] width 28 height 14
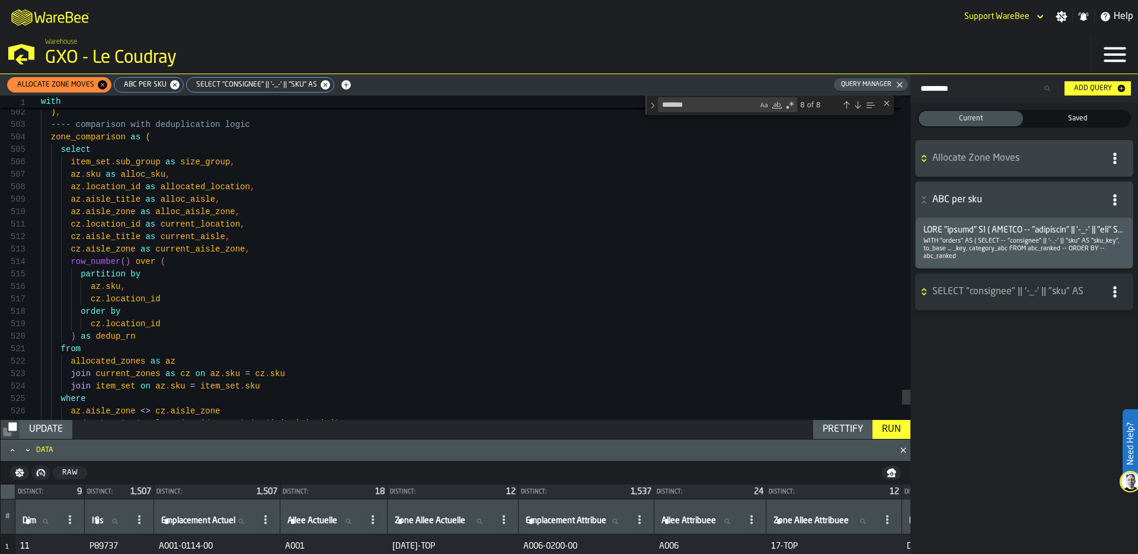
click at [12, 452] on icon "Maximize" at bounding box center [13, 450] width 12 height 12
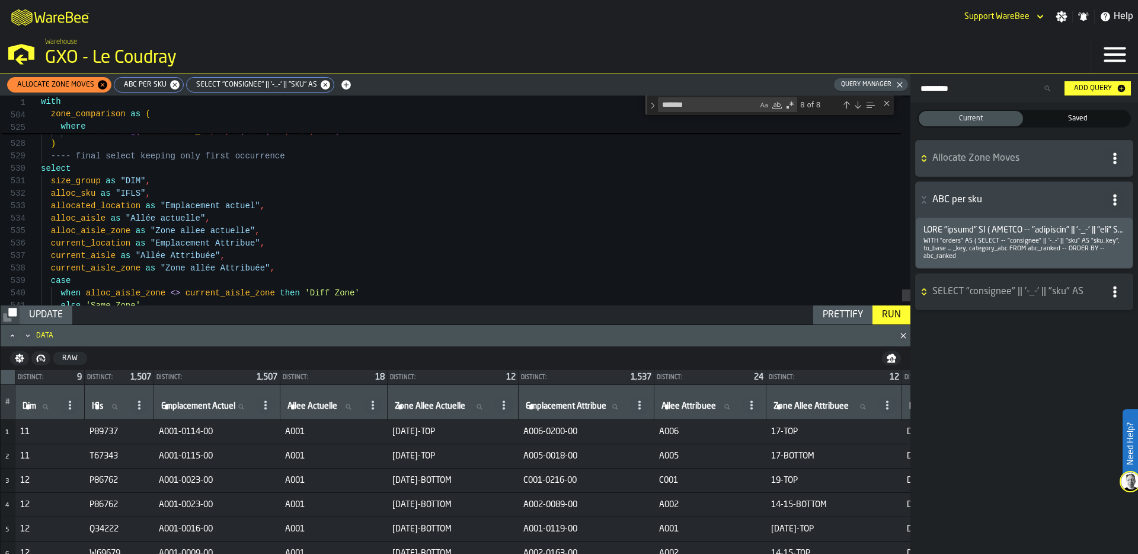
scroll to position [62, 0]
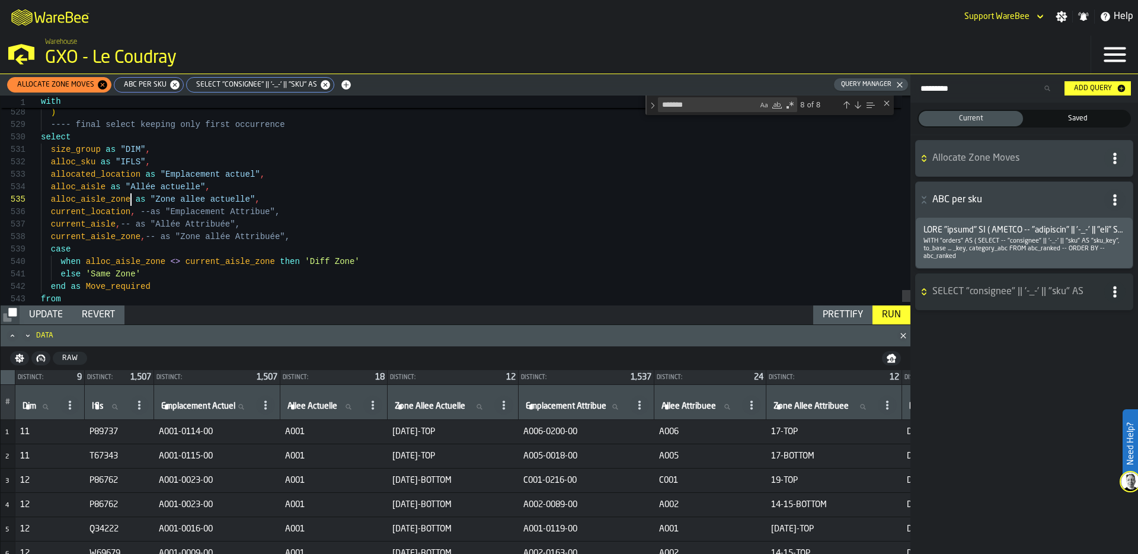
scroll to position [50, 0]
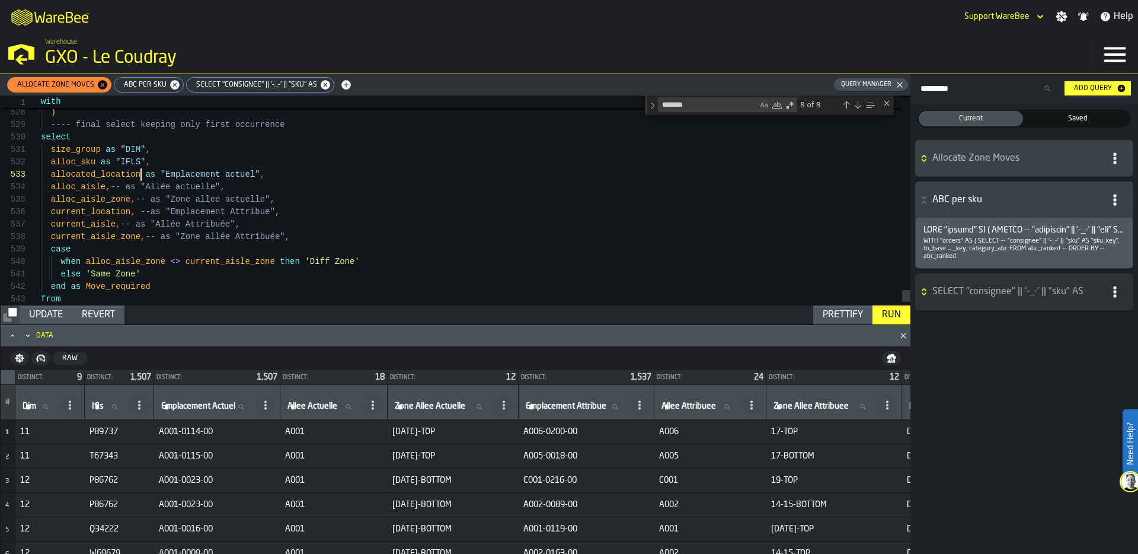
click at [890, 312] on div "Run" at bounding box center [891, 315] width 28 height 14
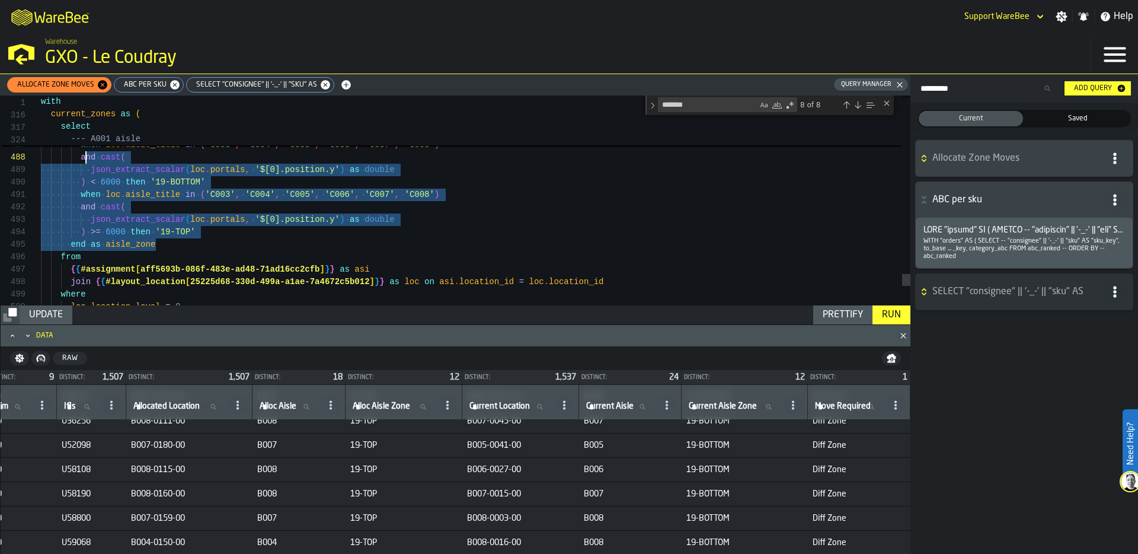
scroll to position [87, 0]
drag, startPoint x: 181, startPoint y: 243, endPoint x: 65, endPoint y: 151, distance: 148.6
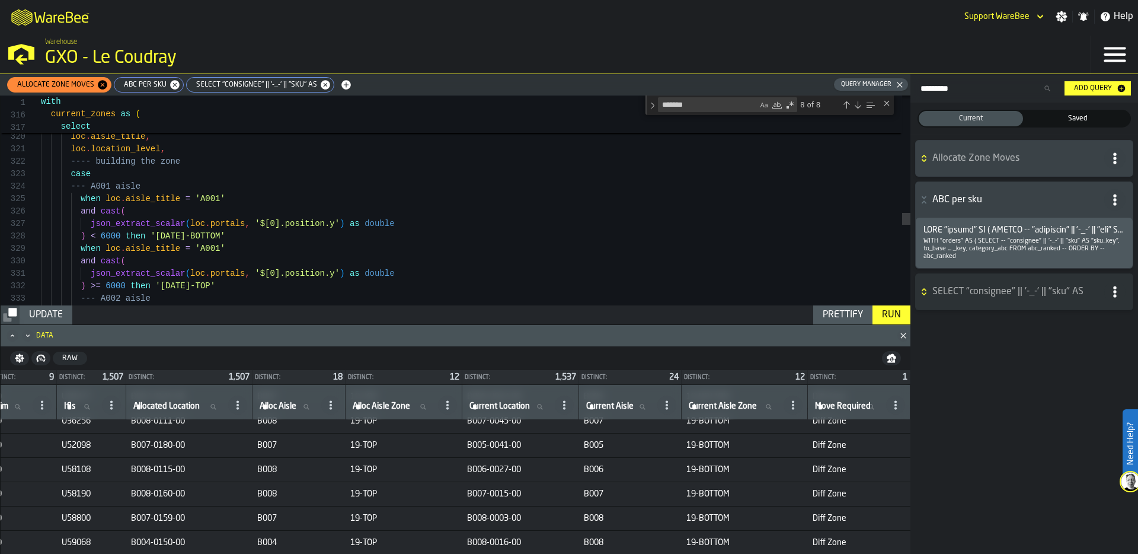
type textarea "**********"
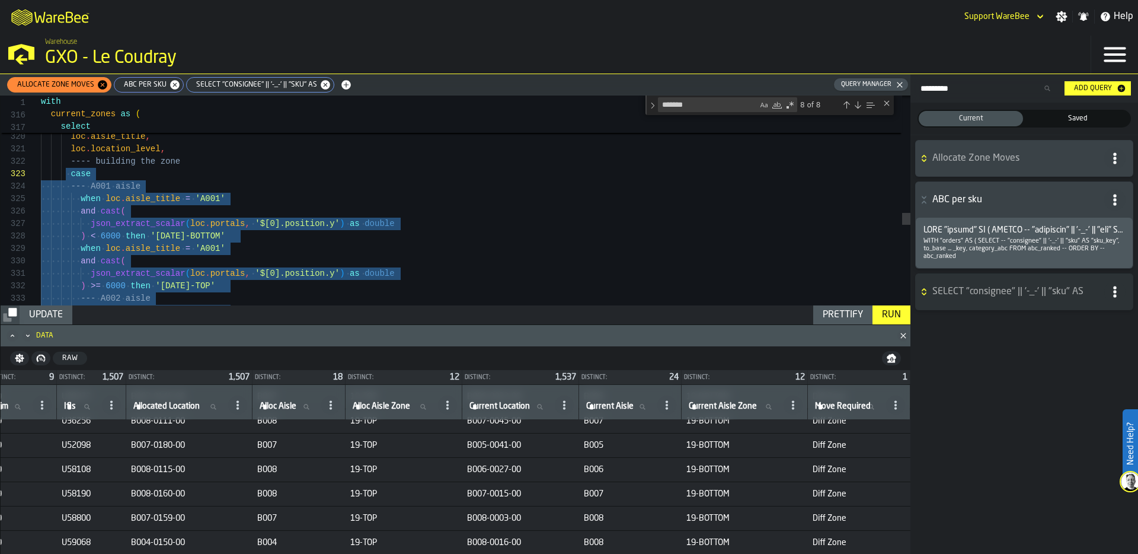
click at [884, 360] on button "button-" at bounding box center [891, 358] width 19 height 14
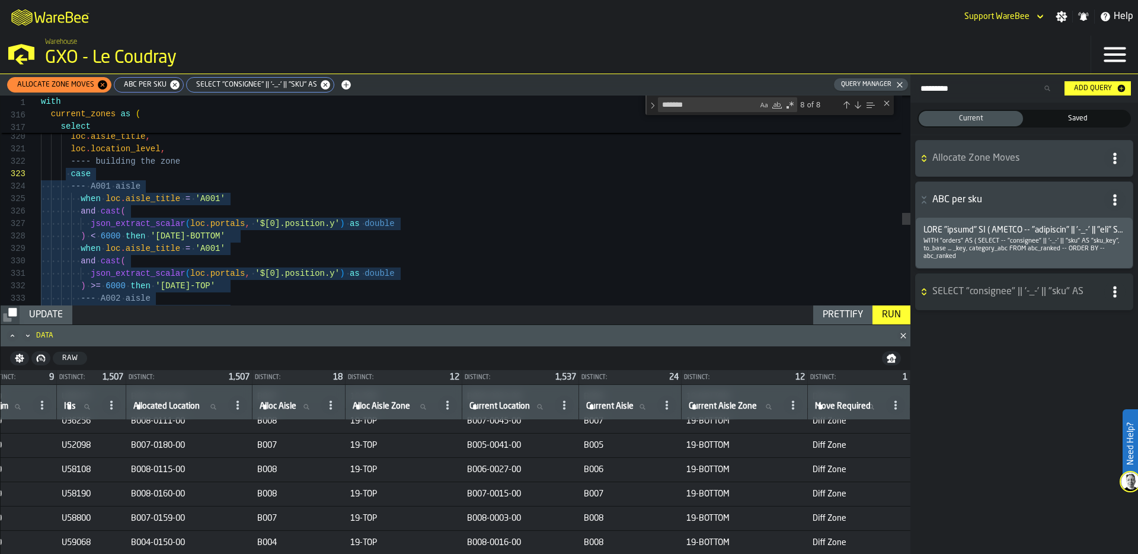
click at [890, 359] on icon "button-" at bounding box center [891, 357] width 9 height 9
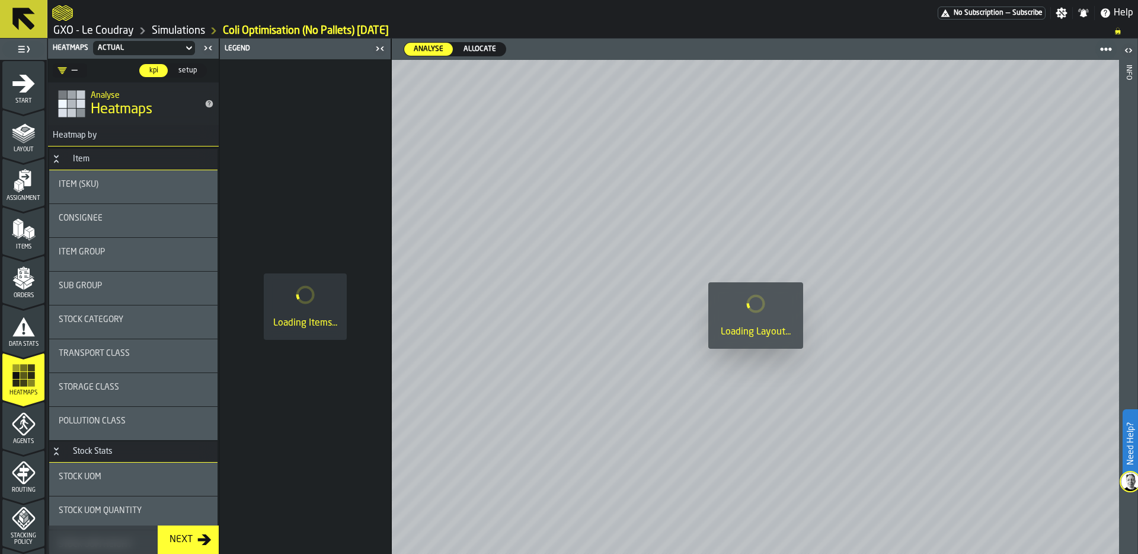
click at [1062, 15] on icon "button-toggle-Settings" at bounding box center [1061, 13] width 11 height 11
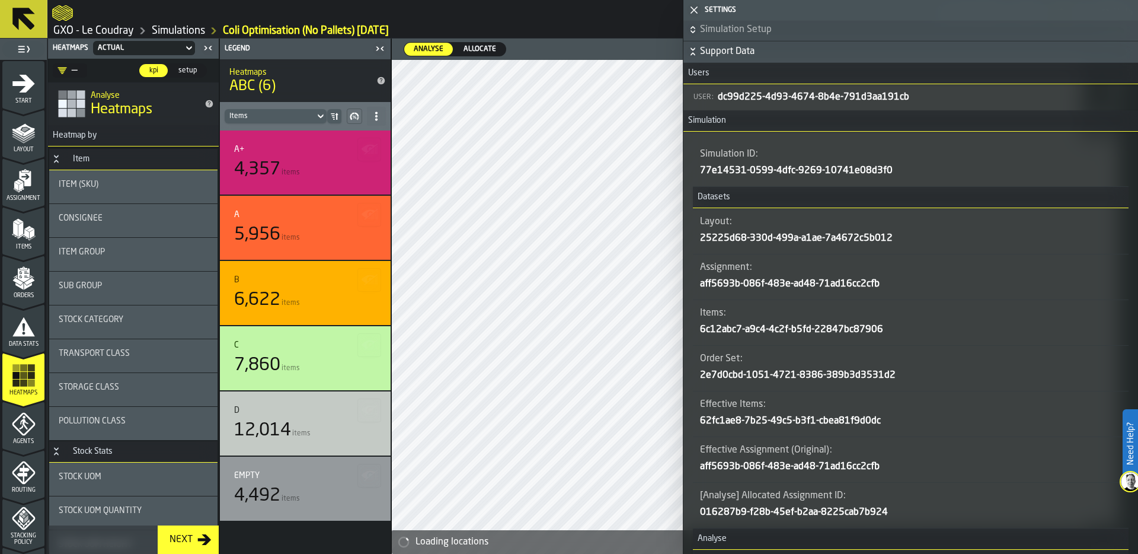
scroll to position [301, 0]
click at [0, 0] on main "No Subscription — Subscribe Settings Notifications Help GXO - Le Coudray Simula…" at bounding box center [569, 277] width 1138 height 554
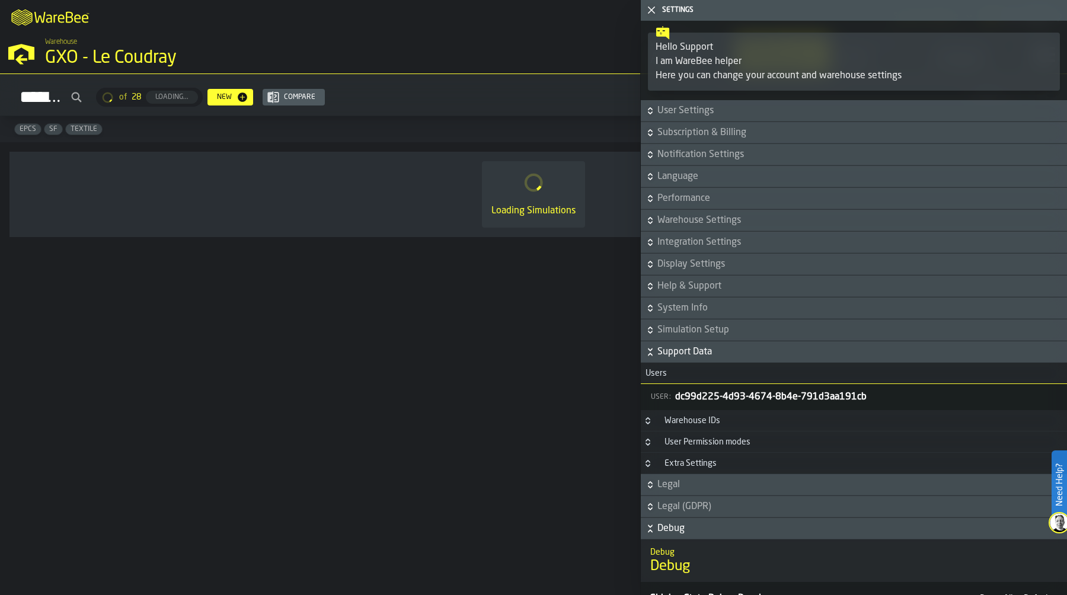
click at [655, 12] on icon "button-toggle-Close me" at bounding box center [651, 10] width 14 height 14
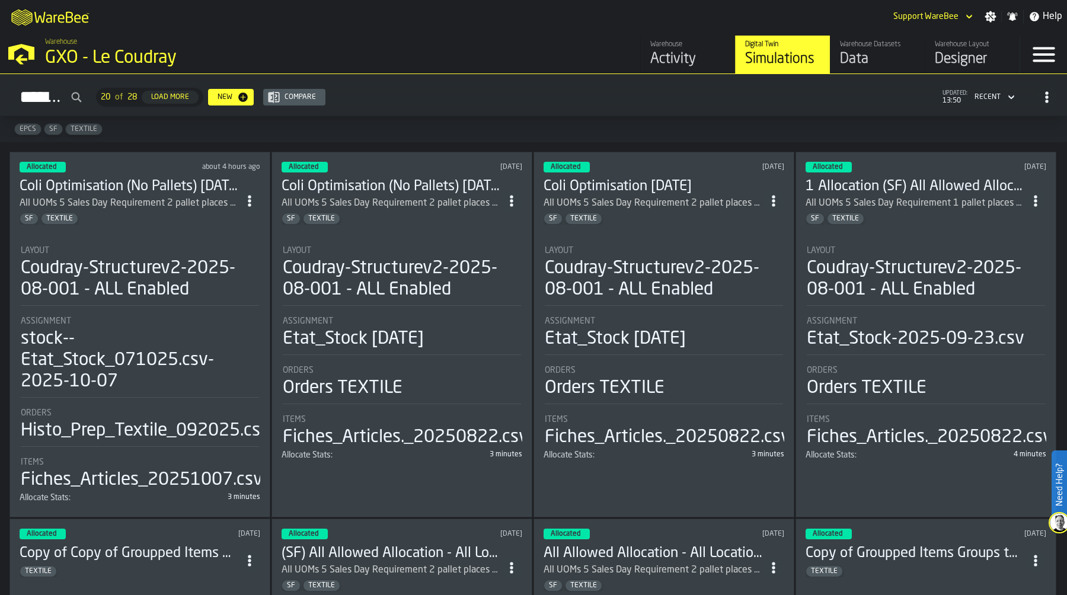
click at [19, 58] on polygon "button-toggle-Open —> Warehouse Menu" at bounding box center [21, 59] width 12 height 9
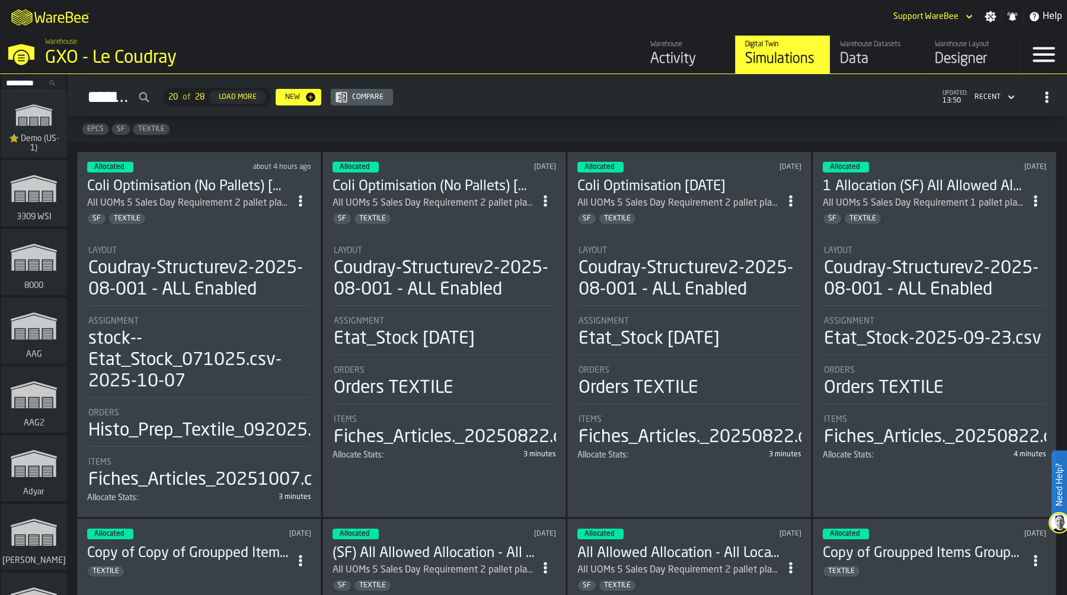
click at [18, 82] on input "Search..." at bounding box center [34, 82] width 62 height 13
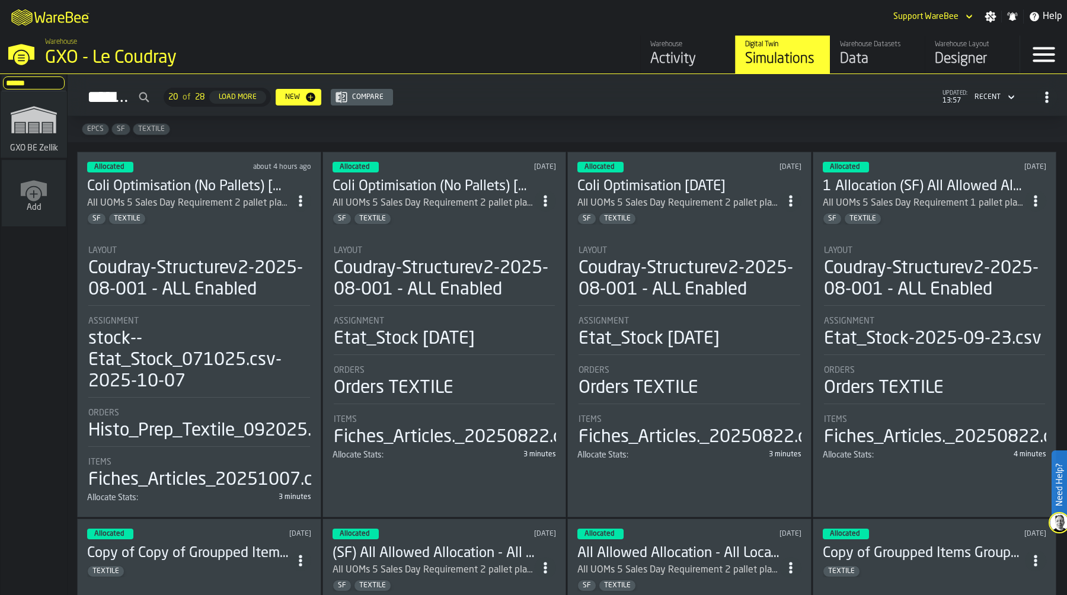
type input "******"
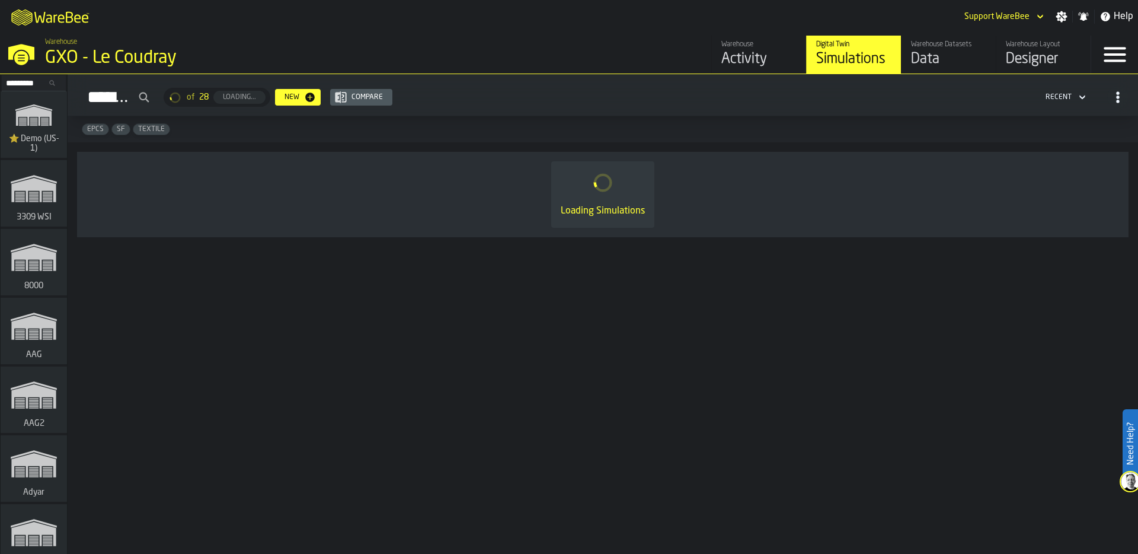
click at [25, 82] on input "Search..." at bounding box center [34, 82] width 62 height 13
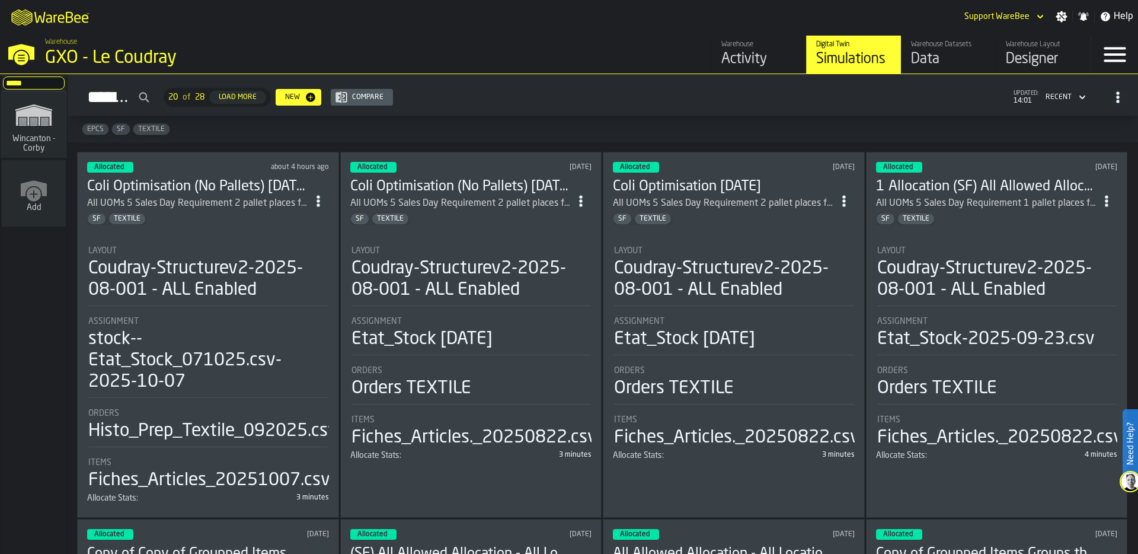
type input "*****"
click at [34, 132] on icon "link-to-/wh/i/ace0e389-6ead-4668-b816-8dc22364bb41/simulations" at bounding box center [33, 115] width 57 height 38
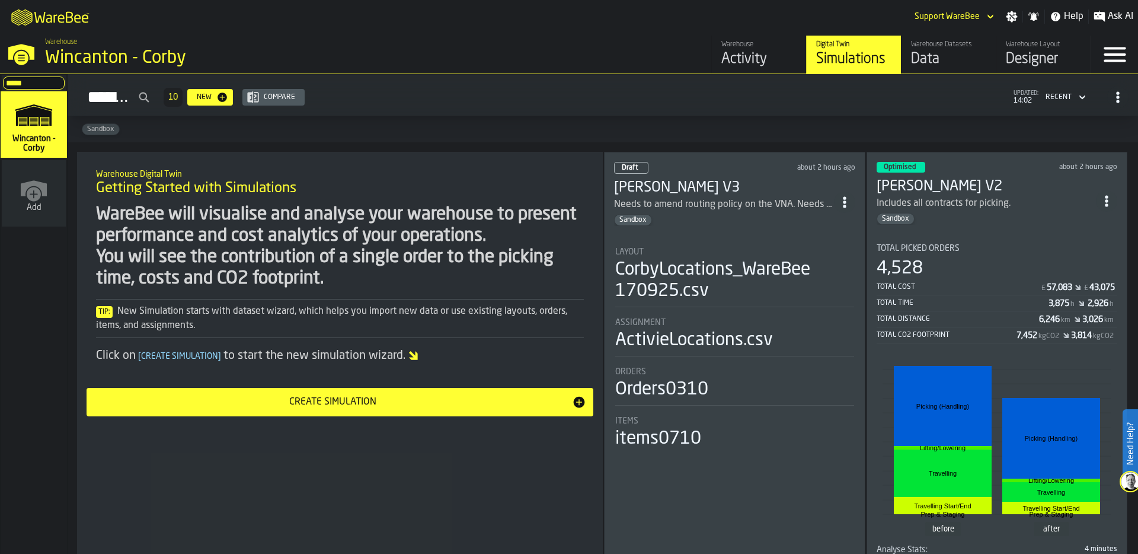
click at [998, 223] on div "Optimised about 2 hours ago [PERSON_NAME] V2 Includes all contracts for picking…" at bounding box center [997, 375] width 261 height 446
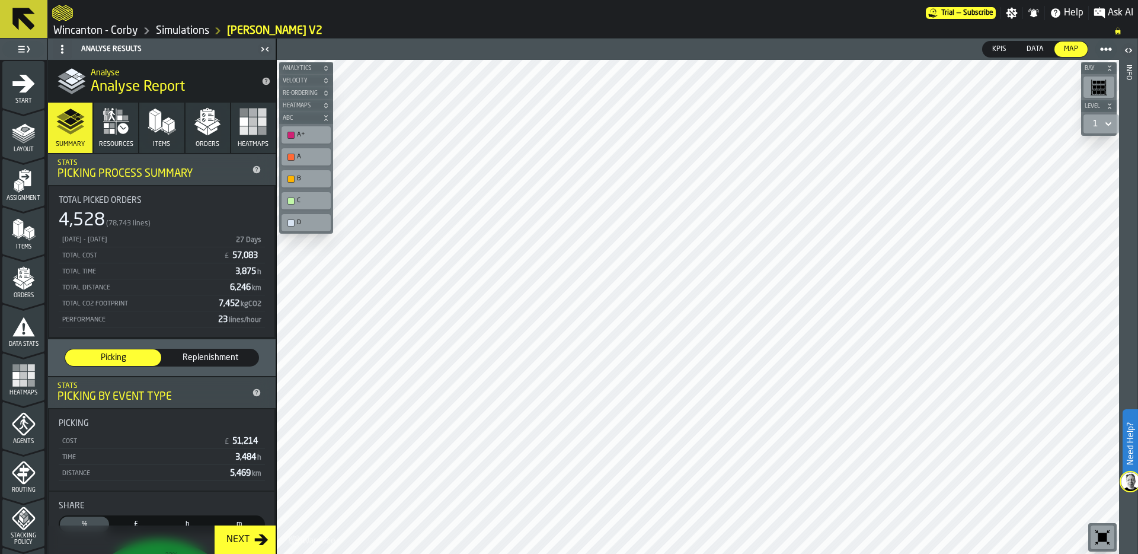
click at [24, 387] on div "Heatmaps" at bounding box center [23, 379] width 42 height 33
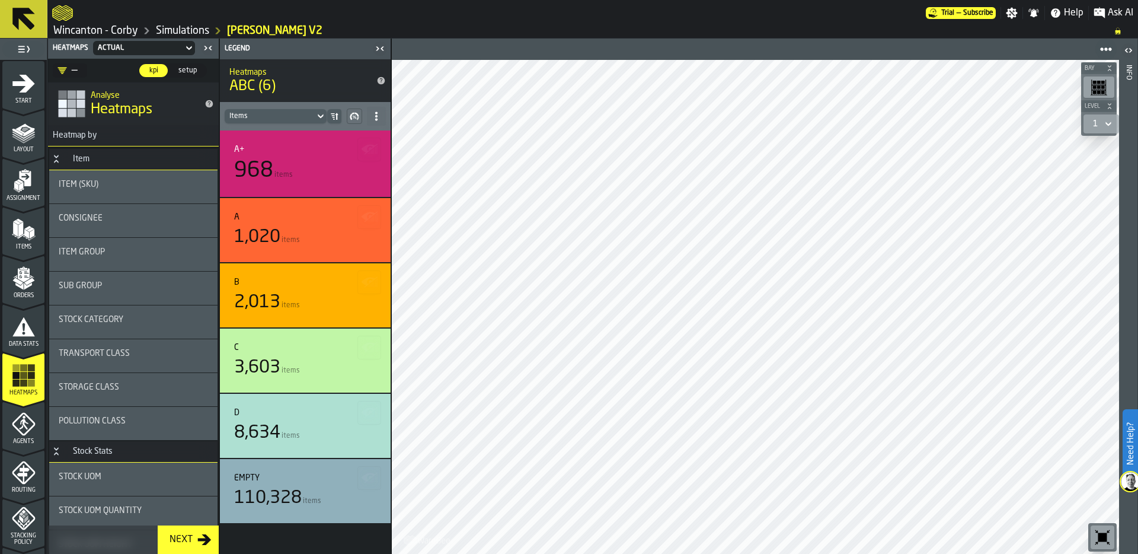
click at [114, 217] on div "Consignee" at bounding box center [133, 217] width 149 height 9
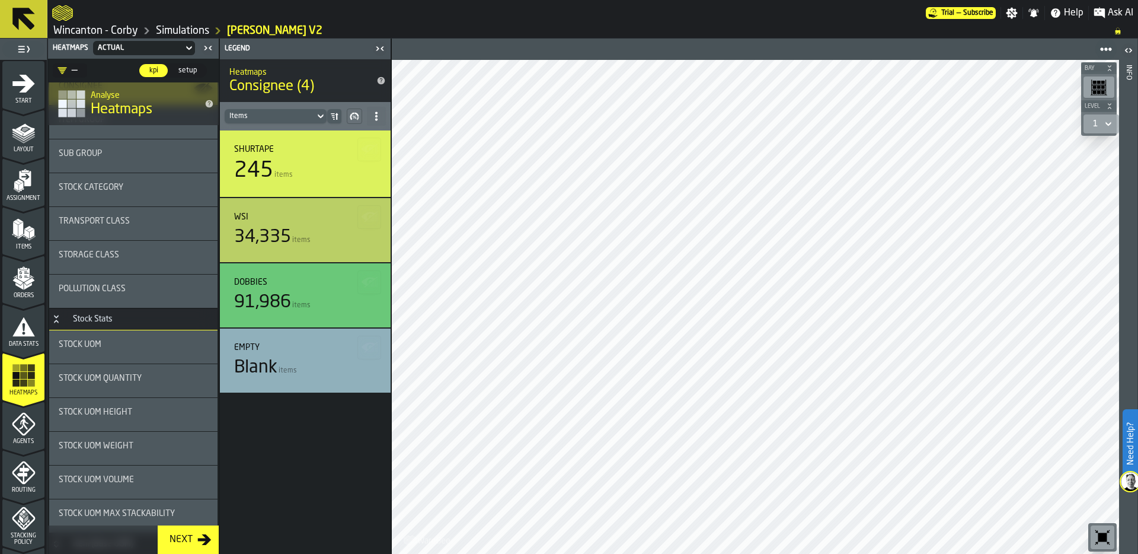
scroll to position [293, 0]
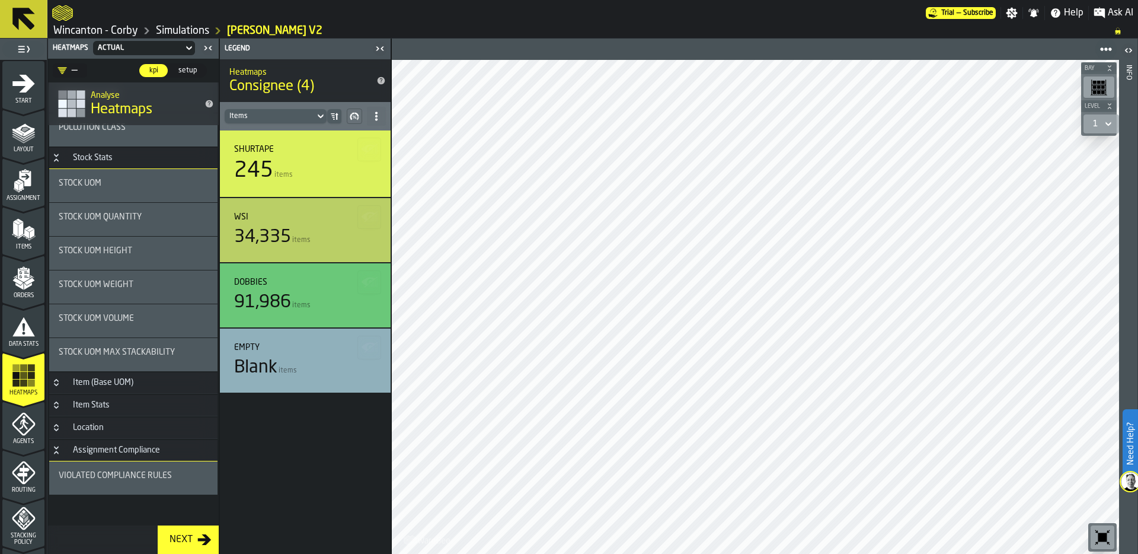
click at [90, 359] on div "Stock UOM Max Stackability" at bounding box center [133, 354] width 149 height 14
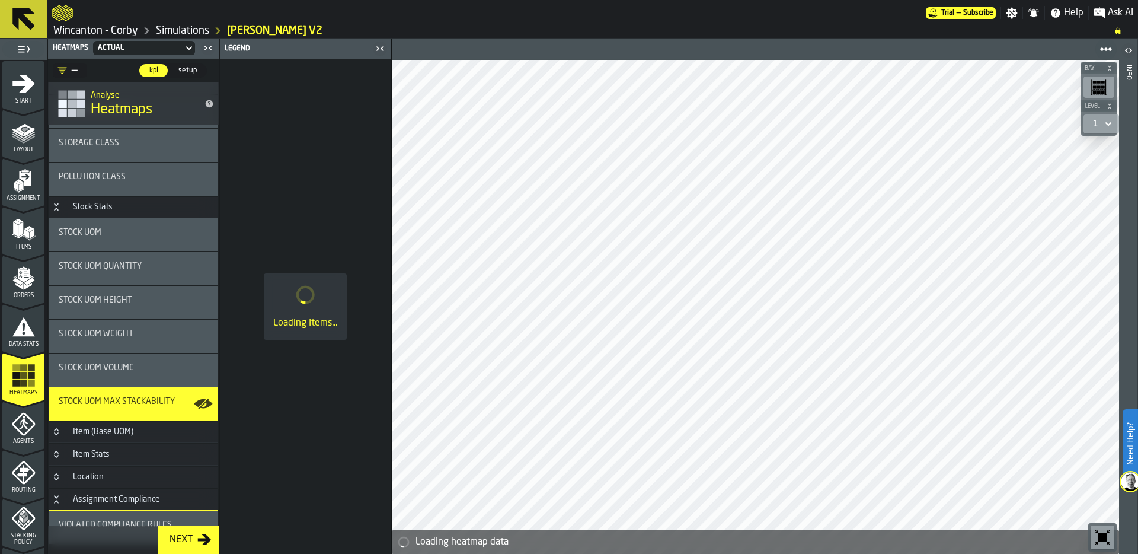
scroll to position [178, 0]
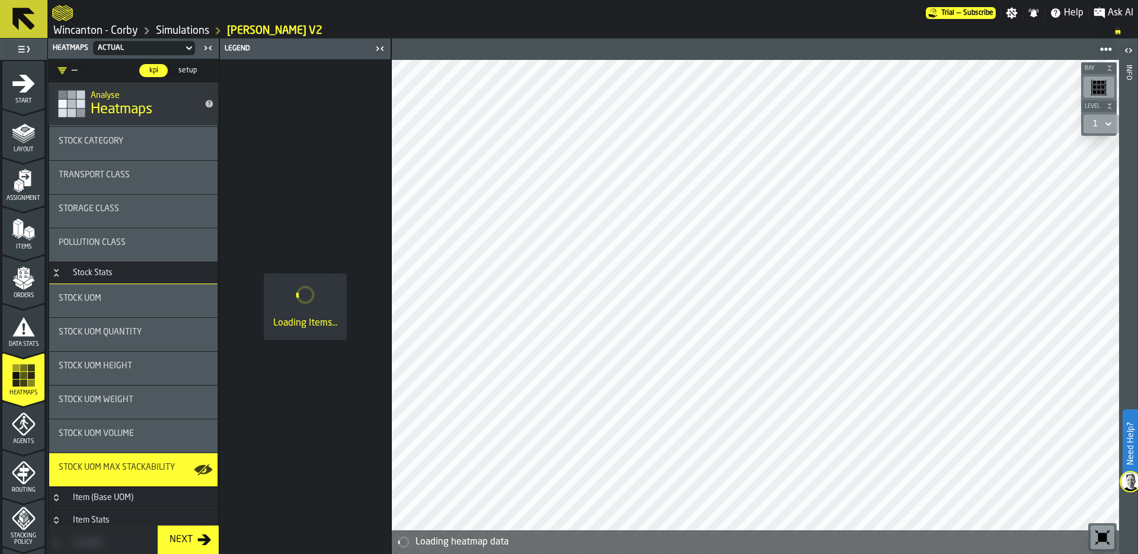
click at [55, 271] on icon "Button-Stock Stats-open" at bounding box center [56, 272] width 9 height 9
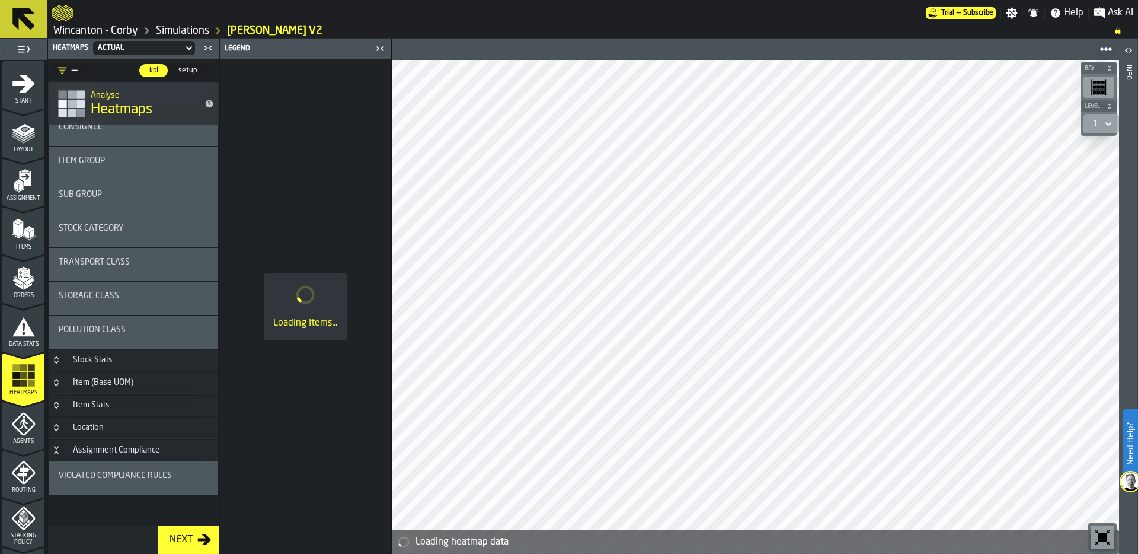
scroll to position [91, 0]
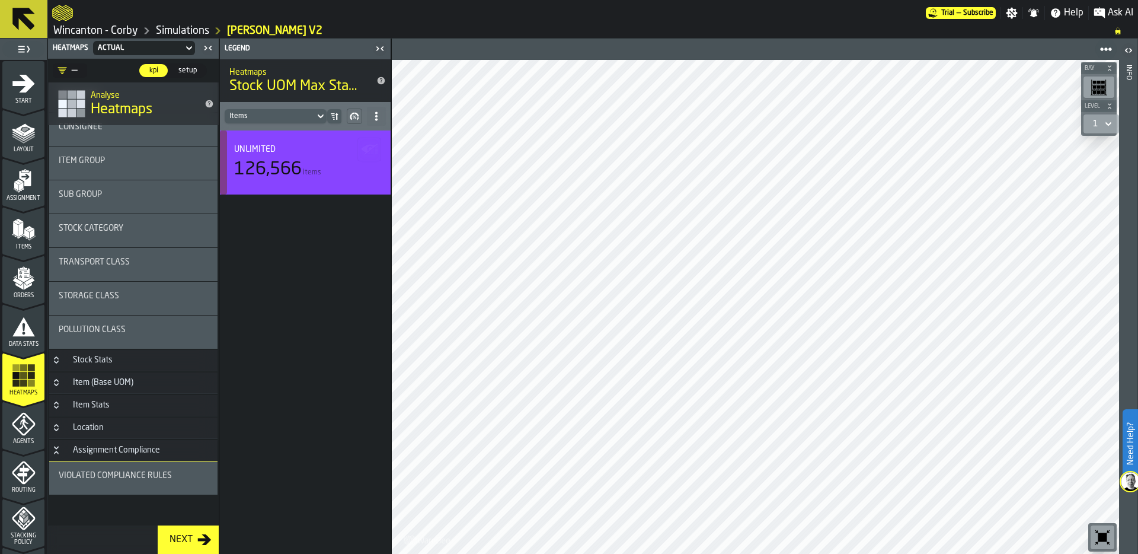
click at [57, 357] on icon "Button-Stock Stats-closed" at bounding box center [56, 357] width 4 height 3
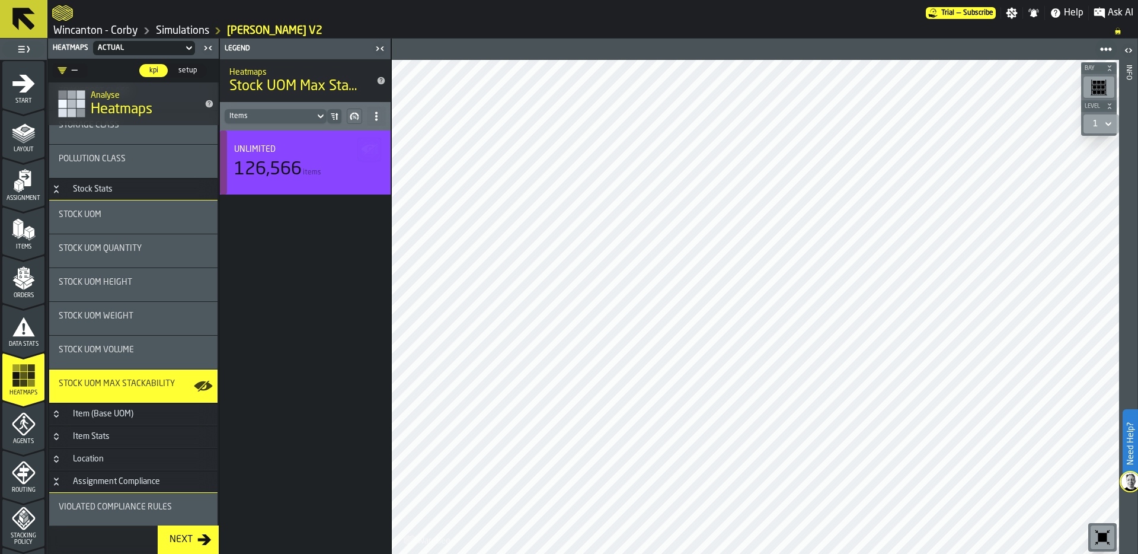
scroll to position [293, 0]
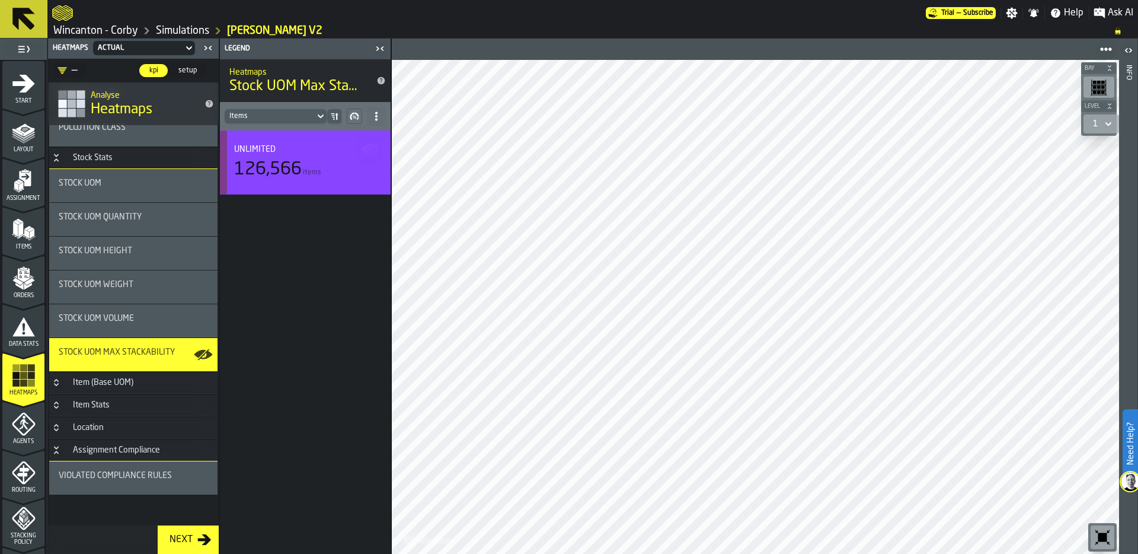
click at [58, 380] on icon "Button-Item (Base UOM)-closed" at bounding box center [56, 380] width 4 height 3
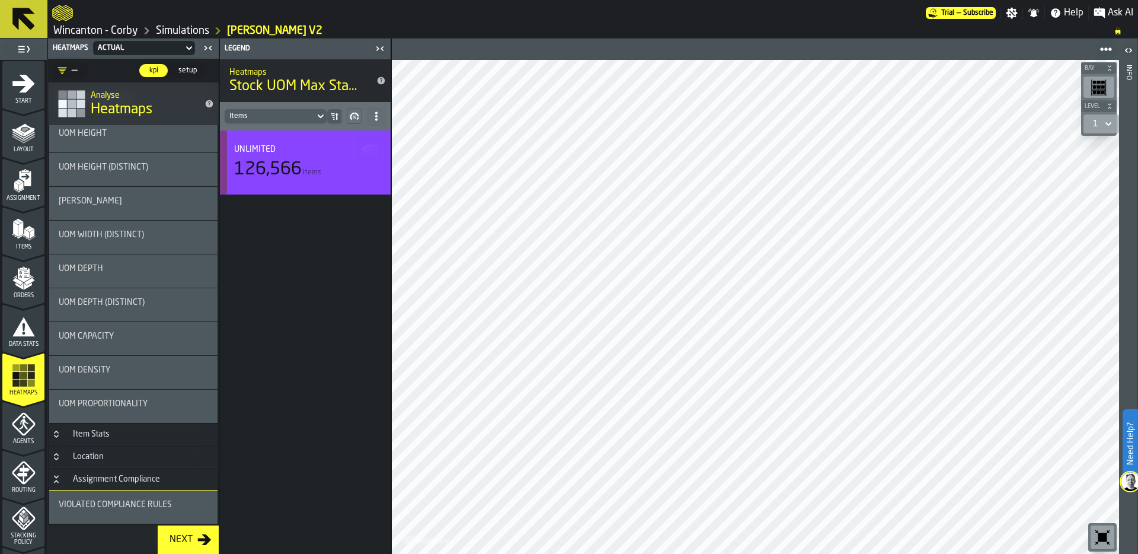
scroll to position [773, 0]
click at [56, 430] on icon "Button-Item Stats-closed" at bounding box center [56, 431] width 9 height 9
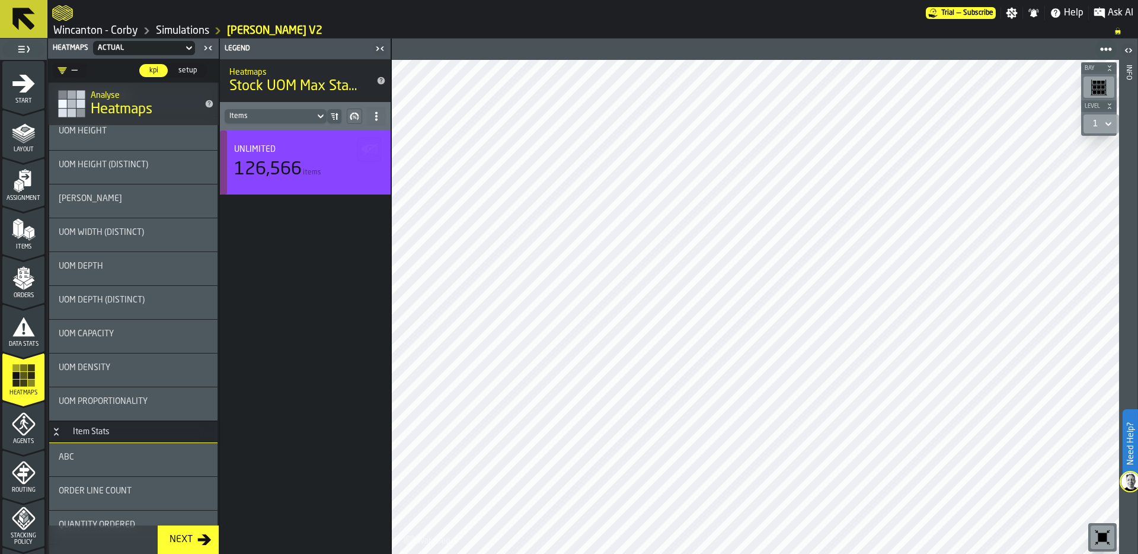
scroll to position [793, 0]
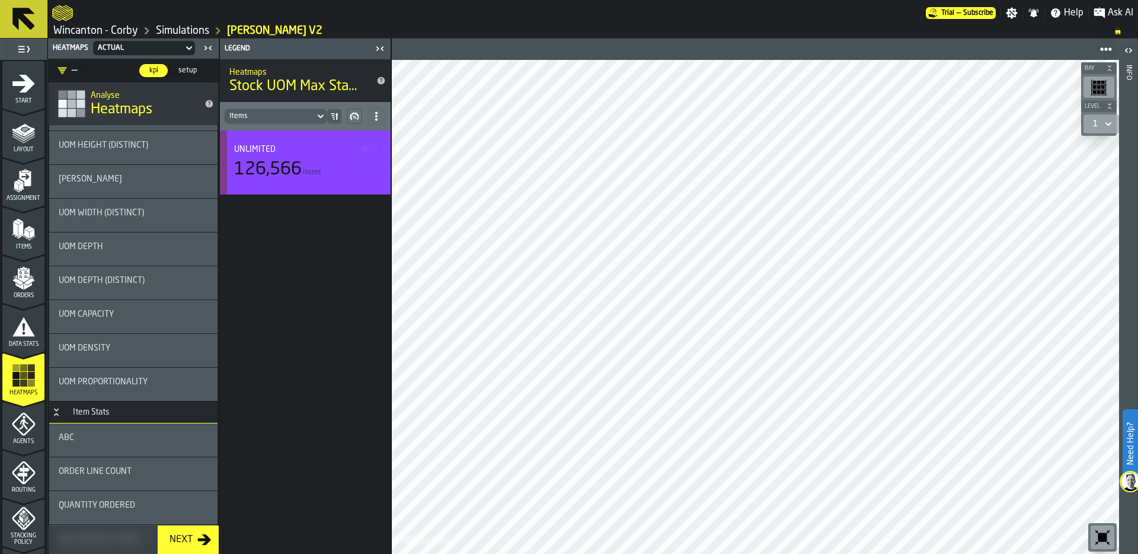
click at [100, 433] on div "ABC" at bounding box center [133, 437] width 149 height 9
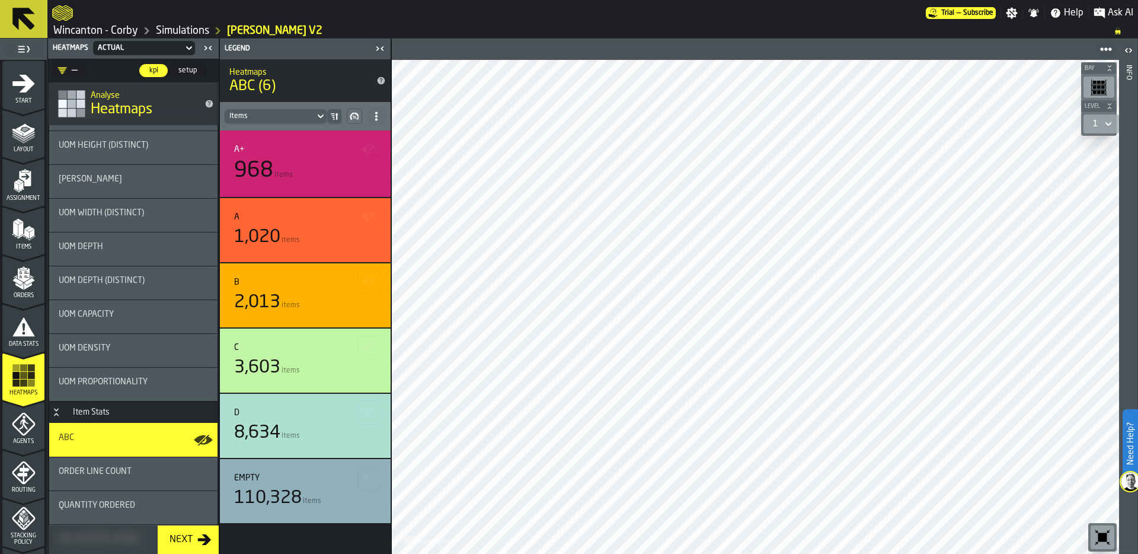
click at [31, 277] on icon "menu Orders" at bounding box center [24, 278] width 24 height 24
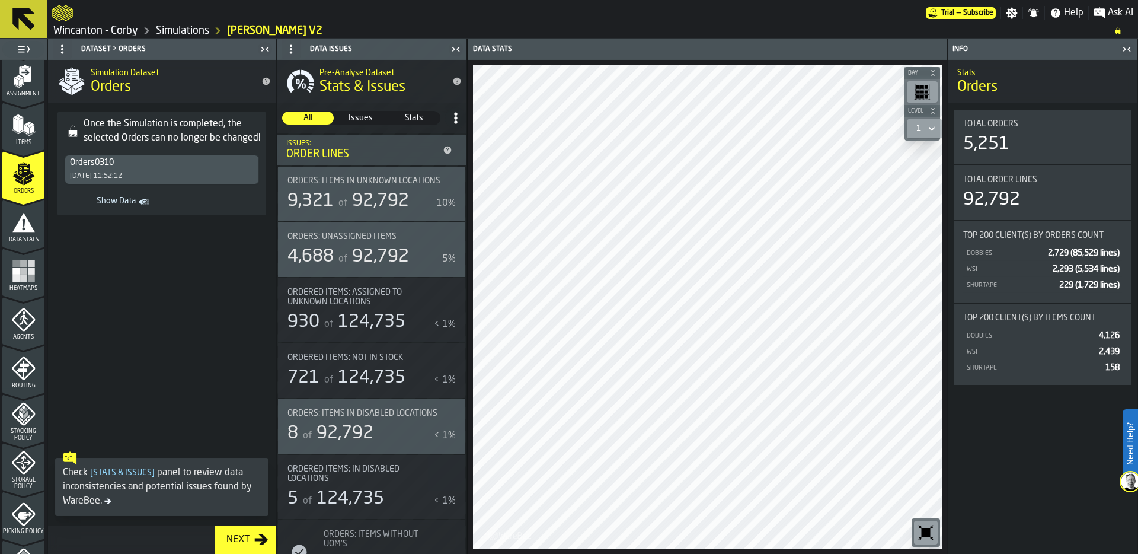
scroll to position [109, 0]
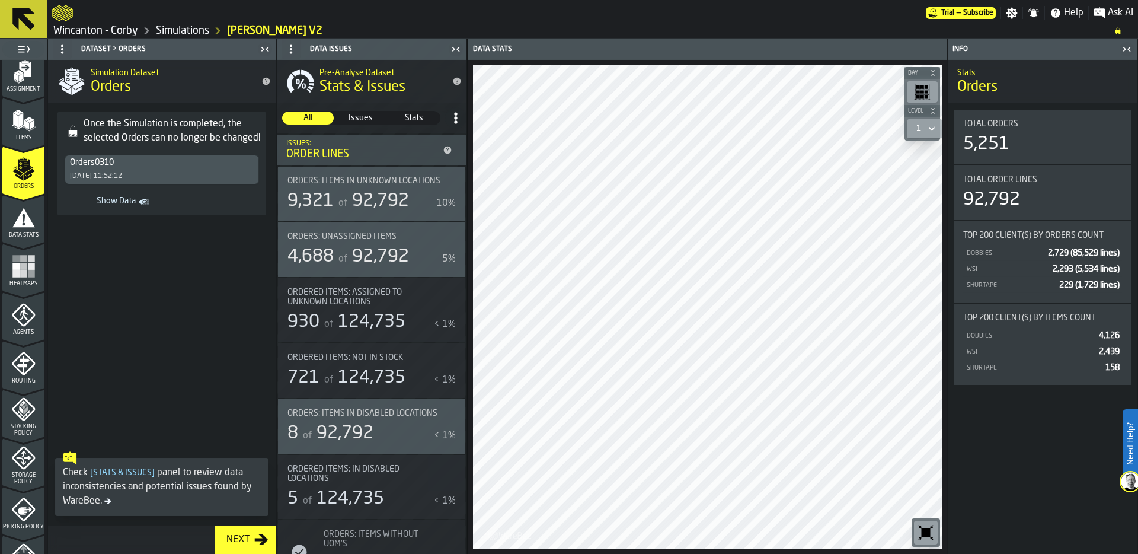
click at [33, 264] on icon "menu Heatmaps" at bounding box center [24, 266] width 24 height 24
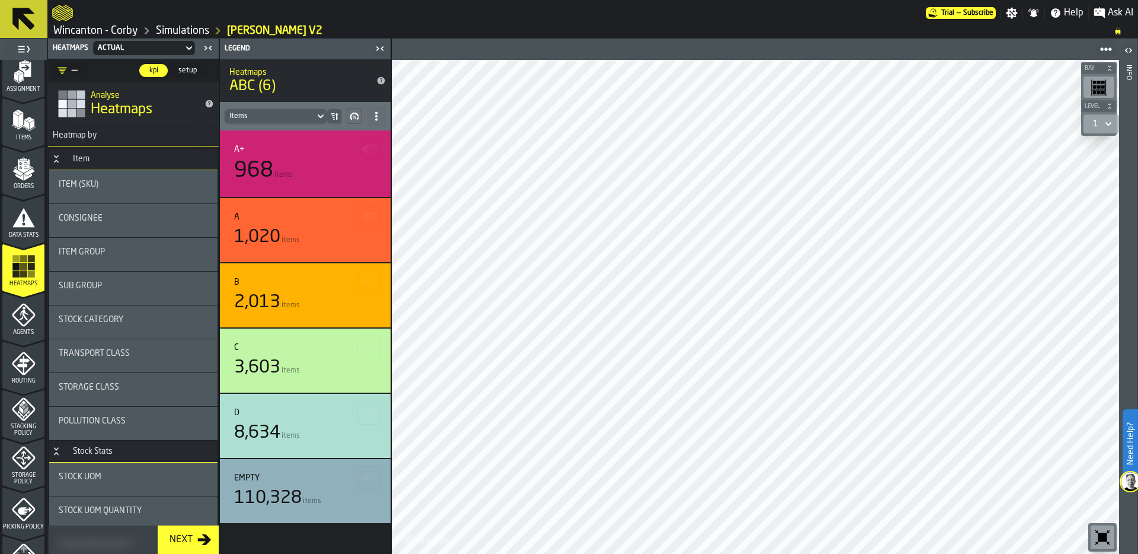
click at [308, 162] on div "968 items" at bounding box center [305, 171] width 142 height 24
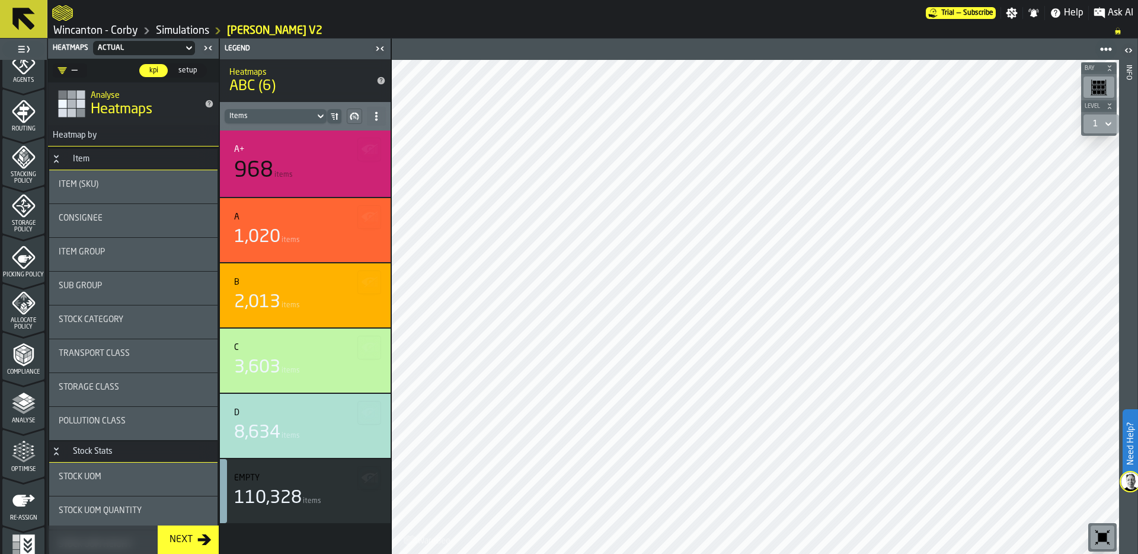
scroll to position [382, 0]
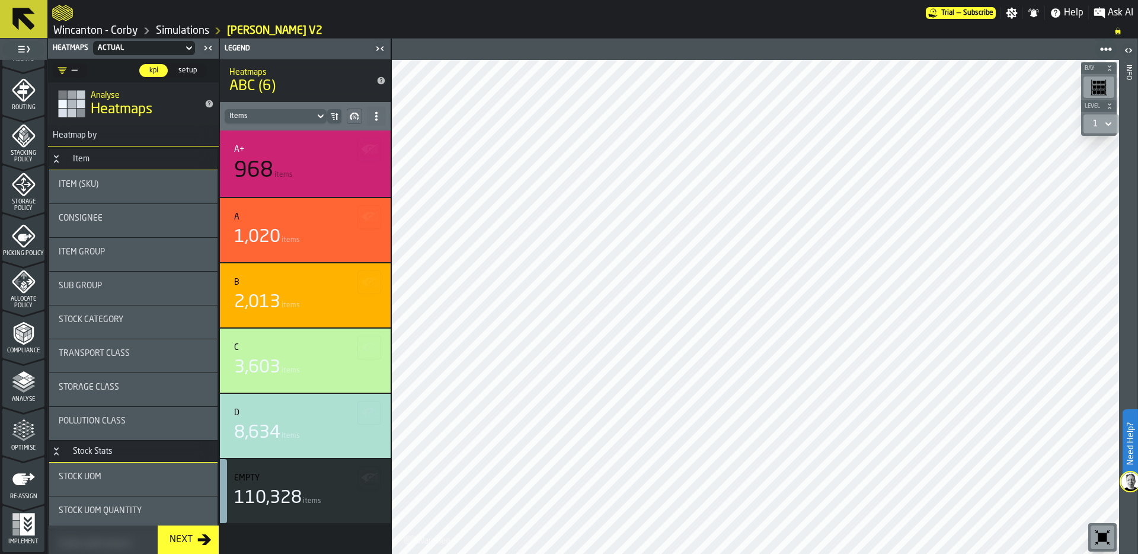
click at [22, 438] on icon "menu Optimise" at bounding box center [24, 437] width 24 height 8
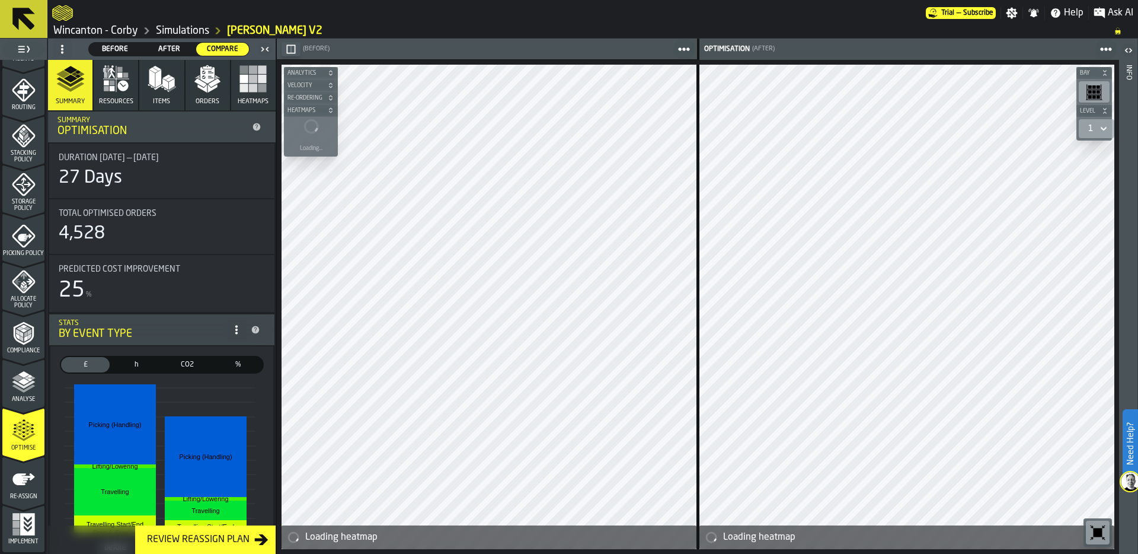
click at [122, 48] on span "Before" at bounding box center [115, 49] width 43 height 11
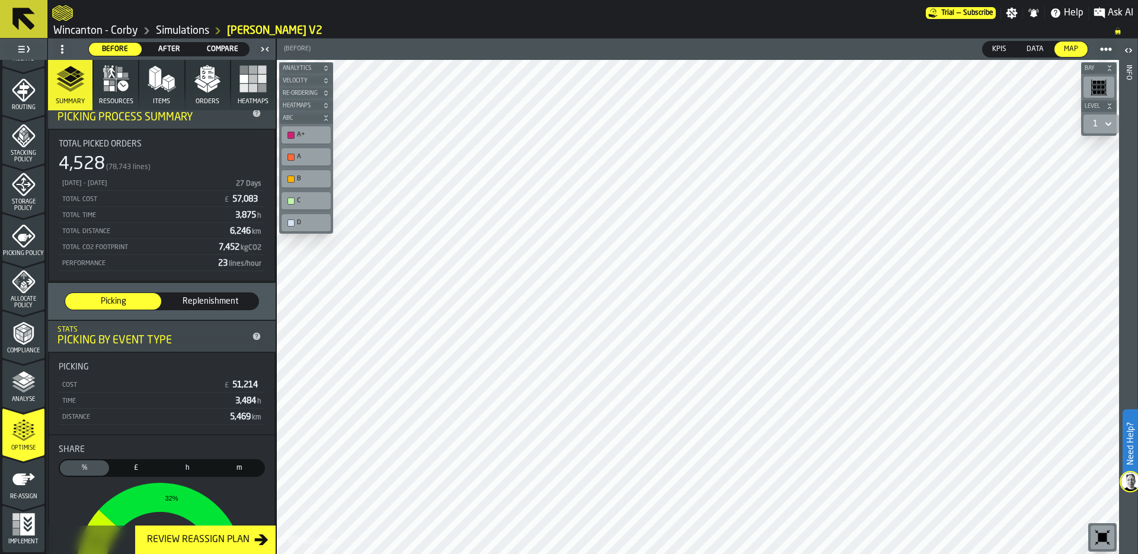
scroll to position [11, 0]
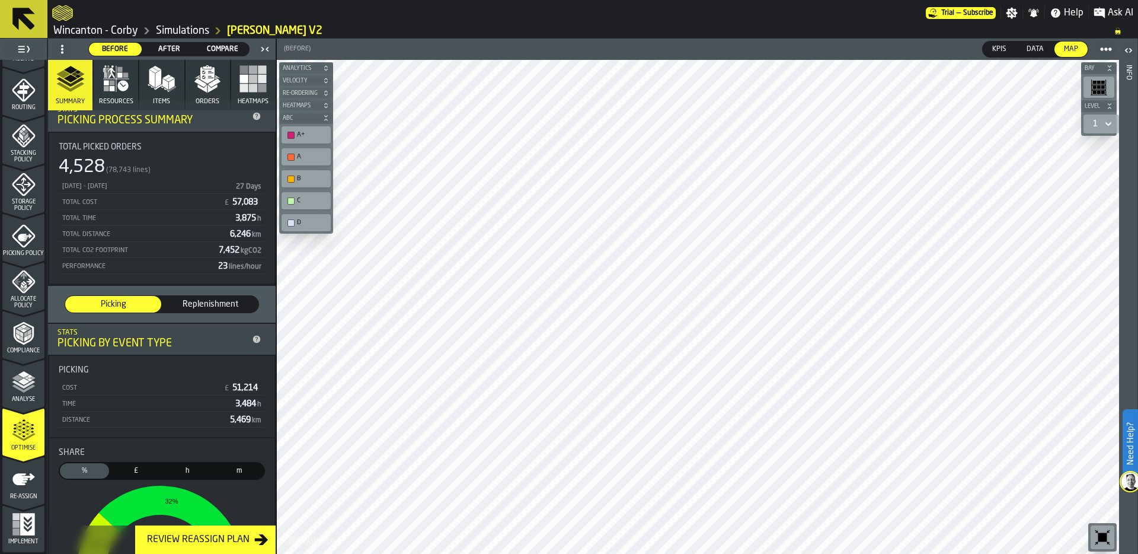
click at [113, 97] on button "Resources" at bounding box center [116, 85] width 44 height 50
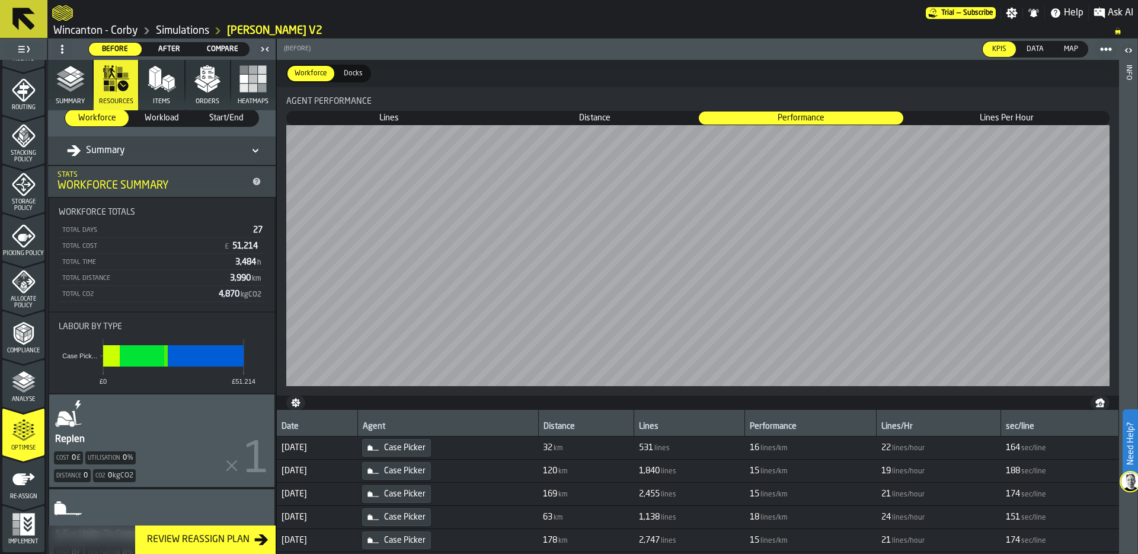
click at [81, 146] on div "Summary" at bounding box center [96, 150] width 58 height 14
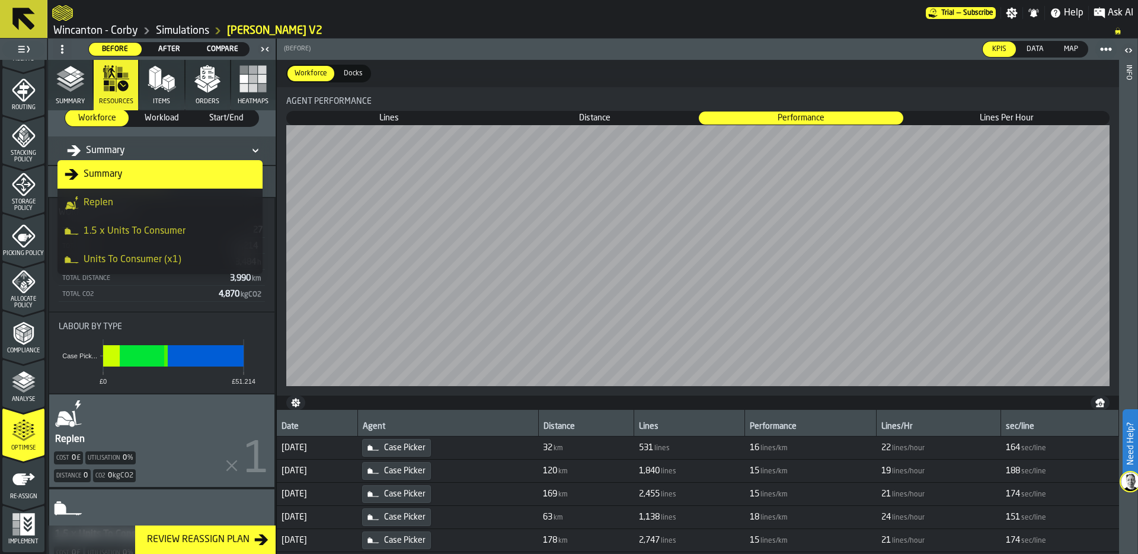
scroll to position [57, 0]
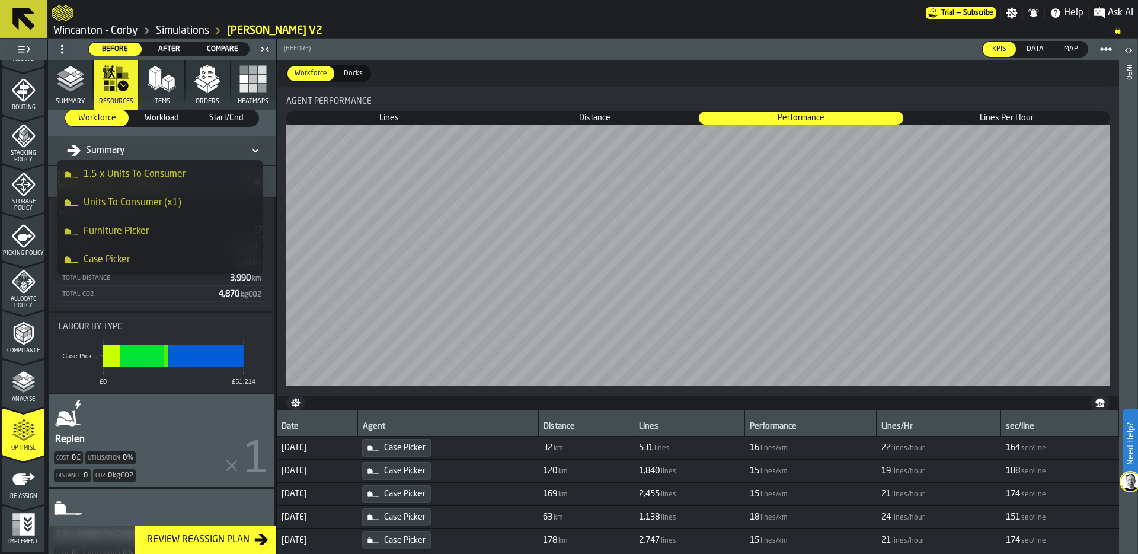
click at [117, 263] on div "Case Picker" at bounding box center [160, 260] width 191 height 14
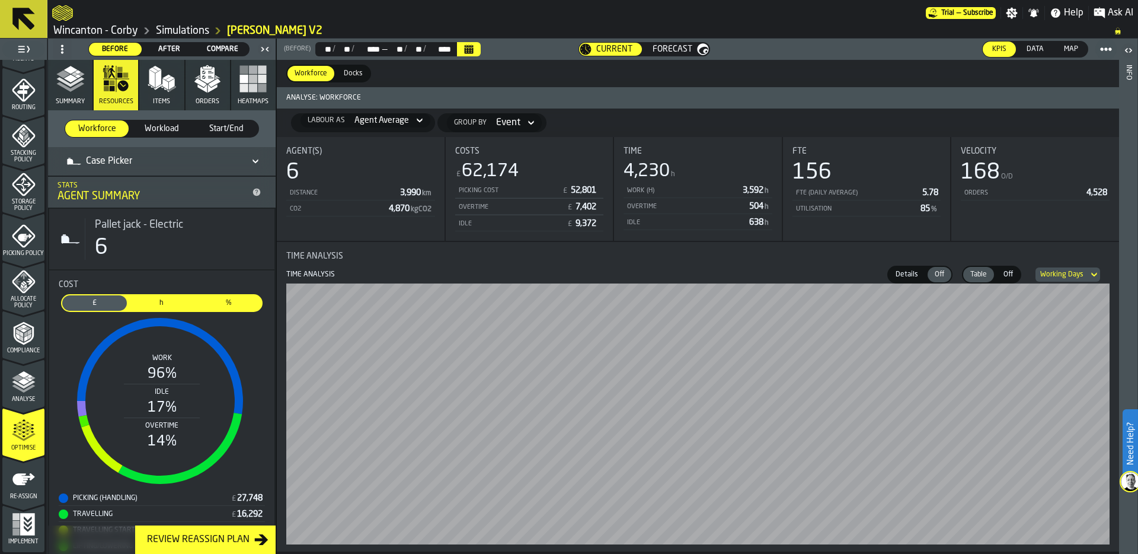
click at [159, 95] on button "Items" at bounding box center [161, 85] width 44 height 50
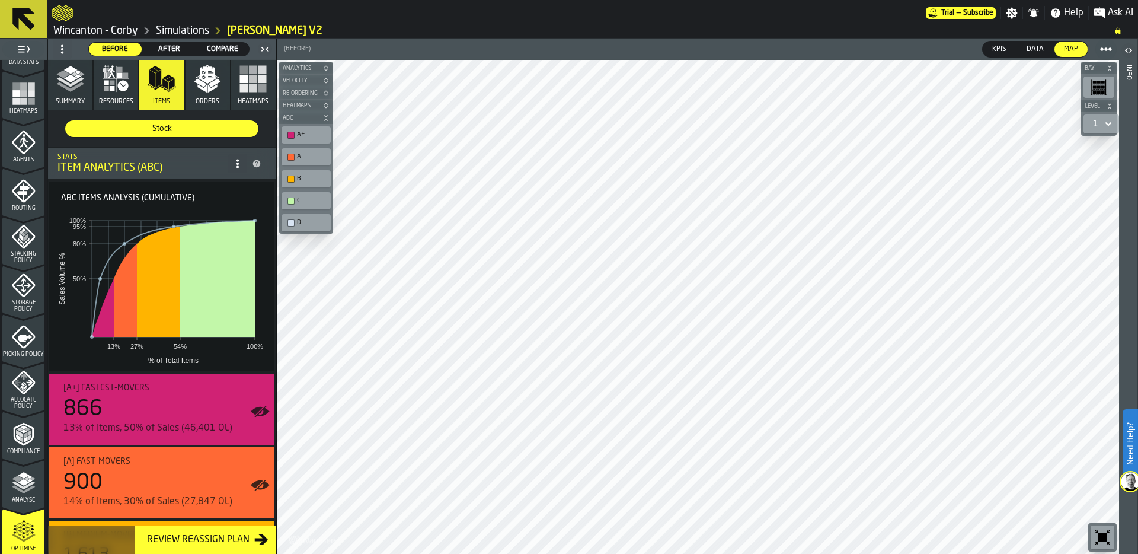
scroll to position [245, 0]
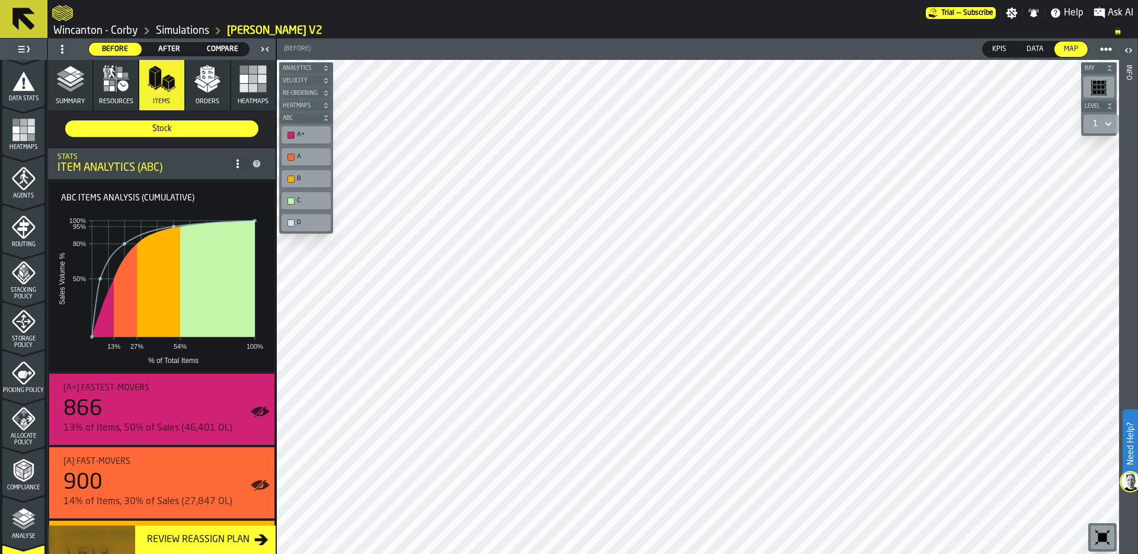
click at [15, 188] on icon "menu Agents" at bounding box center [24, 179] width 24 height 24
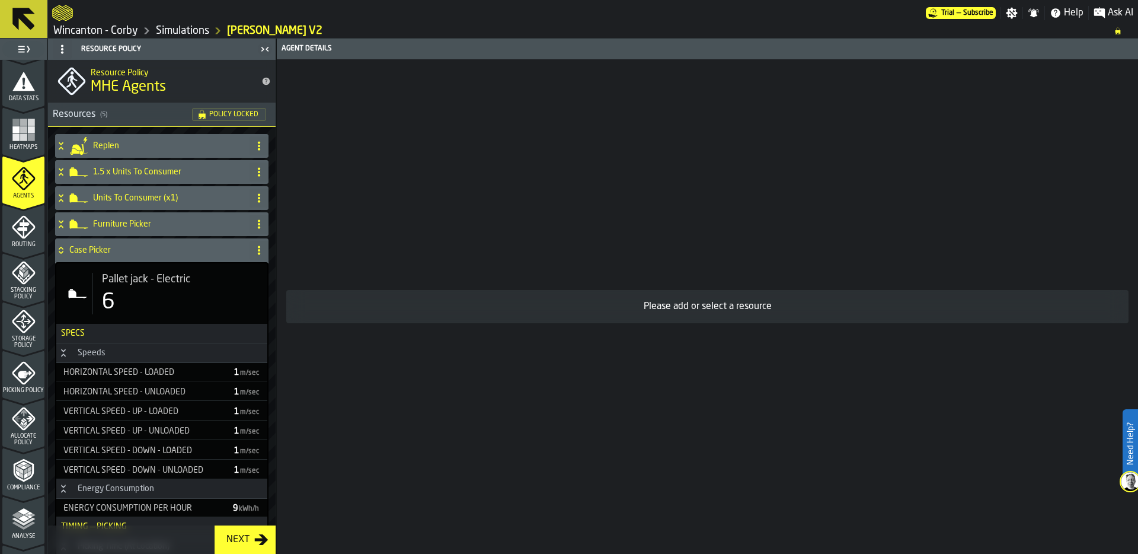
click at [124, 288] on div "Pallet jack - Electric 6" at bounding box center [175, 293] width 166 height 41
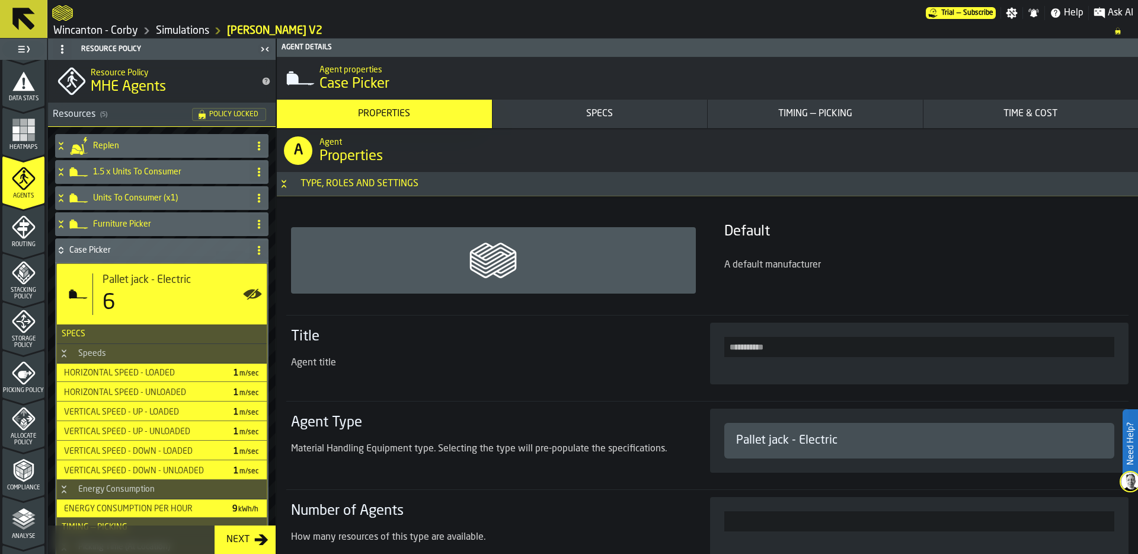
click at [959, 113] on div "Time & Cost" at bounding box center [1031, 114] width 206 height 14
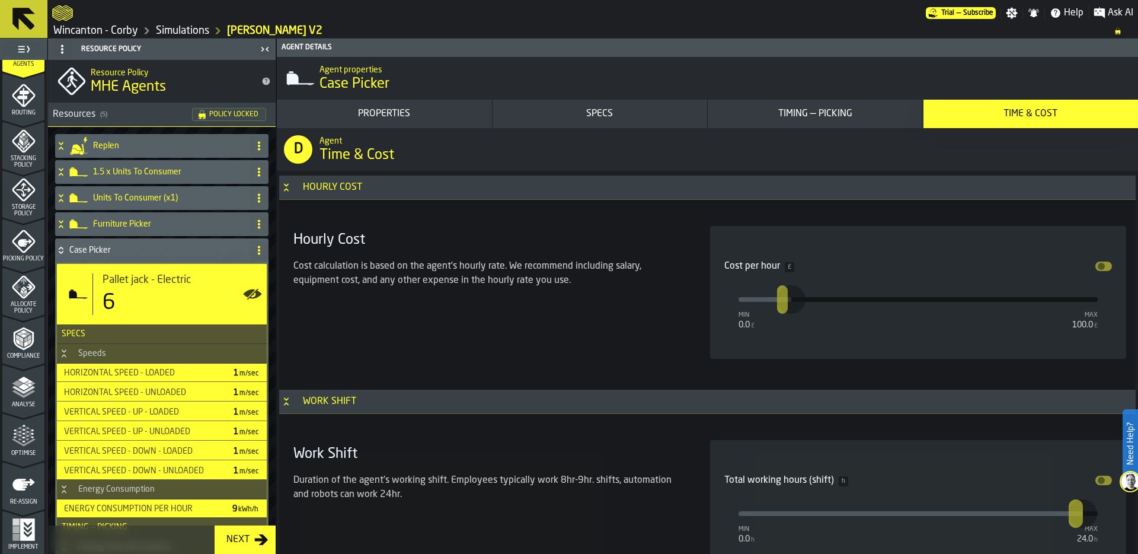
scroll to position [382, 0]
click at [21, 445] on span "Optimise" at bounding box center [23, 448] width 42 height 7
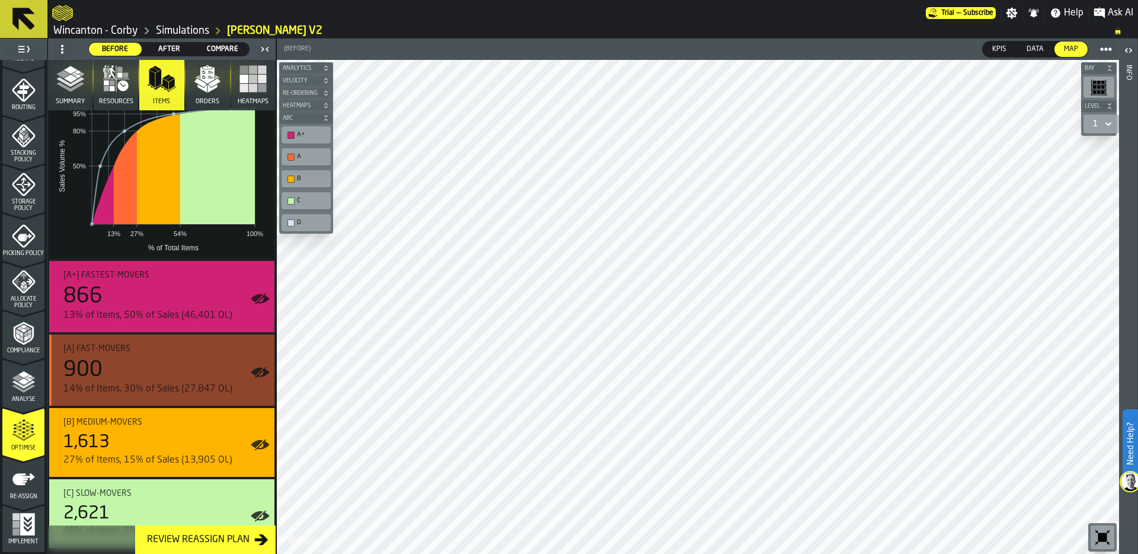
scroll to position [110, 0]
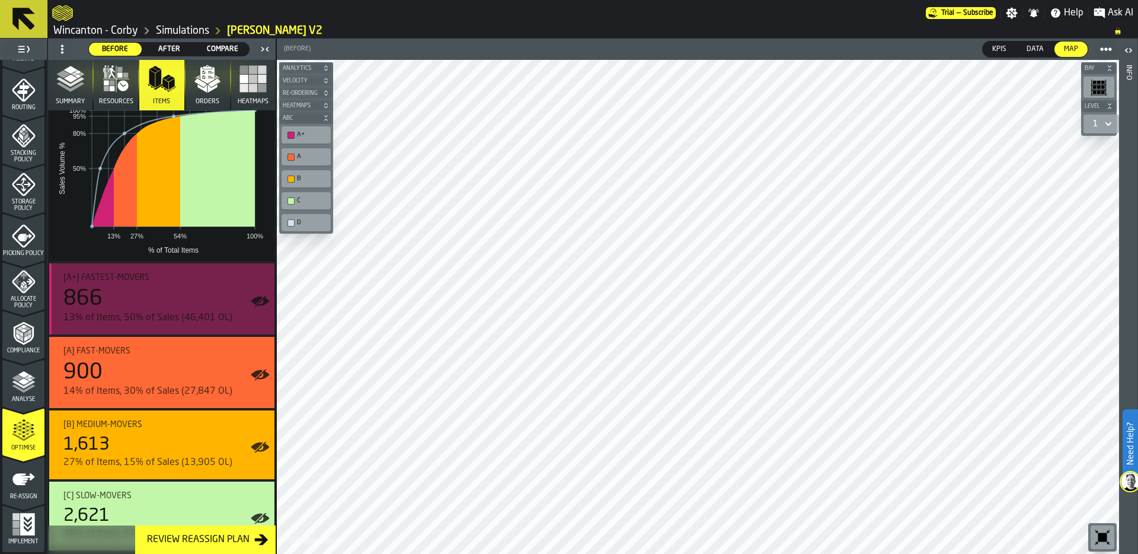
click at [177, 293] on div "866" at bounding box center [164, 299] width 202 height 24
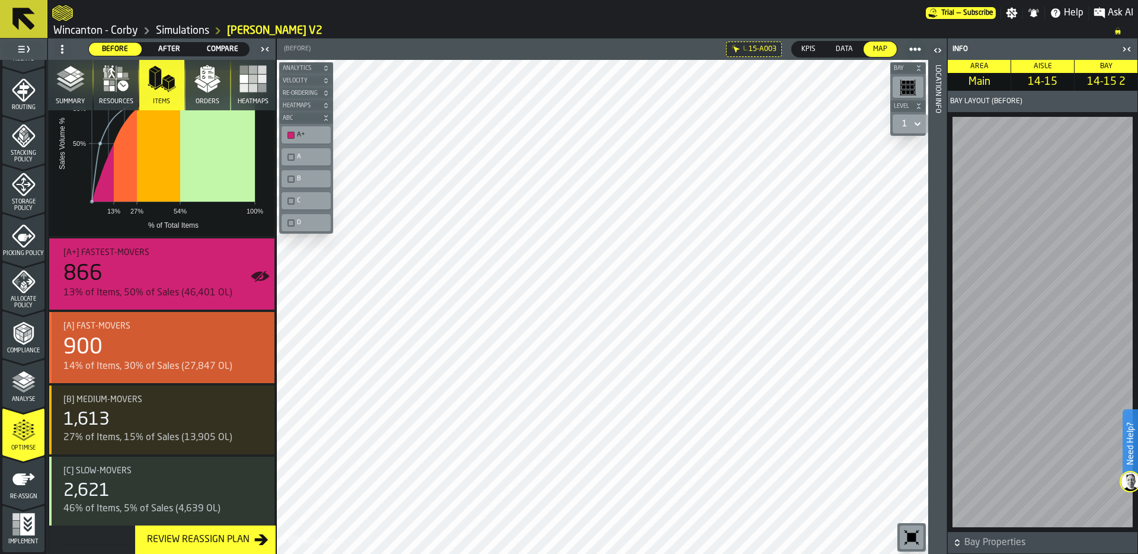
scroll to position [138, 0]
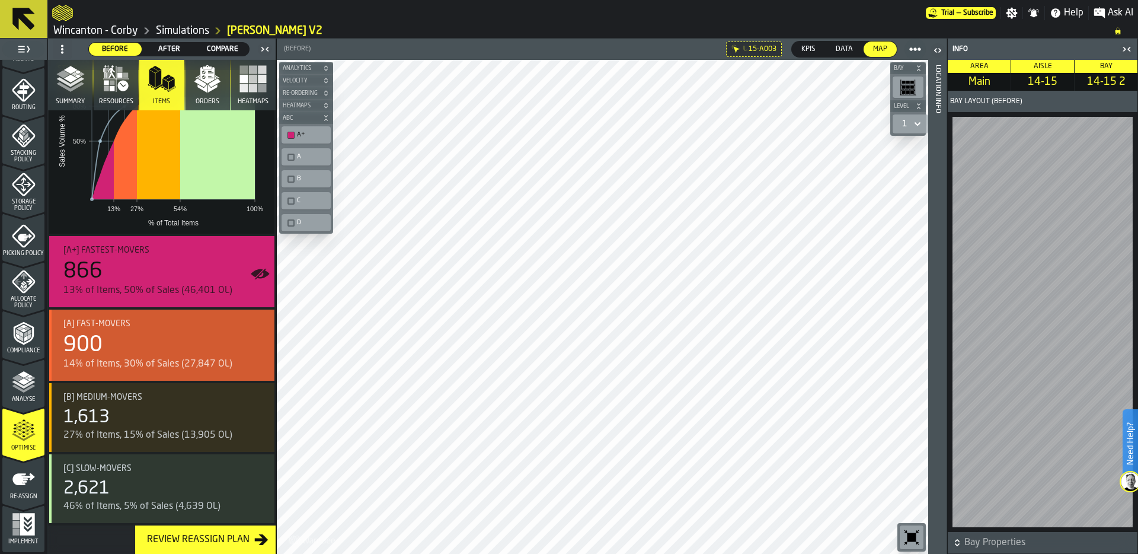
click at [151, 358] on div "14% of Items, 30% of Sales (27,847 OL)" at bounding box center [164, 364] width 202 height 14
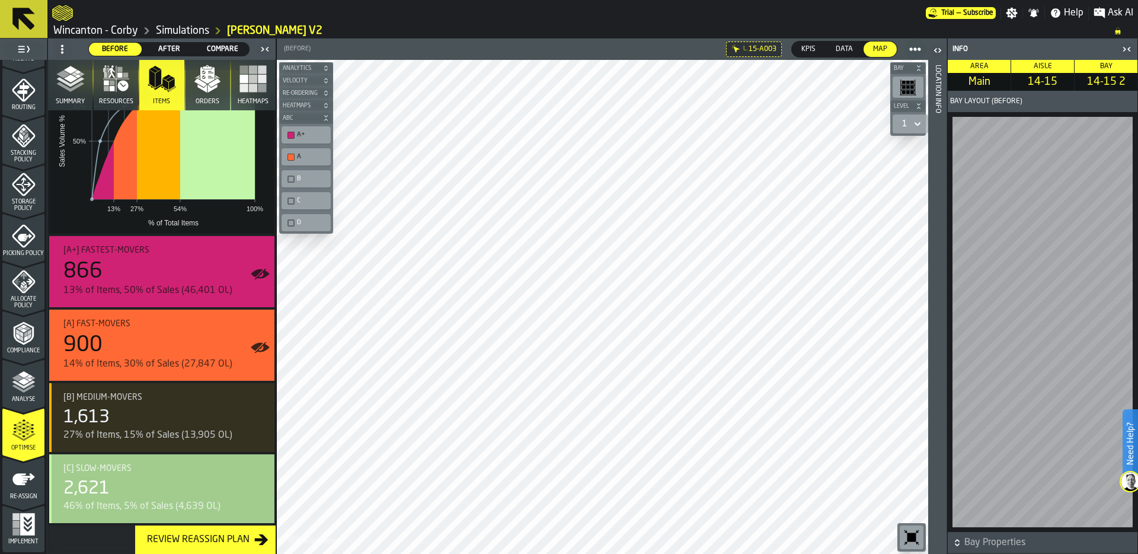
click at [156, 483] on div "2,621" at bounding box center [164, 488] width 202 height 21
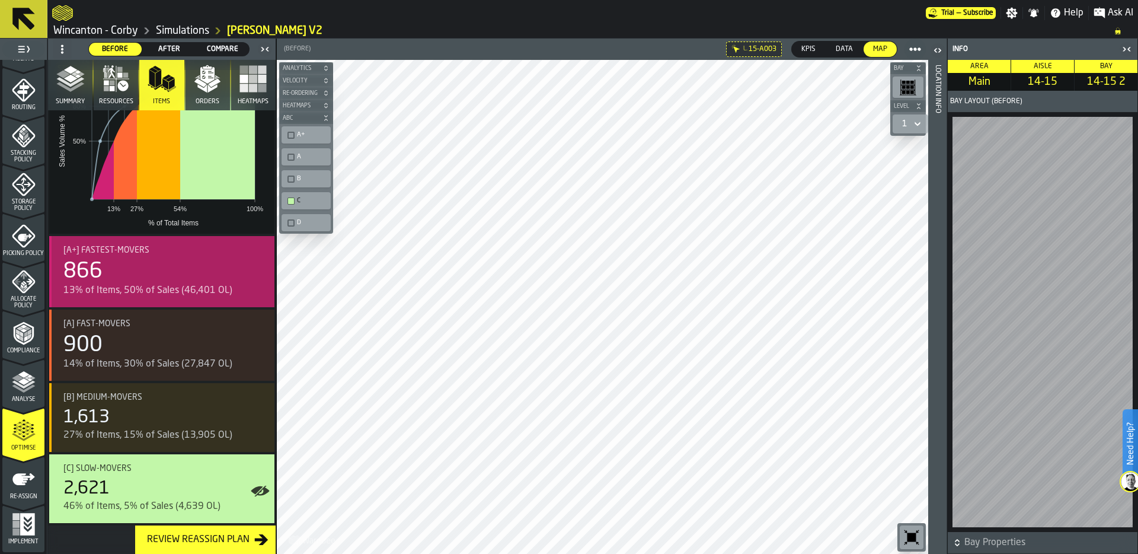
click at [190, 255] on div "[A+] Fastest-movers 866 13% of Items, 50% of Sales (46,401 OL)" at bounding box center [164, 271] width 202 height 52
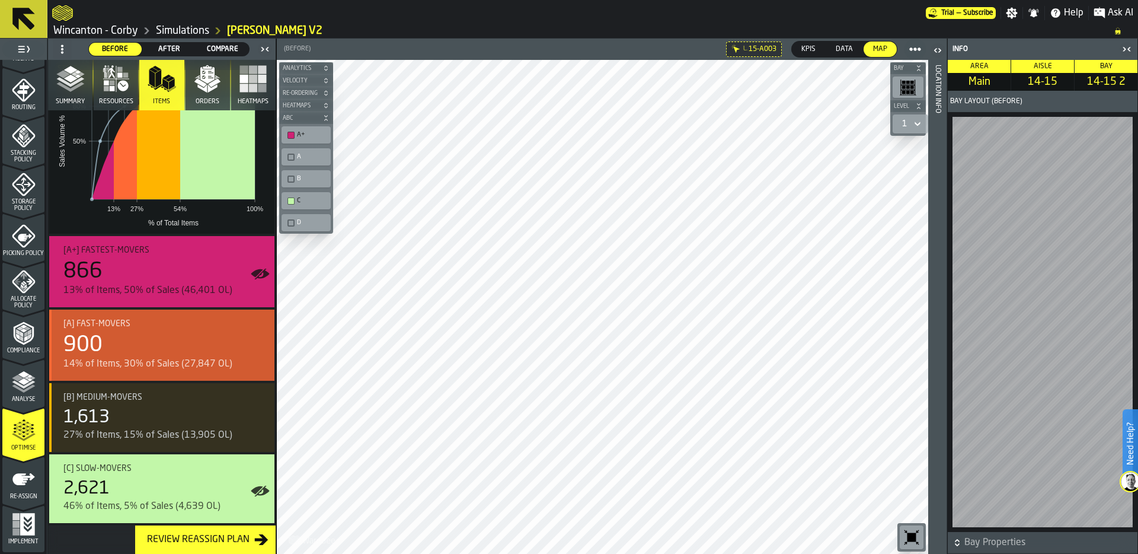
click at [180, 362] on div "14% of Items, 30% of Sales (27,847 OL)" at bounding box center [164, 364] width 202 height 14
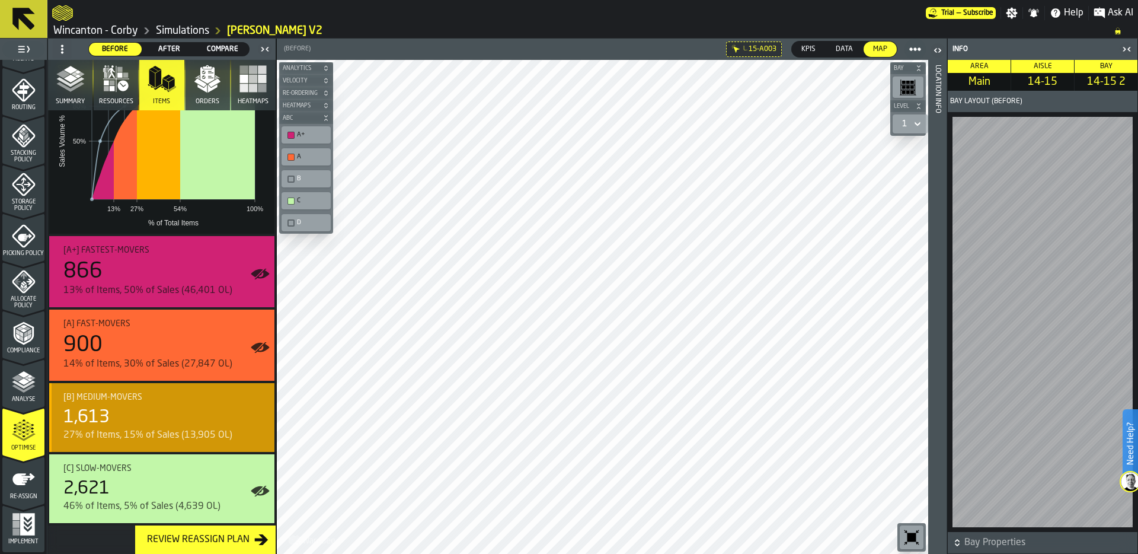
click at [175, 421] on div "1,613" at bounding box center [164, 417] width 202 height 21
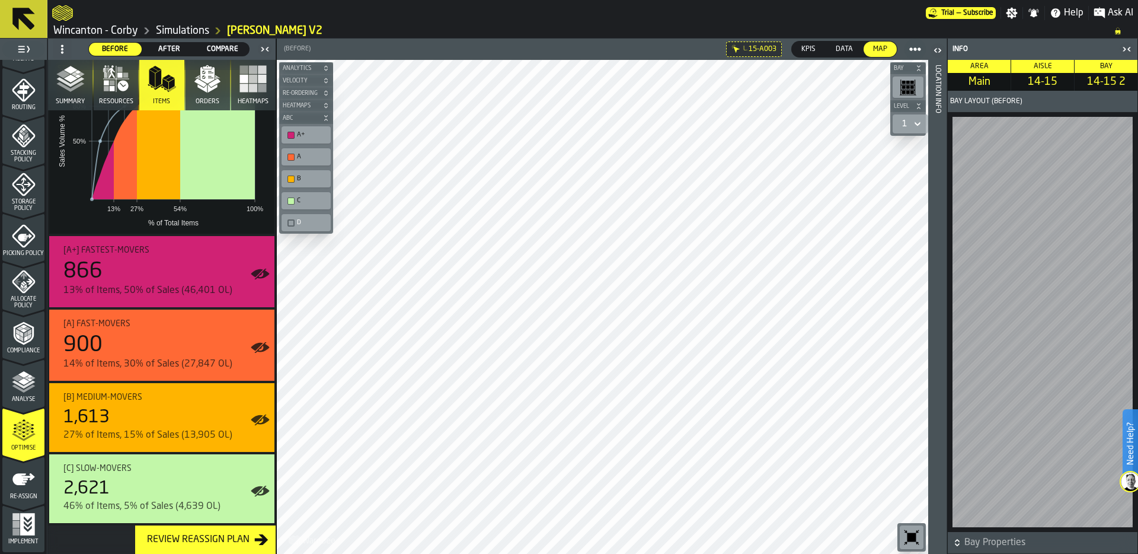
click at [1125, 52] on icon "button-toggle-Close me" at bounding box center [1127, 49] width 14 height 14
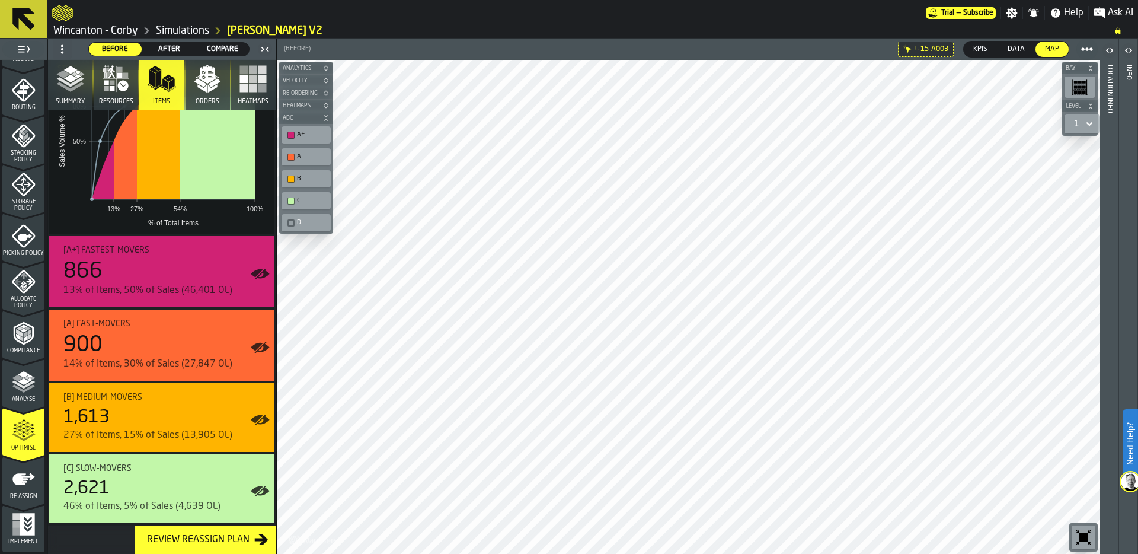
click at [200, 82] on polygon "button" at bounding box center [200, 82] width 12 height 9
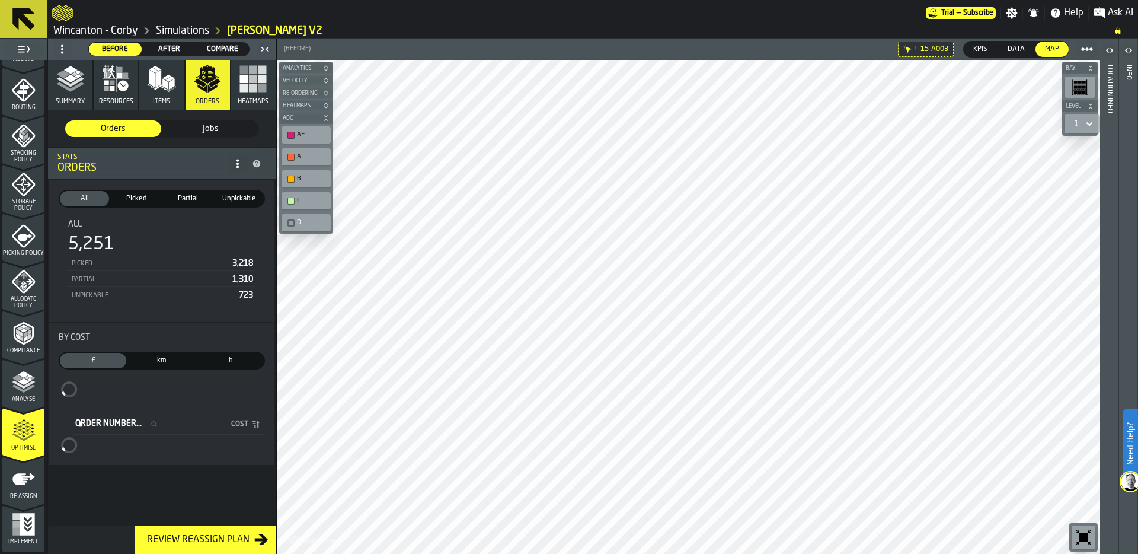
scroll to position [0, 0]
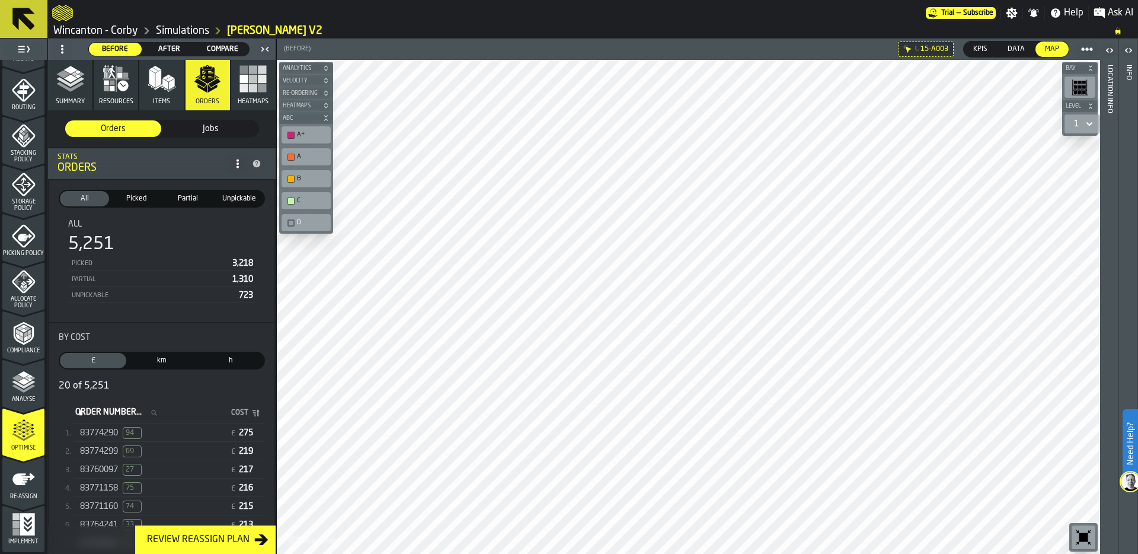
click at [144, 433] on div "83774290 94" at bounding box center [152, 433] width 145 height 12
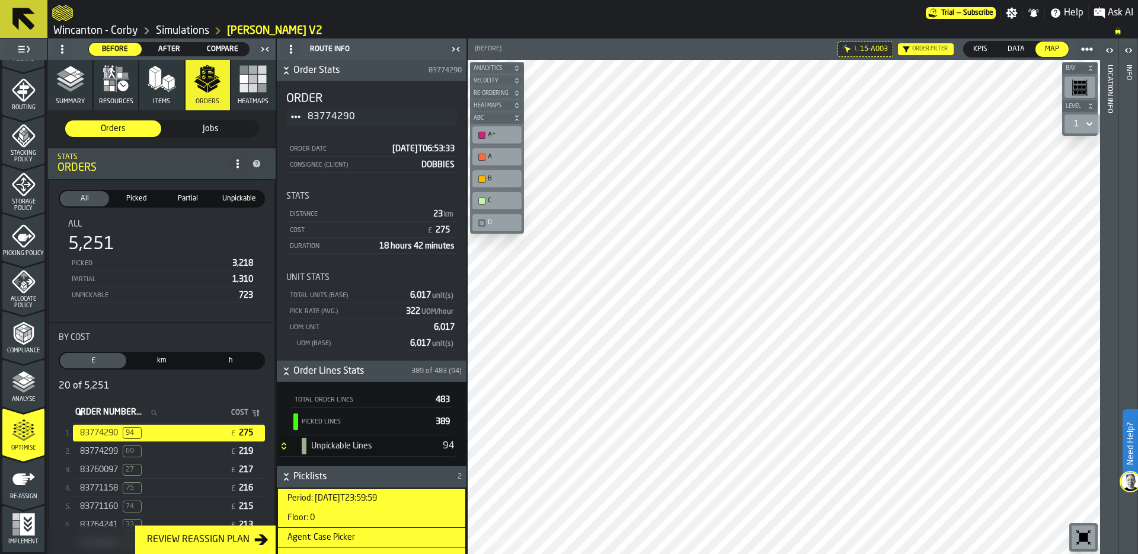
click at [65, 93] on button "Summary" at bounding box center [70, 85] width 44 height 50
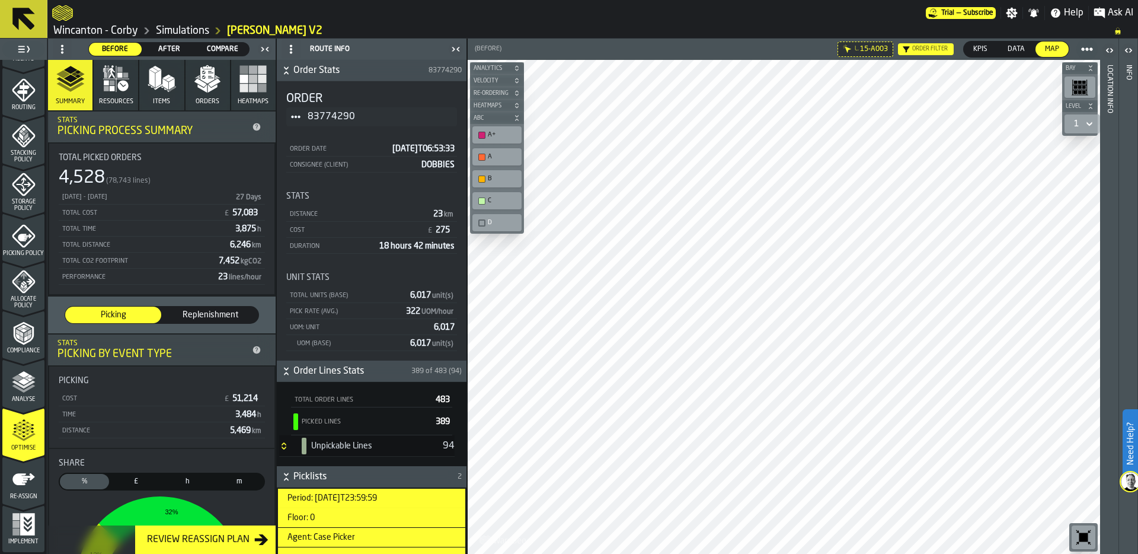
click at [169, 48] on span "After" at bounding box center [169, 49] width 43 height 11
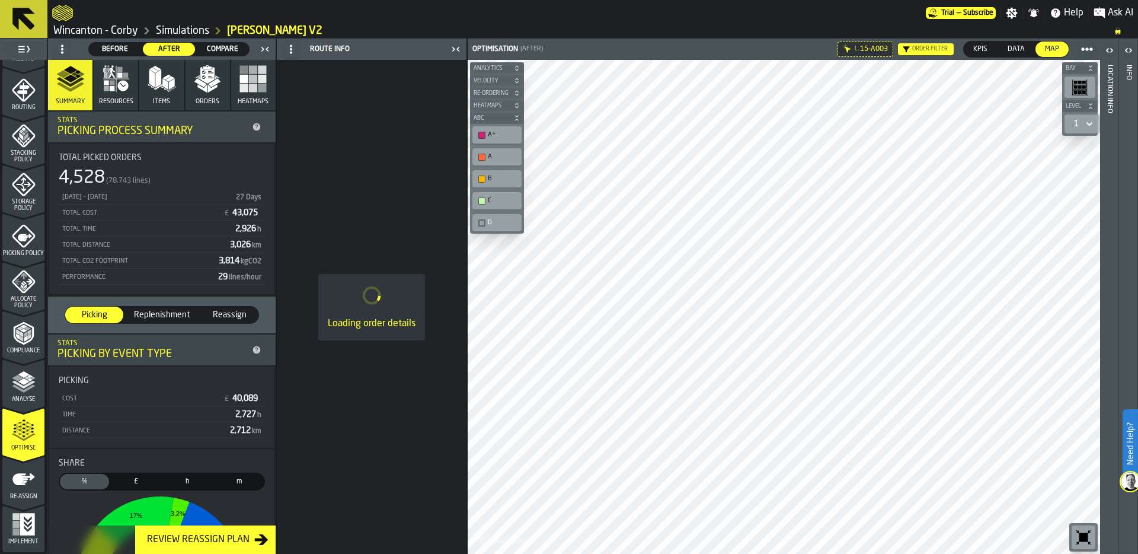
click at [0, 0] on icon "Optimisation" at bounding box center [0, 0] width 0 height 0
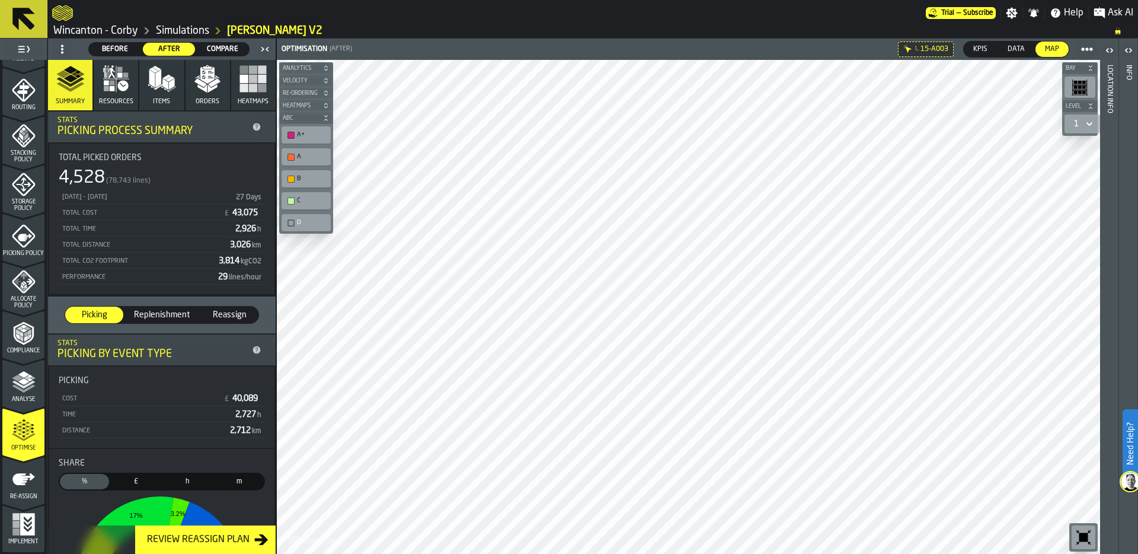
click at [0, 0] on icon "Optimisation" at bounding box center [0, 0] width 0 height 0
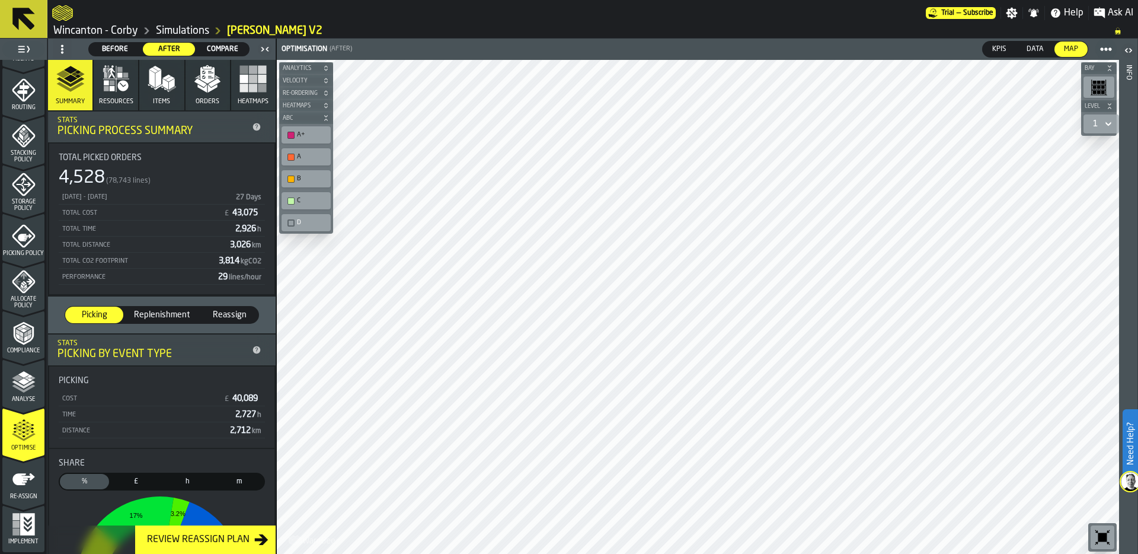
click at [216, 47] on span "Compare" at bounding box center [222, 49] width 43 height 11
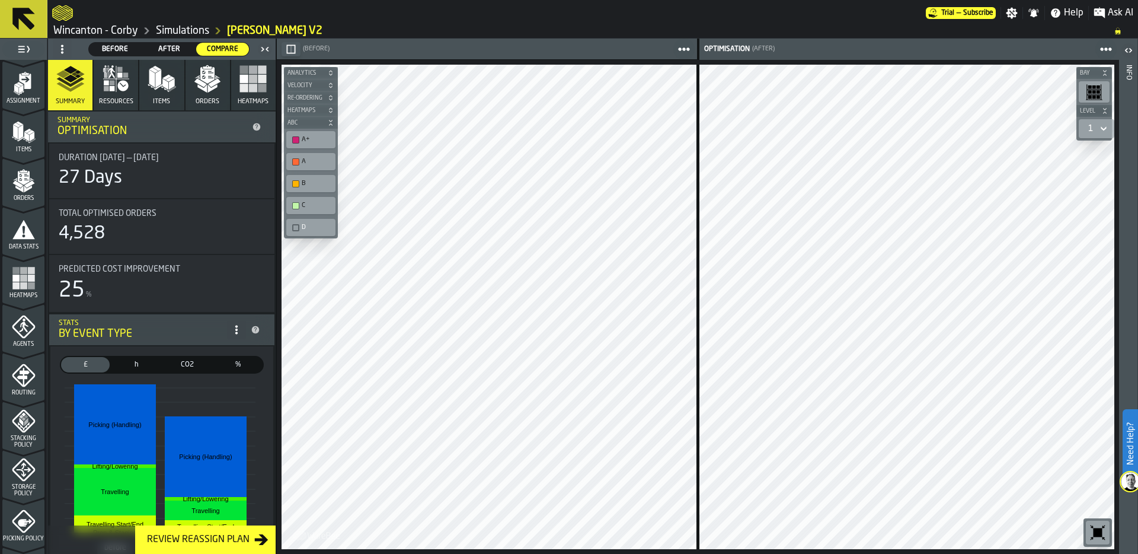
scroll to position [92, 0]
click at [27, 285] on rect "menu Heatmaps" at bounding box center [30, 282] width 7 height 7
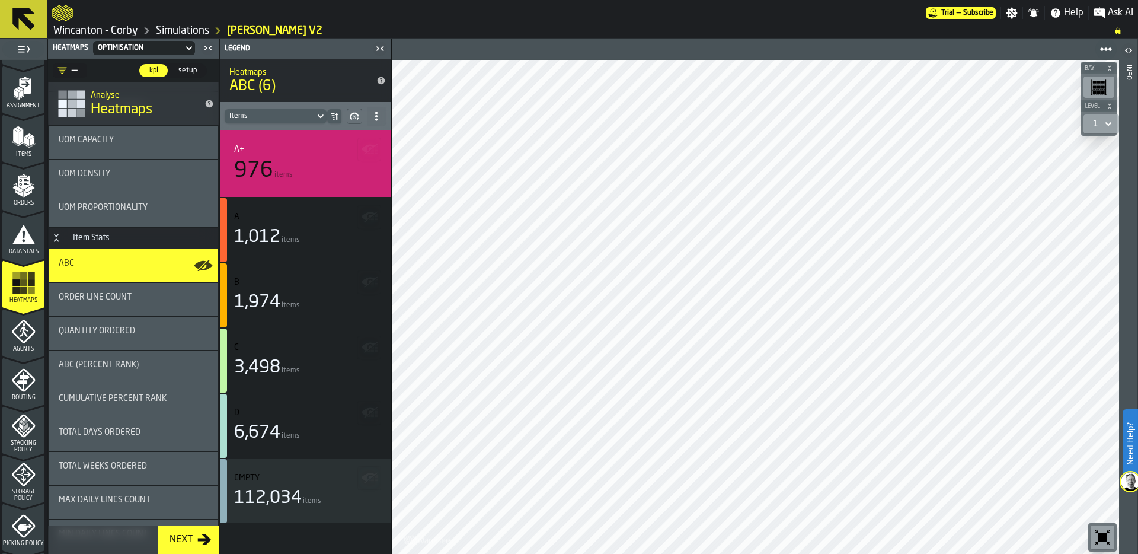
scroll to position [1238, 0]
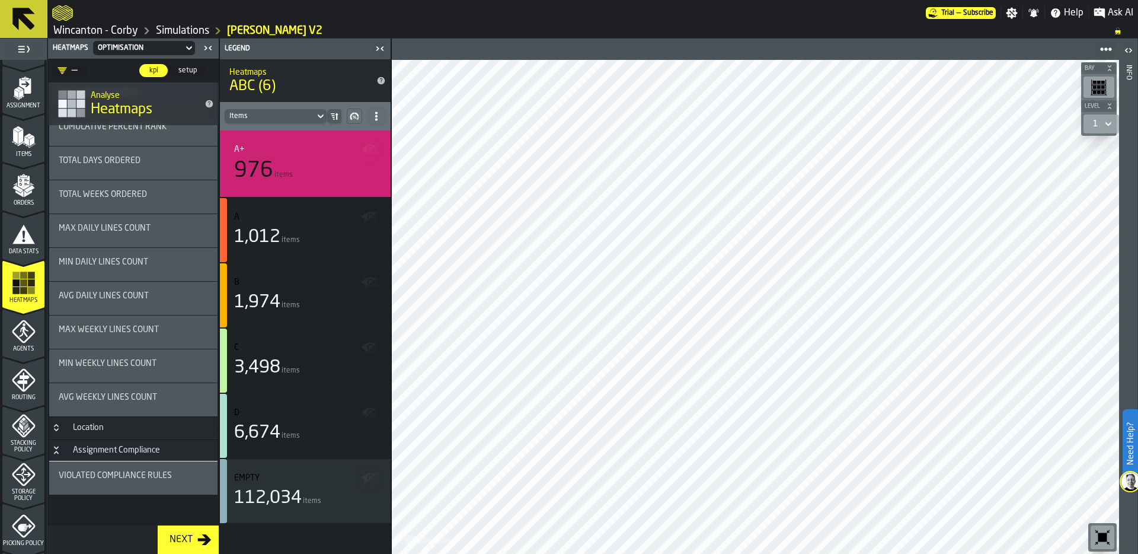
click at [95, 427] on div "Location" at bounding box center [88, 427] width 45 height 9
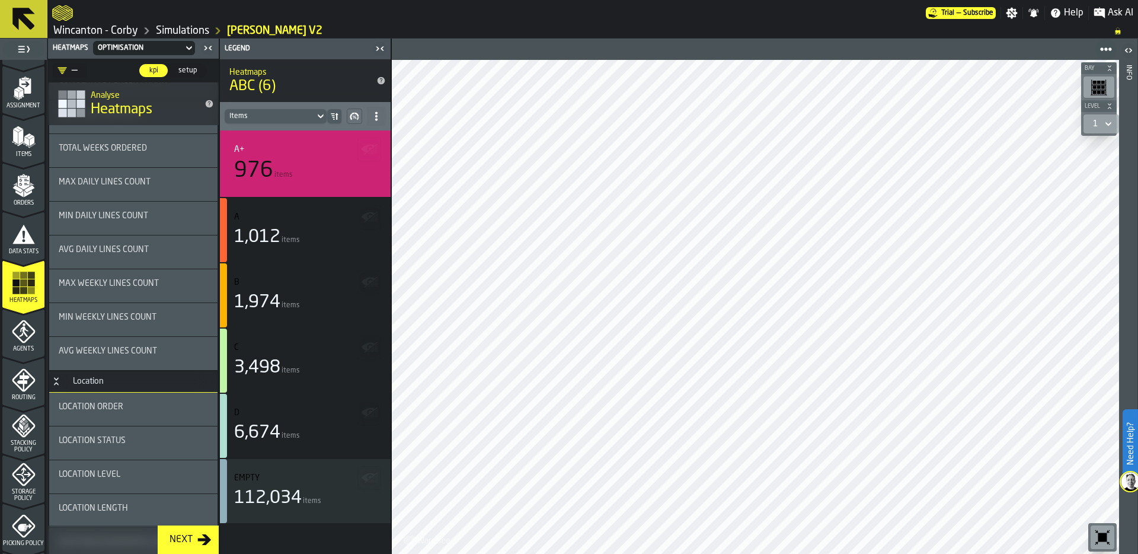
scroll to position [1286, 0]
click at [118, 409] on span "Location Order" at bounding box center [91, 404] width 65 height 9
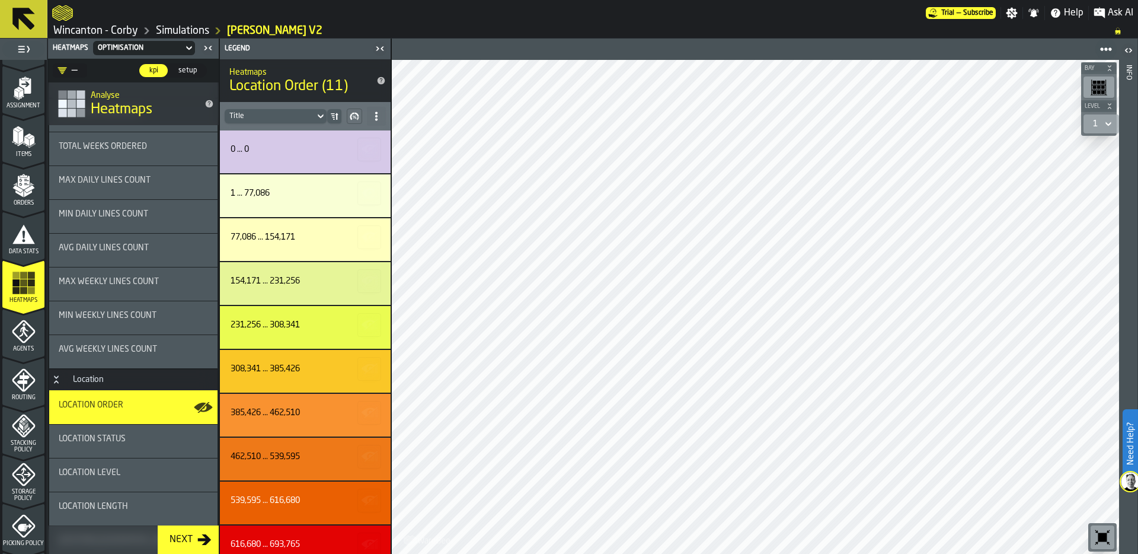
click at [1100, 528] on icon "button-toolbar-undefined" at bounding box center [1102, 537] width 19 height 19
click at [183, 31] on link "Simulations" at bounding box center [182, 30] width 53 height 13
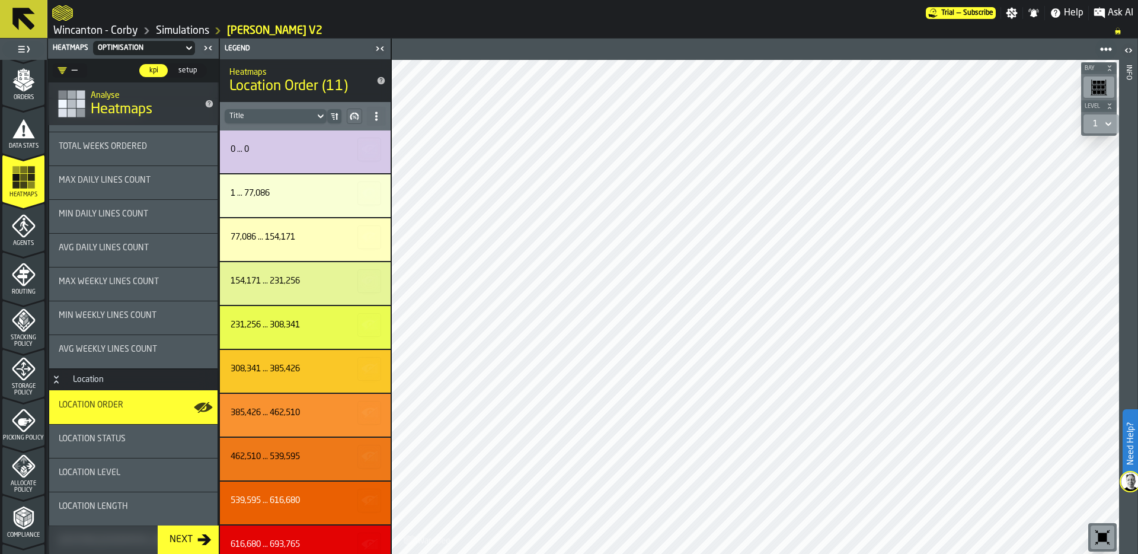
scroll to position [210, 0]
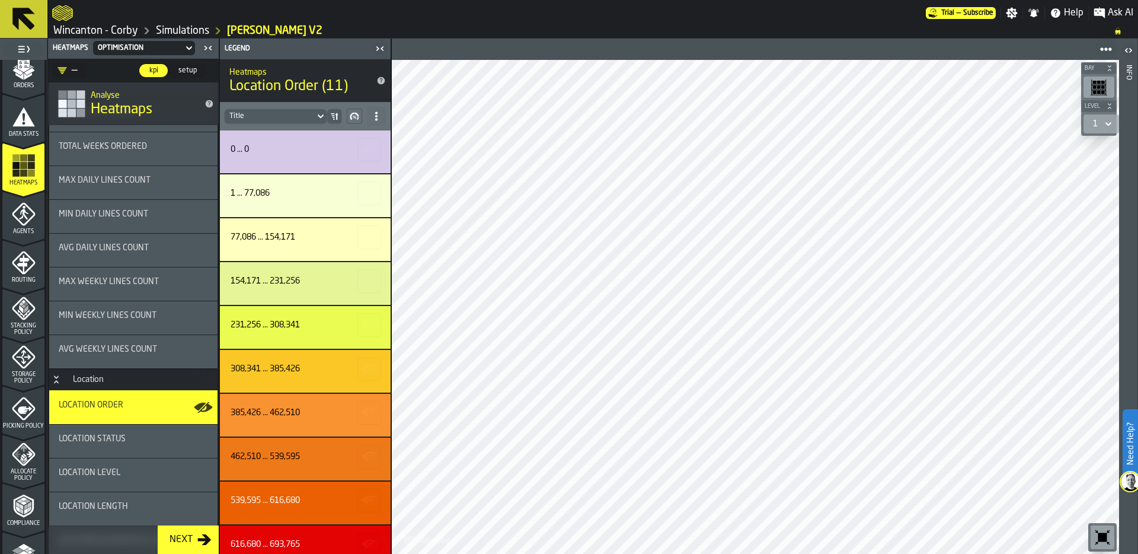
click at [20, 372] on span "Storage Policy" at bounding box center [23, 377] width 42 height 13
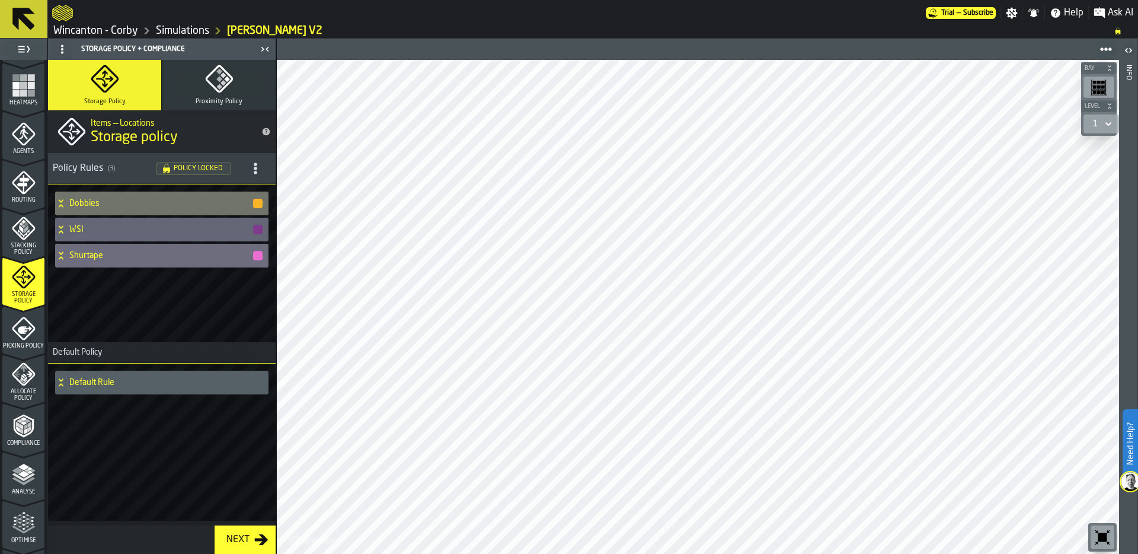
scroll to position [382, 0]
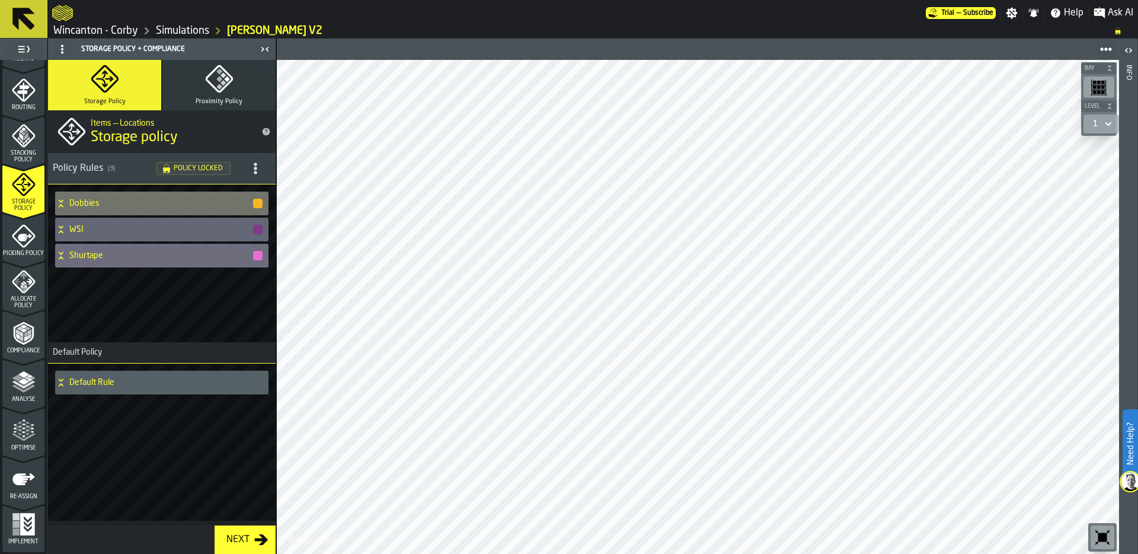
click at [17, 338] on icon "menu Compliance" at bounding box center [18, 336] width 4 height 6
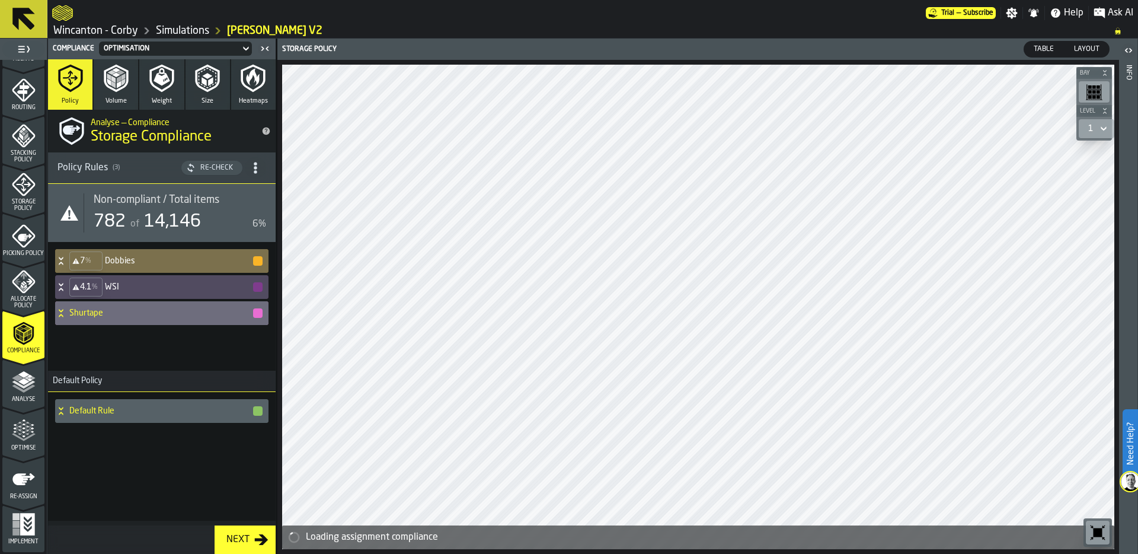
click at [95, 258] on div "7 %" at bounding box center [85, 260] width 33 height 19
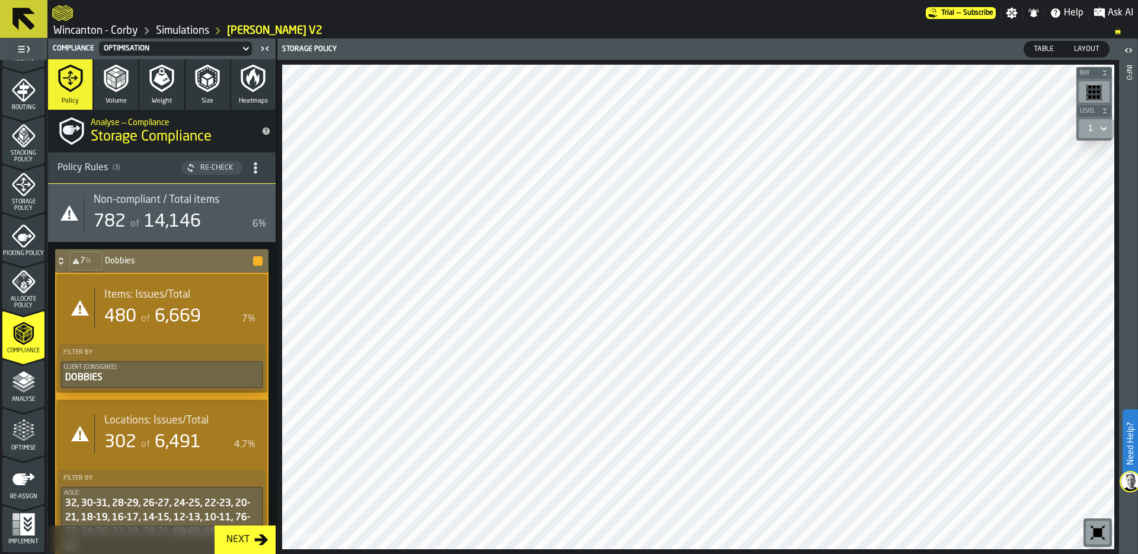
click at [137, 319] on div "480 of 6,669" at bounding box center [170, 316] width 133 height 21
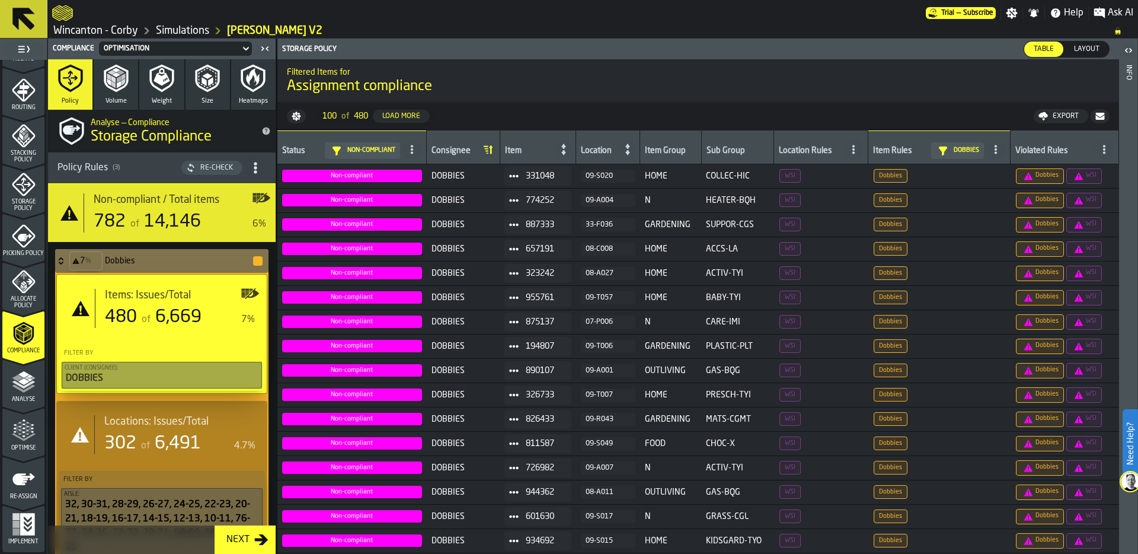
click at [1093, 46] on span "Layout" at bounding box center [1086, 49] width 35 height 11
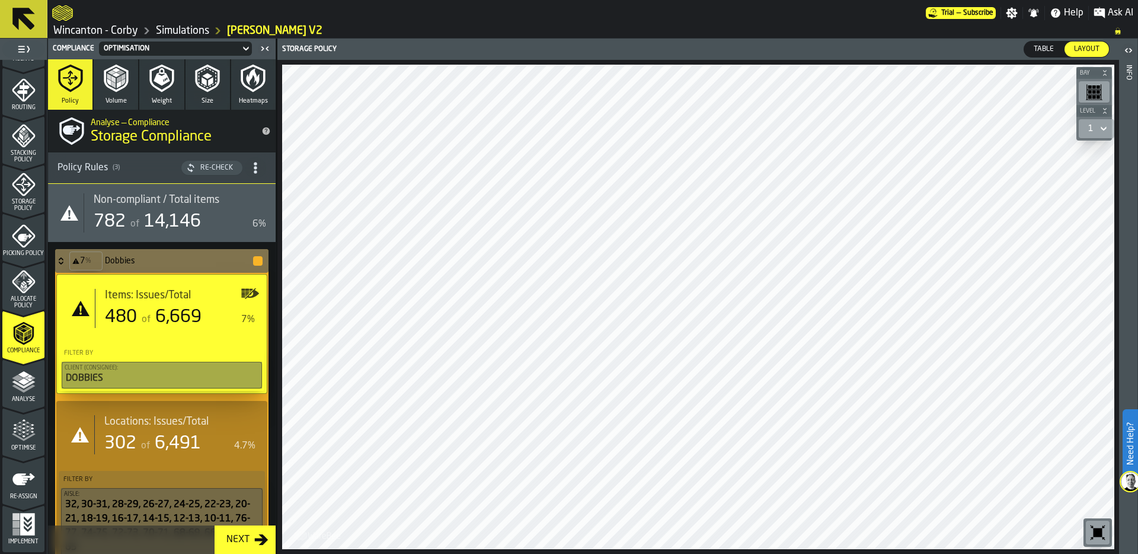
click at [1104, 528] on icon "button-toolbar-undefined" at bounding box center [1097, 532] width 19 height 19
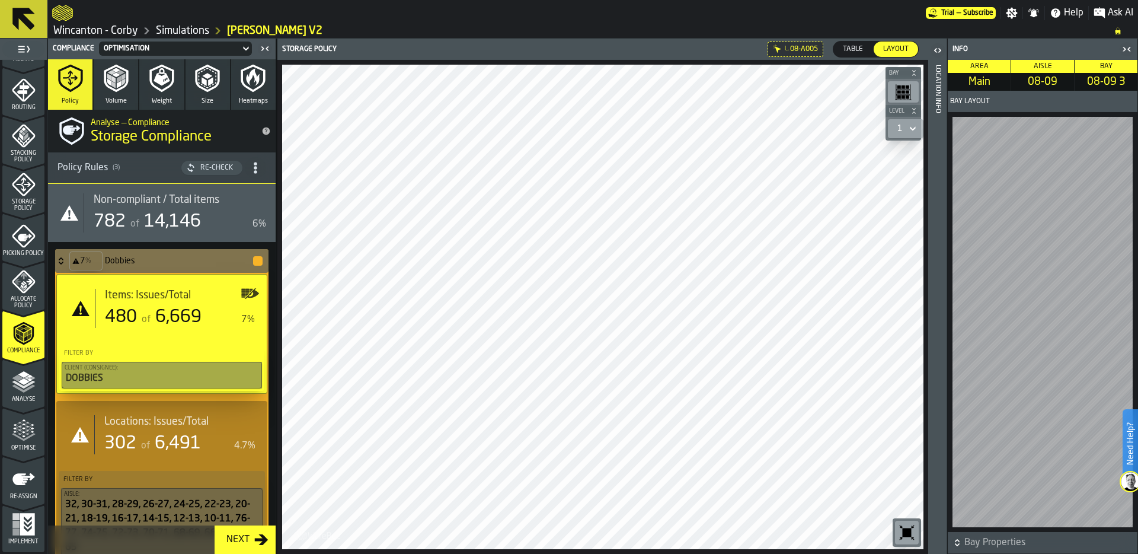
click at [940, 306] on div "Location Info" at bounding box center [938, 306] width 8 height 488
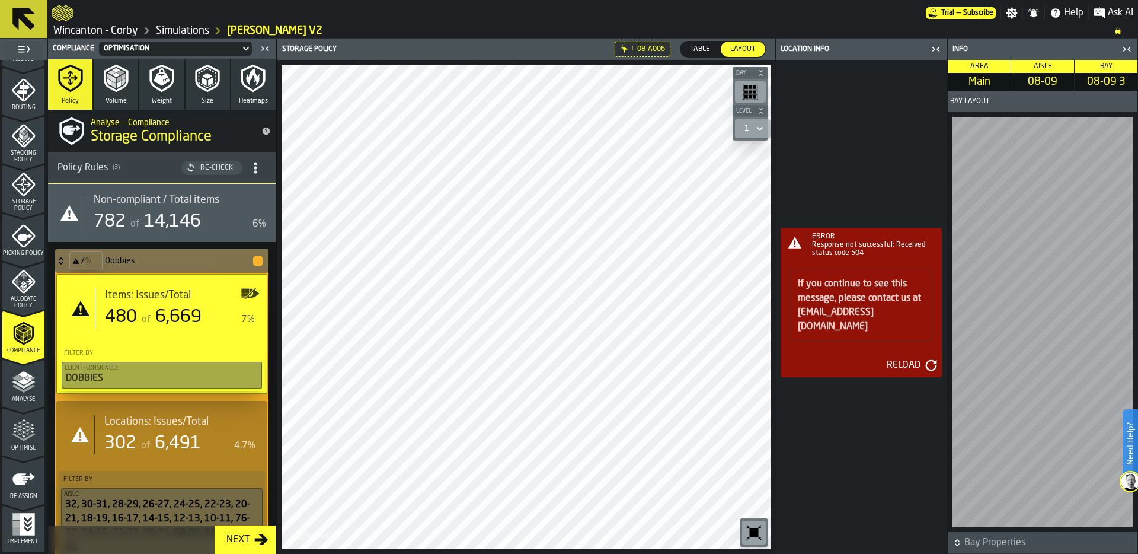
click at [935, 48] on icon "button-toggle-Close me" at bounding box center [936, 49] width 14 height 14
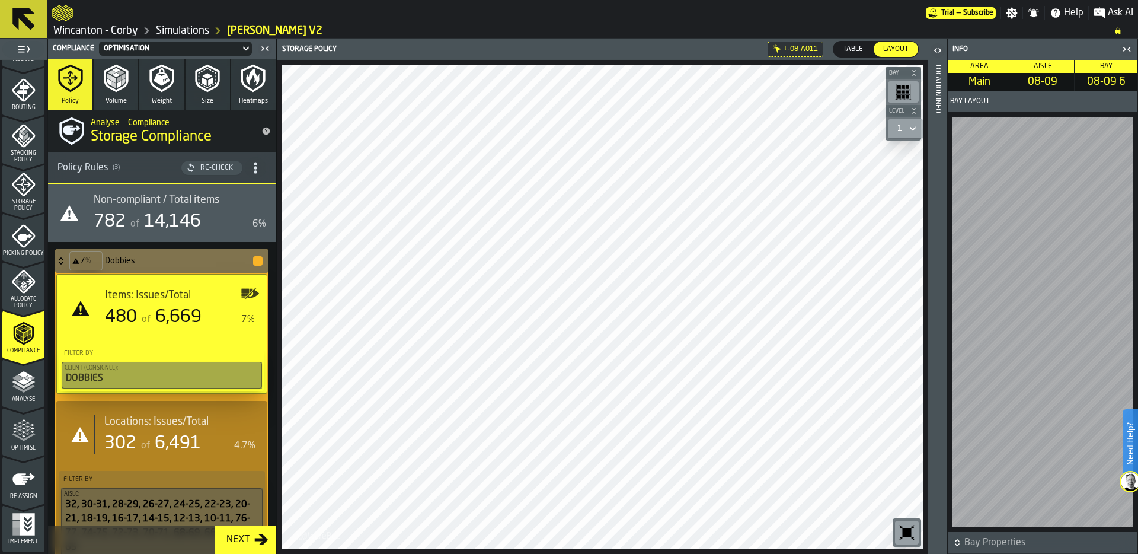
click at [58, 260] on icon at bounding box center [61, 260] width 12 height 9
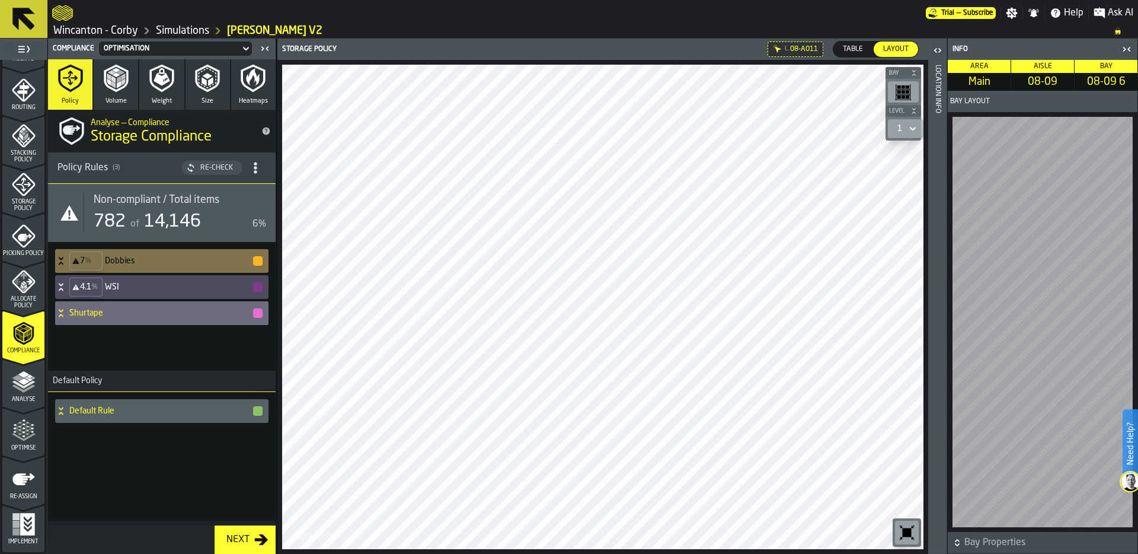
click at [66, 260] on icon at bounding box center [61, 260] width 12 height 9
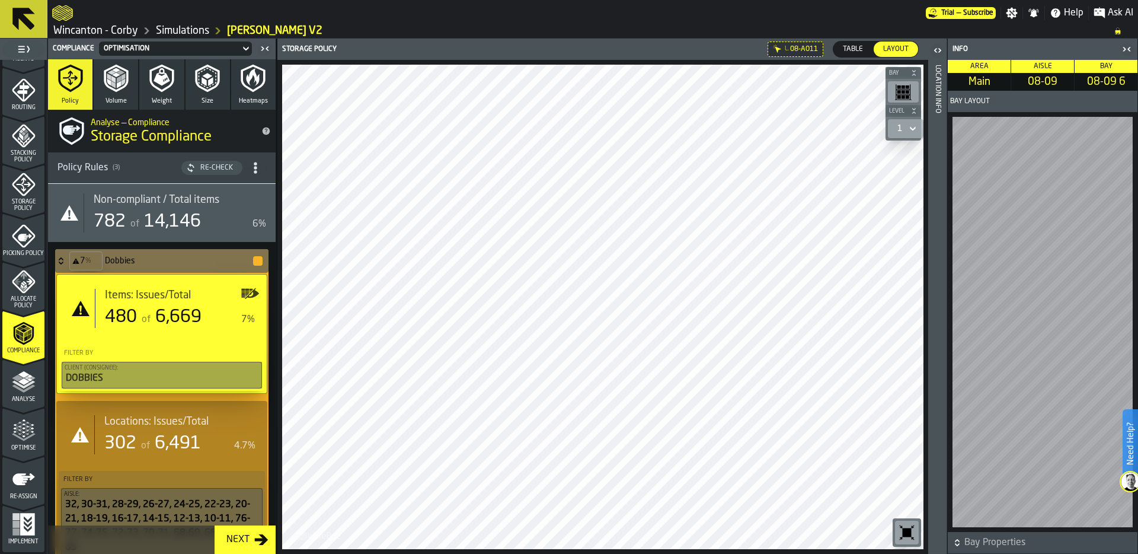
click at [119, 331] on div "Items: Issues/Total 480 of 6,669 7%" at bounding box center [161, 308] width 205 height 58
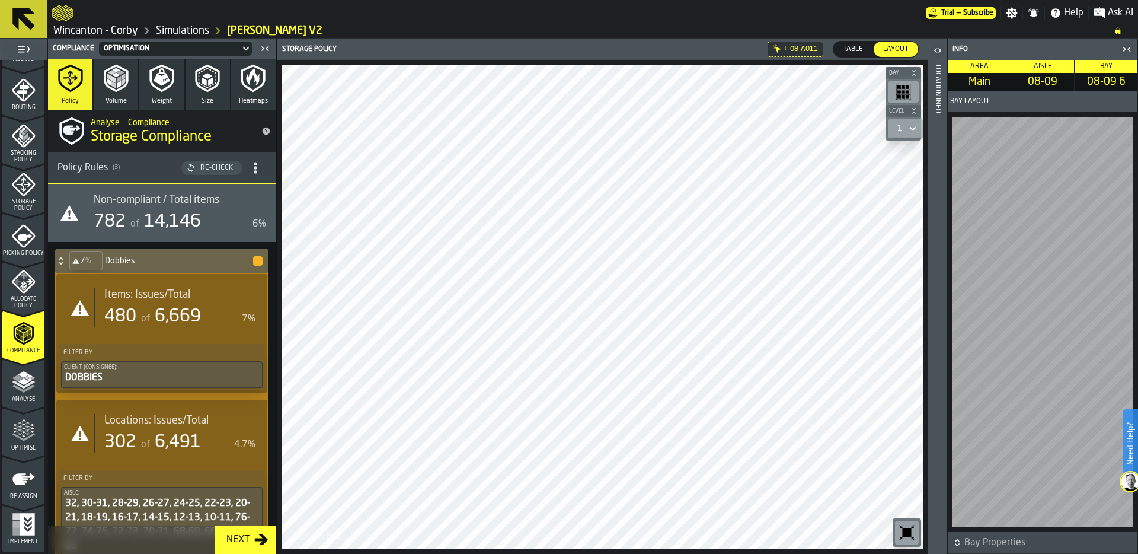
click at [854, 46] on span "Table" at bounding box center [853, 49] width 30 height 11
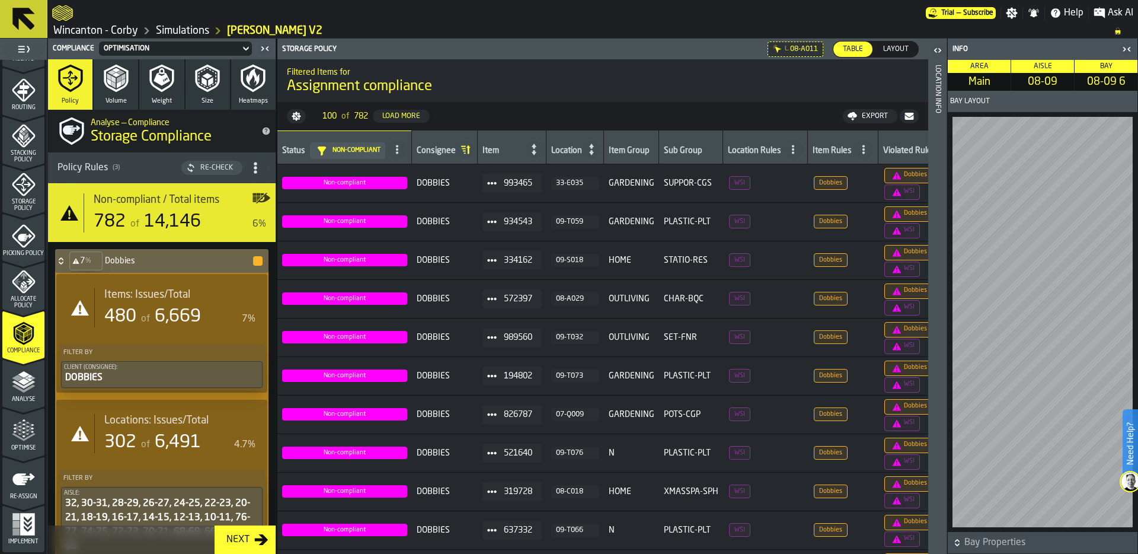
scroll to position [0, 35]
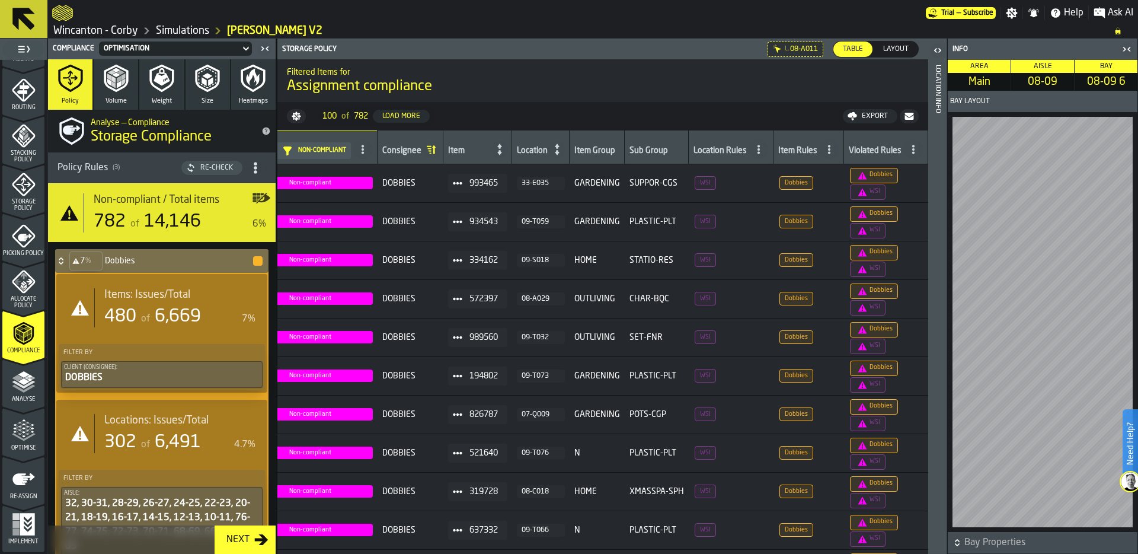
click at [61, 260] on icon at bounding box center [61, 260] width 12 height 9
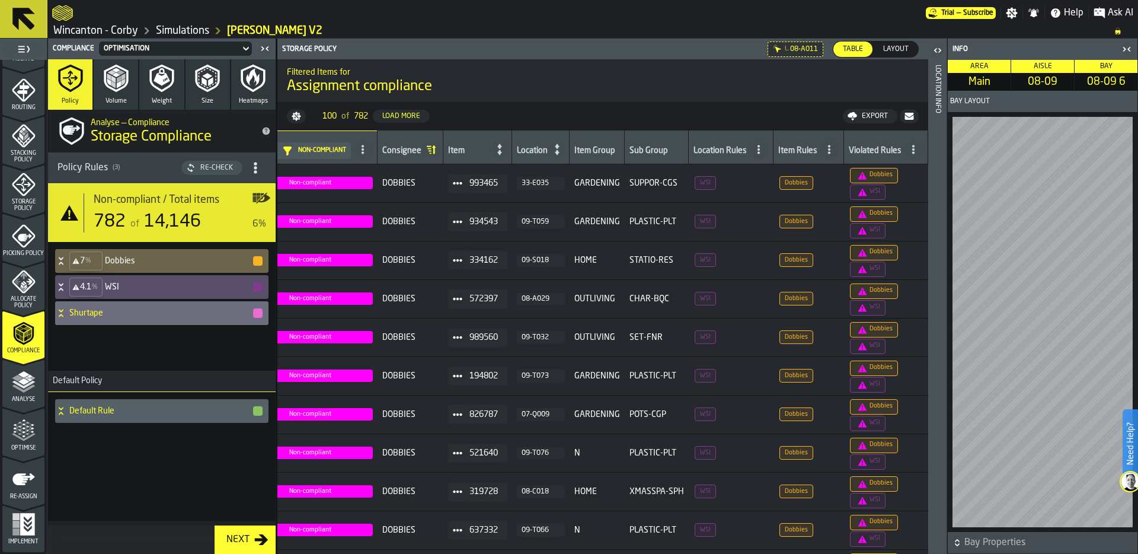
click at [61, 282] on icon at bounding box center [61, 286] width 12 height 9
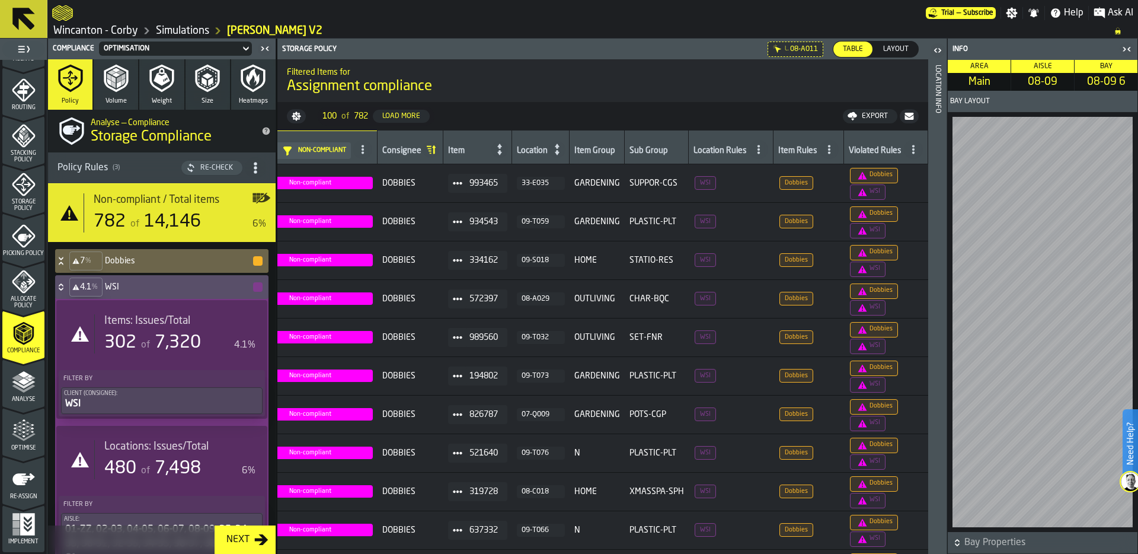
click at [61, 282] on icon at bounding box center [61, 286] width 12 height 9
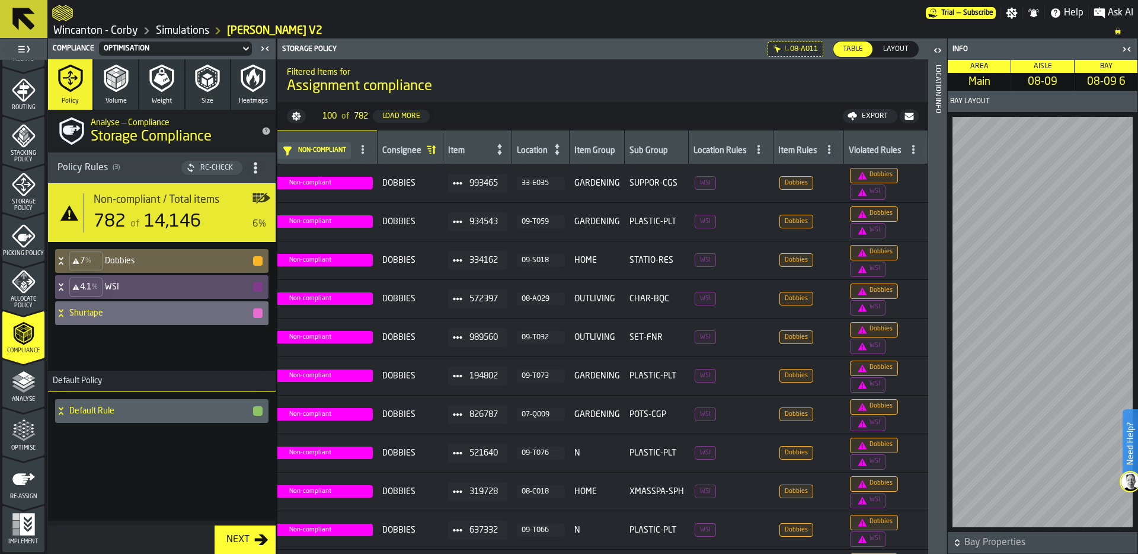
click at [61, 282] on icon at bounding box center [61, 286] width 12 height 9
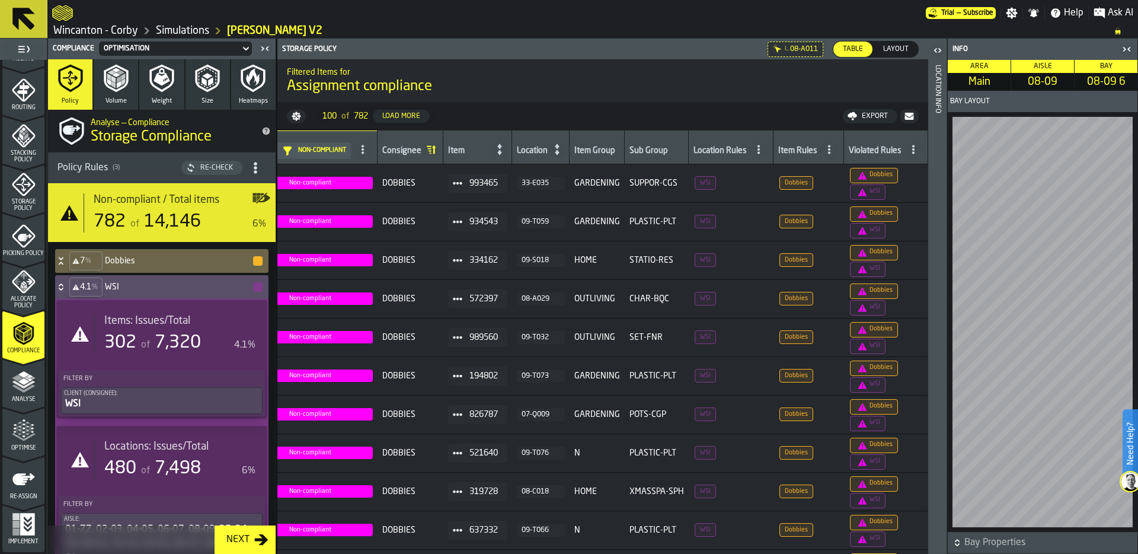
click at [139, 347] on div "of 7,320" at bounding box center [170, 342] width 62 height 21
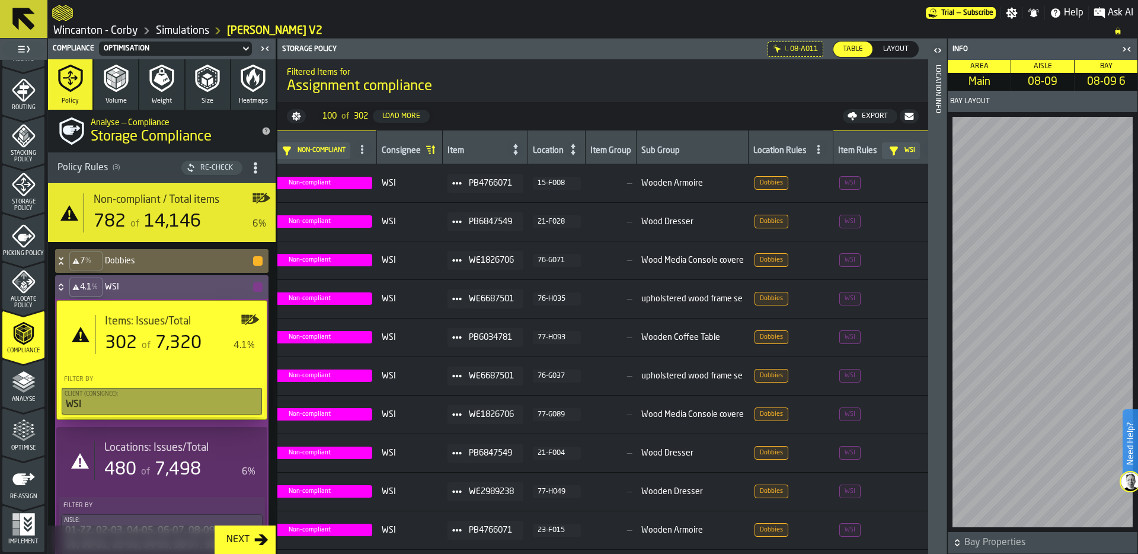
click at [546, 182] on div "15-F008" at bounding box center [557, 183] width 39 height 8
click at [551, 221] on div "21-F028" at bounding box center [557, 222] width 39 height 8
click at [554, 261] on div "76-G071" at bounding box center [557, 260] width 39 height 8
click at [563, 292] on button "76-H035" at bounding box center [557, 298] width 48 height 13
click at [550, 379] on div "76-G037" at bounding box center [557, 376] width 39 height 8
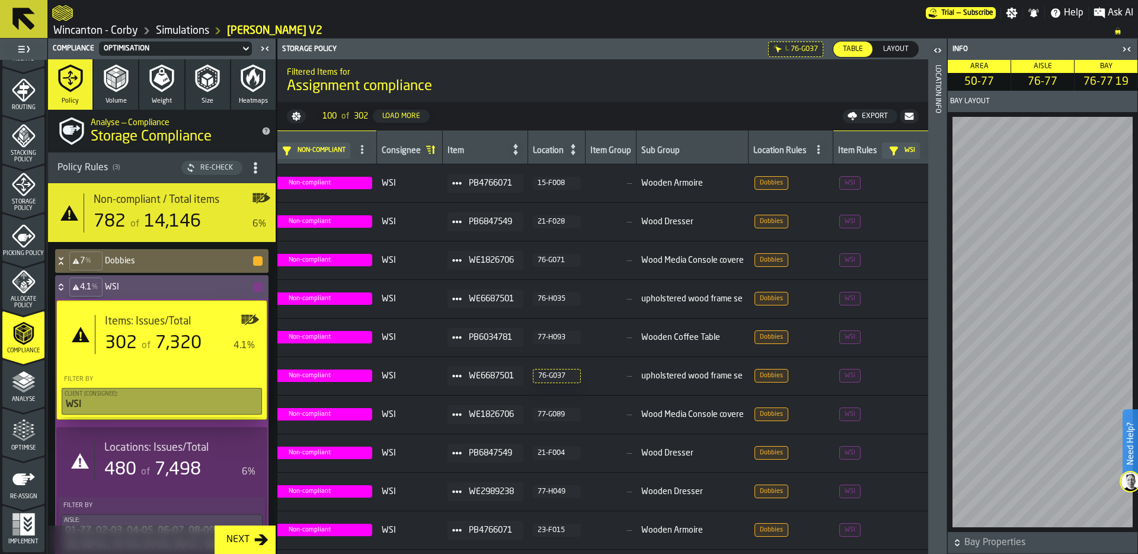
click at [553, 411] on div "77-G089" at bounding box center [557, 414] width 39 height 8
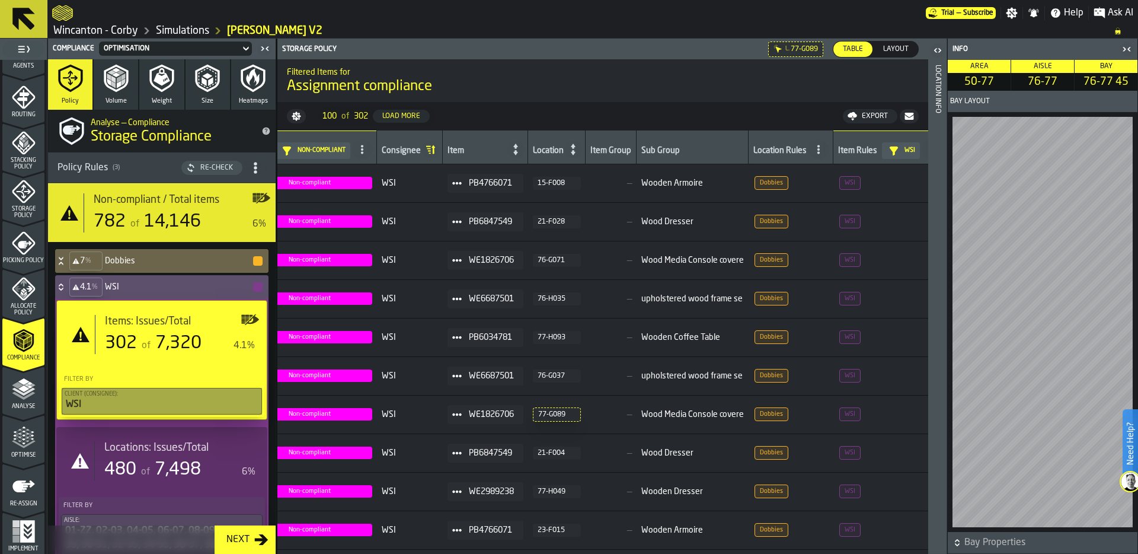
scroll to position [374, 0]
click at [19, 208] on span "Storage Policy" at bounding box center [23, 213] width 42 height 13
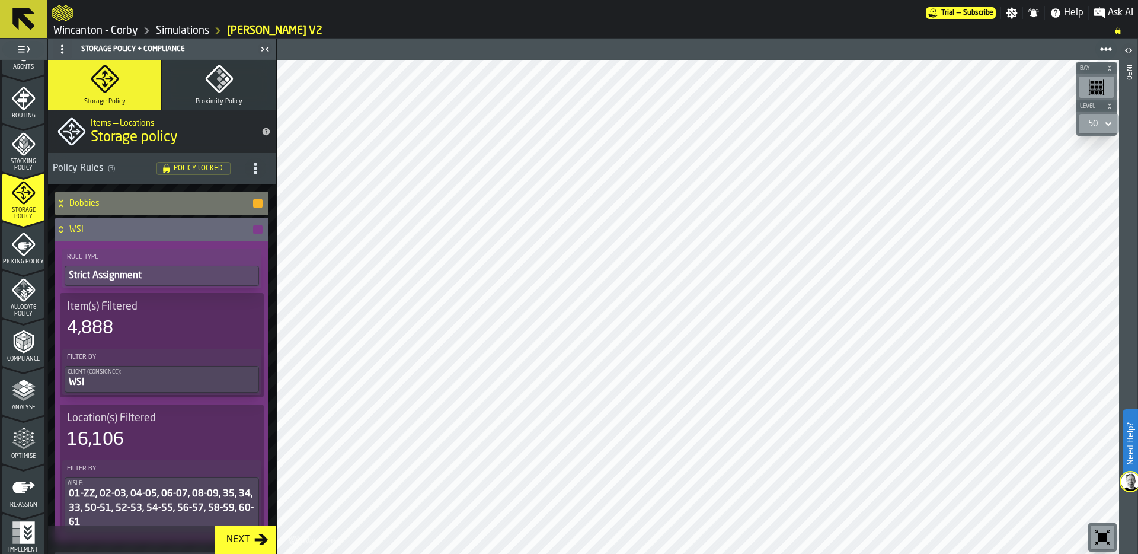
click at [62, 226] on icon at bounding box center [61, 229] width 12 height 9
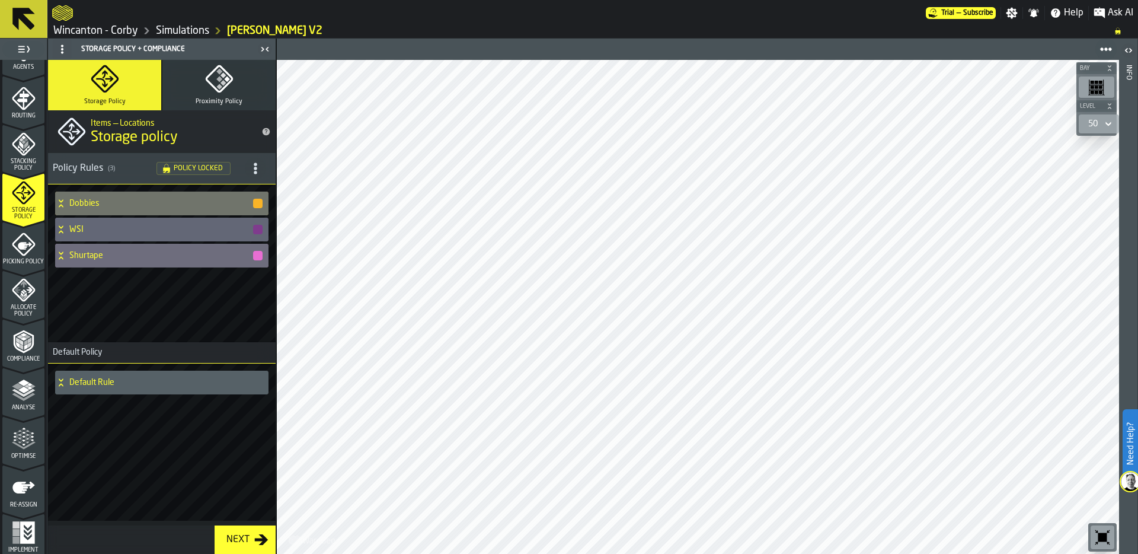
scroll to position [382, 0]
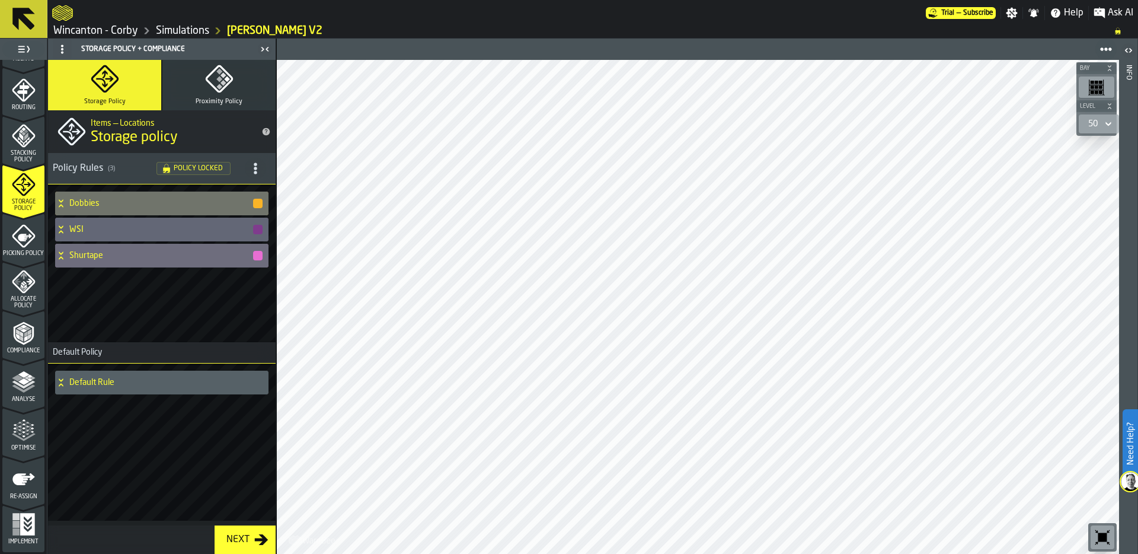
click at [23, 433] on icon "menu Optimise" at bounding box center [24, 431] width 24 height 24
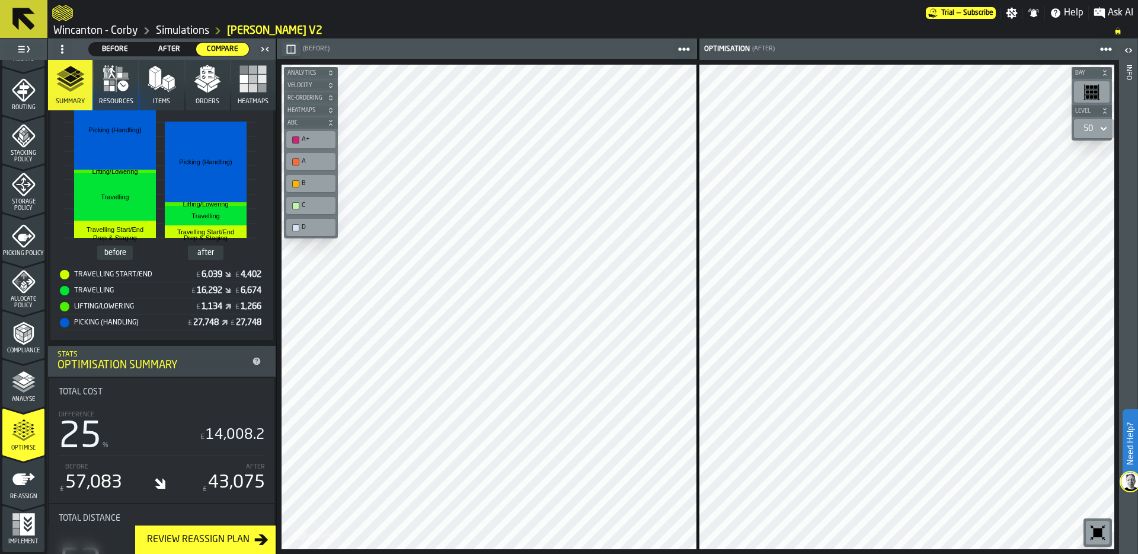
scroll to position [317, 0]
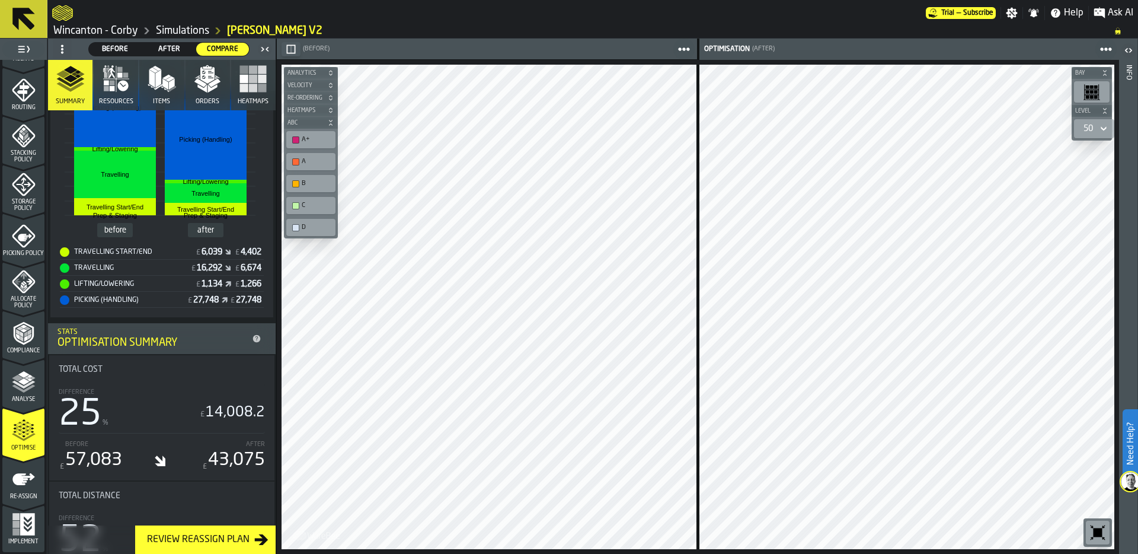
click at [1095, 128] on div "50" at bounding box center [1088, 129] width 19 height 14
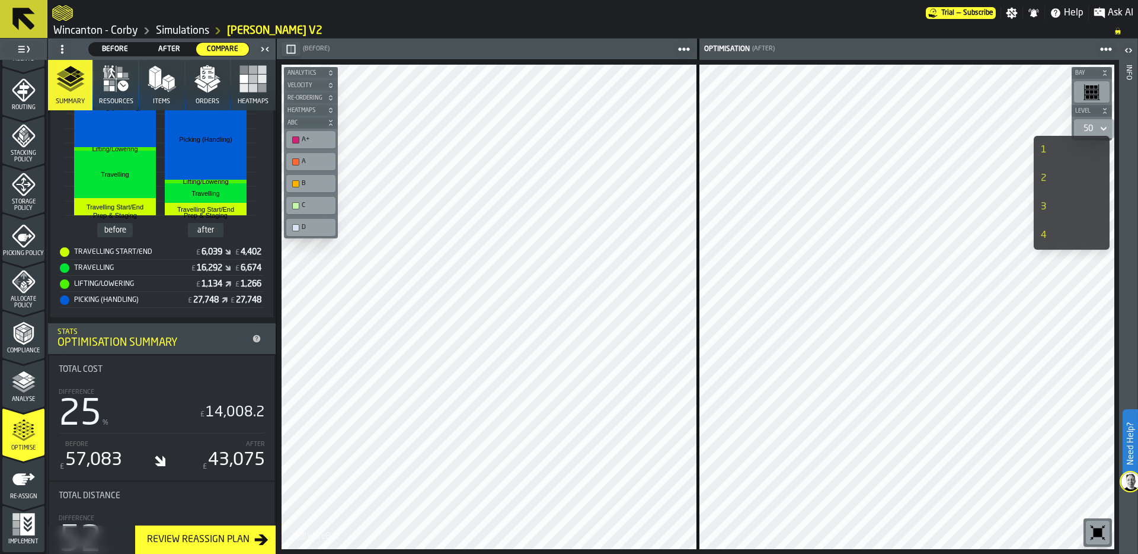
click at [1067, 145] on div "1" at bounding box center [1060, 150] width 38 height 14
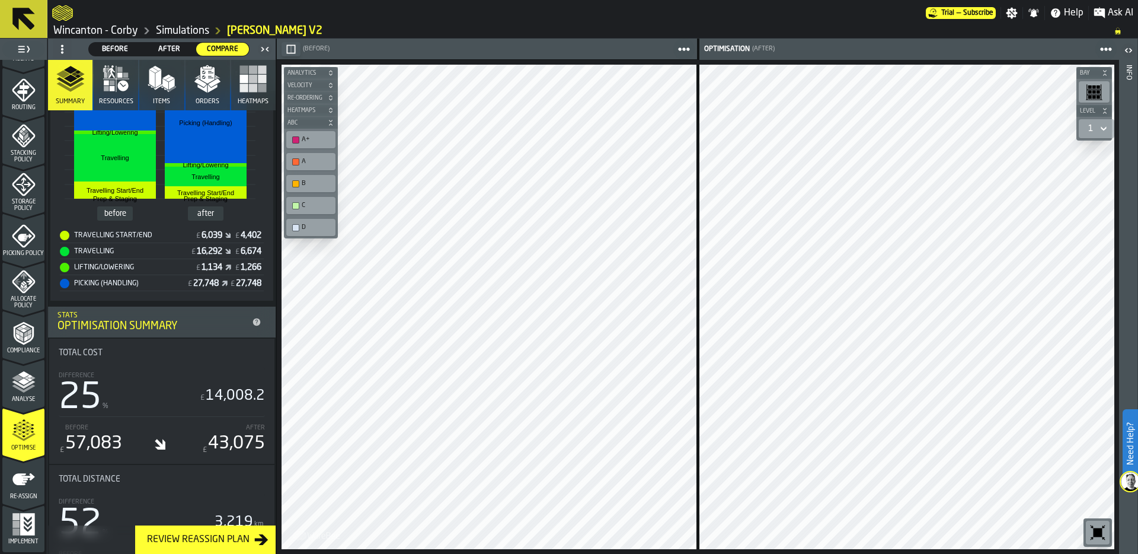
scroll to position [347, 0]
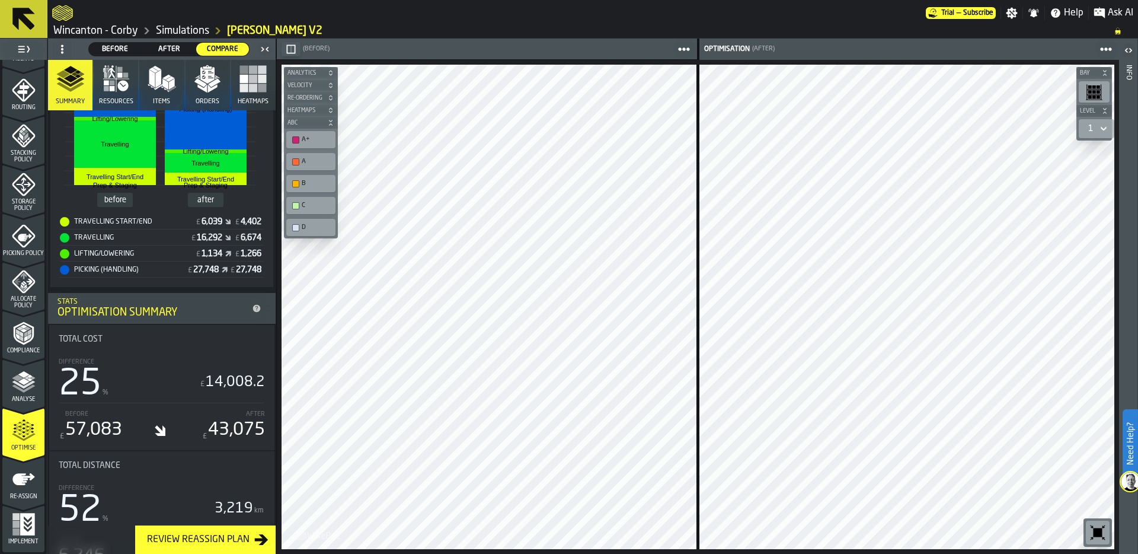
click at [183, 32] on link "Simulations" at bounding box center [182, 30] width 53 height 13
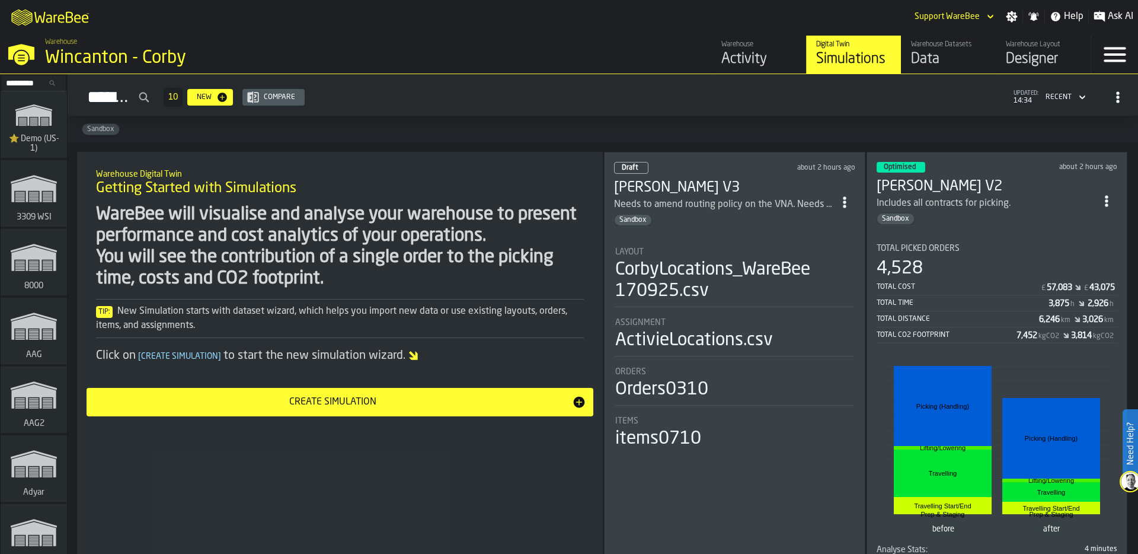
click at [760, 62] on div "Activity" at bounding box center [758, 59] width 75 height 19
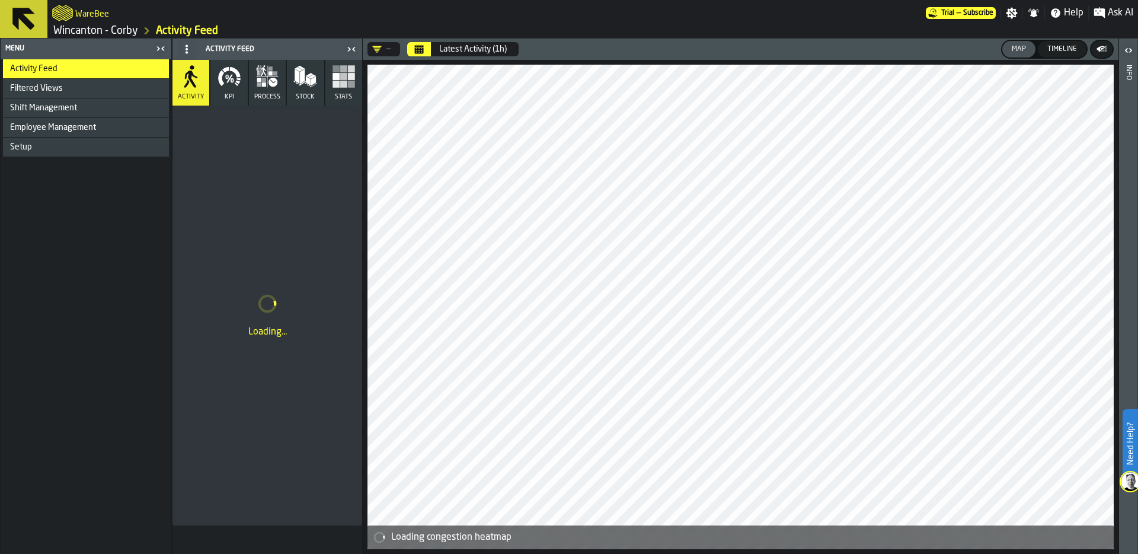
click at [120, 34] on link "Wincanton - Corby" at bounding box center [95, 30] width 85 height 13
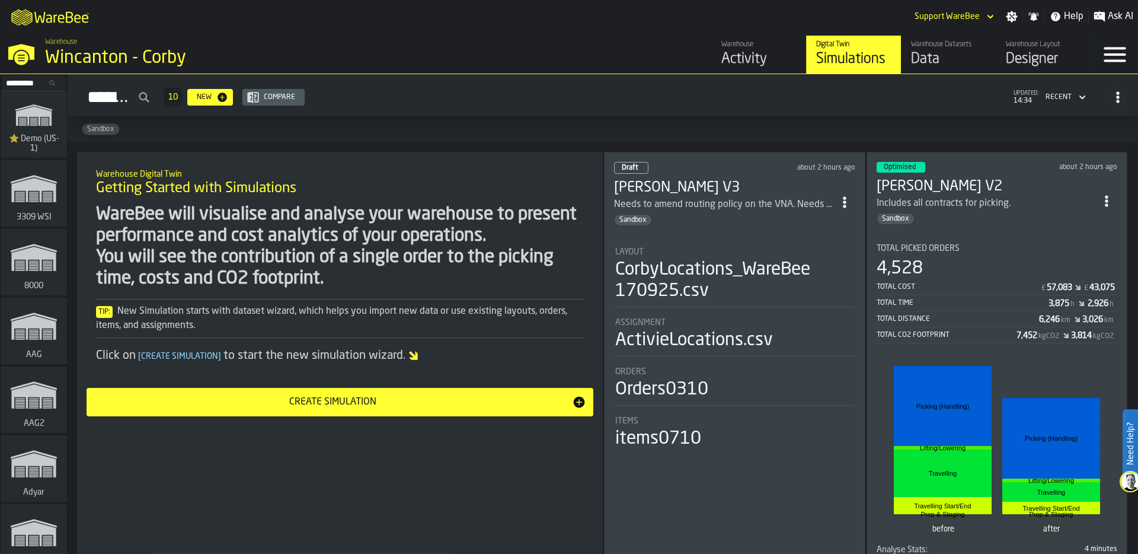
click at [84, 58] on div "Wincanton - Corby" at bounding box center [205, 57] width 320 height 21
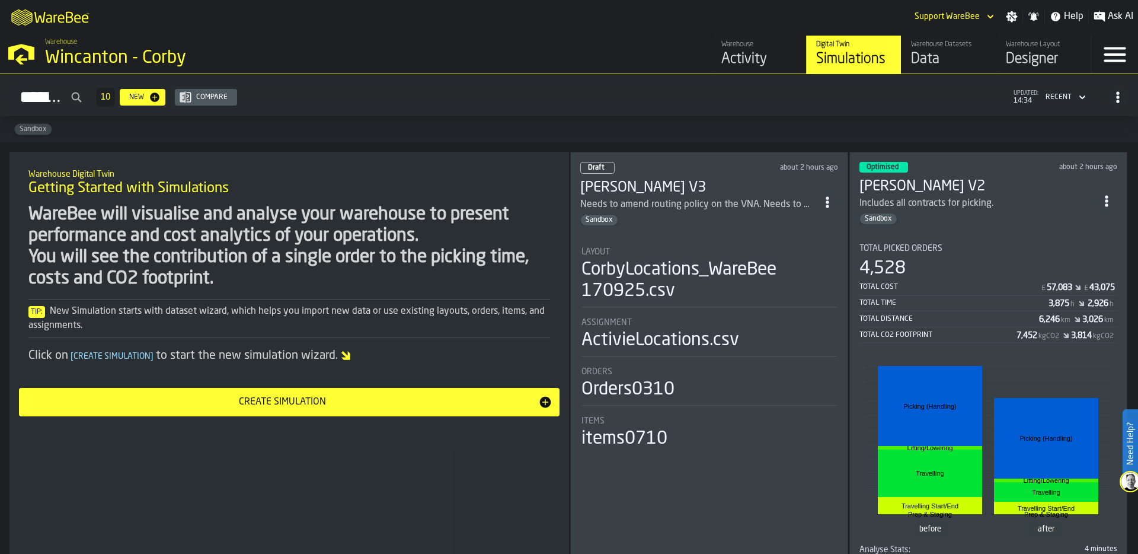
click at [979, 219] on div "Sandbox" at bounding box center [978, 219] width 237 height 12
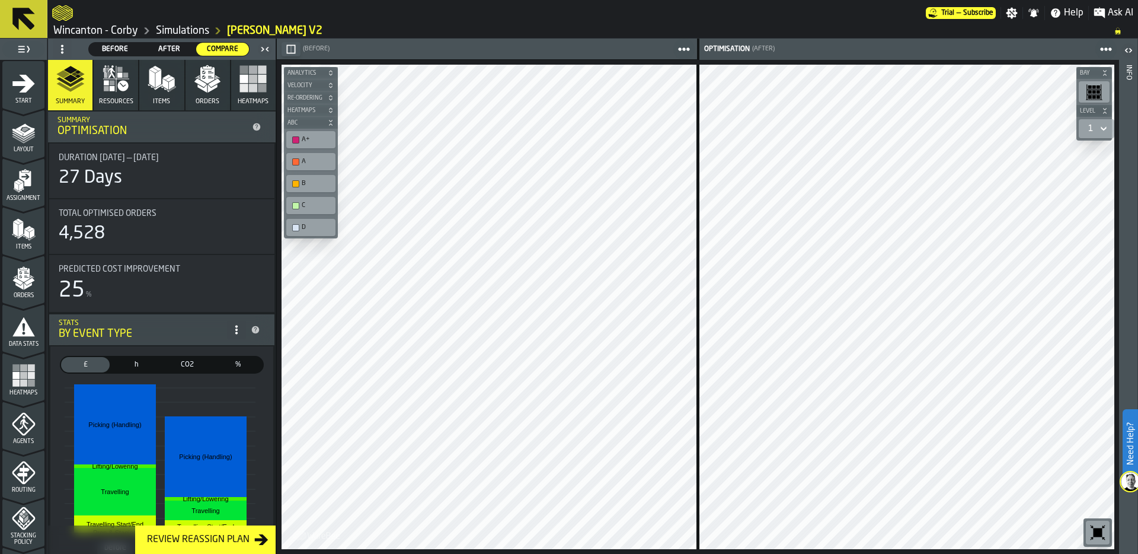
click at [196, 102] on span "Orders" at bounding box center [208, 102] width 24 height 8
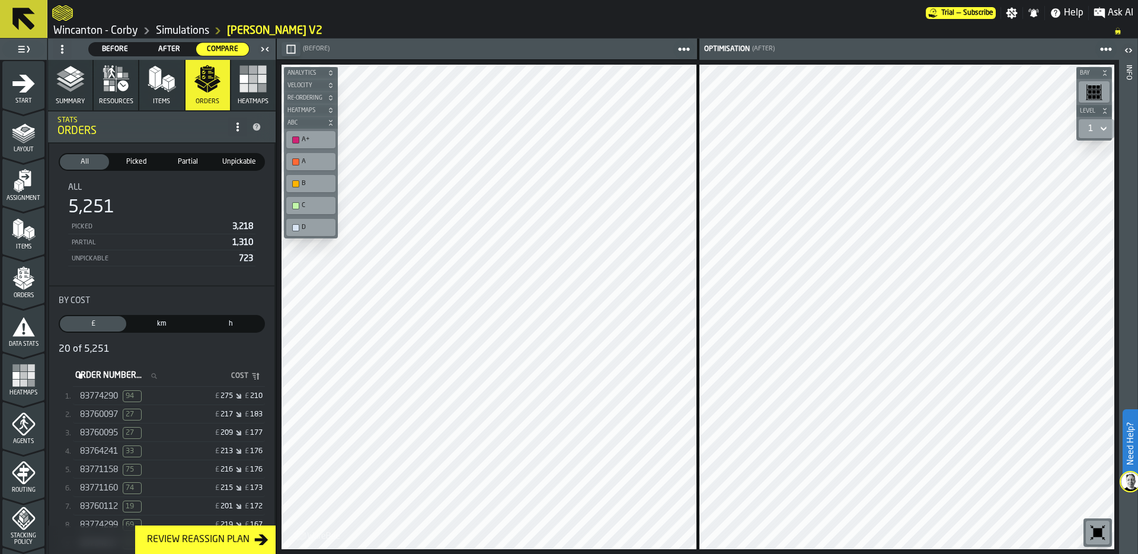
click at [151, 397] on div "83774290 94" at bounding box center [125, 396] width 91 height 12
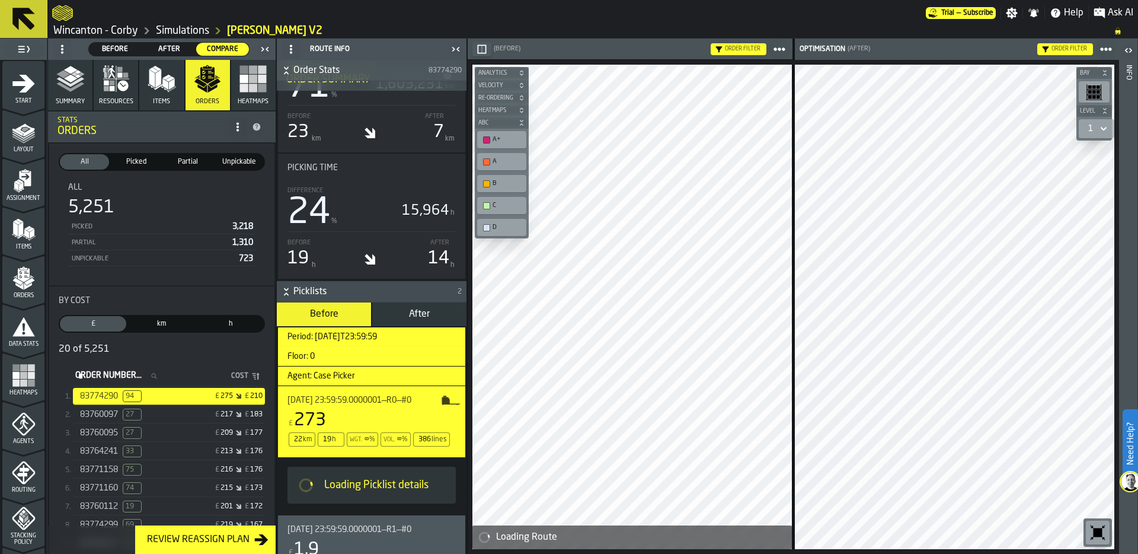
scroll to position [430, 0]
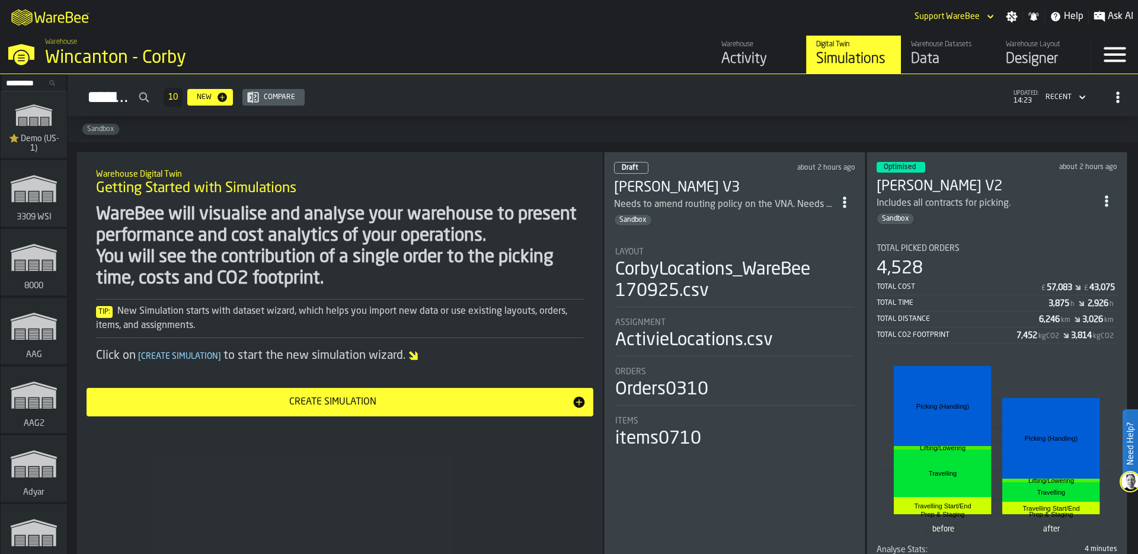
click at [1017, 61] on div "Designer" at bounding box center [1043, 59] width 75 height 19
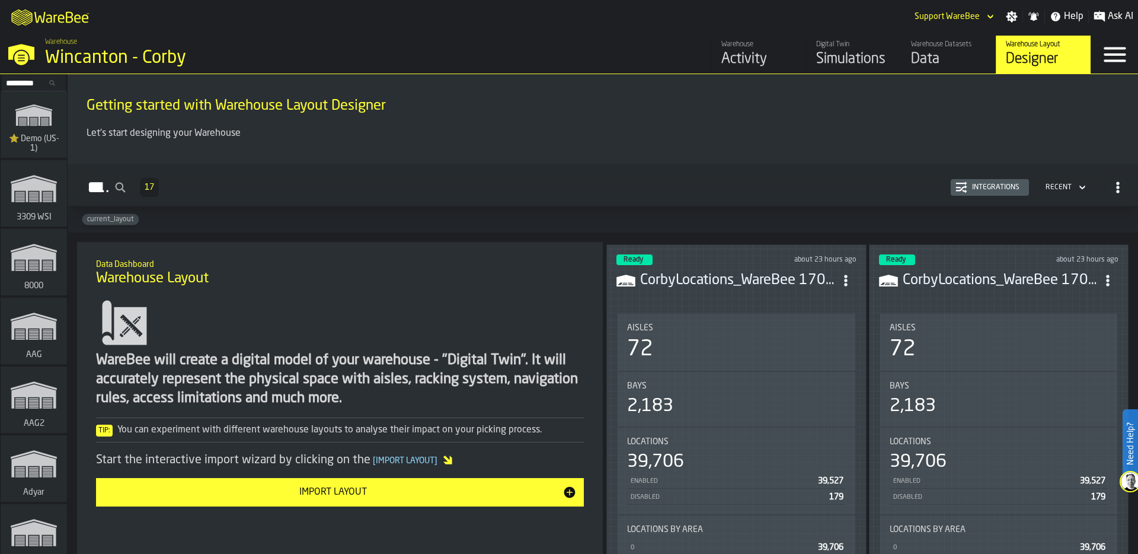
click at [737, 341] on div "72" at bounding box center [736, 349] width 219 height 24
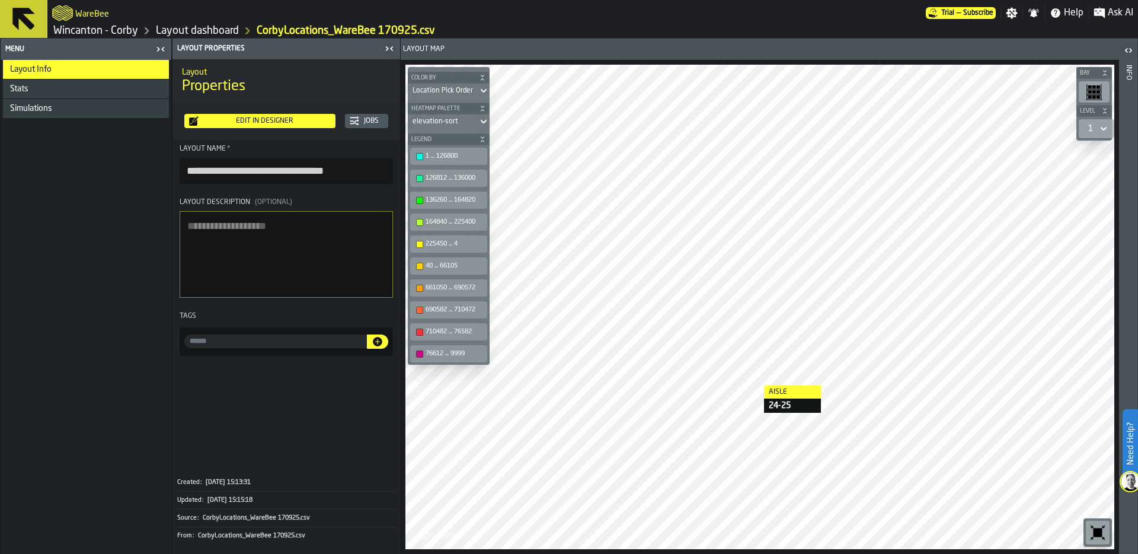
click at [478, 304] on div "Aisle 24-25 Bay Level 1 M A K I N G W A R E H O U S E S M O R E EF F I C I E N …" at bounding box center [760, 307] width 718 height 494
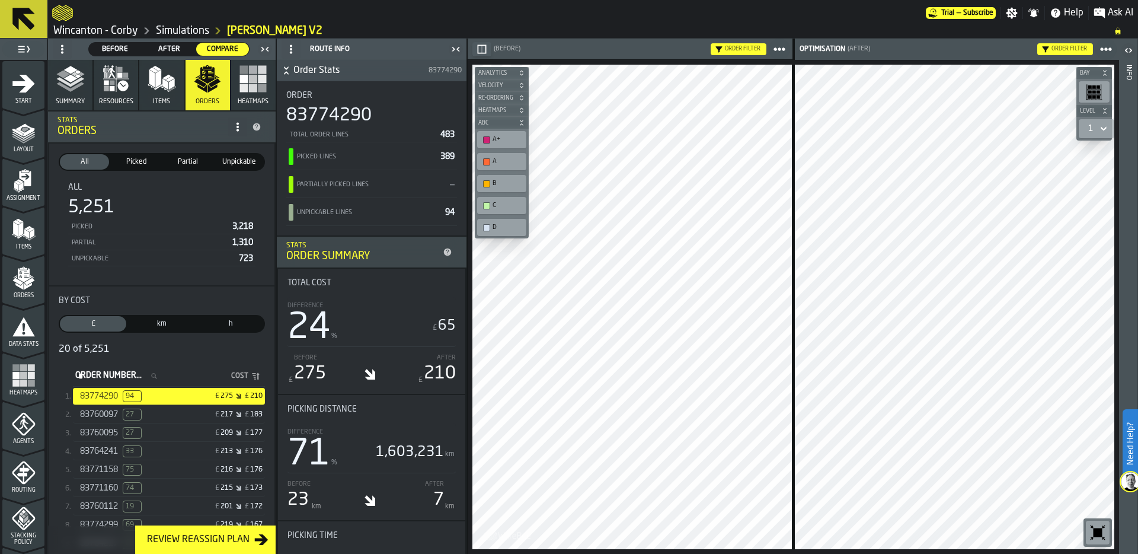
scroll to position [430, 0]
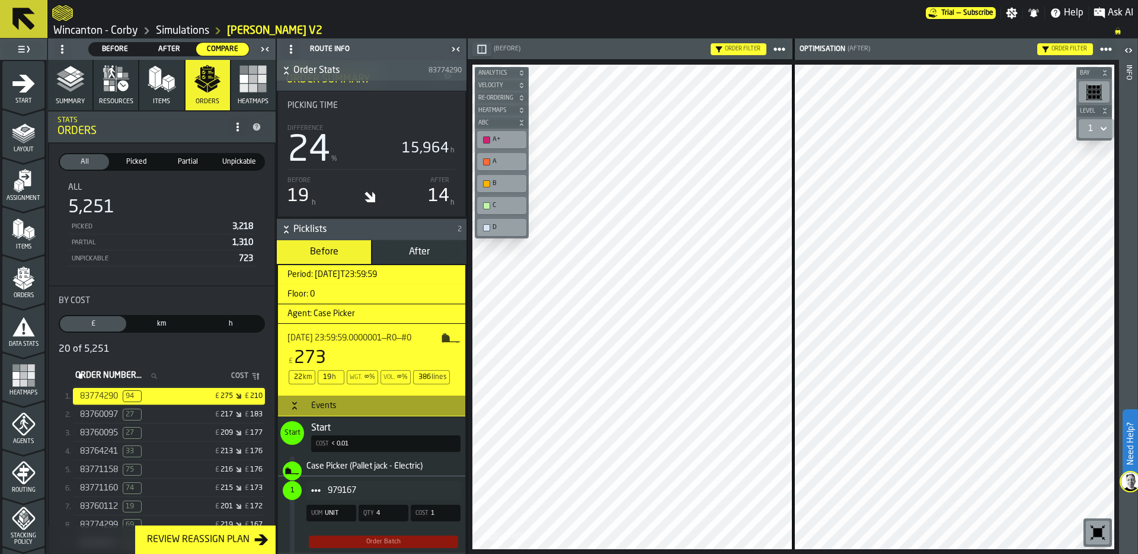
click at [546, 17] on div at bounding box center [489, 12] width 874 height 21
click at [0, 0] on icon at bounding box center [0, 0] width 0 height 0
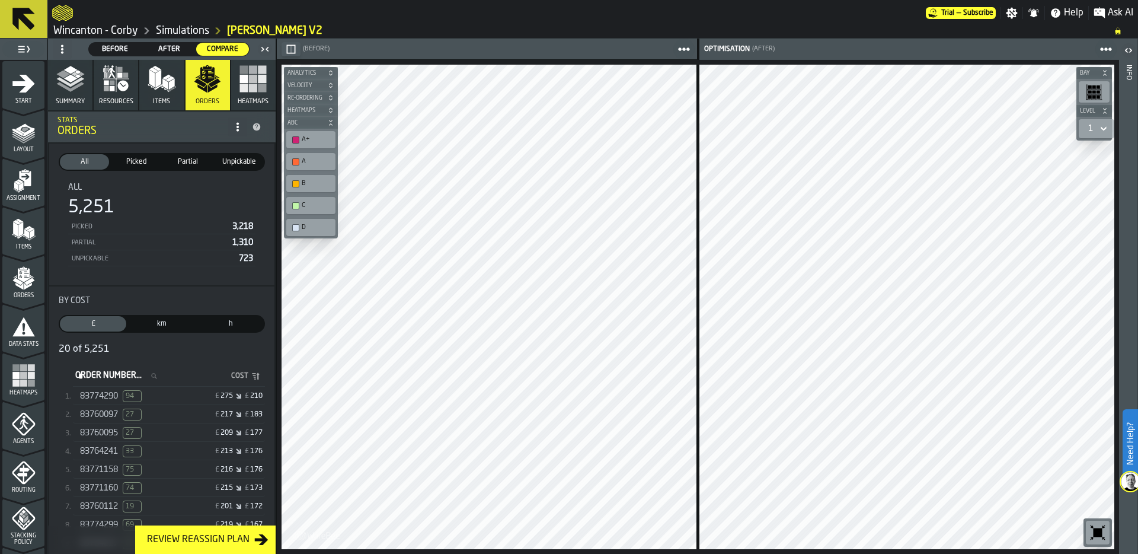
click at [1096, 126] on div "1" at bounding box center [1091, 129] width 14 height 14
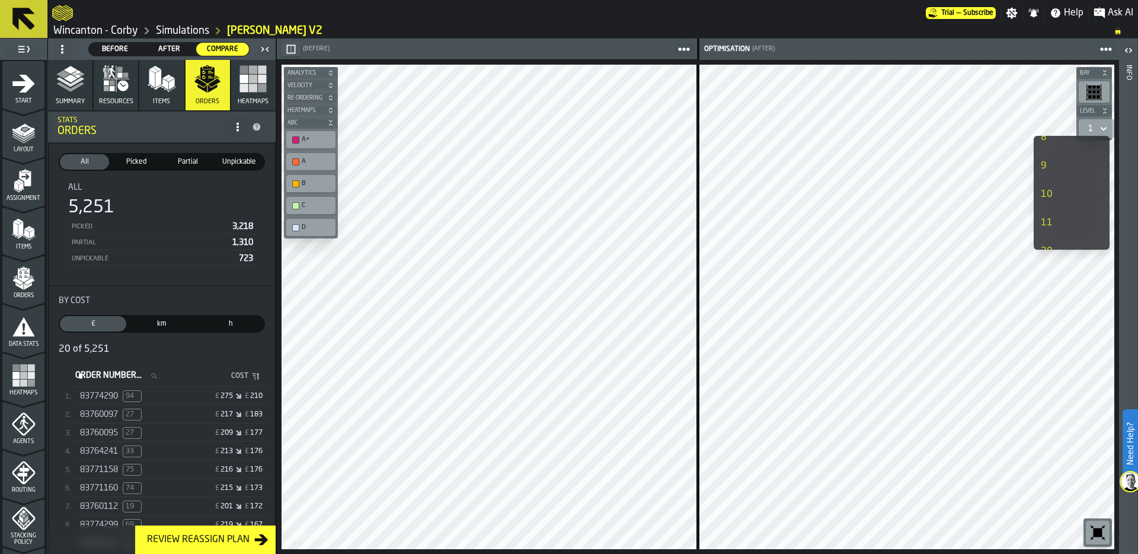
scroll to position [218, 0]
click at [1057, 241] on div "20" at bounding box center [1060, 245] width 38 height 14
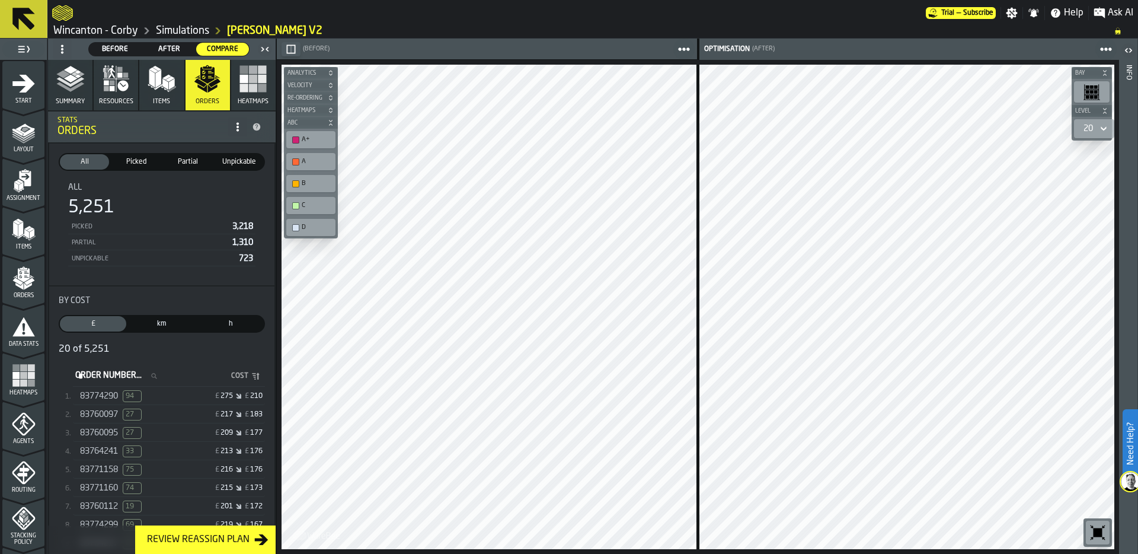
click at [183, 30] on link "Simulations" at bounding box center [182, 30] width 53 height 13
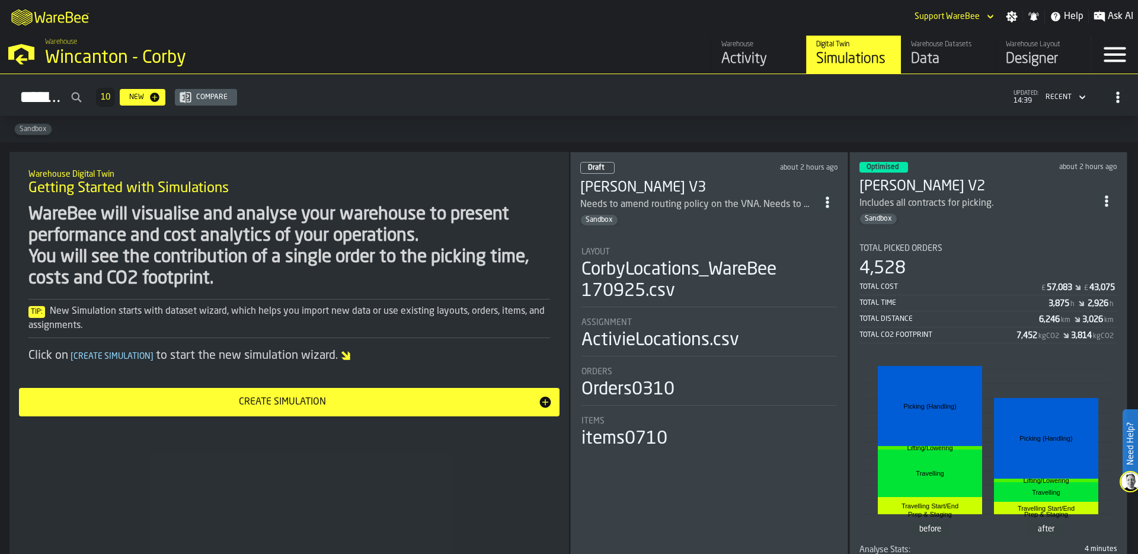
click at [746, 56] on div "Activity" at bounding box center [758, 59] width 75 height 19
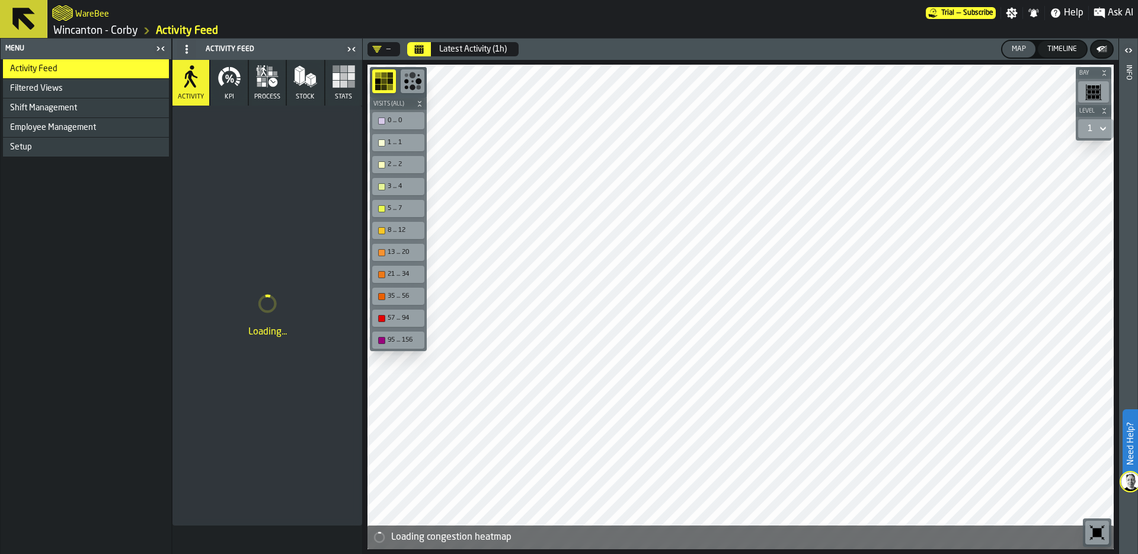
click at [111, 31] on link "Wincanton - Corby" at bounding box center [95, 30] width 85 height 13
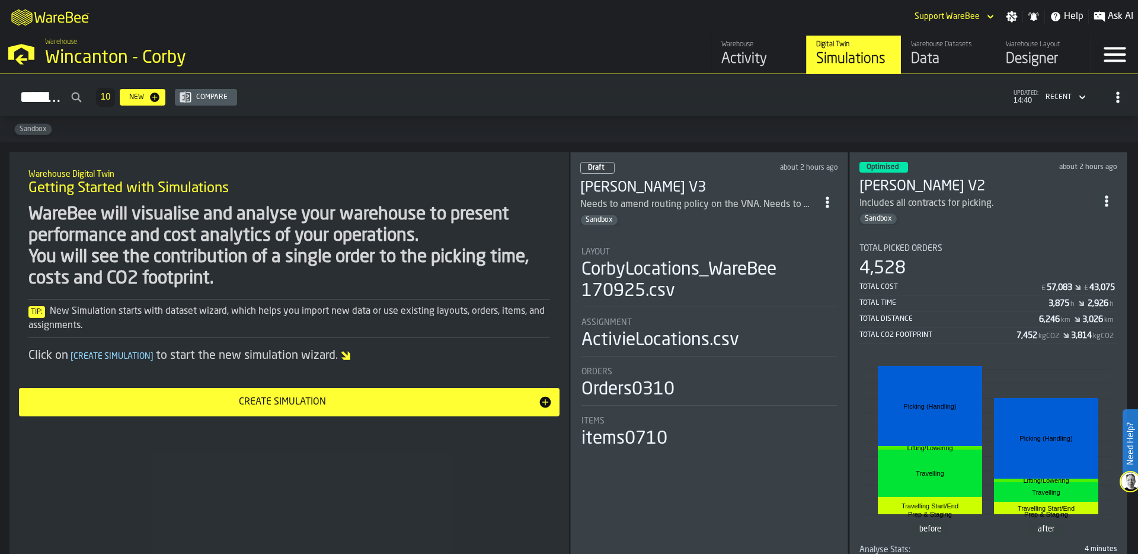
click at [982, 250] on div "Total Picked Orders 4,528 Total Cost £ 57,083 £ 43,075 Total Time 3,875 h 2,926…" at bounding box center [989, 294] width 258 height 100
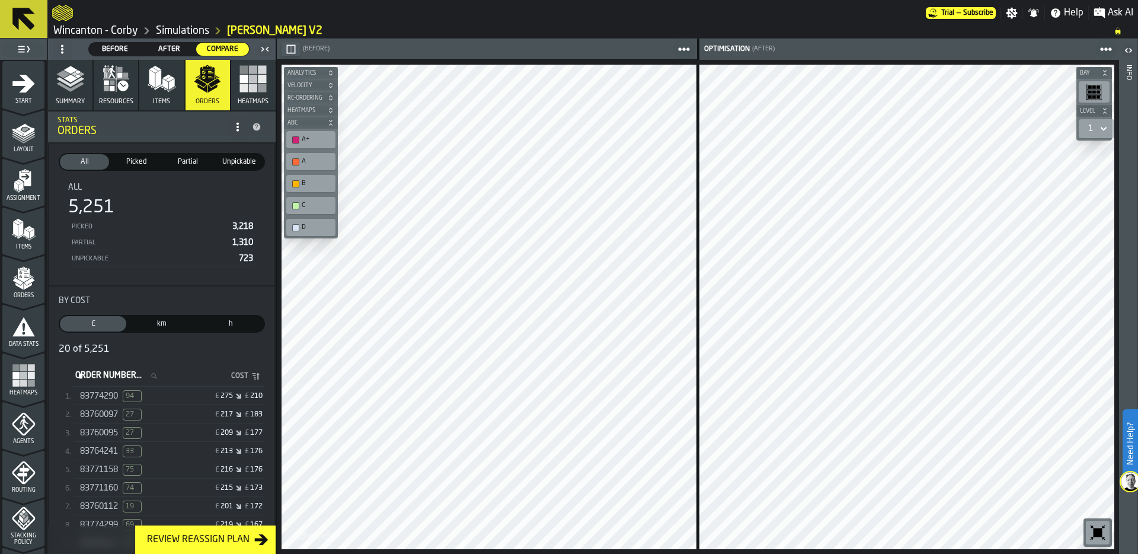
click at [183, 31] on link "Simulations" at bounding box center [182, 30] width 53 height 13
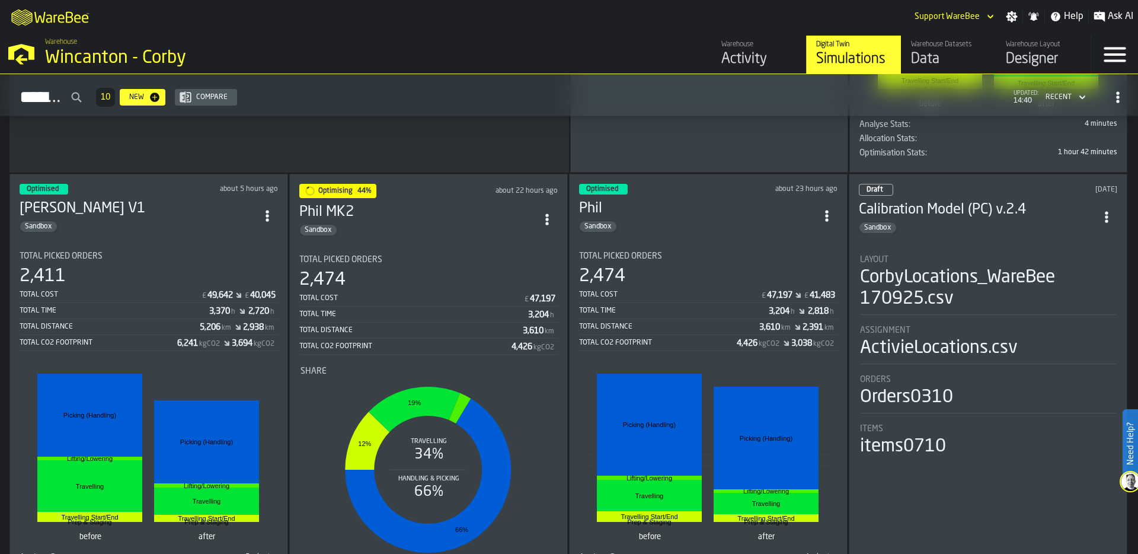
scroll to position [440, 0]
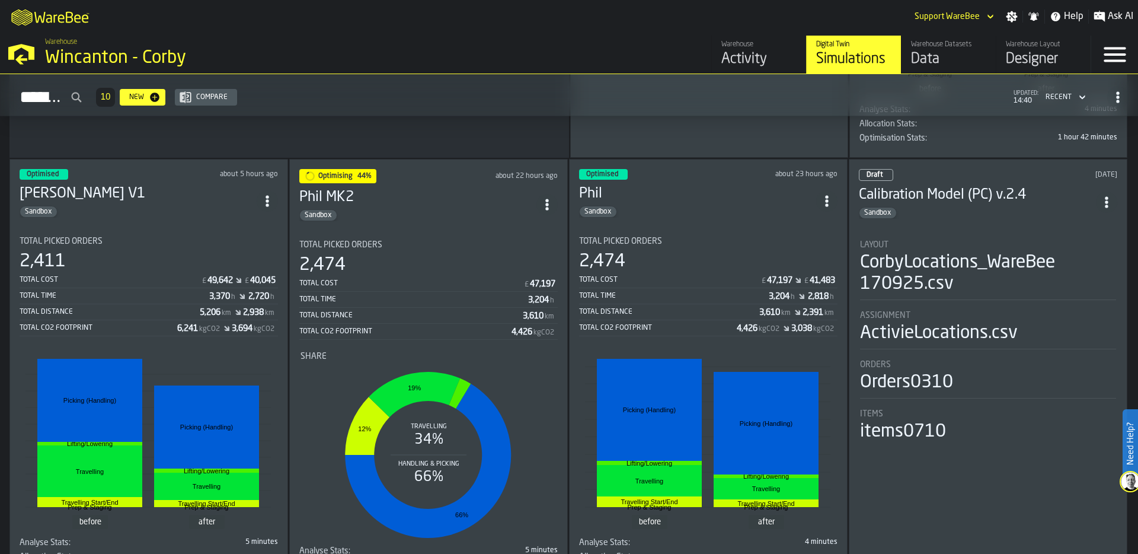
click at [427, 255] on div "2,474" at bounding box center [428, 264] width 258 height 21
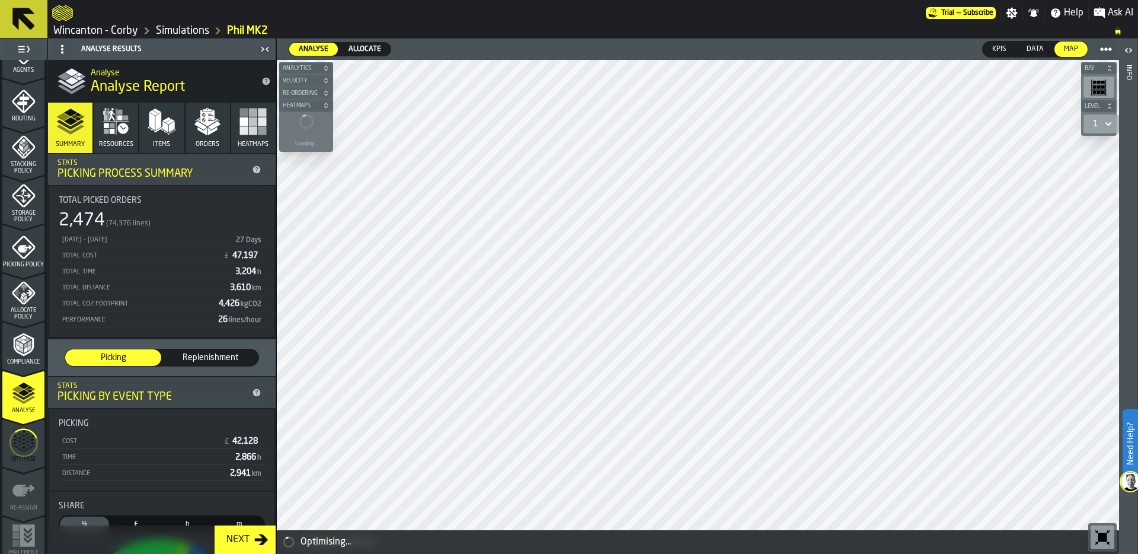
scroll to position [382, 0]
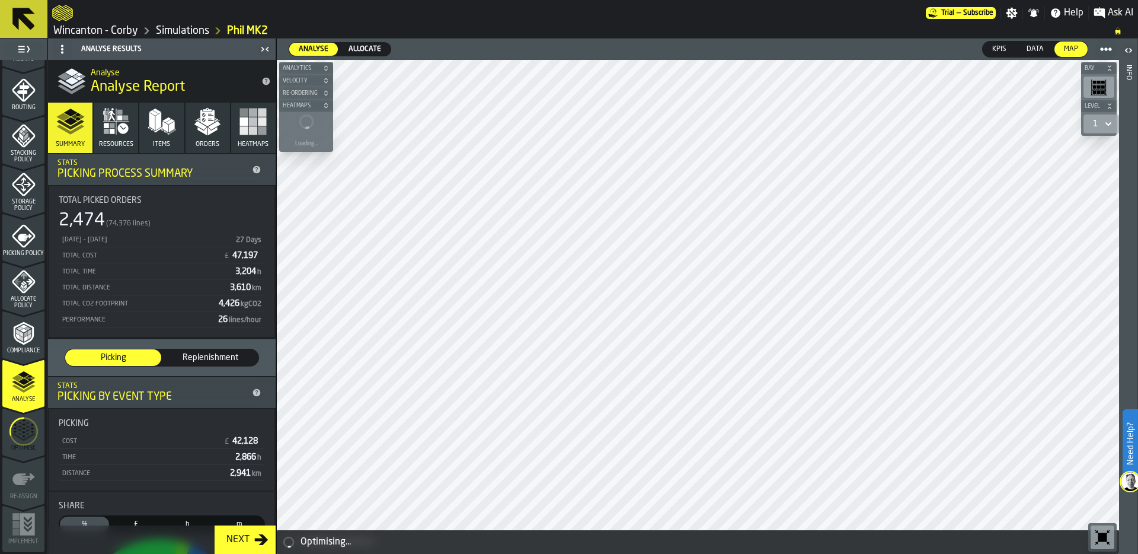
click at [17, 440] on icon "menu Optimise" at bounding box center [23, 431] width 28 height 47
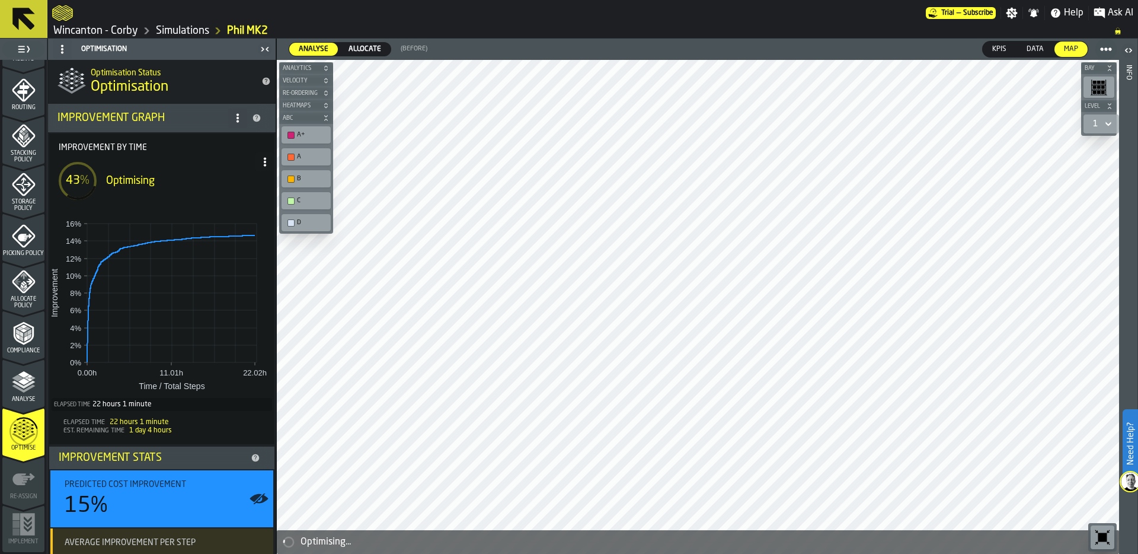
click at [263, 167] on span at bounding box center [264, 161] width 19 height 19
click at [247, 183] on div "Show Run Options" at bounding box center [225, 185] width 78 height 14
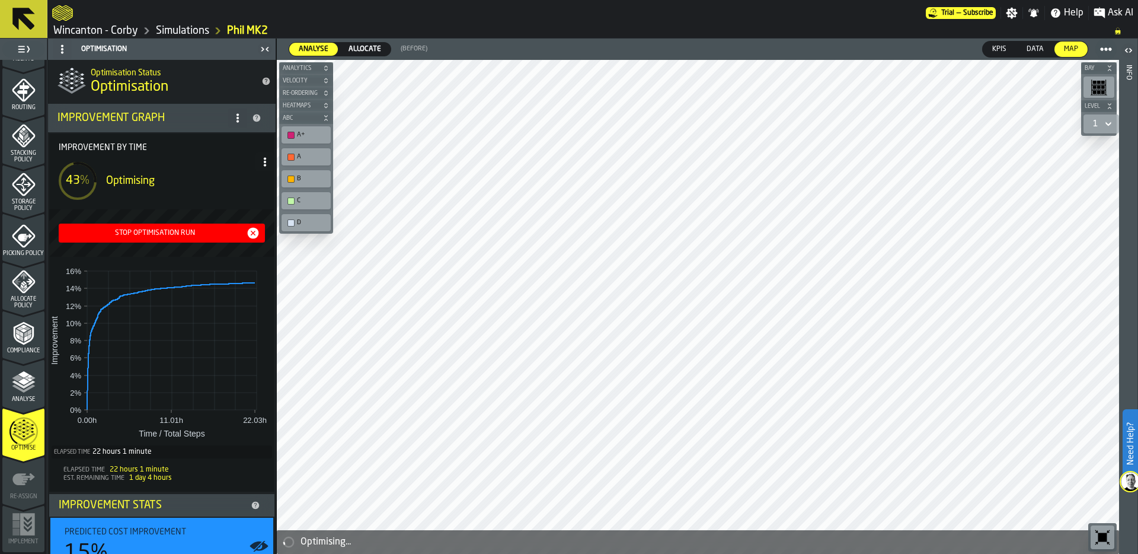
click at [260, 162] on icon at bounding box center [264, 161] width 9 height 9
click at [235, 183] on div "Hide Options..." at bounding box center [233, 185] width 62 height 14
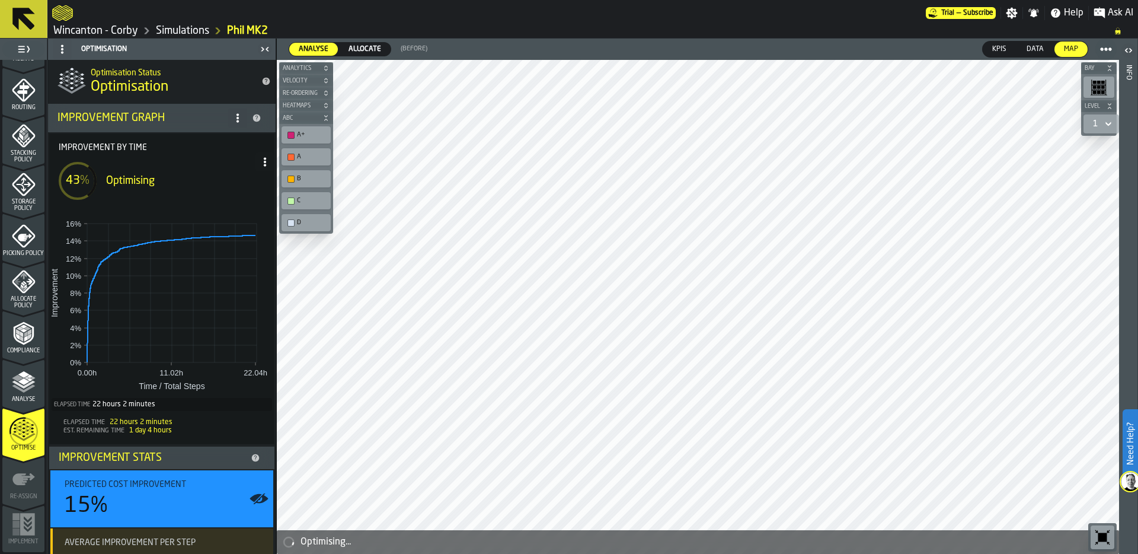
click at [184, 31] on link "Simulations" at bounding box center [182, 30] width 53 height 13
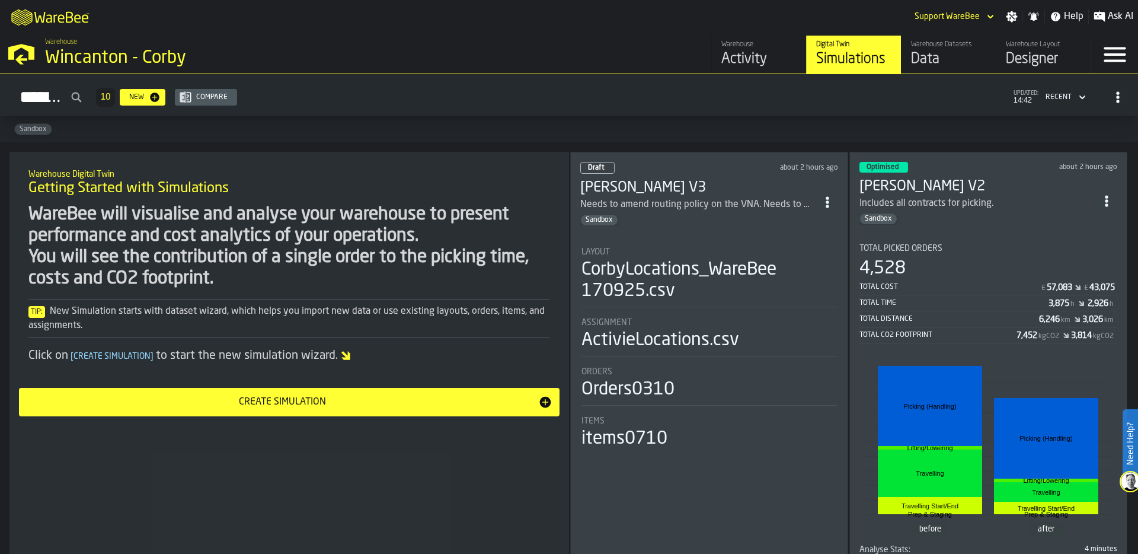
click at [924, 56] on div "Data" at bounding box center [948, 59] width 75 height 19
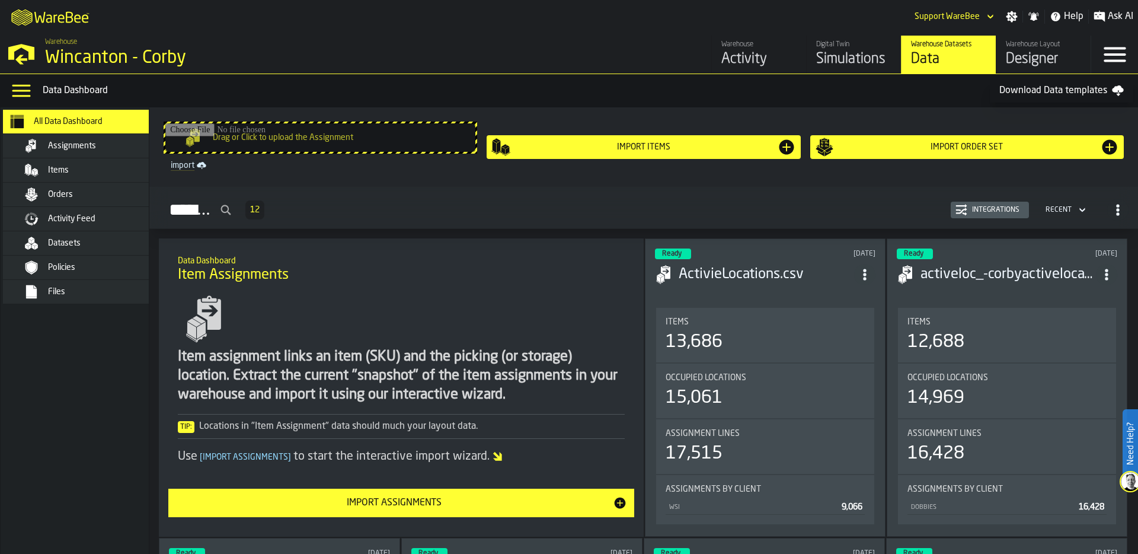
click at [842, 56] on div "Simulations" at bounding box center [853, 59] width 75 height 19
